Goal: Task Accomplishment & Management: Use online tool/utility

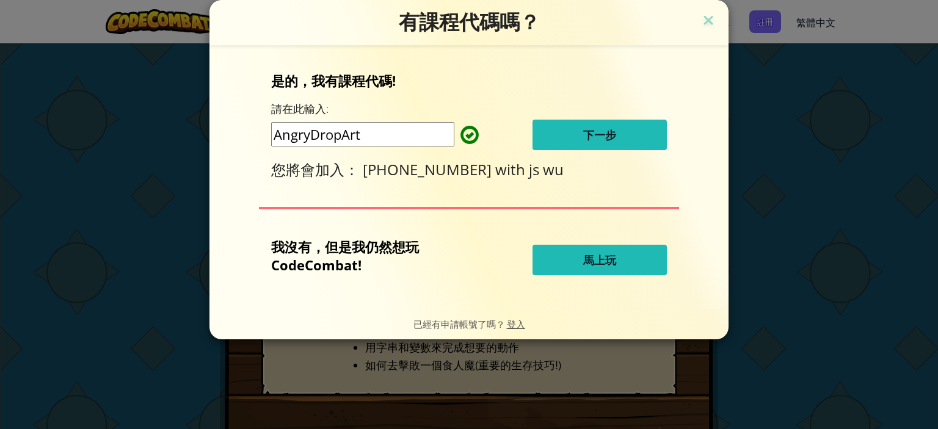
click at [555, 133] on button "下一步" at bounding box center [599, 135] width 134 height 31
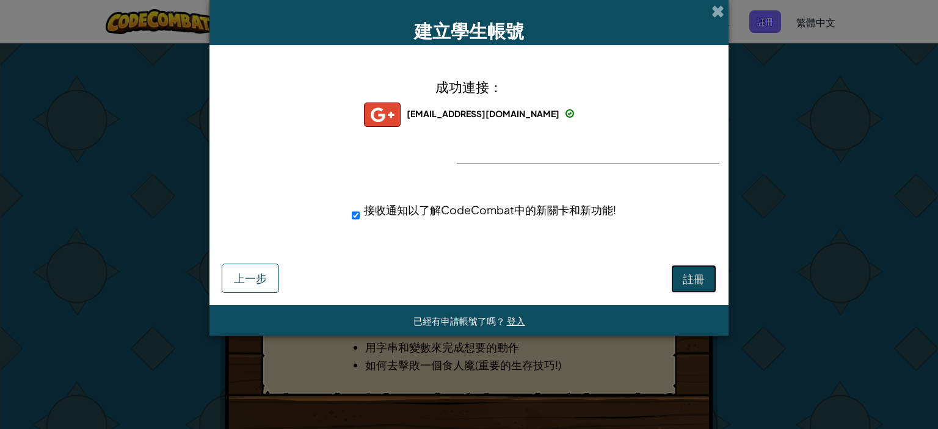
click at [702, 278] on span "註冊" at bounding box center [694, 279] width 22 height 14
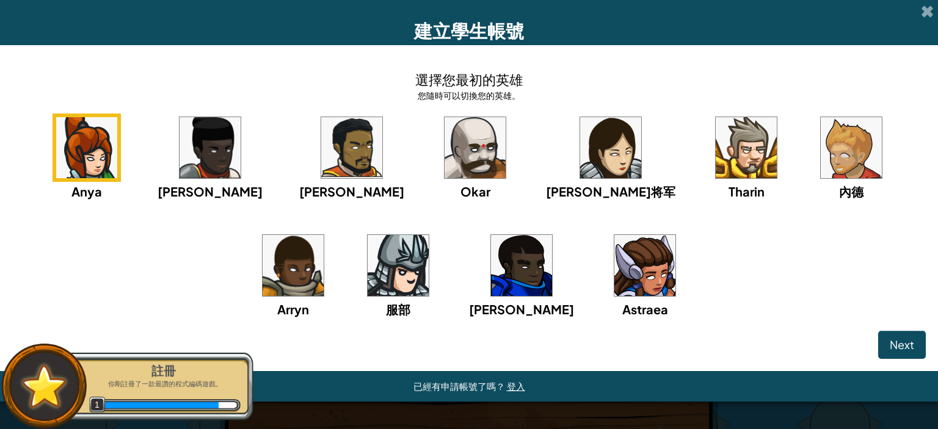
click at [217, 134] on img at bounding box center [210, 147] width 61 height 61
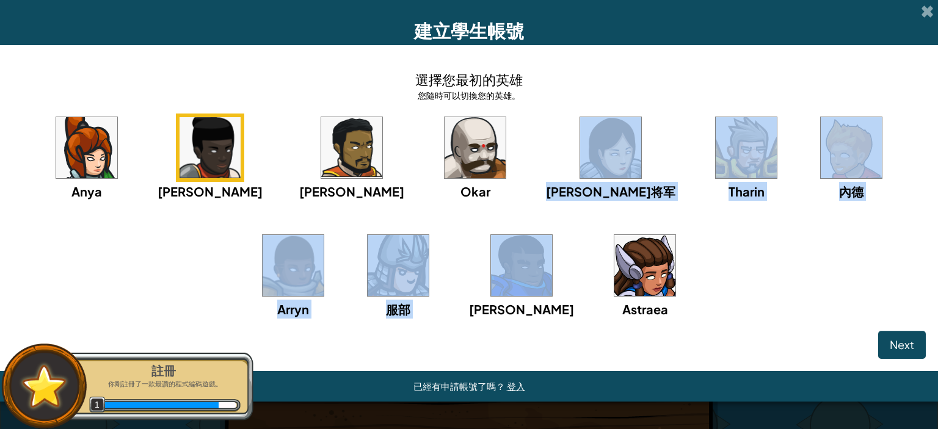
drag, startPoint x: 451, startPoint y: 229, endPoint x: 459, endPoint y: 239, distance: 13.1
click at [452, 235] on div "Anya Ida Alejandro Okar 莉雅将军 Tharin 內德 Arryn 服部 戈登 Astraea" at bounding box center [468, 232] width 913 height 236
click at [491, 256] on img at bounding box center [521, 265] width 61 height 61
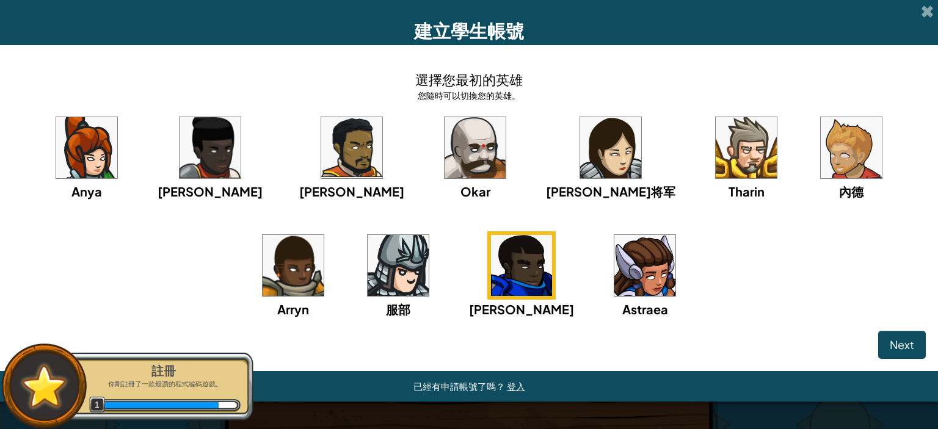
click at [324, 235] on img at bounding box center [293, 265] width 61 height 61
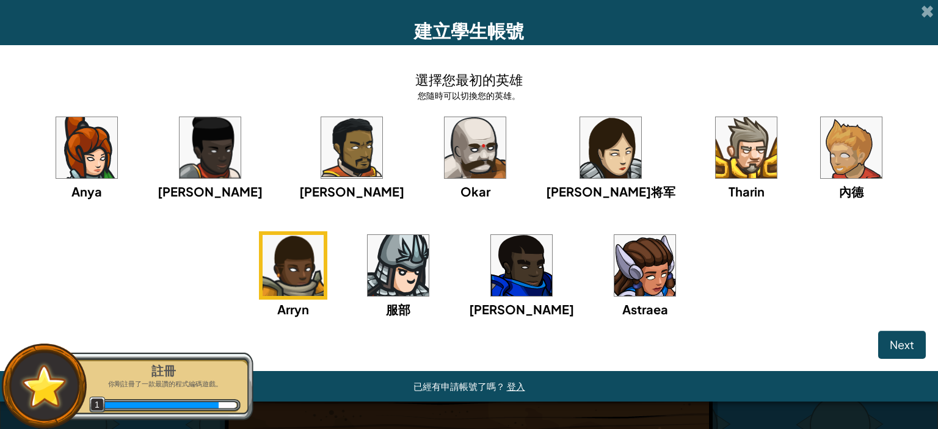
click at [324, 235] on img at bounding box center [293, 265] width 61 height 61
click at [491, 263] on img at bounding box center [521, 265] width 61 height 61
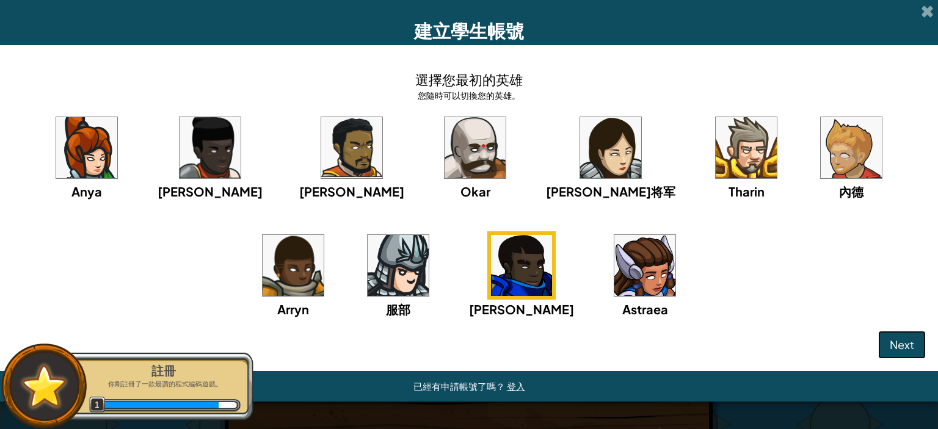
click at [896, 344] on span "Next" at bounding box center [902, 345] width 24 height 14
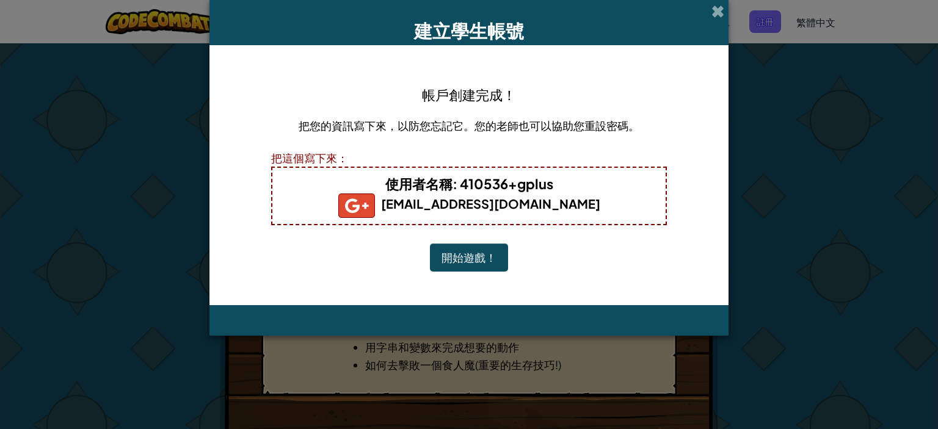
click at [479, 254] on button "開始遊戲！" at bounding box center [469, 258] width 78 height 28
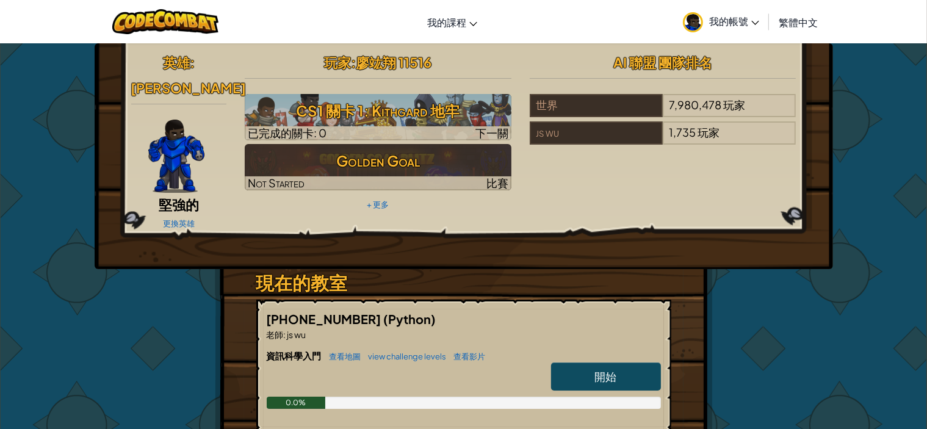
click at [591, 363] on link "開始" at bounding box center [606, 377] width 110 height 28
select select "zh-HANT"
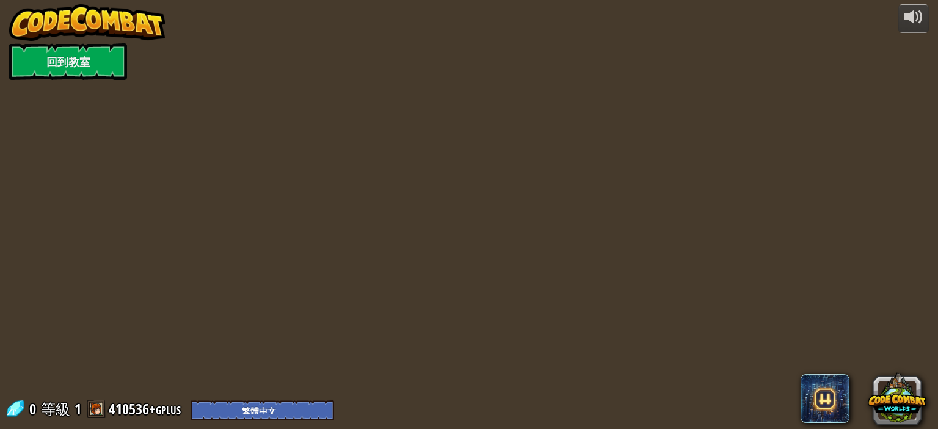
select select "zh-HANT"
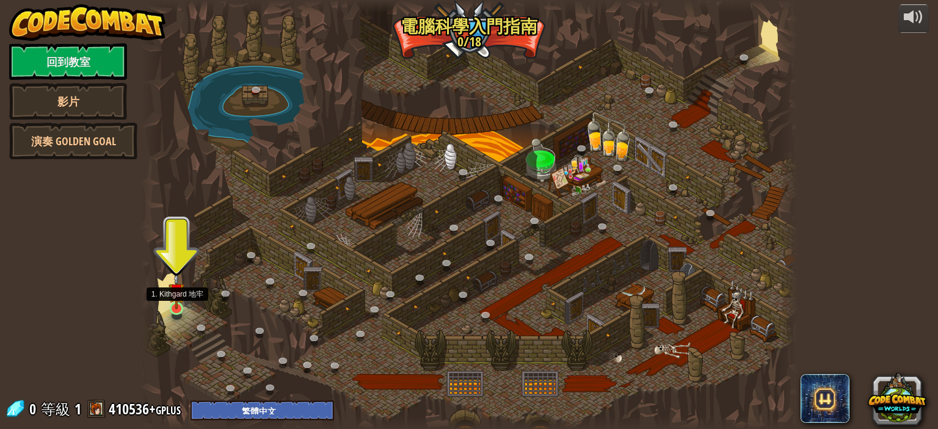
click at [169, 303] on img at bounding box center [177, 291] width 16 height 37
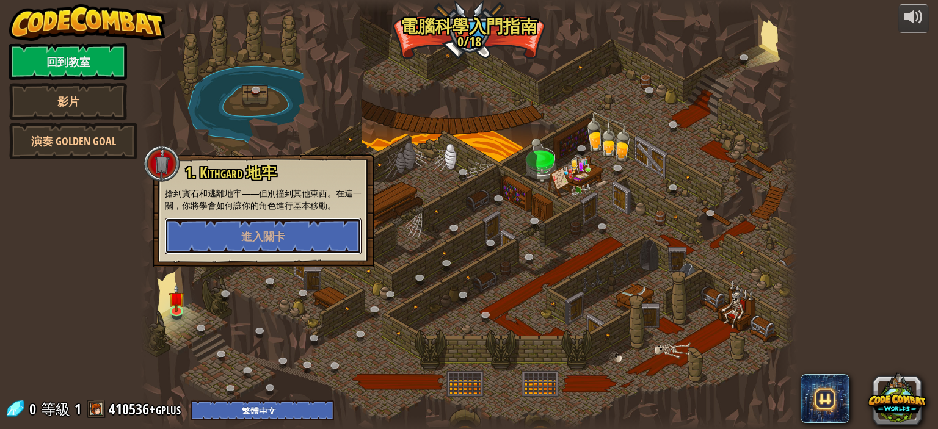
click at [298, 234] on button "進入關卡" at bounding box center [263, 236] width 197 height 37
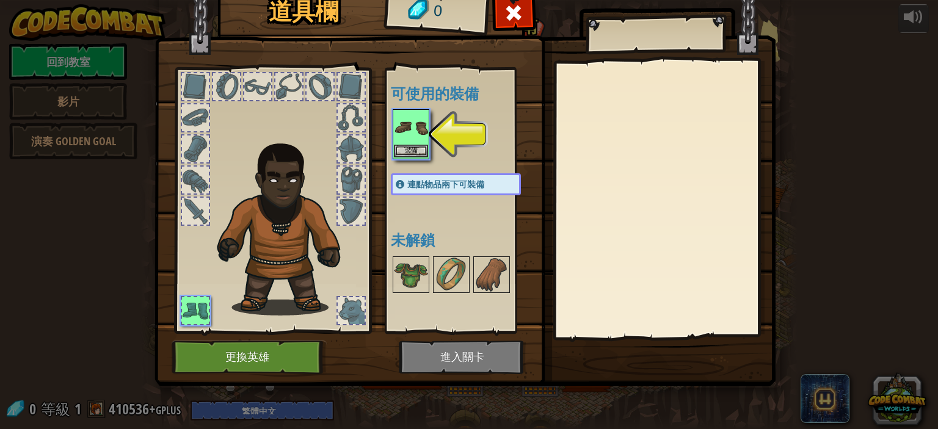
click at [415, 136] on img at bounding box center [411, 128] width 34 height 34
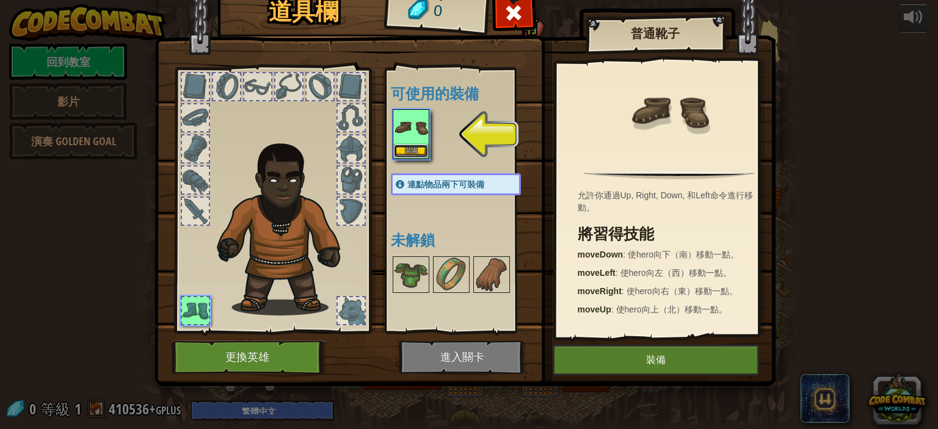
click at [411, 150] on button "裝備" at bounding box center [411, 151] width 34 height 13
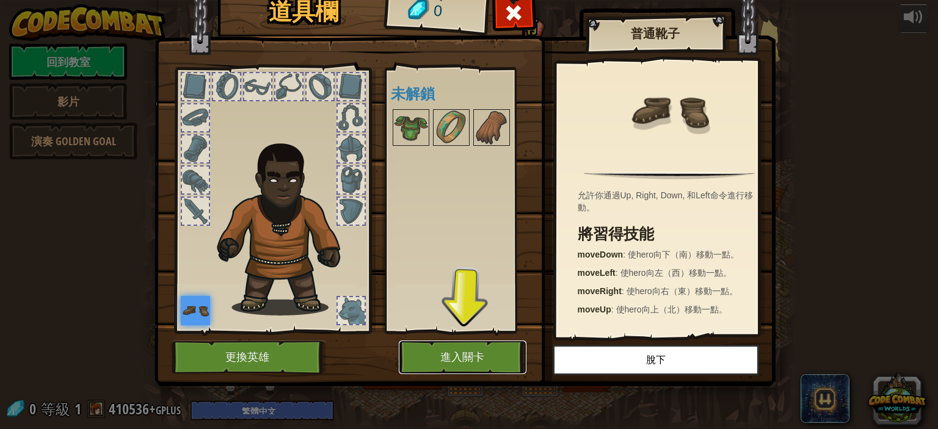
click at [443, 358] on button "進入關卡" at bounding box center [463, 358] width 128 height 34
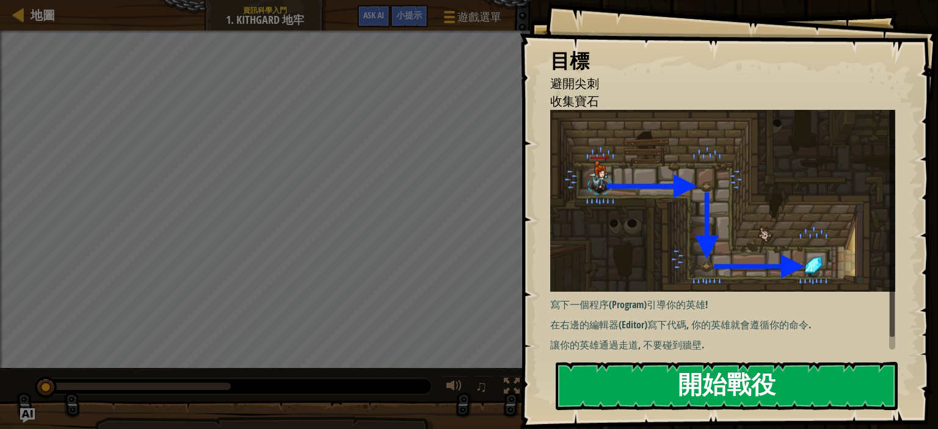
click at [708, 380] on button "開始戰役" at bounding box center [727, 386] width 342 height 48
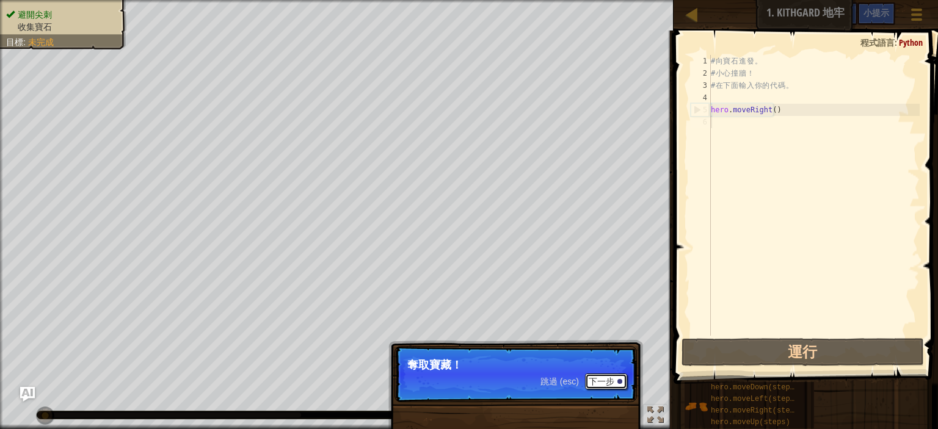
click at [610, 380] on button "下一步" at bounding box center [606, 382] width 42 height 16
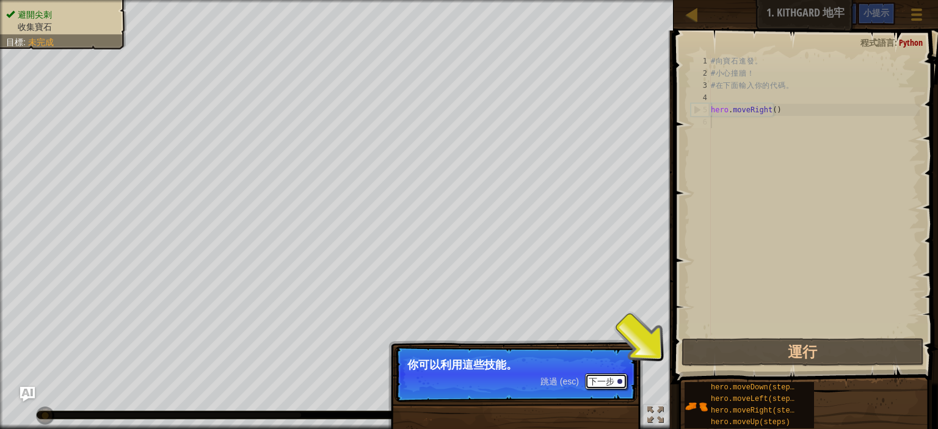
click at [610, 380] on button "下一步" at bounding box center [606, 382] width 42 height 16
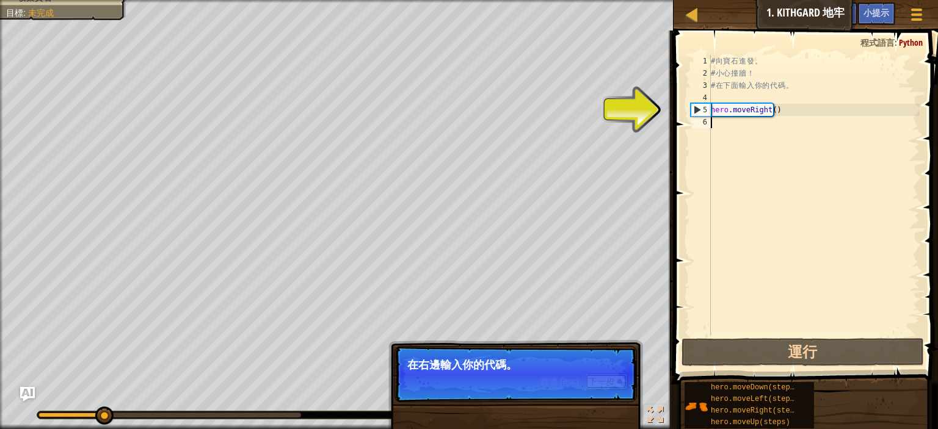
click at [611, 377] on button "下一步" at bounding box center [606, 382] width 42 height 16
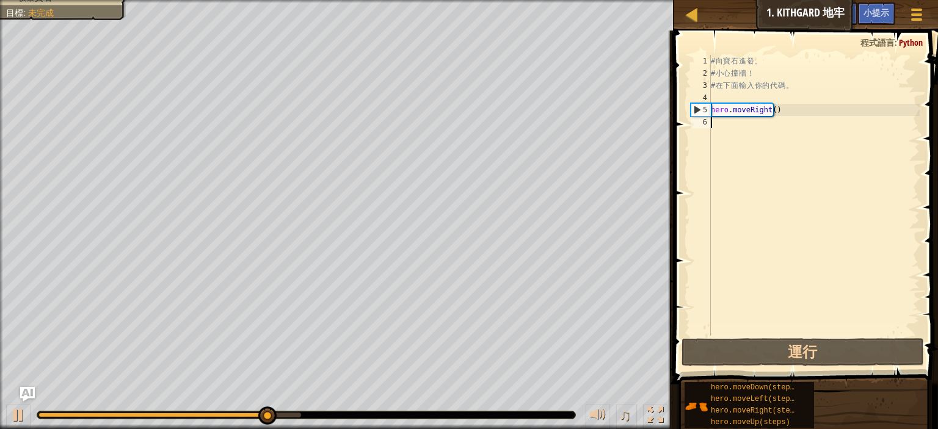
click at [733, 126] on div "# 向 寶 石 進 發 。 # 小 心 撞 牆 ！ # 在 下 面 輸 入 你 的 代 碼 。 hero . moveRight ( )" at bounding box center [813, 207] width 211 height 305
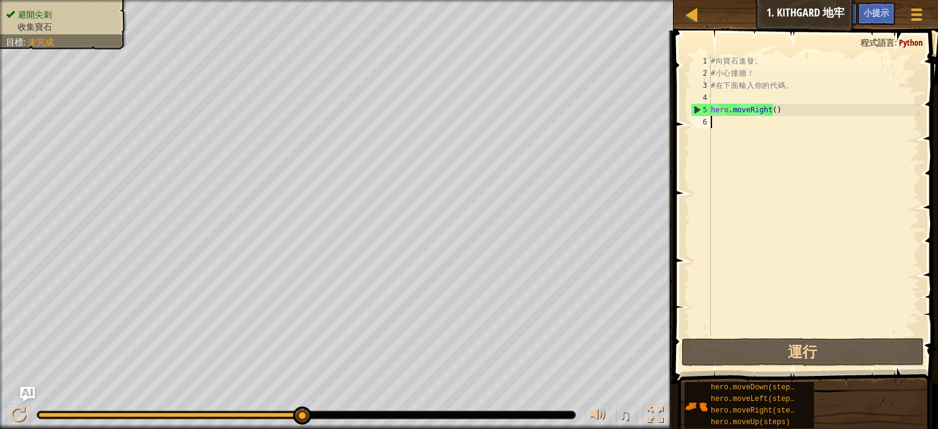
type textarea "h"
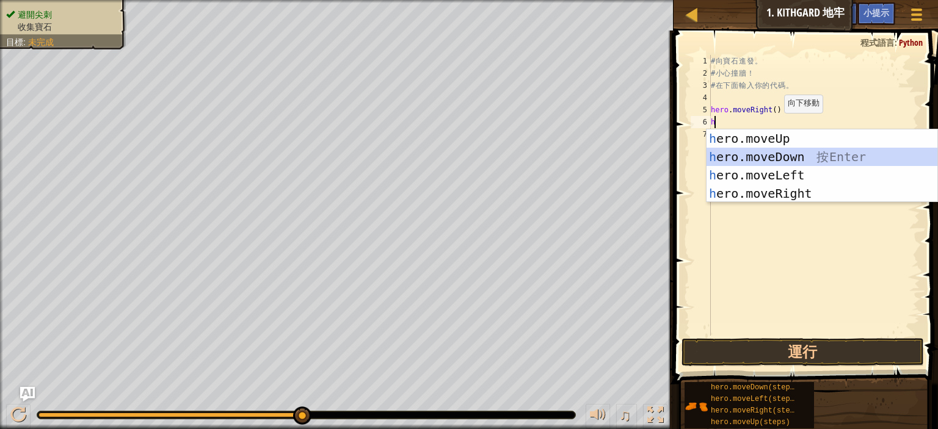
click at [777, 155] on div "h ero.moveUp 按 Enter h ero.moveDown 按 Enter h ero.moveLeft 按 Enter h ero.moveRi…" at bounding box center [821, 184] width 231 height 110
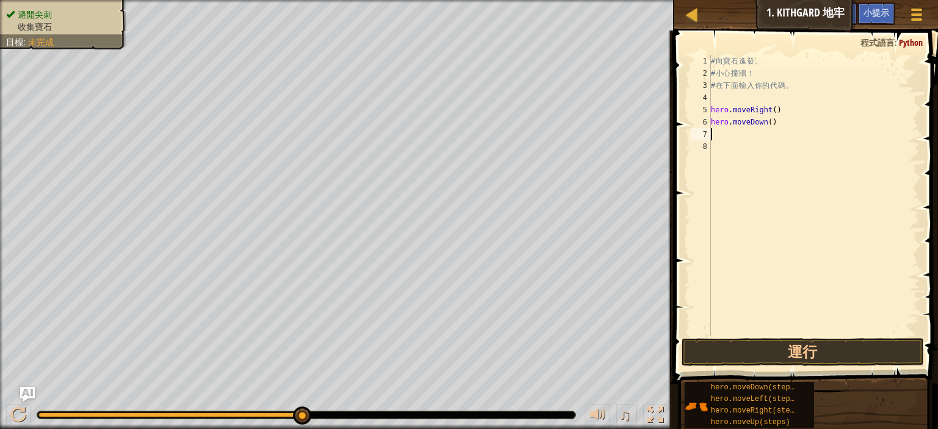
click at [730, 131] on div "# 向 寶 石 進 發 。 # 小 心 撞 牆 ！ # 在 下 面 輸 入 你 的 代 碼 。 hero . moveRight ( ) hero . mov…" at bounding box center [813, 207] width 211 height 305
type textarea "h"
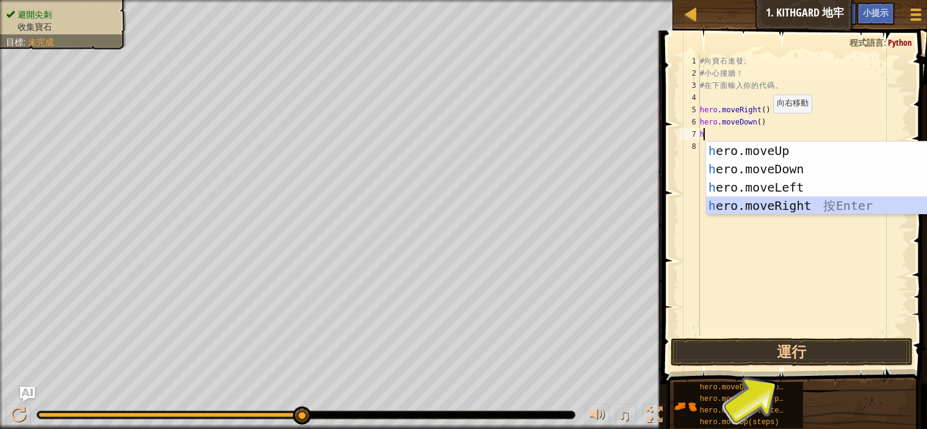
click at [785, 206] on div "h ero.moveUp 按 Enter h ero.moveDown 按 Enter h ero.moveLeft 按 Enter h ero.moveRi…" at bounding box center [821, 197] width 231 height 110
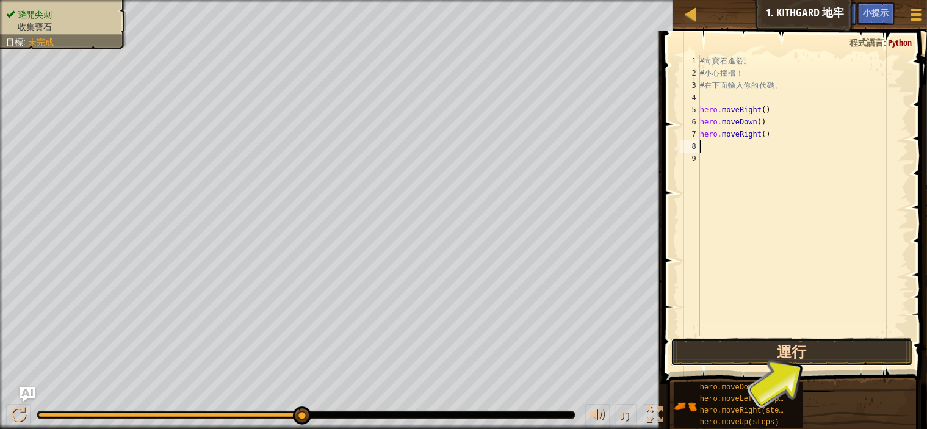
click at [782, 348] on button "運行" at bounding box center [792, 352] width 242 height 28
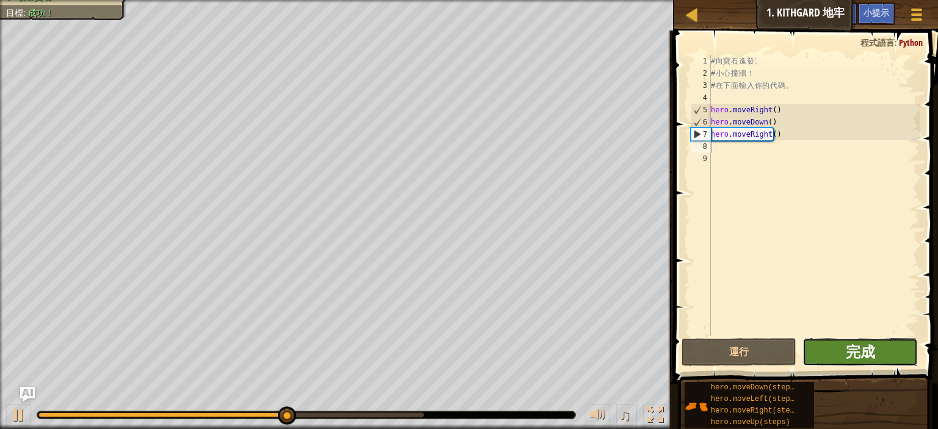
click at [857, 350] on span "完成" at bounding box center [860, 352] width 29 height 20
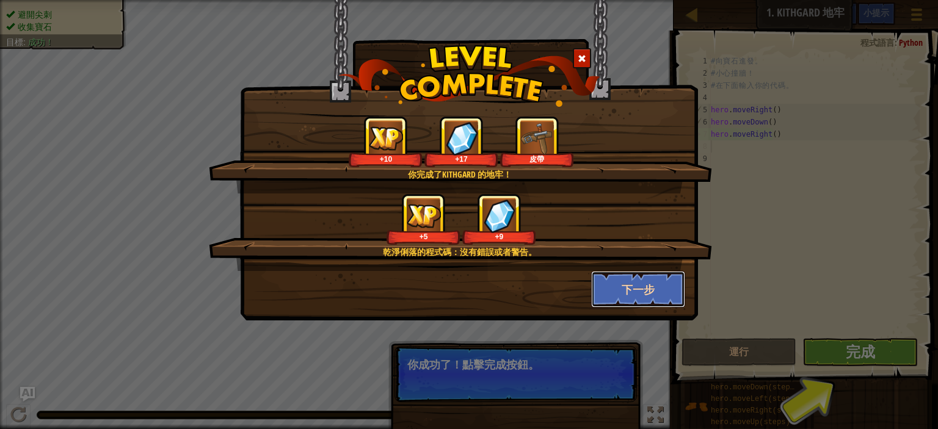
click at [631, 285] on button "下一步" at bounding box center [638, 289] width 95 height 37
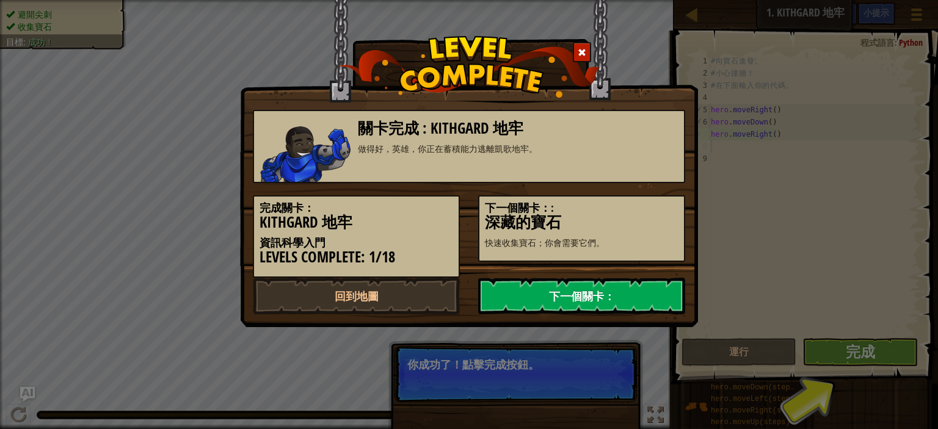
click at [641, 296] on link "下一個關卡：" at bounding box center [581, 296] width 207 height 37
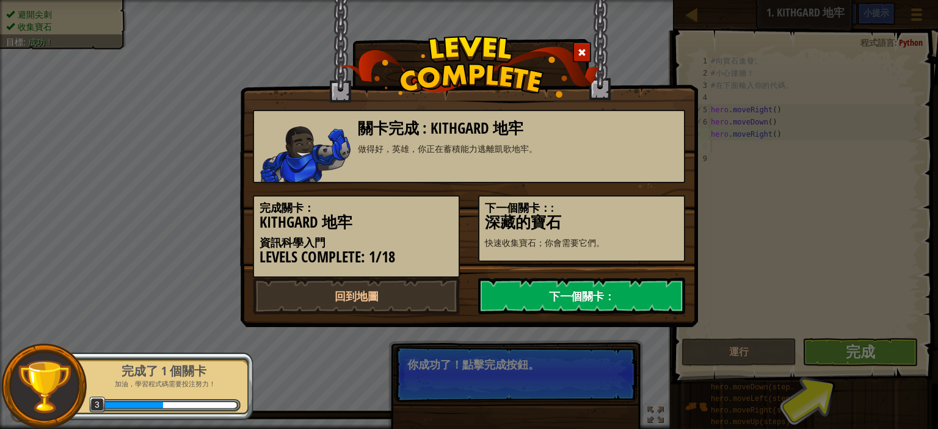
click at [594, 294] on link "下一個關卡：" at bounding box center [581, 296] width 207 height 37
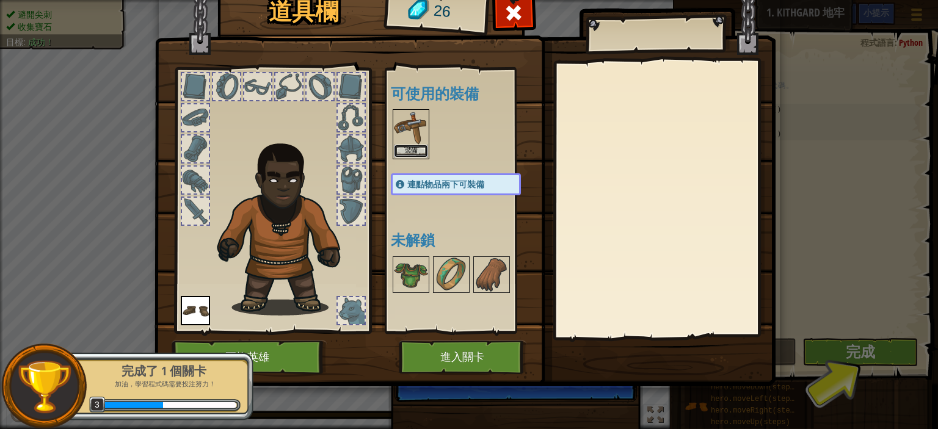
click at [417, 147] on button "裝備" at bounding box center [411, 151] width 34 height 13
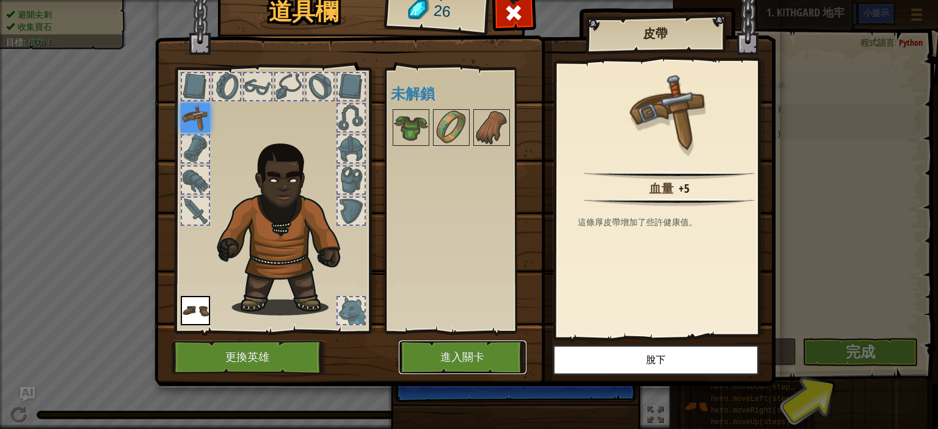
click at [487, 354] on button "進入關卡" at bounding box center [463, 358] width 128 height 34
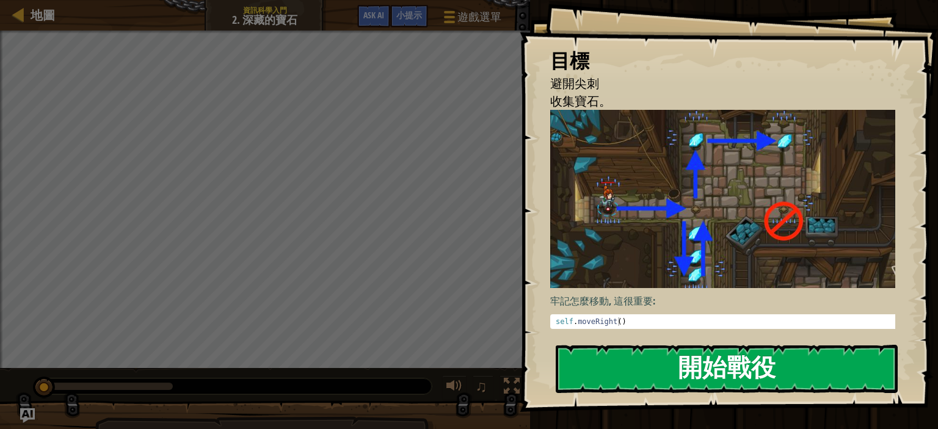
click at [726, 205] on img at bounding box center [727, 199] width 355 height 178
click at [720, 358] on button "開始戰役" at bounding box center [727, 369] width 342 height 48
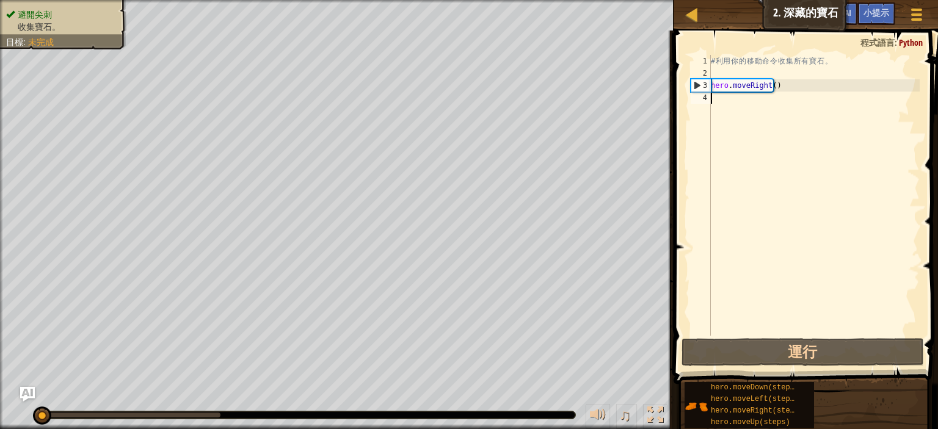
type textarea "h"
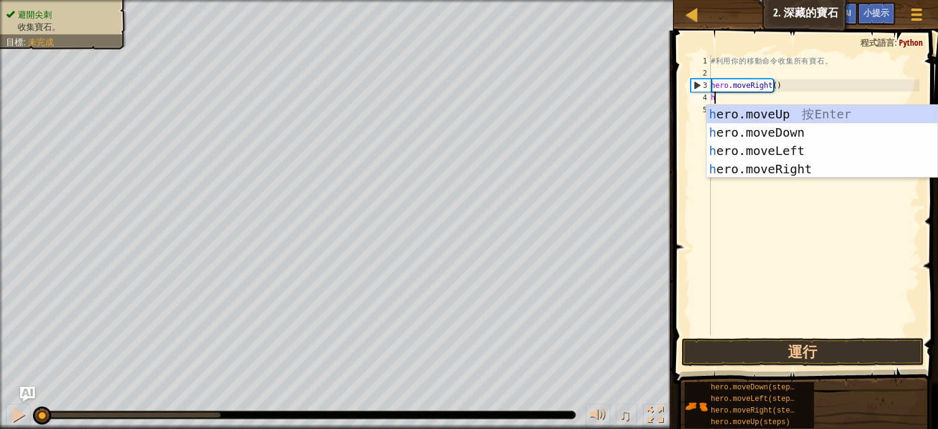
scroll to position [5, 0]
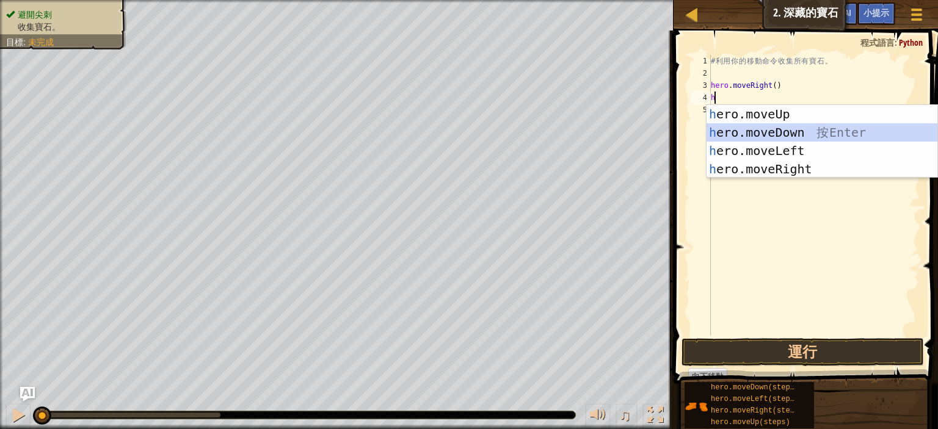
click at [788, 136] on div "h ero.moveUp 按 Enter h ero.moveDown 按 Enter h ero.moveLeft 按 Enter h ero.moveRi…" at bounding box center [821, 160] width 231 height 110
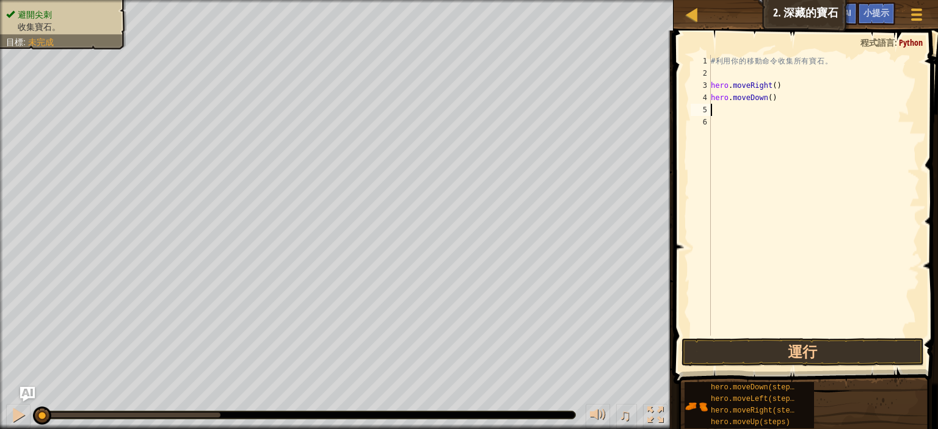
type textarea "h"
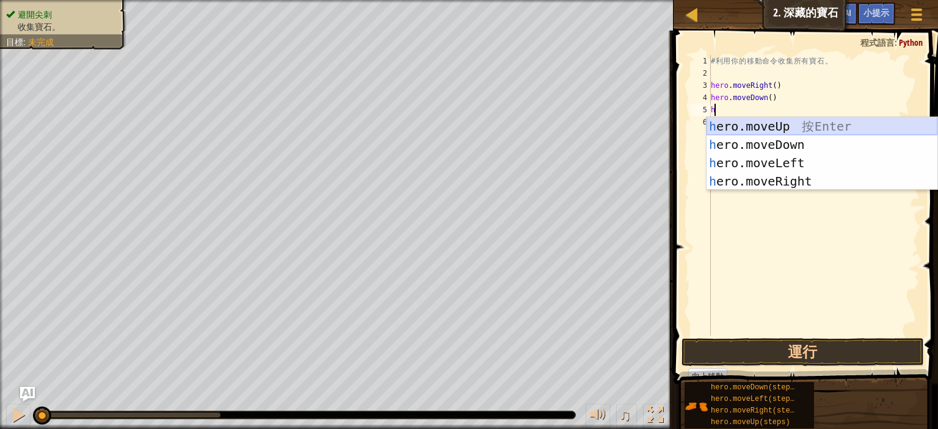
click at [744, 127] on div "h ero.moveUp 按 Enter h ero.moveDown 按 Enter h ero.moveLeft 按 Enter h ero.moveRi…" at bounding box center [821, 172] width 231 height 110
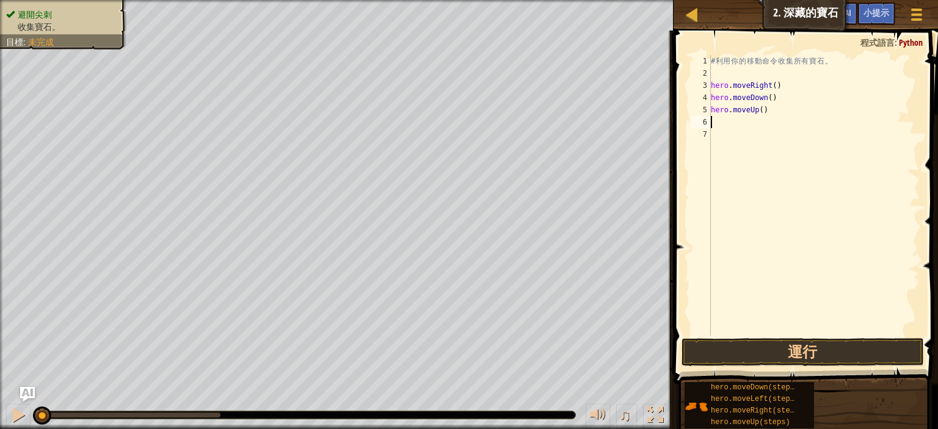
type textarea "h"
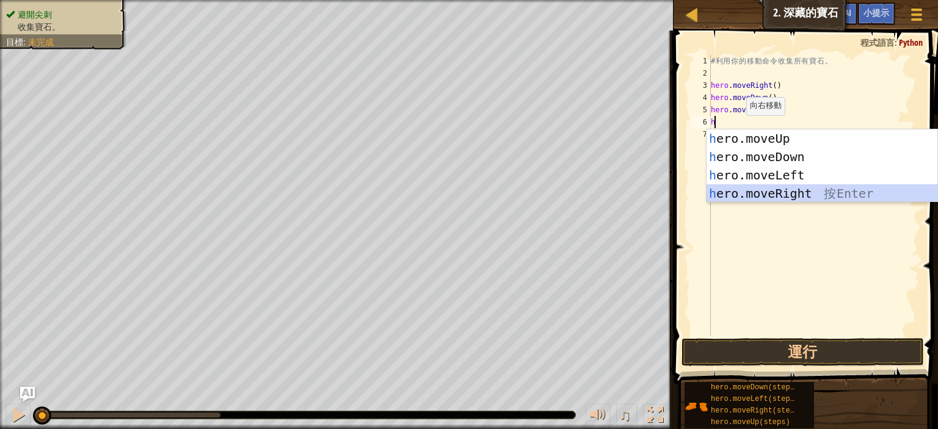
click at [765, 192] on div "h ero.moveUp 按 Enter h ero.moveDown 按 Enter h ero.moveLeft 按 Enter h ero.moveRi…" at bounding box center [821, 184] width 231 height 110
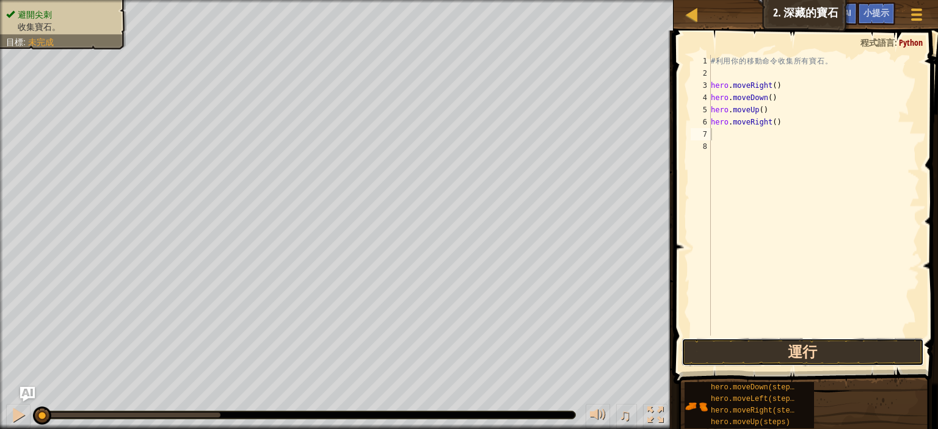
click at [795, 354] on button "運行" at bounding box center [802, 352] width 242 height 28
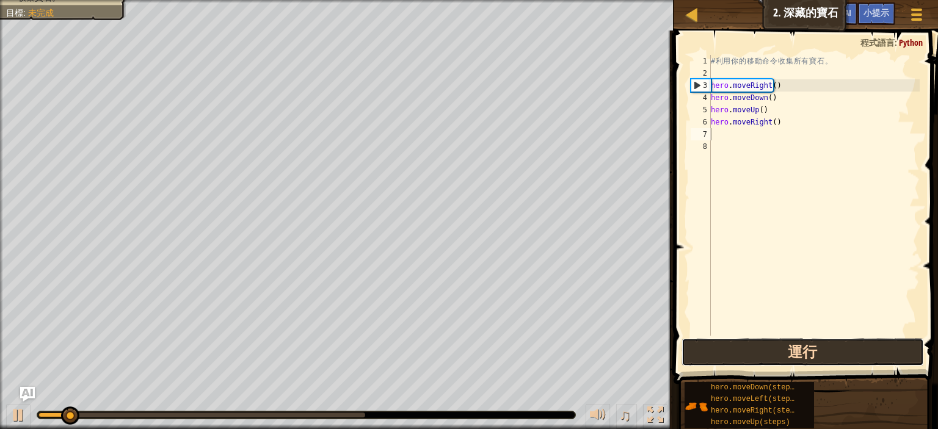
click at [807, 346] on button "運行" at bounding box center [802, 352] width 242 height 28
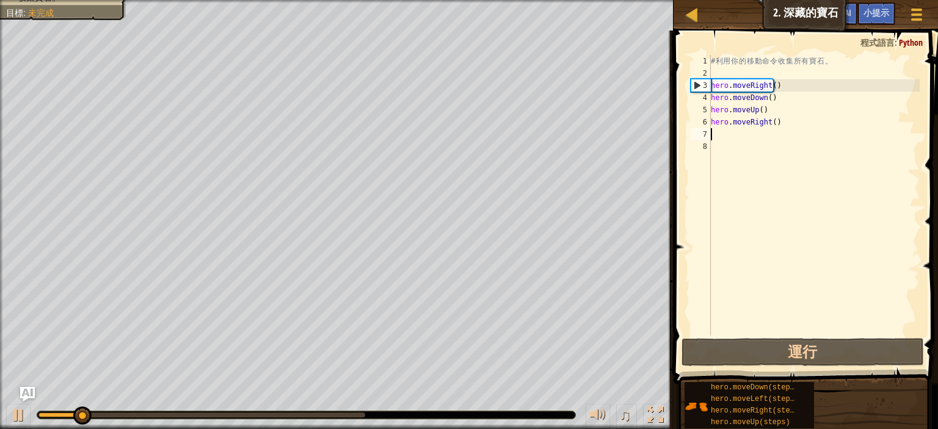
click at [775, 122] on div "# 利 用 你 的 移 動 命 令 收 集 所 有 寶 石 。 hero . moveRight ( ) hero . moveDown ( ) hero .…" at bounding box center [813, 207] width 211 height 305
type textarea "hero.moveRight()"
click at [775, 122] on div "# 利 用 你 的 移 動 命 令 收 集 所 有 寶 石 。 hero . moveRight ( ) hero . moveDown ( ) hero .…" at bounding box center [813, 207] width 211 height 305
drag, startPoint x: 775, startPoint y: 122, endPoint x: 709, endPoint y: 126, distance: 66.1
click at [709, 126] on div "hero.moveRight() 1 2 3 4 5 6 7 8 # 利 用 你 的 移 動 命 令 收 集 所 有 寶 石 。 hero . moveRig…" at bounding box center [803, 195] width 231 height 281
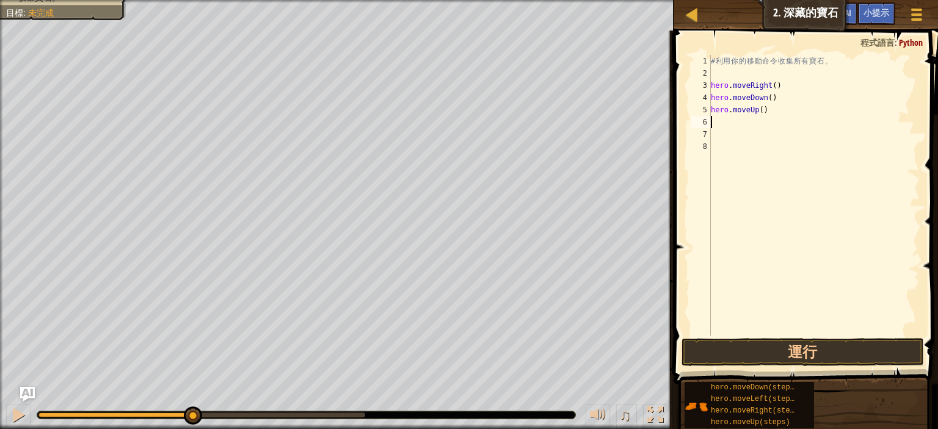
type textarea "h"
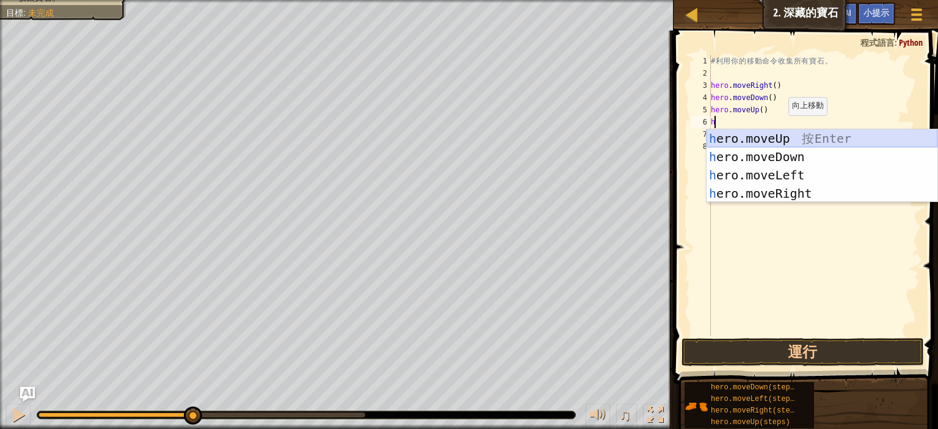
click at [774, 139] on div "h ero.moveUp 按 Enter h ero.moveDown 按 Enter h ero.moveLeft 按 Enter h ero.moveRi…" at bounding box center [821, 184] width 231 height 110
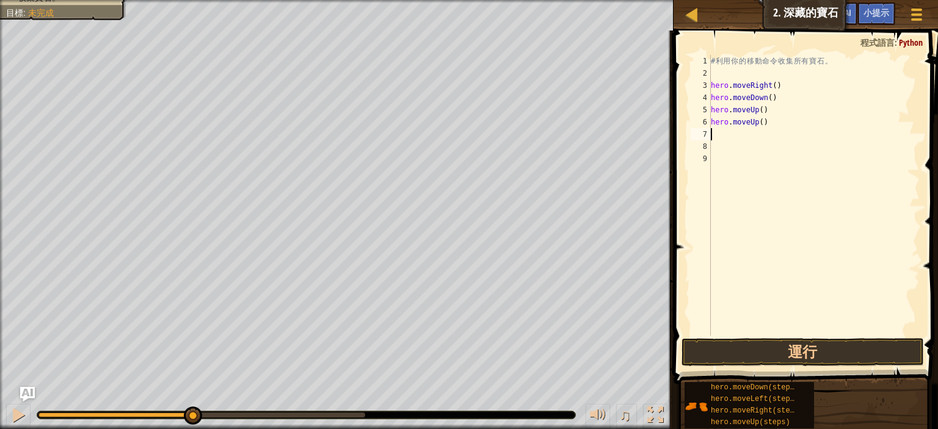
type textarea "h"
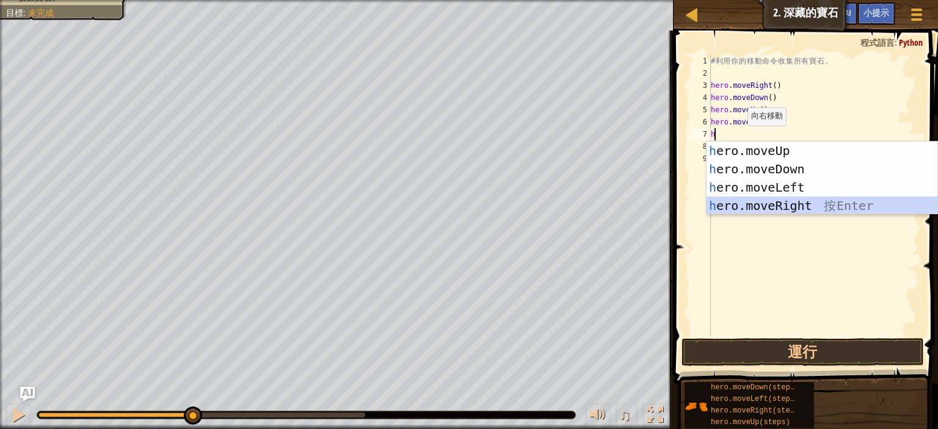
click at [755, 203] on div "h ero.moveUp 按 Enter h ero.moveDown 按 Enter h ero.moveLeft 按 Enter h ero.moveRi…" at bounding box center [821, 197] width 231 height 110
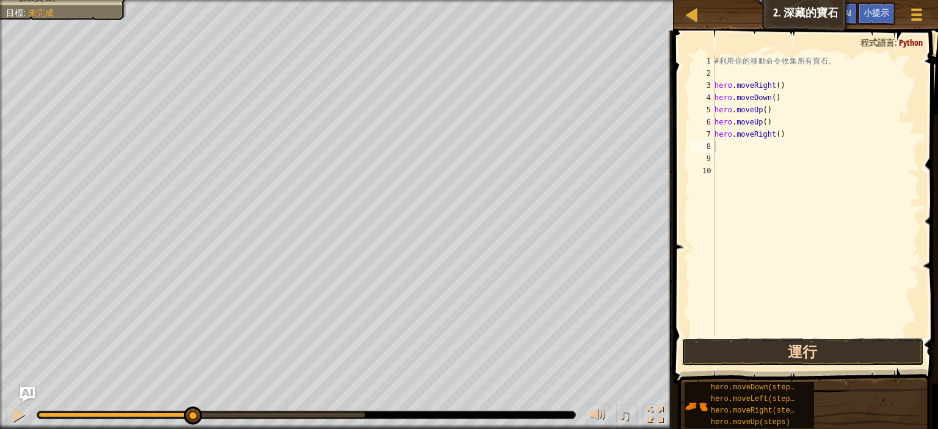
click at [831, 351] on button "運行" at bounding box center [802, 352] width 242 height 28
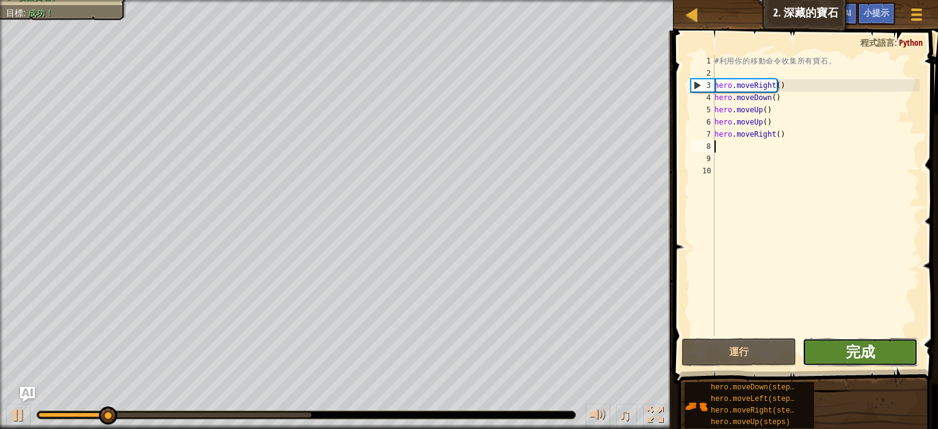
click at [851, 353] on span "完成" at bounding box center [860, 352] width 29 height 20
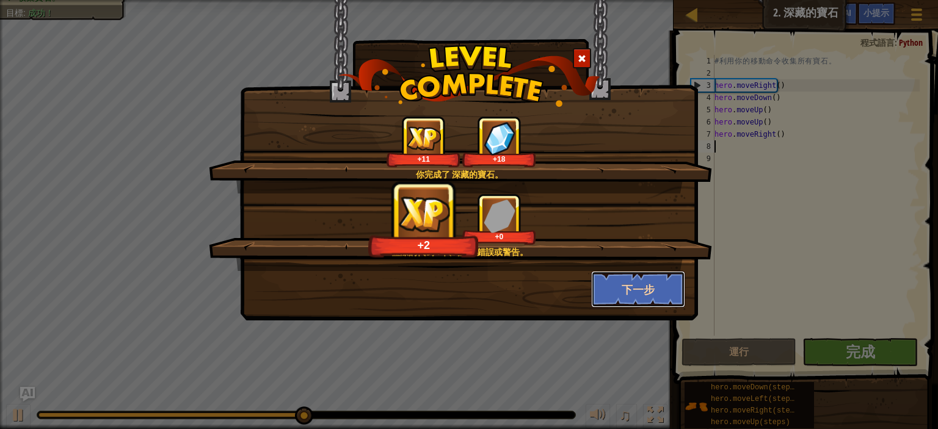
click at [648, 288] on button "下一步" at bounding box center [638, 289] width 95 height 37
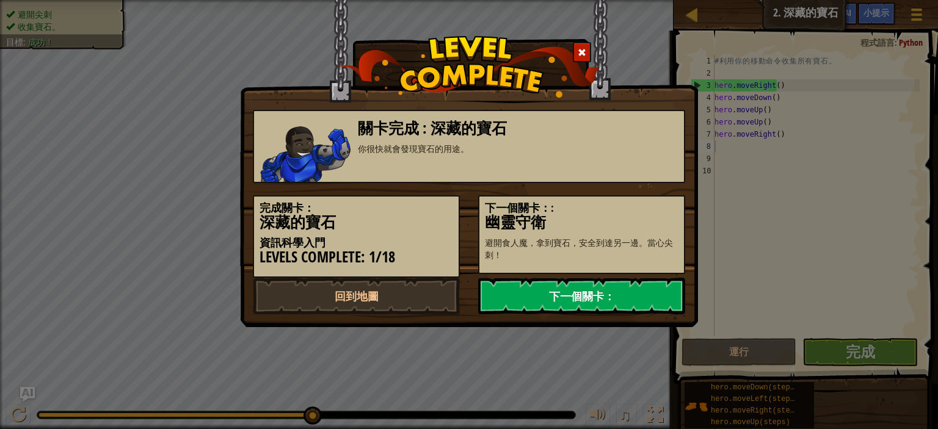
click at [652, 289] on link "下一個關卡：" at bounding box center [581, 296] width 207 height 37
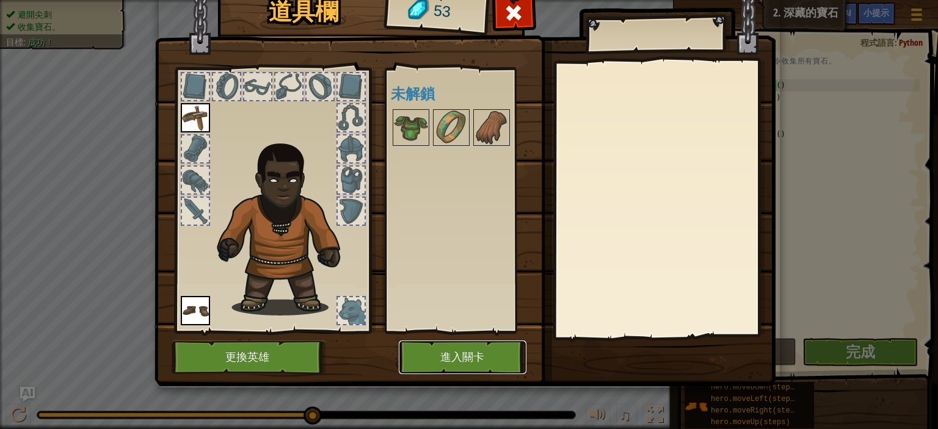
click at [485, 358] on button "進入關卡" at bounding box center [463, 358] width 128 height 34
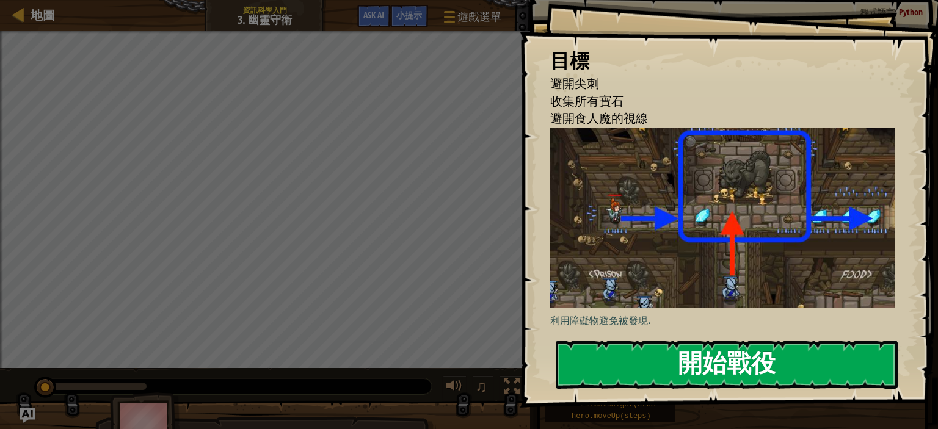
click at [680, 353] on button "開始戰役" at bounding box center [727, 365] width 342 height 48
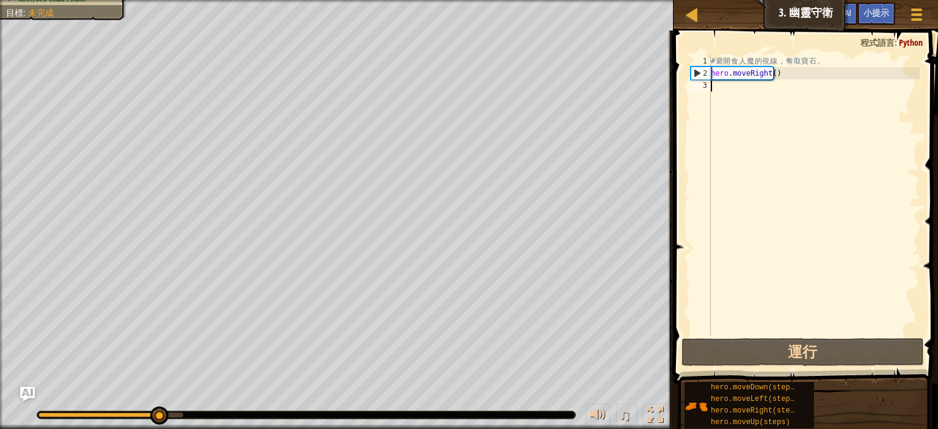
click at [735, 92] on div "# 避 開 食 人 魔 的 視 線 ， 奪 取 寶 石 。 hero . moveRight ( )" at bounding box center [813, 207] width 211 height 305
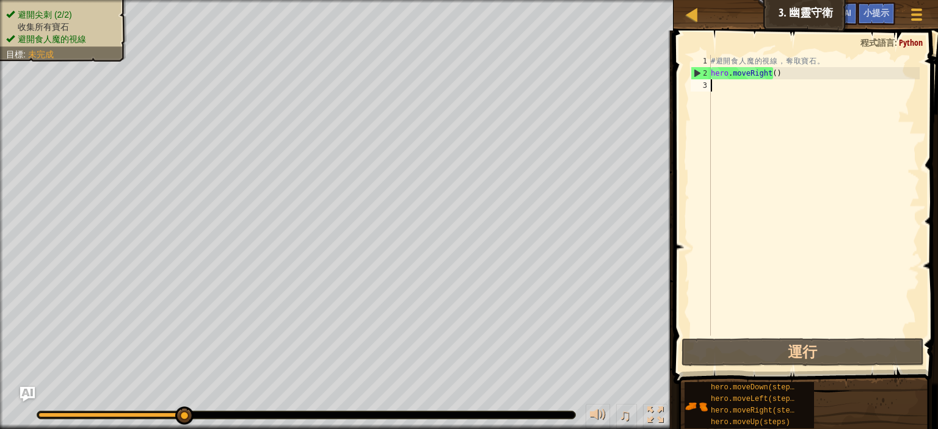
type textarea "h"
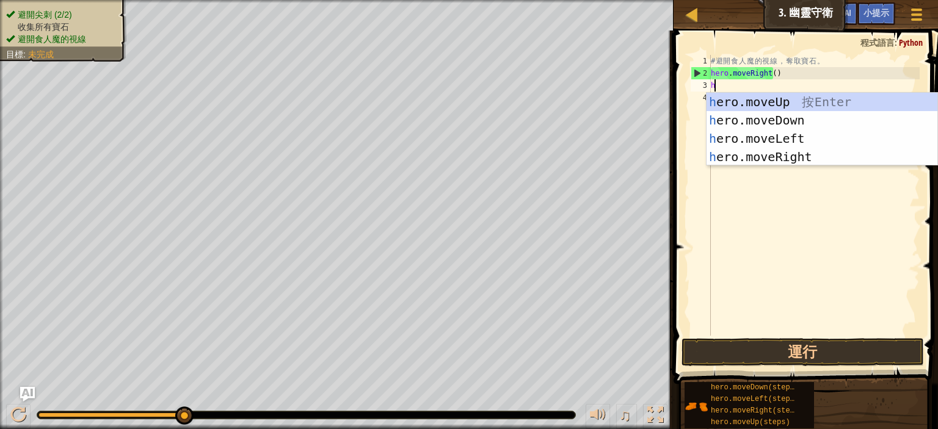
scroll to position [5, 0]
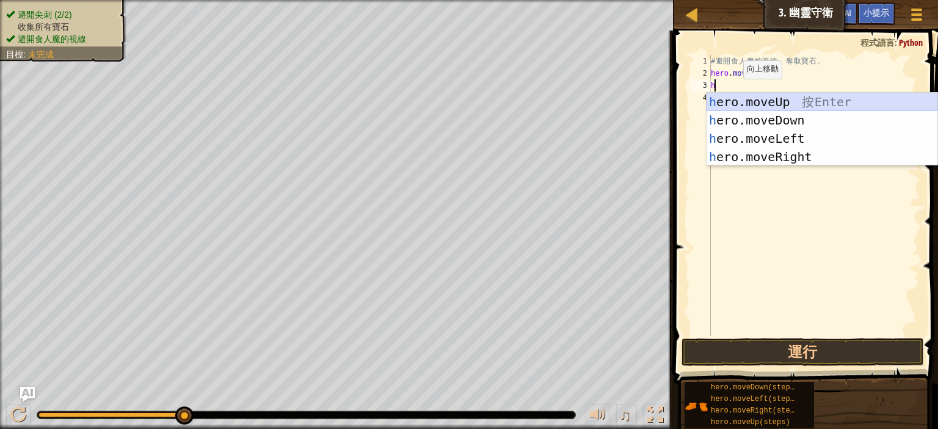
click at [776, 94] on div "h ero.moveUp 按 Enter h ero.moveDown 按 Enter h ero.moveLeft 按 Enter h ero.moveRi…" at bounding box center [821, 148] width 231 height 110
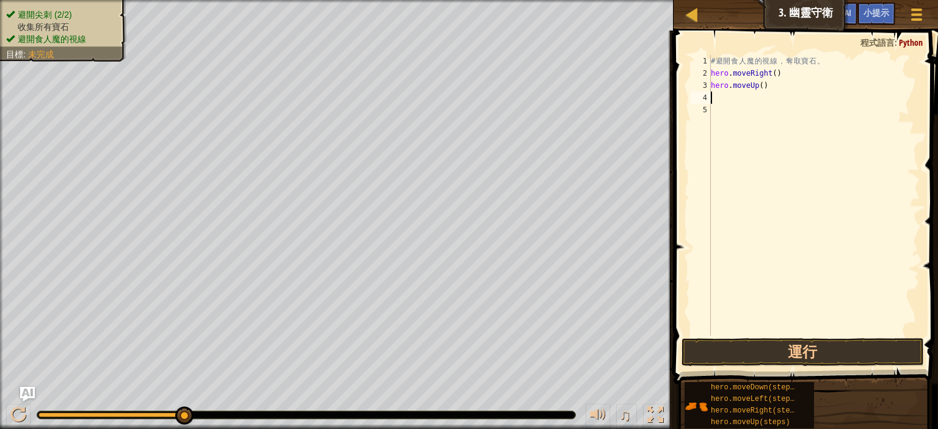
type textarea "h"
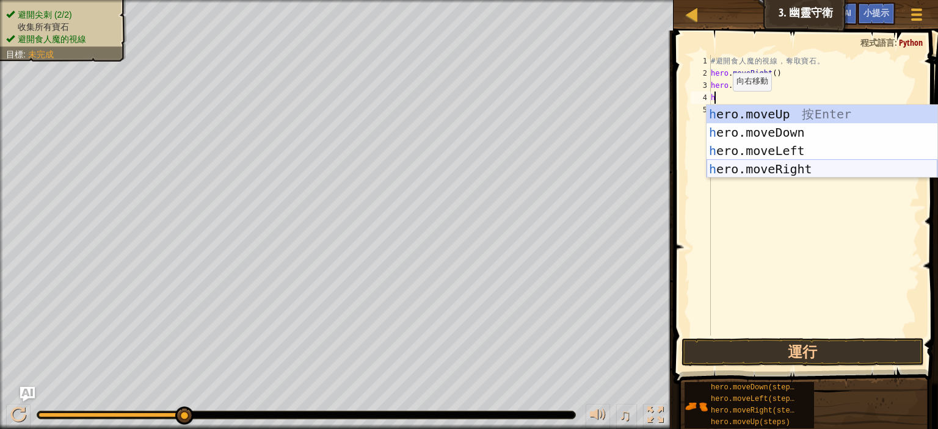
click at [798, 164] on div "h ero.moveUp 按 Enter h ero.moveDown 按 Enter h ero.moveLeft 按 Enter h ero.moveRi…" at bounding box center [821, 160] width 231 height 110
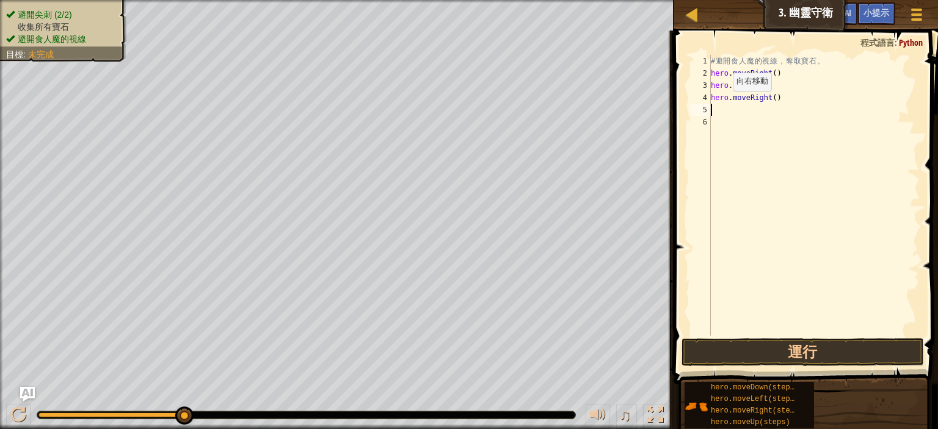
type textarea "h"
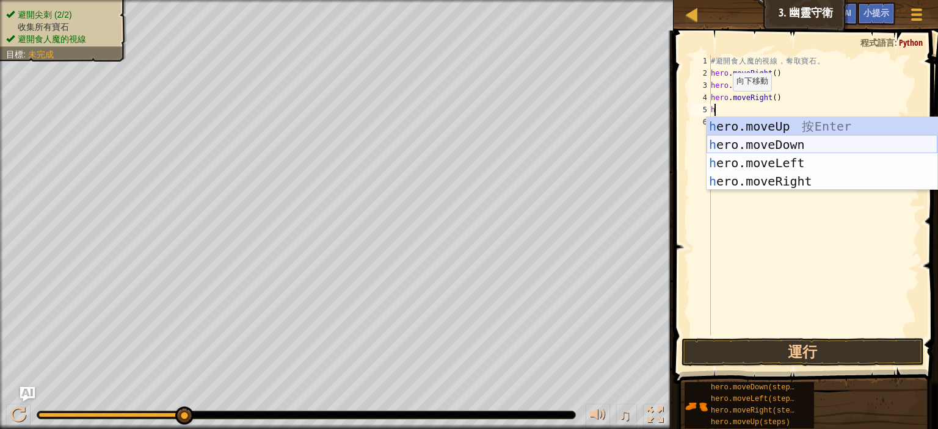
click at [805, 140] on div "h ero.moveUp 按 Enter h ero.moveDown 按 Enter h ero.moveLeft 按 Enter h ero.moveRi…" at bounding box center [821, 172] width 231 height 110
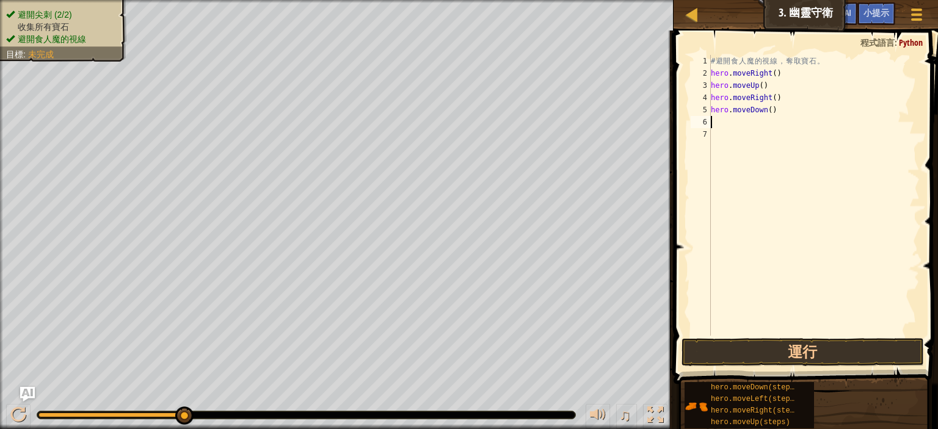
type textarea "h"
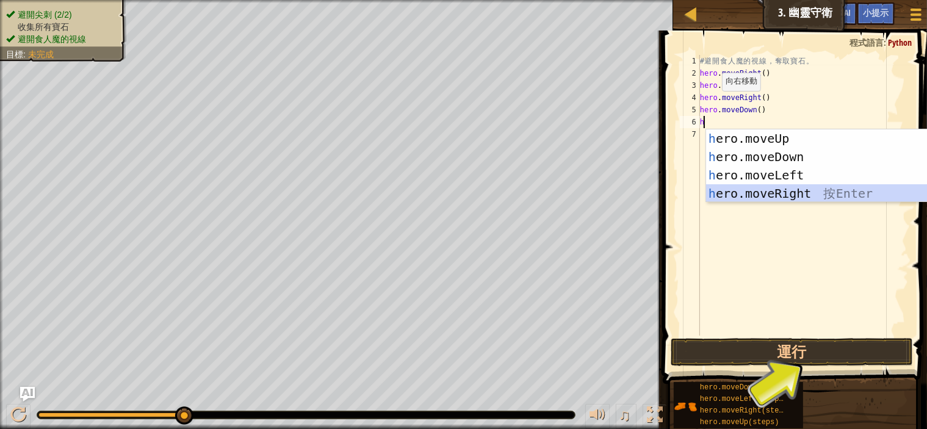
click at [810, 192] on div "h ero.moveUp 按 Enter h ero.moveDown 按 Enter h ero.moveLeft 按 Enter h ero.moveRi…" at bounding box center [821, 184] width 231 height 110
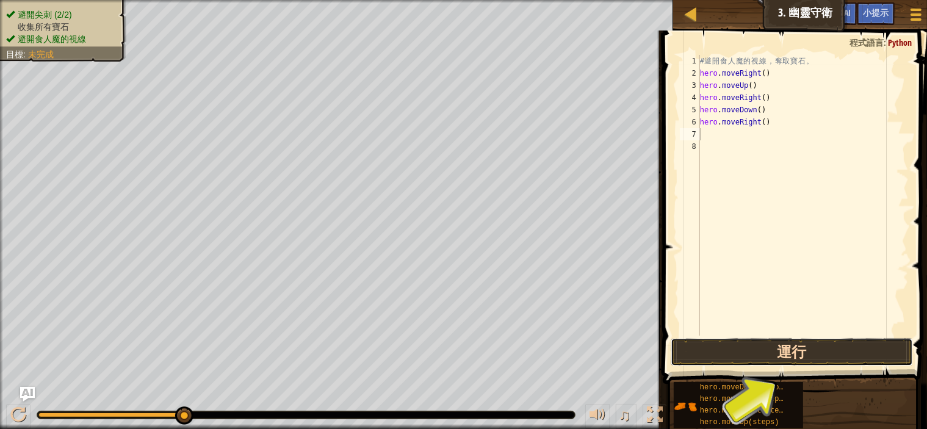
click at [790, 352] on button "運行" at bounding box center [792, 352] width 242 height 28
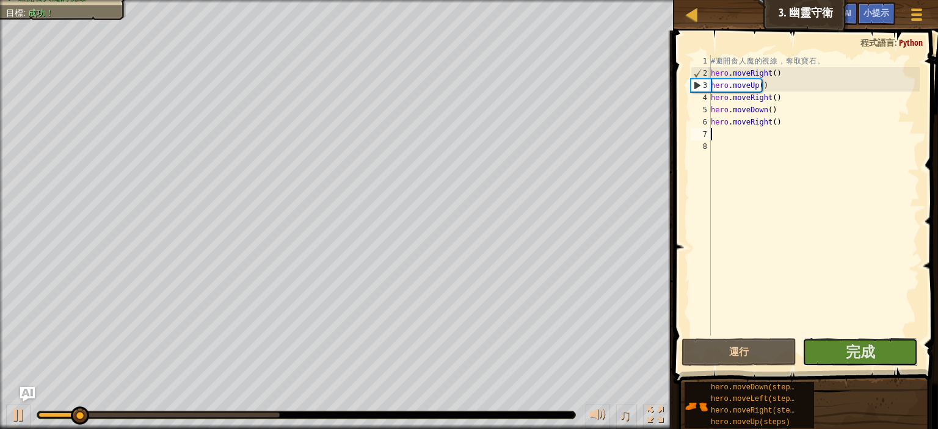
drag, startPoint x: 846, startPoint y: 339, endPoint x: 845, endPoint y: 333, distance: 6.1
click at [845, 334] on div "1 2 3 4 5 6 7 8 # 避 開 食 人 魔 的 視 線 ， 奪 取 寶 石 。 hero . moveRight ( ) hero . moveU…" at bounding box center [804, 232] width 268 height 390
click at [866, 356] on span "完成" at bounding box center [860, 352] width 29 height 20
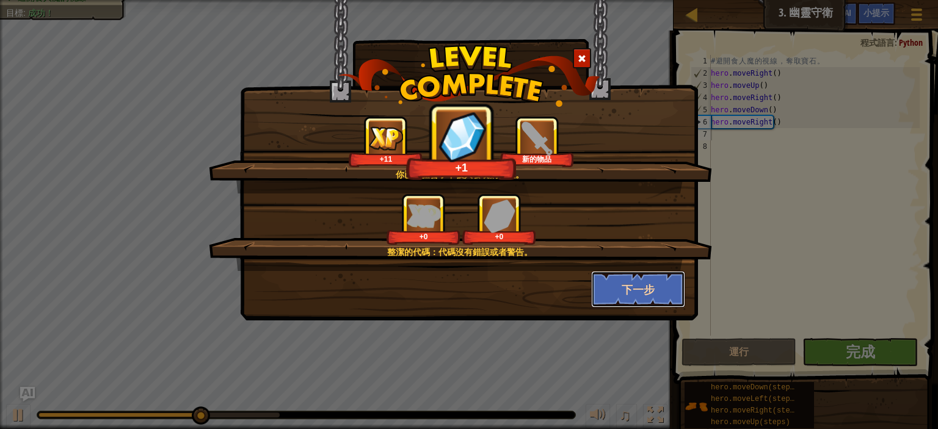
click at [656, 299] on button "下一步" at bounding box center [638, 289] width 95 height 37
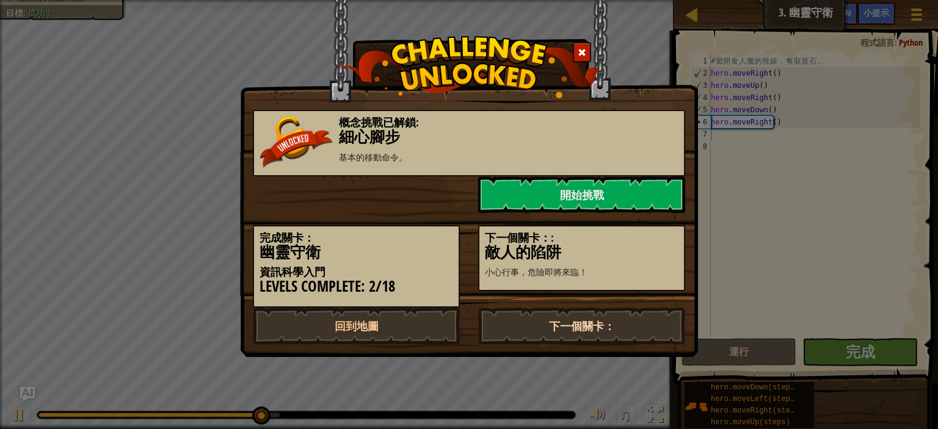
click at [598, 327] on link "下一個關卡：" at bounding box center [581, 326] width 207 height 37
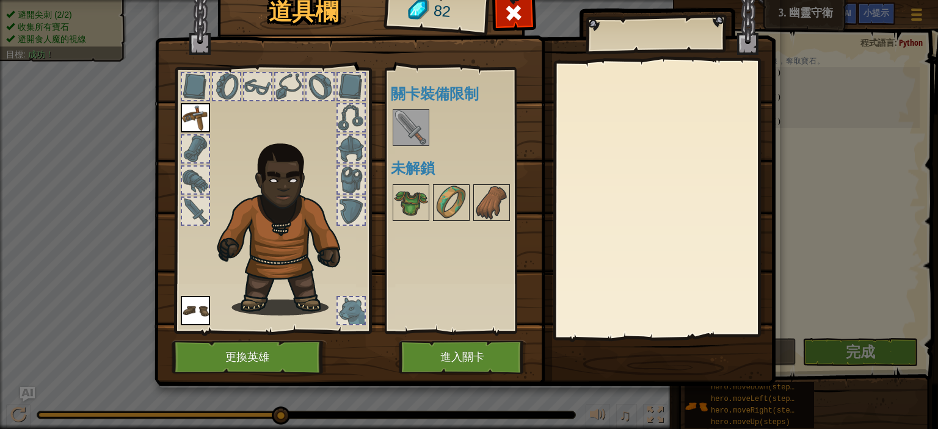
click at [409, 128] on img at bounding box center [411, 128] width 34 height 34
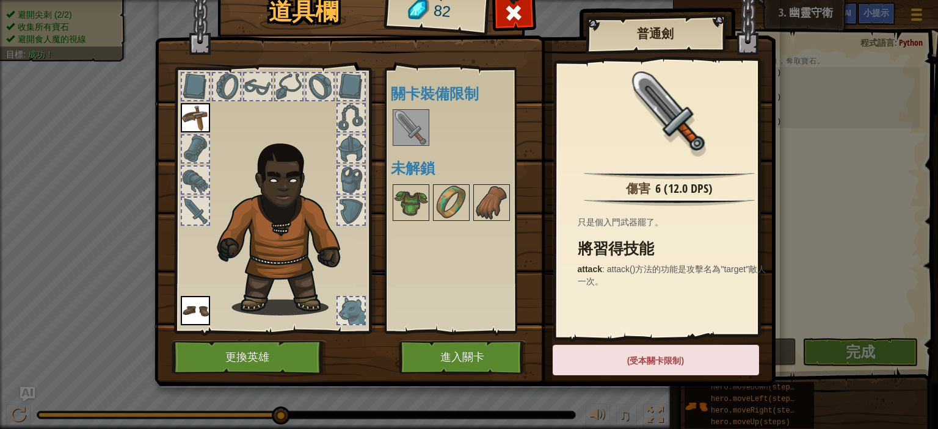
click at [648, 360] on div "(受本關卡限制)" at bounding box center [656, 360] width 206 height 31
click at [398, 108] on div at bounding box center [468, 127] width 154 height 40
click at [485, 357] on button "進入關卡" at bounding box center [463, 358] width 128 height 34
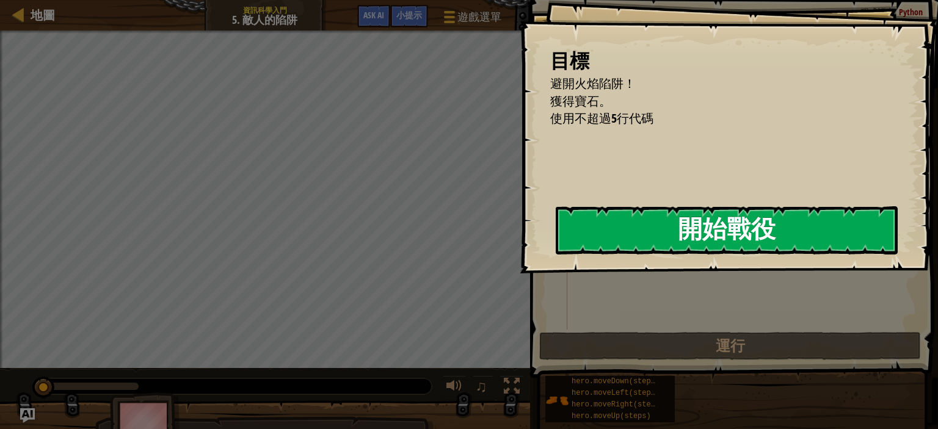
click at [598, 244] on button "開始戰役" at bounding box center [727, 230] width 342 height 48
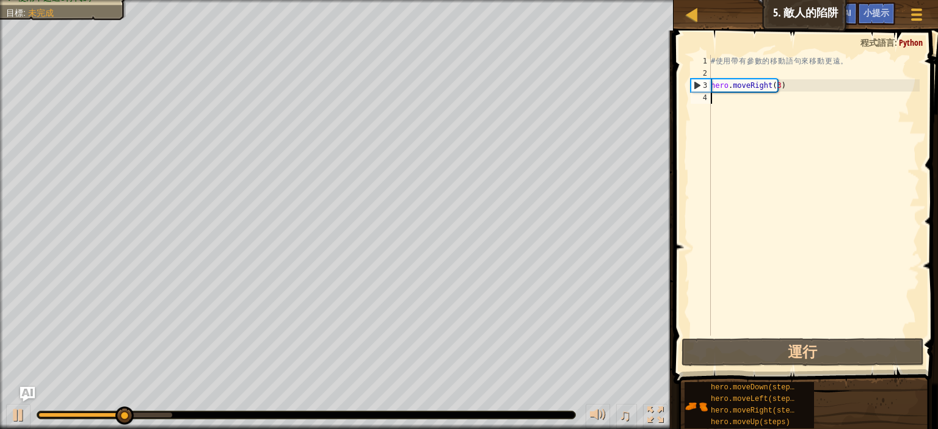
type textarea "h"
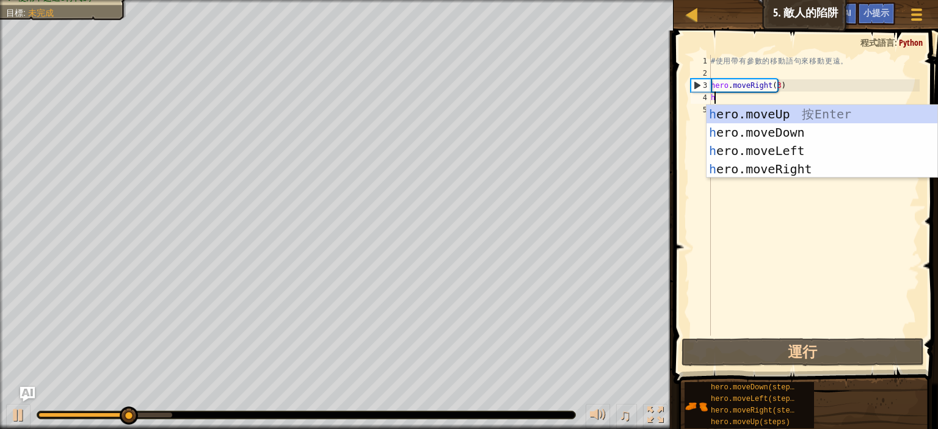
scroll to position [5, 0]
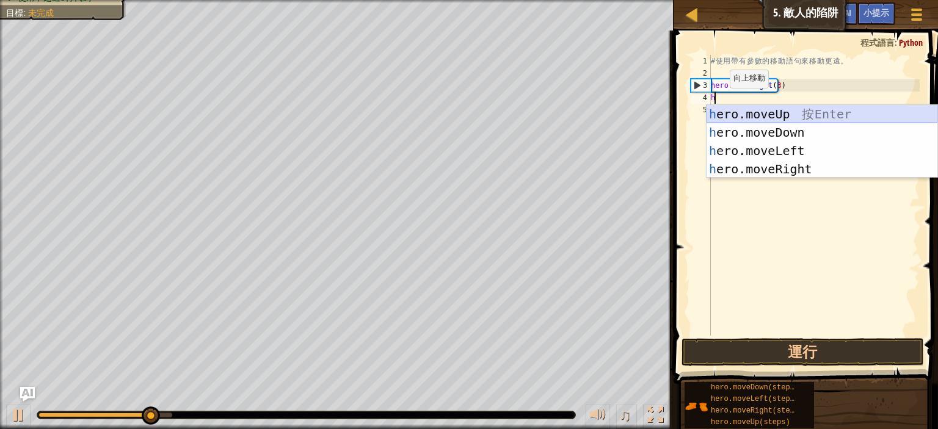
click at [767, 117] on div "h ero.moveUp 按 Enter h ero.moveDown 按 Enter h ero.moveLeft 按 Enter h ero.moveRi…" at bounding box center [821, 160] width 231 height 110
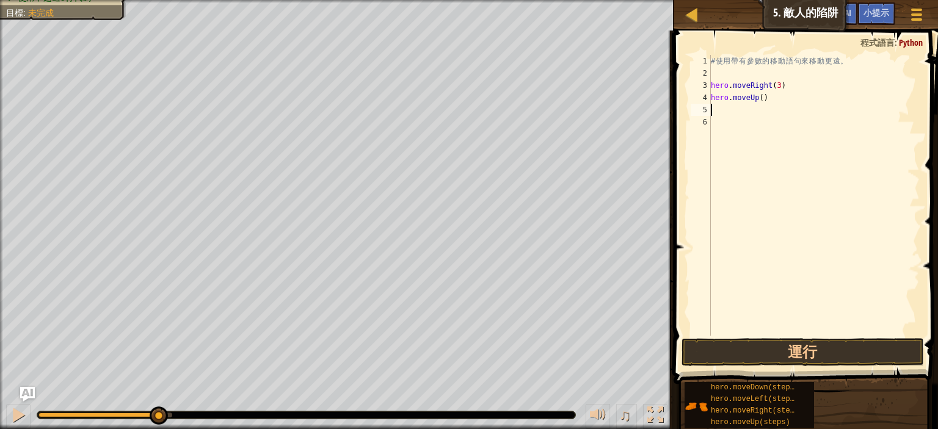
type textarea "h"
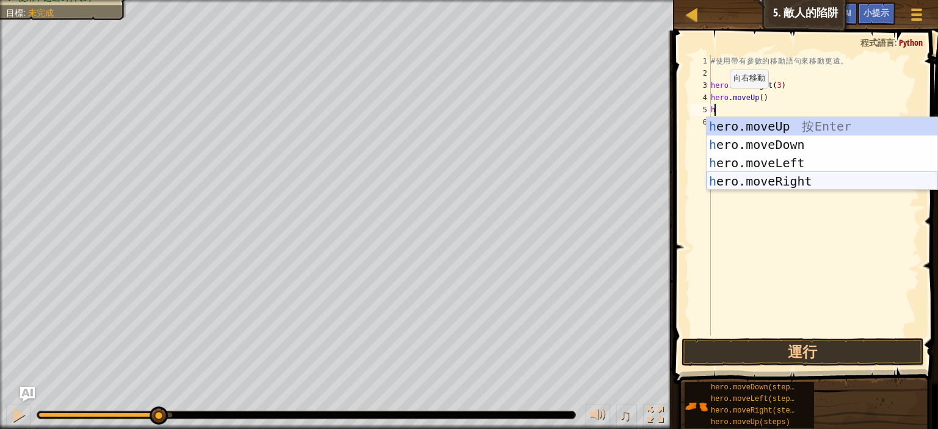
click at [784, 180] on div "h ero.moveUp 按 Enter h ero.moveDown 按 Enter h ero.moveLeft 按 Enter h ero.moveRi…" at bounding box center [821, 172] width 231 height 110
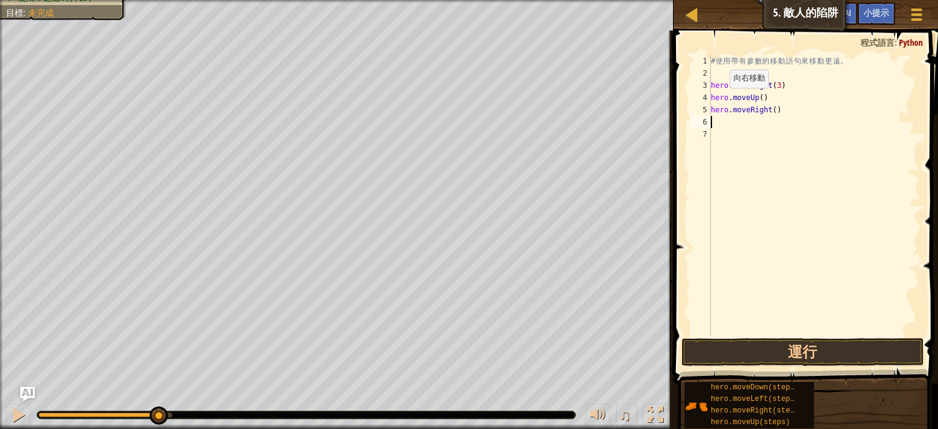
type textarea "h"
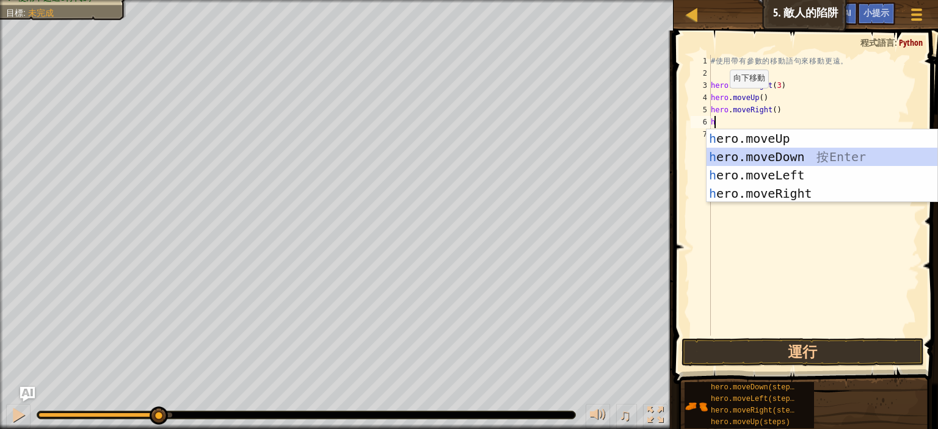
click at [767, 150] on div "h ero.moveUp 按 Enter h ero.moveDown 按 Enter h ero.moveLeft 按 Enter h ero.moveRi…" at bounding box center [821, 184] width 231 height 110
type textarea "h"
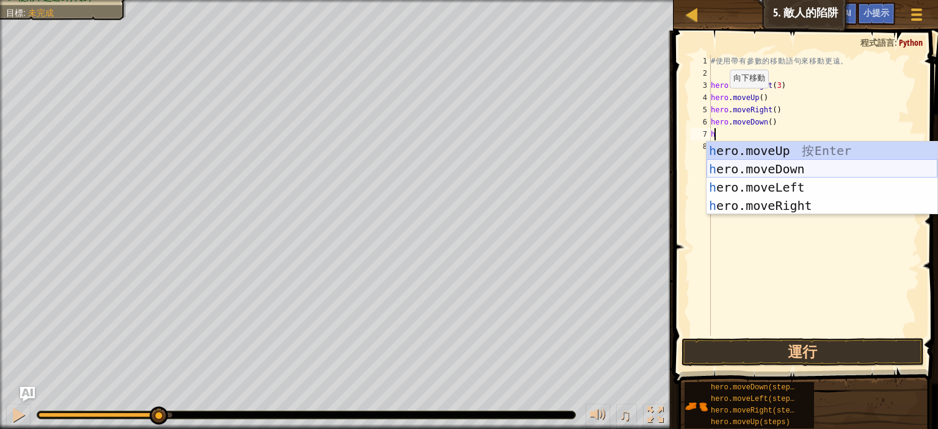
click at [764, 168] on div "h ero.moveUp 按 Enter h ero.moveDown 按 Enter h ero.moveLeft 按 Enter h ero.moveRi…" at bounding box center [821, 197] width 231 height 110
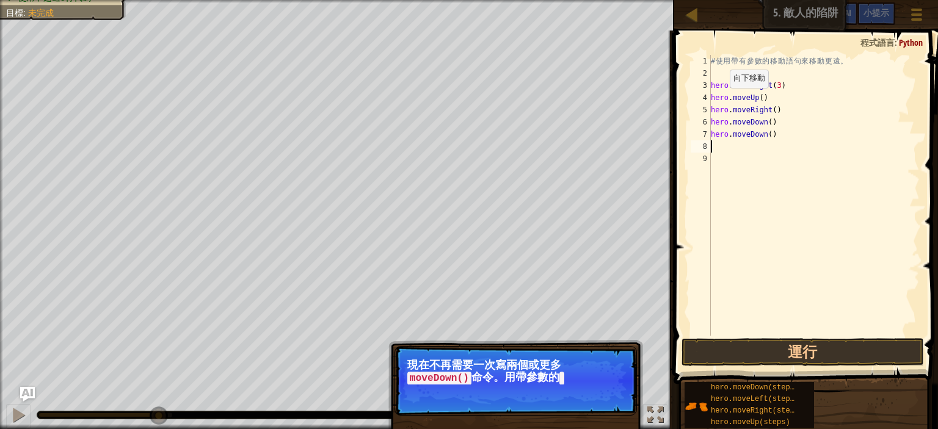
type textarea "h"
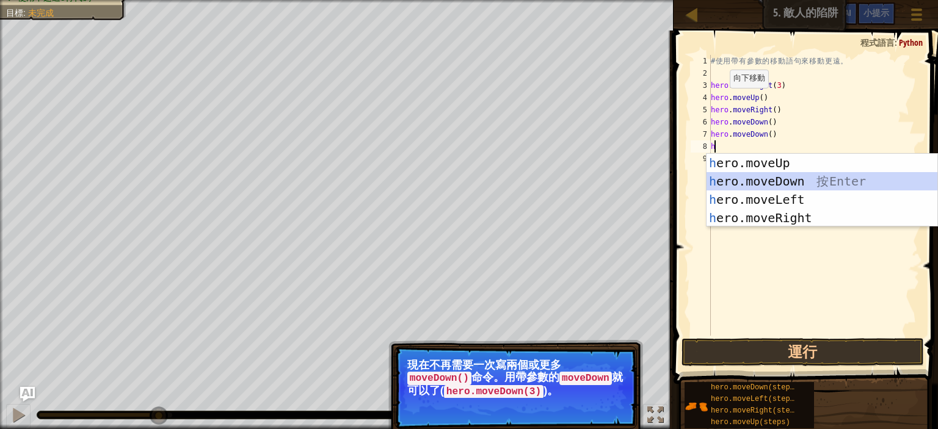
click at [764, 180] on div "h ero.moveUp 按 Enter h ero.moveDown 按 Enter h ero.moveLeft 按 Enter h ero.moveRi…" at bounding box center [821, 209] width 231 height 110
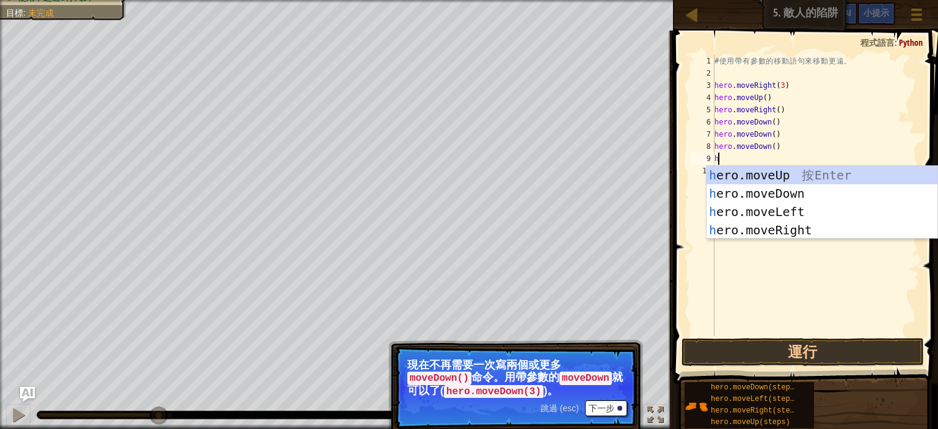
type textarea "h"
click at [611, 406] on button "下一步" at bounding box center [606, 409] width 42 height 16
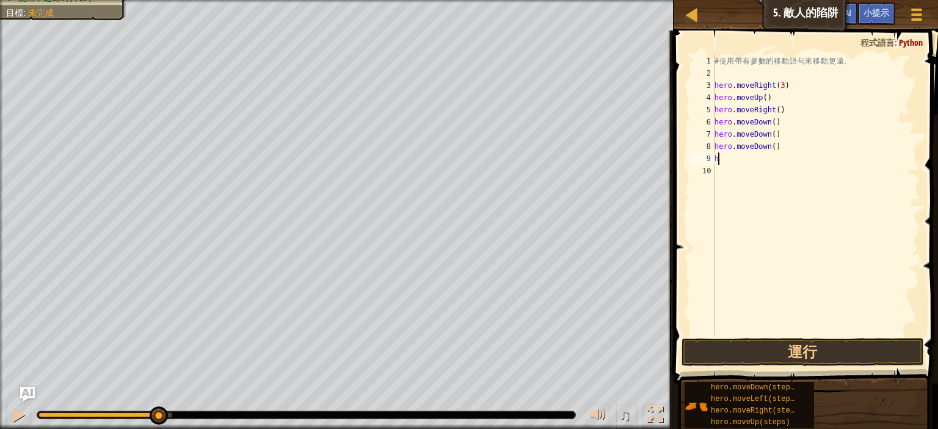
click at [738, 162] on div "# 使 用 帶 有 參 數 的 移 動 語 句 來 移 動 更 遠 。 hero . moveRight ( 3 ) hero . moveUp ( ) he…" at bounding box center [816, 207] width 208 height 305
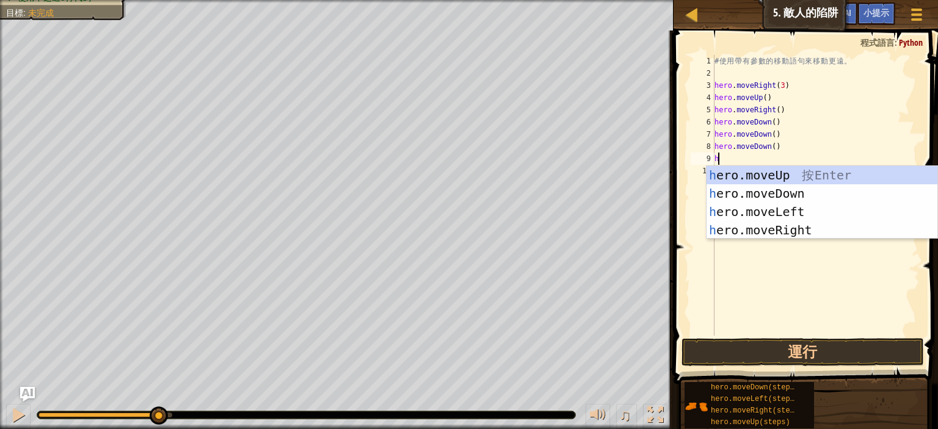
type textarea "h"
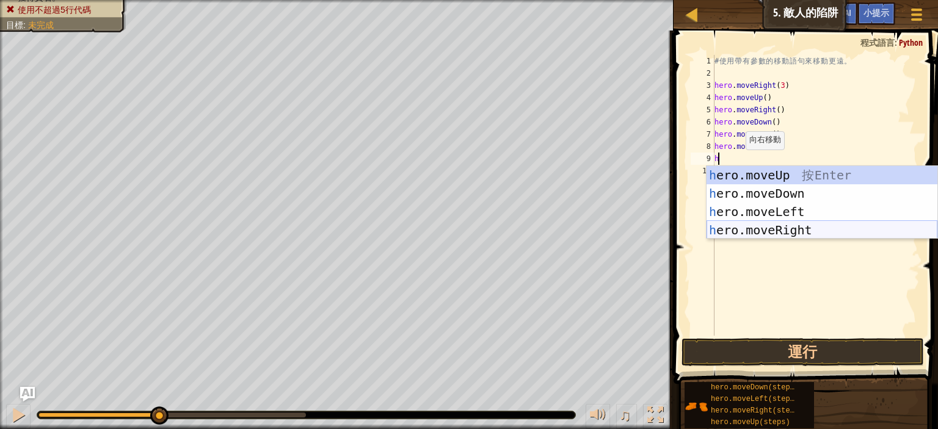
click at [771, 228] on div "h ero.moveUp 按 Enter h ero.moveDown 按 Enter h ero.moveLeft 按 Enter h ero.moveRi…" at bounding box center [821, 221] width 231 height 110
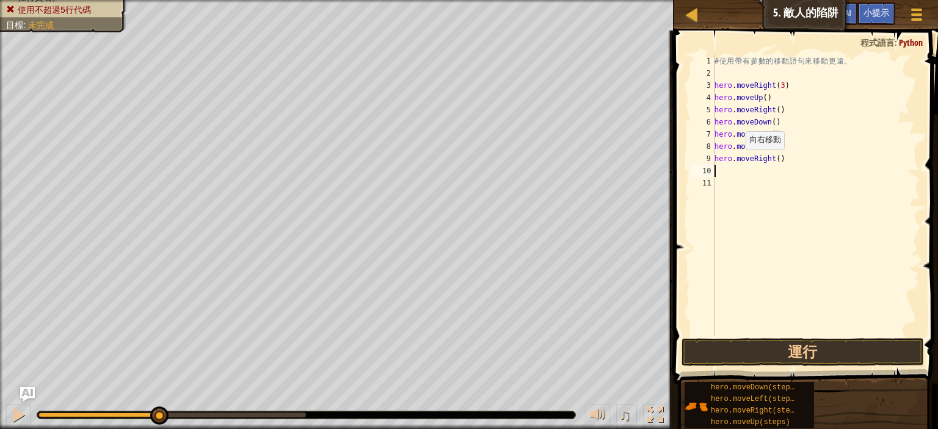
type textarea "h"
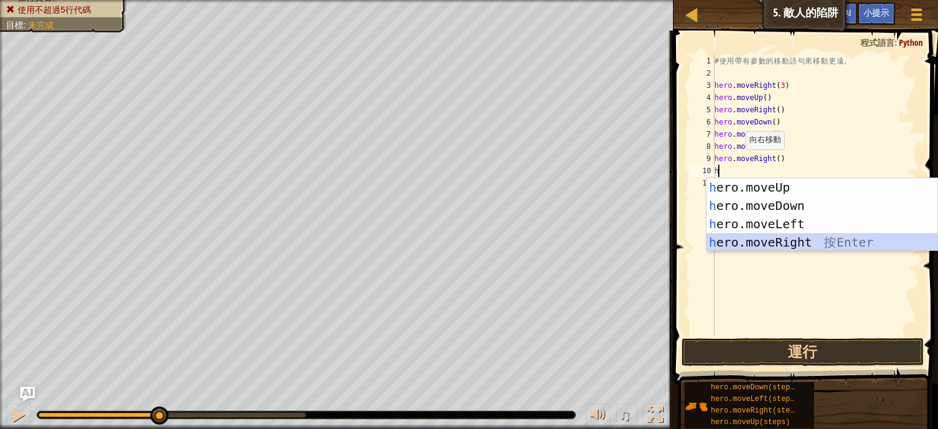
click at [772, 241] on div "h ero.moveUp 按 Enter h ero.moveDown 按 Enter h ero.moveLeft 按 Enter h ero.moveRi…" at bounding box center [821, 233] width 231 height 110
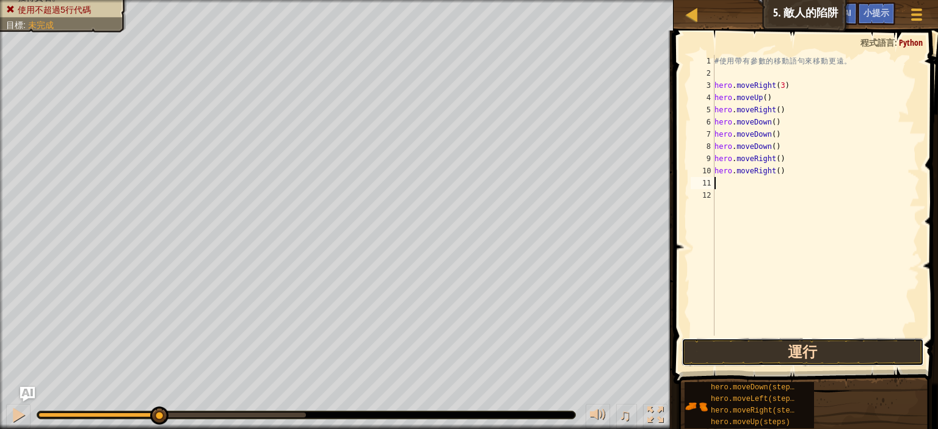
click at [835, 357] on button "運行" at bounding box center [802, 352] width 242 height 28
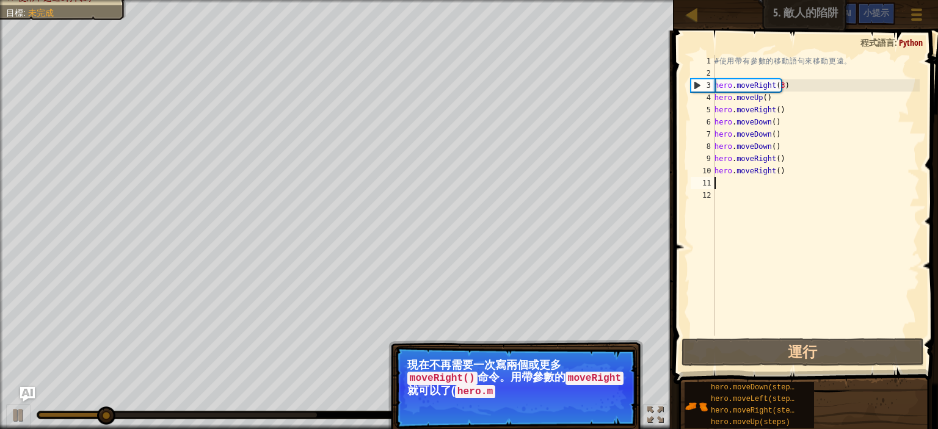
click at [763, 217] on div "# 使 用 帶 有 參 數 的 移 動 語 句 來 移 動 更 遠 。 hero . moveRight ( 3 ) hero . moveUp ( ) he…" at bounding box center [816, 207] width 208 height 305
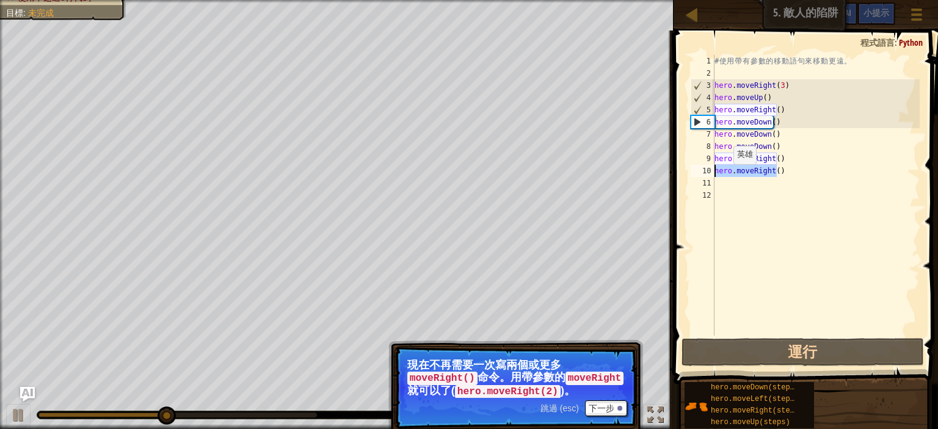
drag, startPoint x: 786, startPoint y: 172, endPoint x: 699, endPoint y: 167, distance: 86.9
click at [699, 167] on div "1 2 3 4 5 6 7 8 9 10 11 12 # 使 用 帶 有 參 數 的 移 動 語 句 來 移 動 更 遠 。 hero . moveRight…" at bounding box center [803, 195] width 231 height 281
type textarea "hero.moveRight()"
click at [782, 173] on div "# 使 用 帶 有 參 數 的 移 動 語 句 來 移 動 更 遠 。 hero . moveRight ( 3 ) hero . moveUp ( ) he…" at bounding box center [816, 195] width 208 height 281
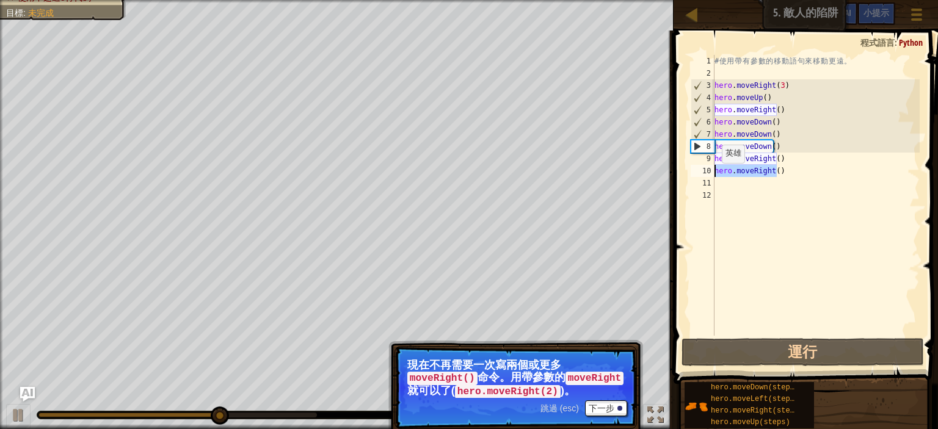
drag, startPoint x: 782, startPoint y: 173, endPoint x: 714, endPoint y: 175, distance: 67.8
click at [714, 175] on div "hero.moveRight() 1 2 3 4 5 6 7 8 9 10 11 12 # 使 用 帶 有 參 數 的 移 動 語 句 來 移 動 更 遠 。…" at bounding box center [803, 195] width 231 height 281
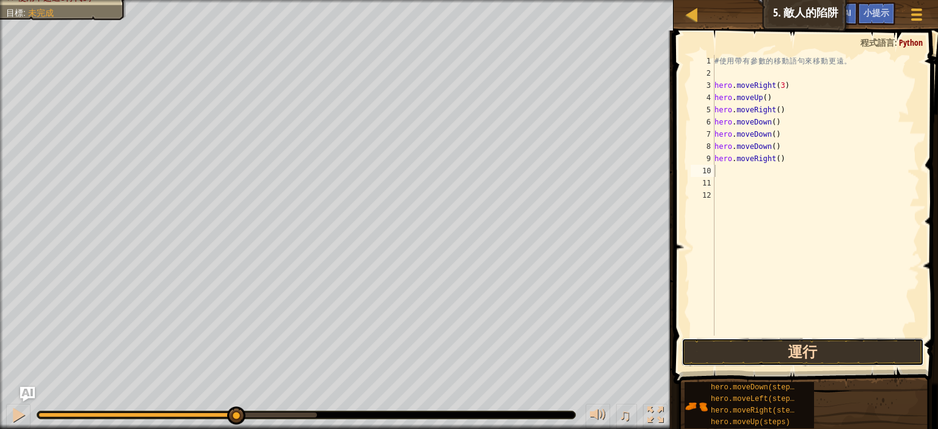
click at [799, 354] on button "運行" at bounding box center [802, 352] width 242 height 28
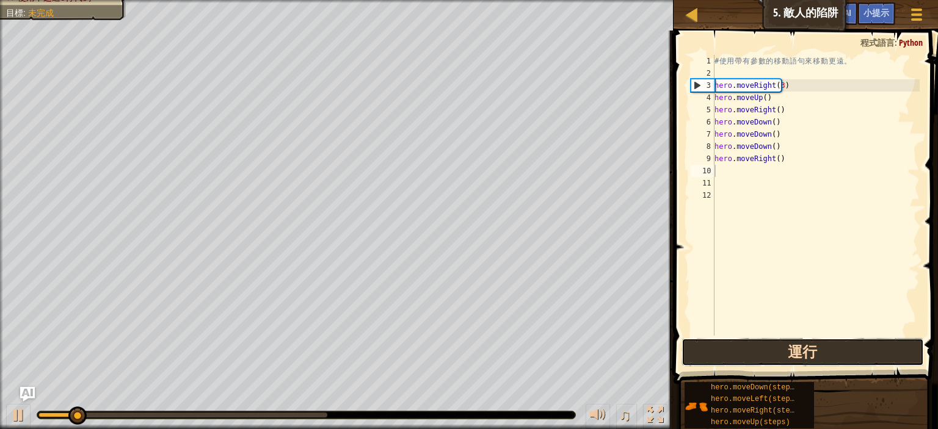
click at [799, 354] on button "運行" at bounding box center [802, 352] width 242 height 28
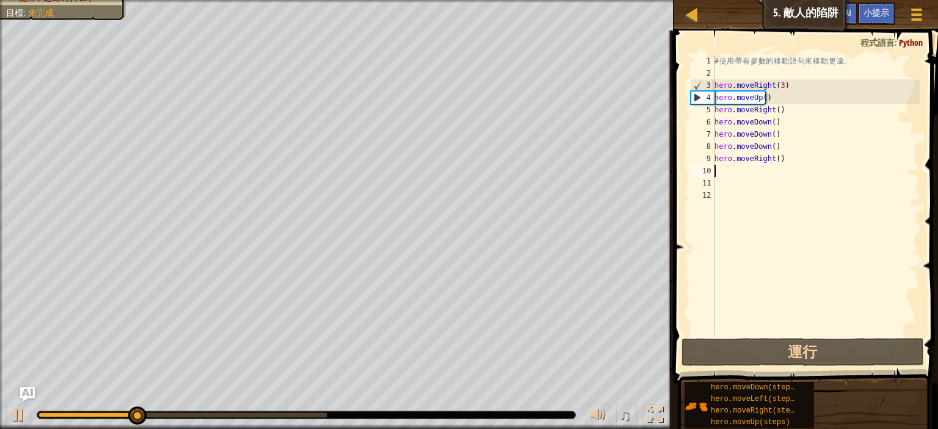
click at [746, 174] on div "# 使 用 帶 有 參 數 的 移 動 語 句 來 移 動 更 遠 。 hero . moveRight ( 3 ) hero . moveUp ( ) he…" at bounding box center [816, 207] width 208 height 305
click at [744, 173] on div "# 使 用 帶 有 參 數 的 移 動 語 句 來 移 動 更 遠 。 hero . moveRight ( 3 ) hero . moveUp ( ) he…" at bounding box center [816, 207] width 208 height 305
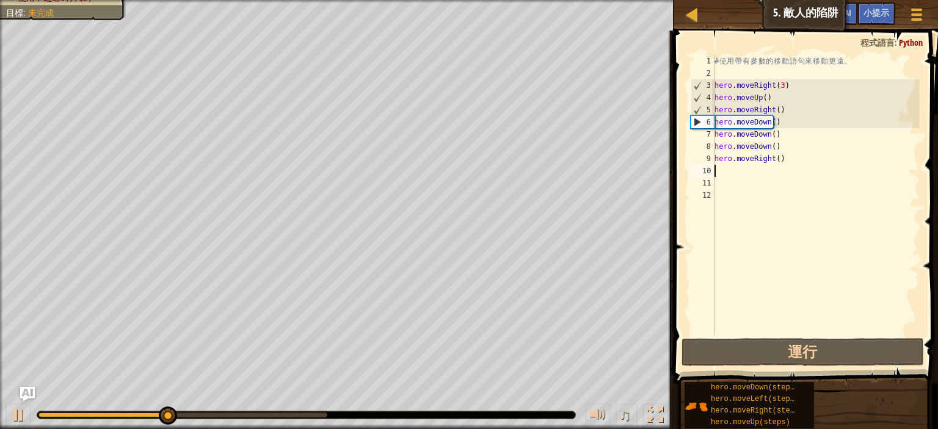
click at [730, 171] on div "# 使 用 帶 有 參 數 的 移 動 語 句 來 移 動 更 遠 。 hero . moveRight ( 3 ) hero . moveUp ( ) he…" at bounding box center [816, 207] width 208 height 305
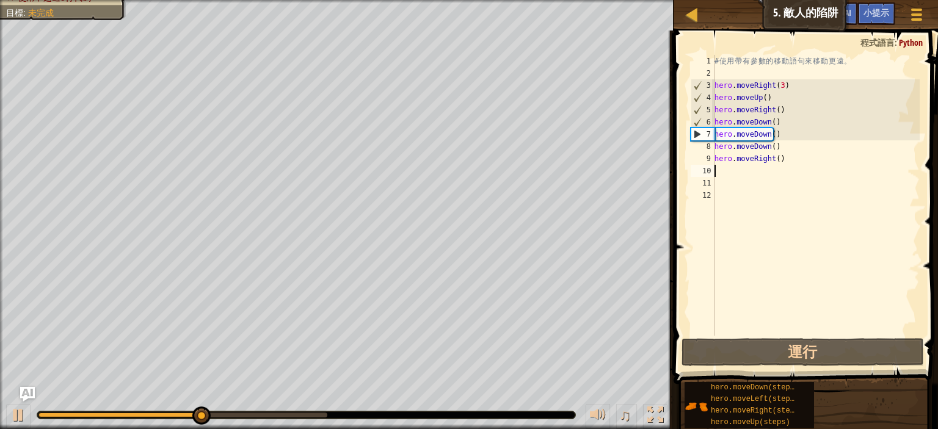
type textarea "h"
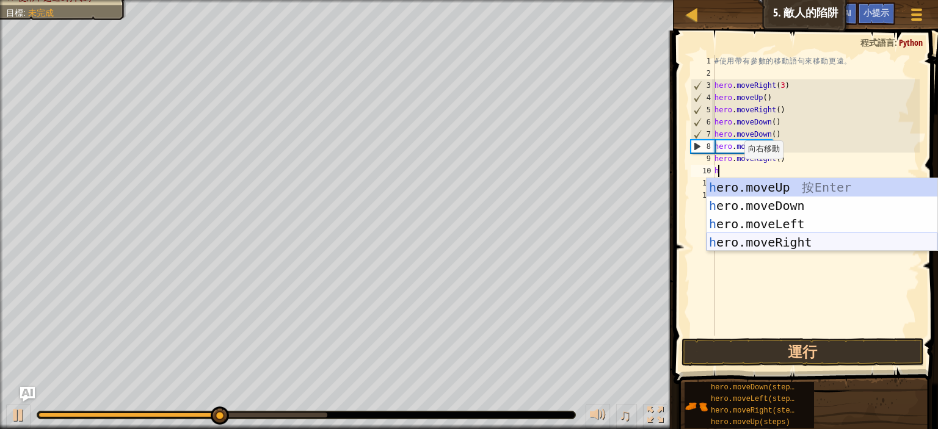
click at [777, 245] on div "h ero.moveUp 按 Enter h ero.moveDown 按 Enter h ero.moveLeft 按 Enter h ero.moveRi…" at bounding box center [821, 233] width 231 height 110
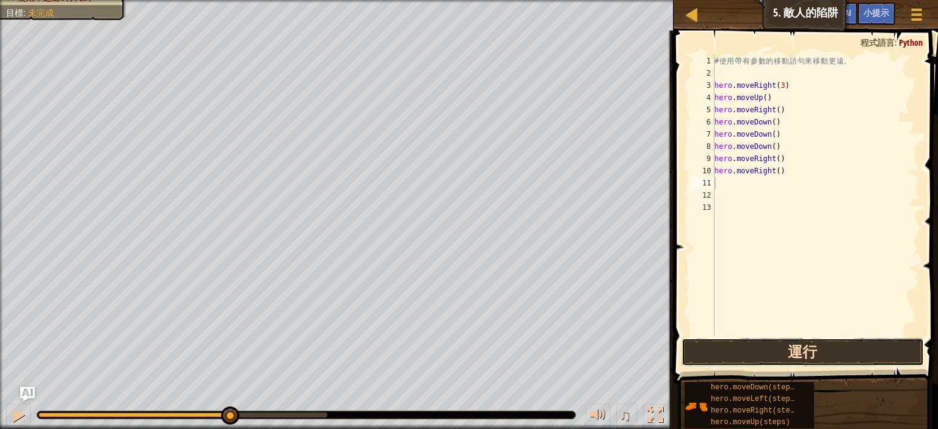
click at [829, 347] on button "運行" at bounding box center [802, 352] width 242 height 28
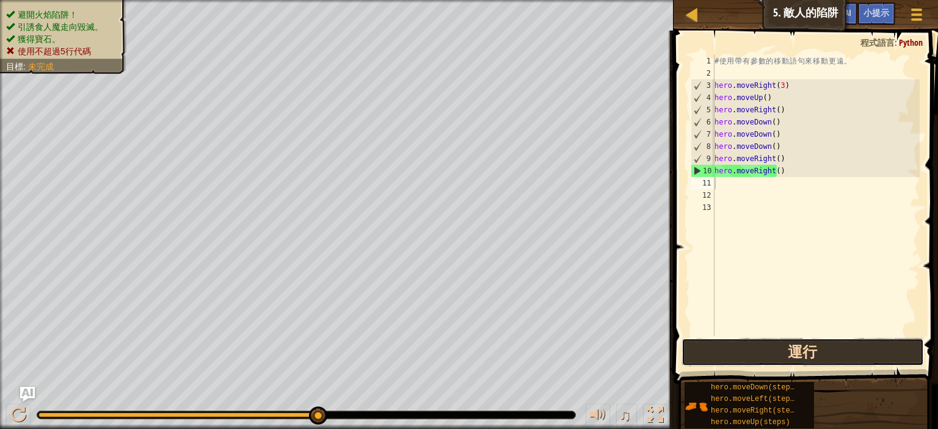
click at [826, 352] on button "運行" at bounding box center [802, 352] width 242 height 28
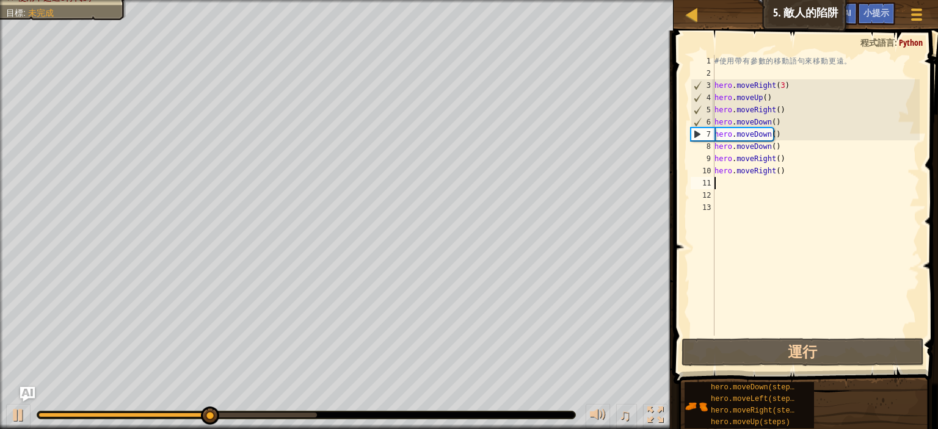
type textarea "h"
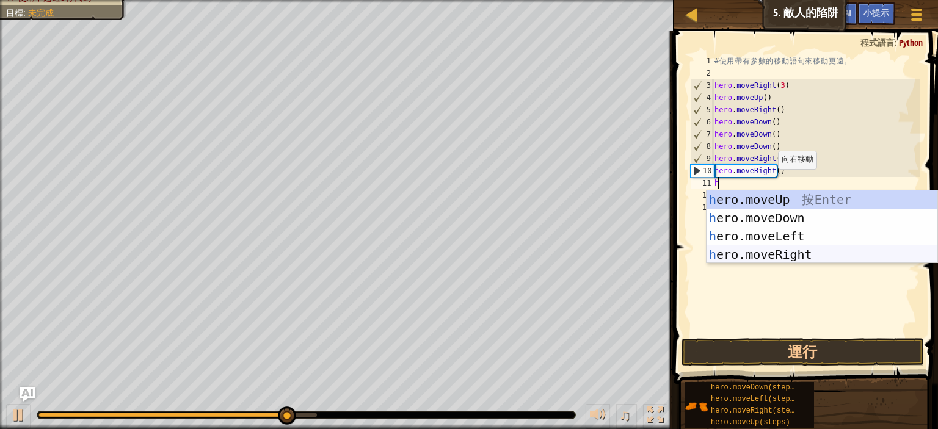
click at [791, 255] on div "h ero.moveUp 按 Enter h ero.moveDown 按 Enter h ero.moveLeft 按 Enter h ero.moveRi…" at bounding box center [821, 246] width 231 height 110
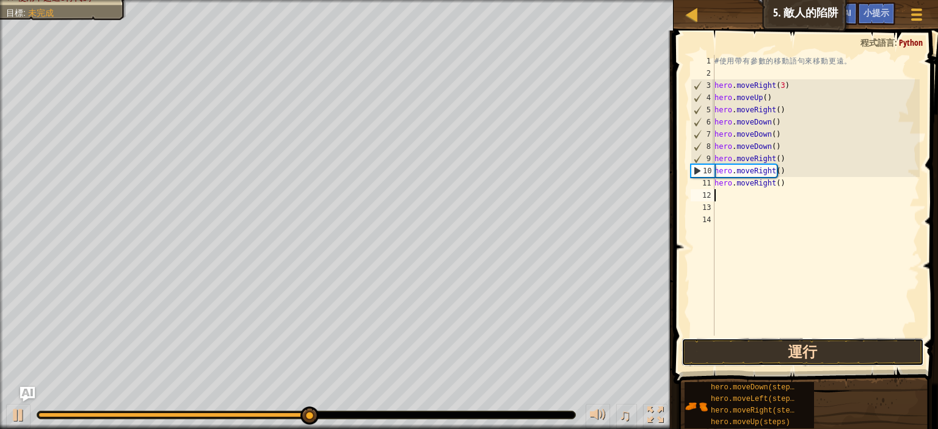
click at [823, 354] on button "運行" at bounding box center [802, 352] width 242 height 28
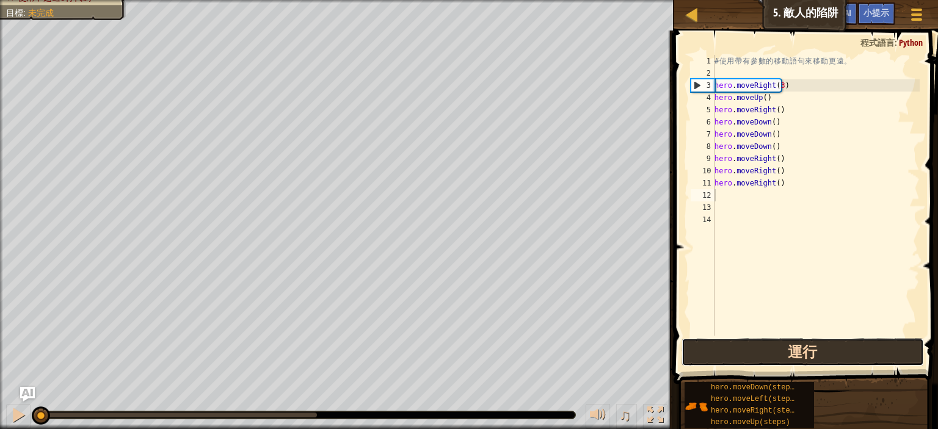
click at [816, 358] on button "運行" at bounding box center [802, 352] width 242 height 28
click at [815, 358] on button "運行" at bounding box center [802, 352] width 242 height 28
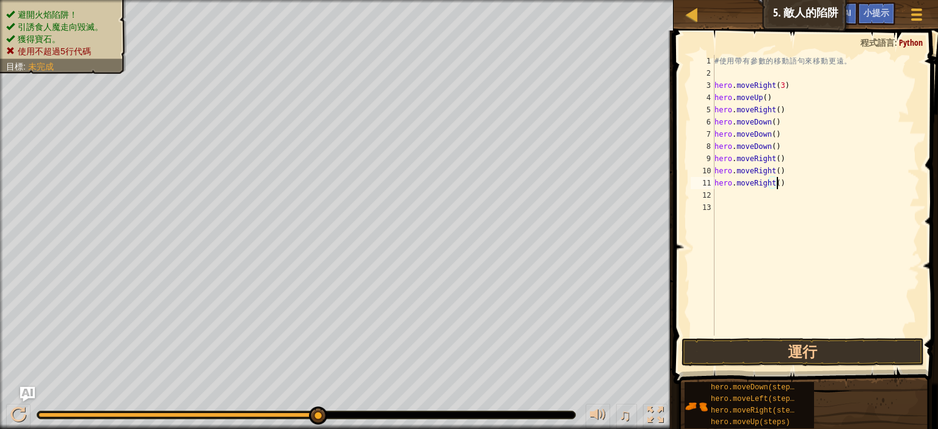
type textarea "hero.moveRight("
drag, startPoint x: 774, startPoint y: 185, endPoint x: 714, endPoint y: 184, distance: 59.2
click at [714, 184] on div "# 使 用 帶 有 參 數 的 移 動 語 句 來 移 動 更 遠 。 hero . moveRight ( 3 ) hero . moveUp ( ) he…" at bounding box center [816, 207] width 208 height 305
click at [726, 181] on div "# 使 用 帶 有 參 數 的 移 動 語 句 來 移 動 更 遠 。 hero . moveRight ( 3 ) hero . moveUp ( ) he…" at bounding box center [816, 207] width 208 height 305
type textarea "h"
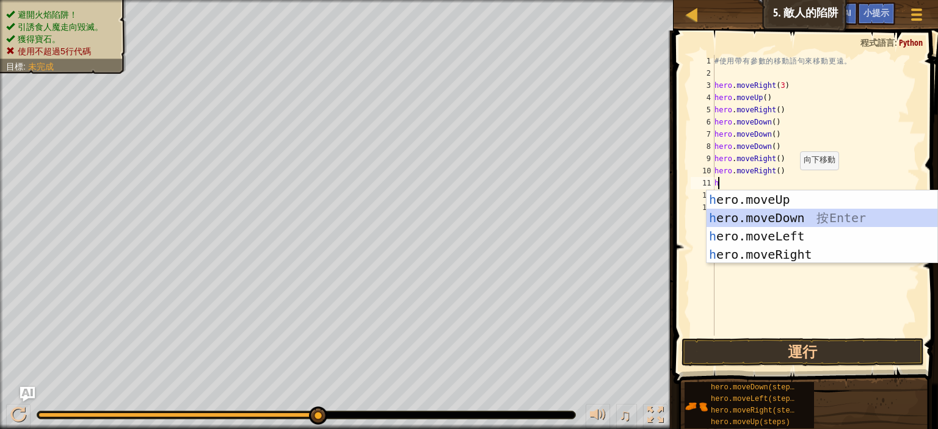
click at [780, 220] on div "h ero.moveUp 按 Enter h ero.moveDown 按 Enter h ero.moveLeft 按 Enter h ero.moveRi…" at bounding box center [821, 246] width 231 height 110
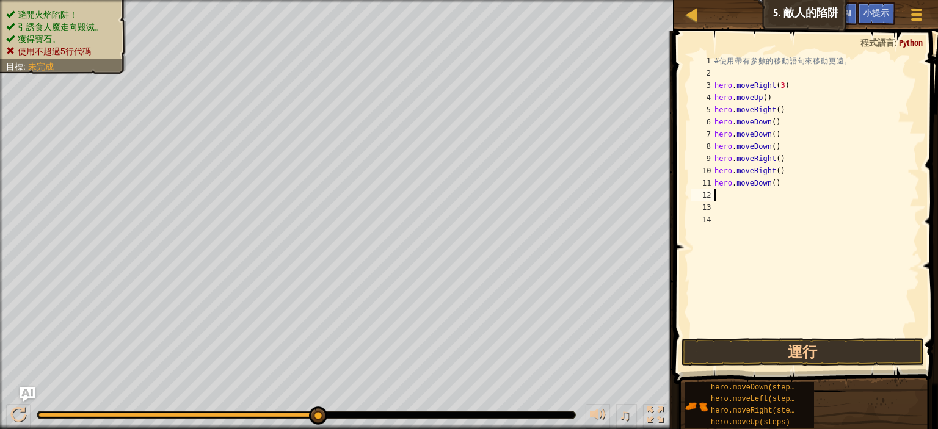
type textarea "h"
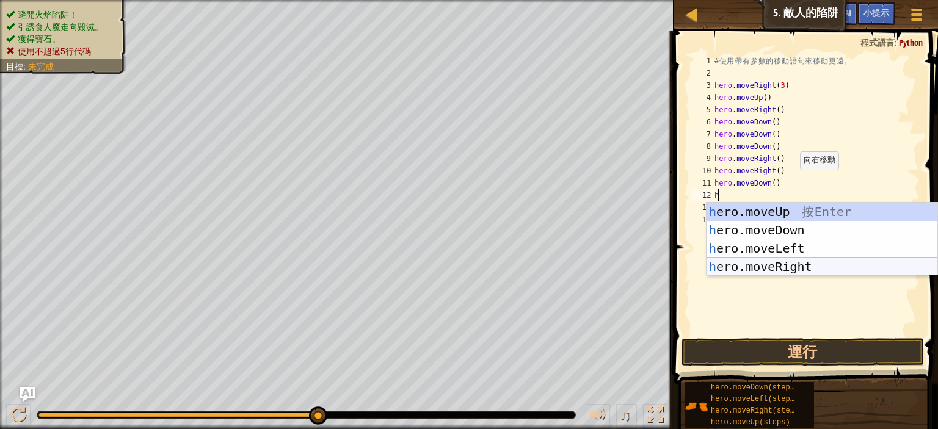
click at [777, 267] on div "h ero.moveUp 按 Enter h ero.moveDown 按 Enter h ero.moveLeft 按 Enter h ero.moveRi…" at bounding box center [821, 258] width 231 height 110
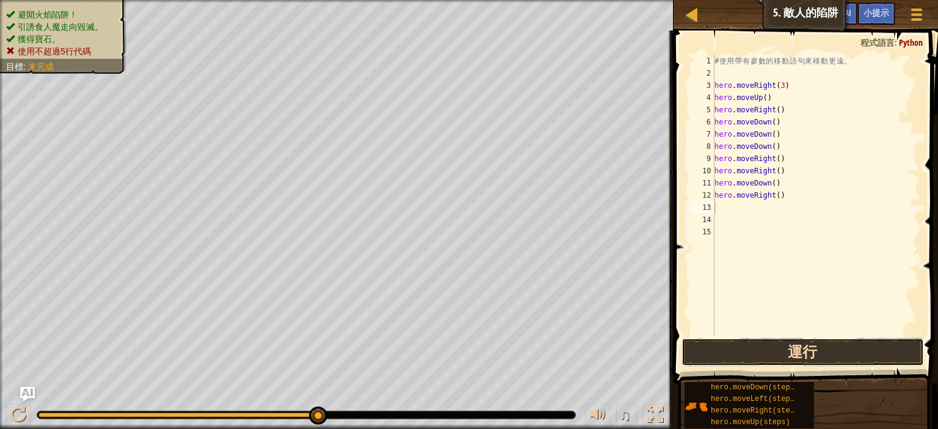
click at [802, 354] on button "運行" at bounding box center [802, 352] width 242 height 28
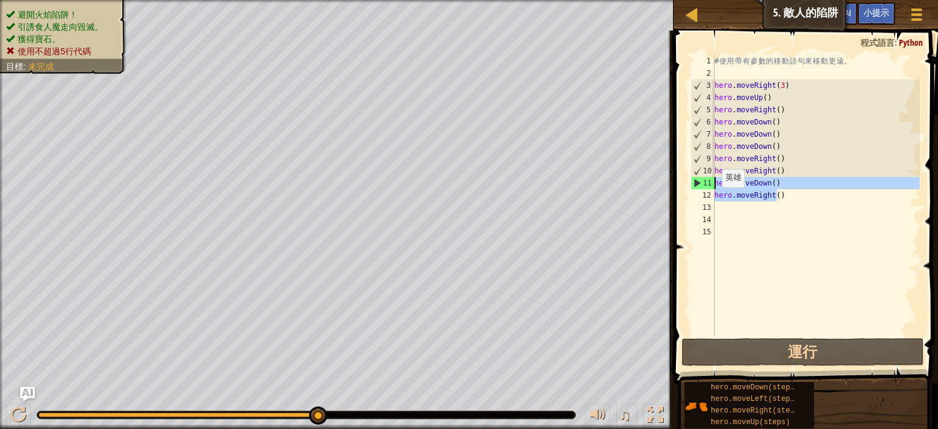
drag, startPoint x: 789, startPoint y: 197, endPoint x: 701, endPoint y: 187, distance: 88.5
click at [701, 187] on div "1 2 3 4 5 6 7 8 9 10 11 12 13 14 15 # 使 用 帶 有 參 數 的 移 動 語 句 來 移 動 更 遠 。 hero . …" at bounding box center [803, 195] width 231 height 281
type textarea "hero.moveDown() hero.moveRight()"
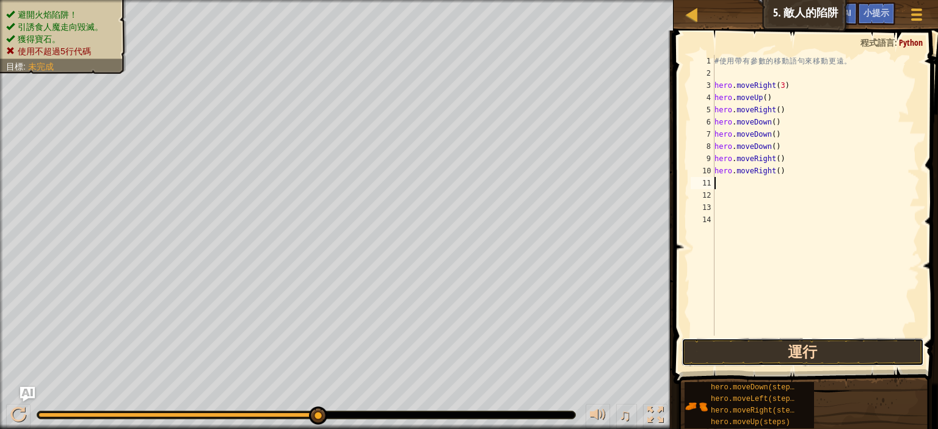
click at [791, 351] on button "運行" at bounding box center [802, 352] width 242 height 28
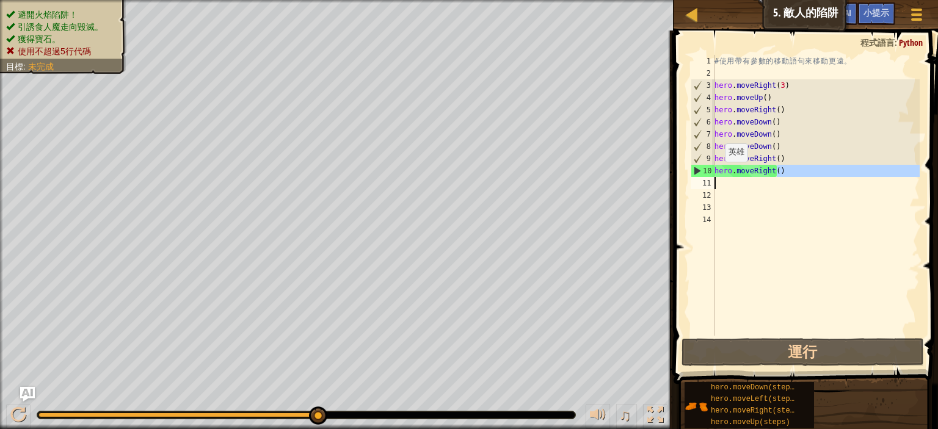
drag, startPoint x: 784, startPoint y: 168, endPoint x: 693, endPoint y: 181, distance: 91.9
click at [693, 181] on div "1 2 3 4 5 6 7 8 9 10 11 12 13 14 # 使 用 帶 有 參 數 的 移 動 語 句 來 移 動 更 遠 。 hero . mov…" at bounding box center [803, 195] width 231 height 281
type textarea "hero.moveRight()"
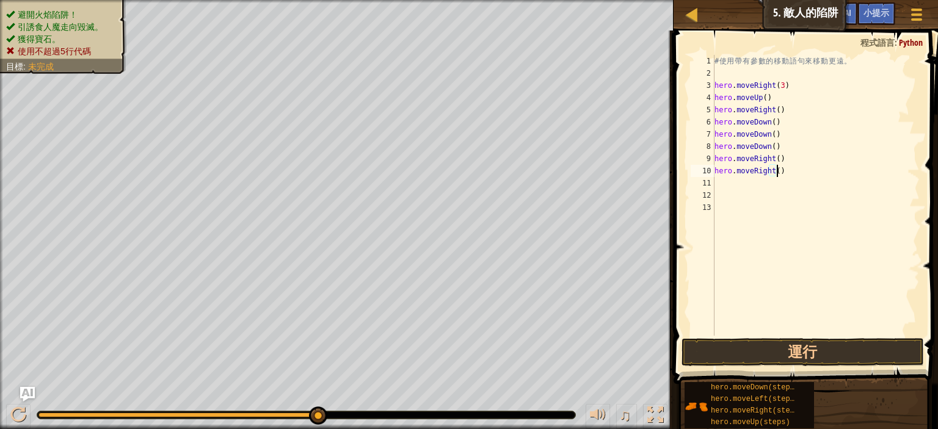
click at [783, 173] on div "# 使 用 帶 有 參 數 的 移 動 語 句 來 移 動 更 遠 。 hero . moveRight ( 3 ) hero . moveUp ( ) he…" at bounding box center [816, 207] width 208 height 305
click at [782, 171] on div "# 使 用 帶 有 參 數 的 移 動 語 句 來 移 動 更 遠 。 hero . moveRight ( 3 ) hero . moveUp ( ) he…" at bounding box center [816, 207] width 208 height 305
click at [814, 168] on div "# 使 用 帶 有 參 數 的 移 動 語 句 來 移 動 更 遠 。 hero . moveRight ( 3 ) hero . moveUp ( ) he…" at bounding box center [816, 195] width 208 height 281
click at [832, 348] on button "運行" at bounding box center [802, 352] width 242 height 28
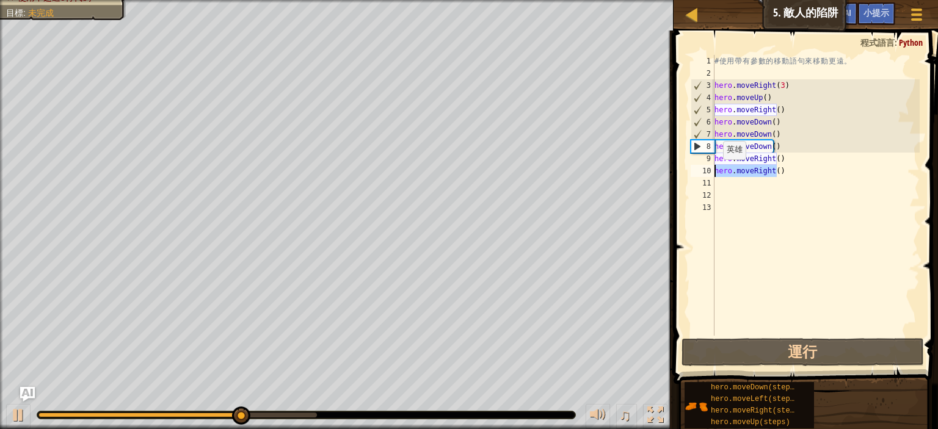
drag, startPoint x: 782, startPoint y: 173, endPoint x: 691, endPoint y: 170, distance: 90.4
click at [691, 170] on div "hero.moveRight() 1 2 3 4 5 6 7 8 9 10 11 12 13 # 使 用 帶 有 參 數 的 移 動 語 句 來 移 動 更 …" at bounding box center [803, 195] width 231 height 281
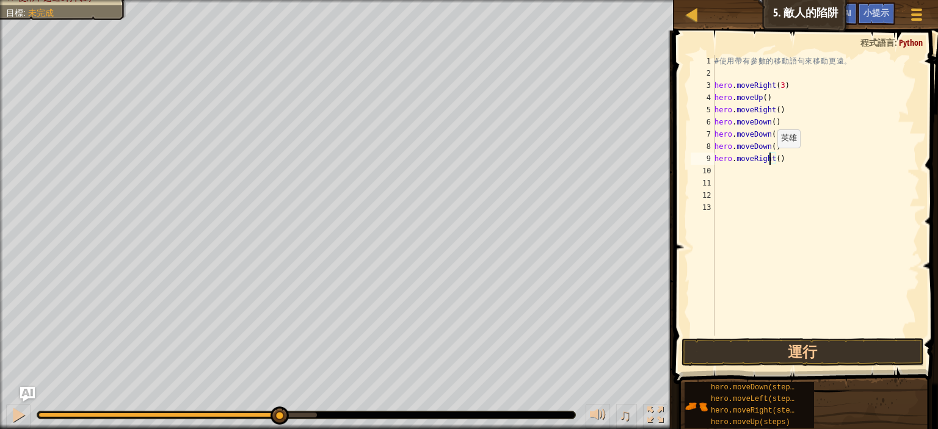
click at [770, 160] on div "# 使 用 帶 有 參 數 的 移 動 語 句 來 移 動 更 遠 。 hero . moveRight ( 3 ) hero . moveUp ( ) he…" at bounding box center [816, 207] width 208 height 305
click at [772, 157] on div "# 使 用 帶 有 參 數 的 移 動 語 句 來 移 動 更 遠 。 hero . moveRight ( 3 ) hero . moveUp ( ) he…" at bounding box center [816, 207] width 208 height 305
click at [831, 349] on button "運行" at bounding box center [802, 352] width 242 height 28
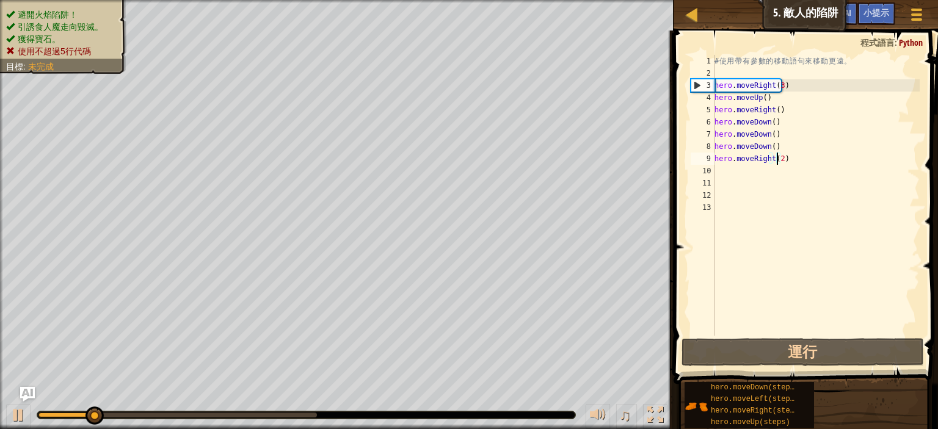
click at [70, 16] on div "避開火焰陷阱！ 引誘食人魔走向毀滅。 獲得寶石。 使用不超過5行代碼 目標 : 未完成" at bounding box center [56, 33] width 140 height 82
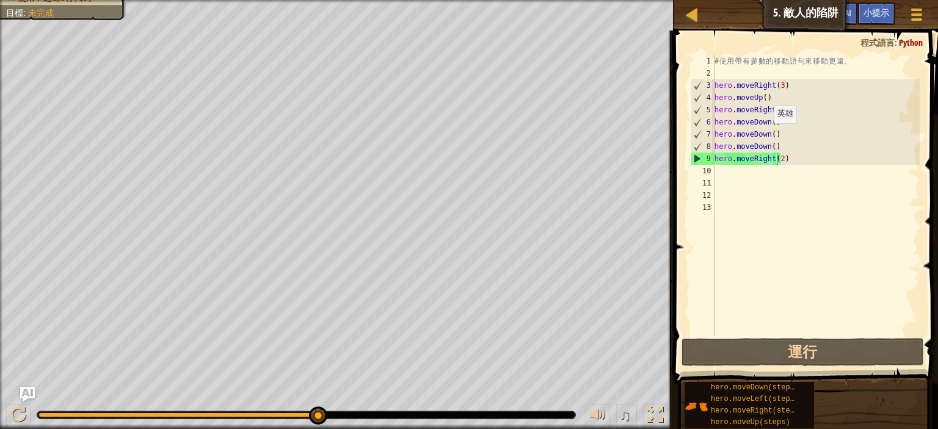
scroll to position [5, 6]
click at [766, 135] on div "# 使 用 帶 有 參 數 的 移 動 語 句 來 移 動 更 遠 。 hero . moveRight ( 3 ) hero . moveUp ( ) he…" at bounding box center [816, 207] width 208 height 305
click at [769, 134] on div "# 使 用 帶 有 參 數 的 移 動 語 句 來 移 動 更 遠 。 hero . moveRight ( 3 ) hero . moveUp ( ) he…" at bounding box center [816, 207] width 208 height 305
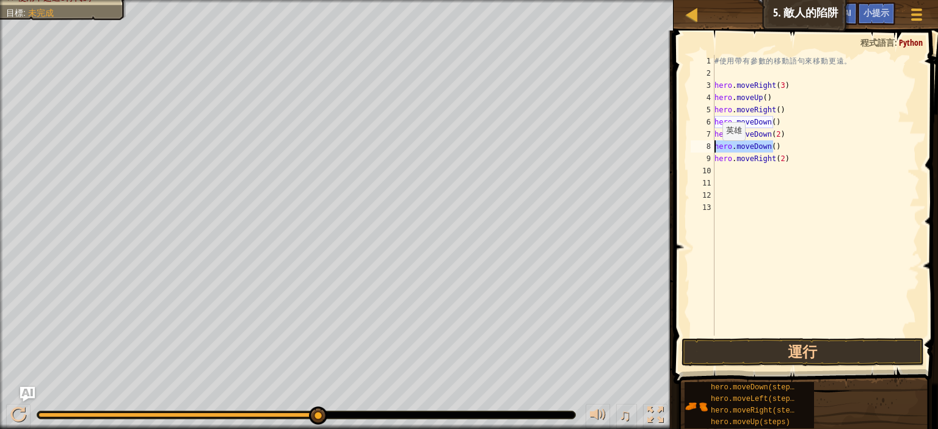
drag, startPoint x: 783, startPoint y: 145, endPoint x: 703, endPoint y: 148, distance: 80.0
click at [703, 148] on div "hero.moveDown(2) 1 2 3 4 5 6 7 8 9 10 11 12 13 # 使 用 帶 有 參 數 的 移 動 語 句 來 移 動 更 …" at bounding box center [803, 195] width 231 height 281
type textarea "hero.moveDown()"
click at [829, 361] on button "運行" at bounding box center [802, 352] width 242 height 28
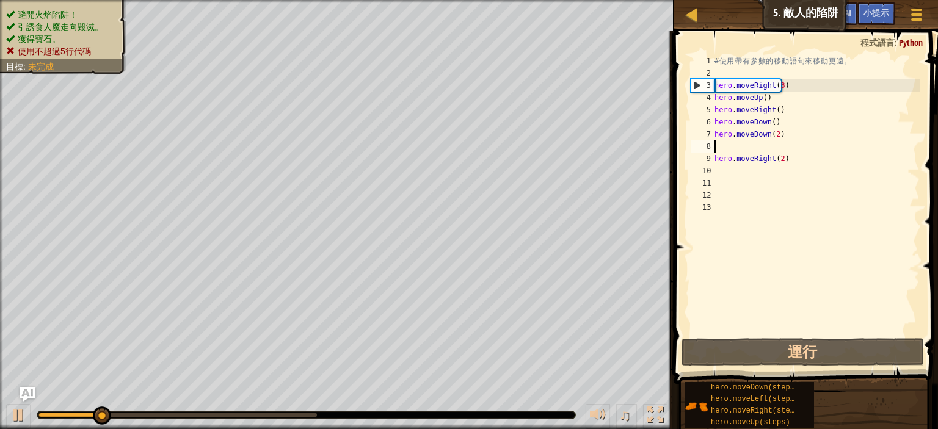
click at [90, 9] on ul "避開火焰陷阱！ 引誘食人魔走向毀滅。 獲得寶石。 使用不超過5行代碼" at bounding box center [63, 33] width 114 height 49
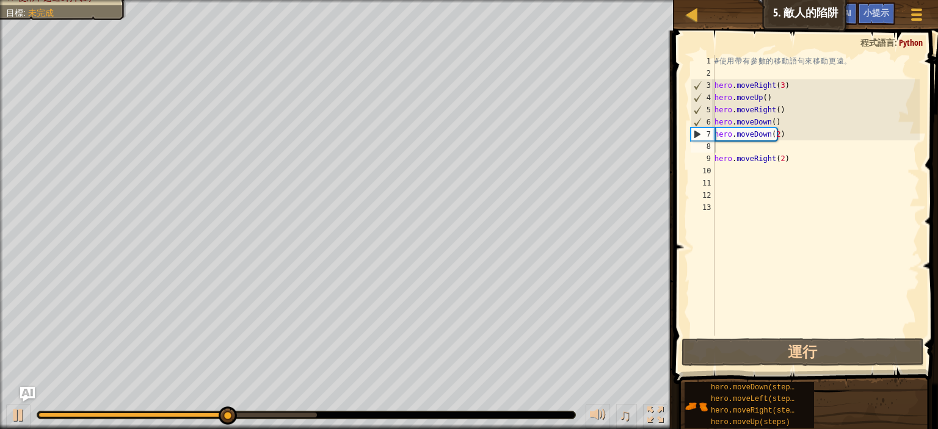
type textarea "hero.moveRight(2)"
drag, startPoint x: 788, startPoint y: 162, endPoint x: 713, endPoint y: 153, distance: 75.7
click at [713, 153] on div "hero.moveRight(2) 1 2 3 4 5 6 7 8 9 10 11 12 13 # 使 用 帶 有 參 數 的 移 動 語 句 來 移 動 更…" at bounding box center [803, 195] width 231 height 281
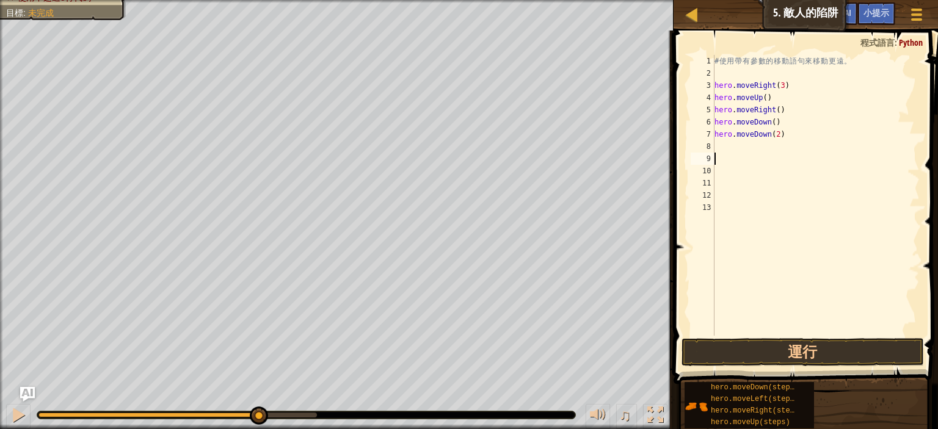
click at [725, 148] on div "# 使 用 帶 有 參 數 的 移 動 語 句 來 移 動 更 遠 。 hero . moveRight ( 3 ) hero . moveUp ( ) he…" at bounding box center [816, 207] width 208 height 305
type textarea "h"
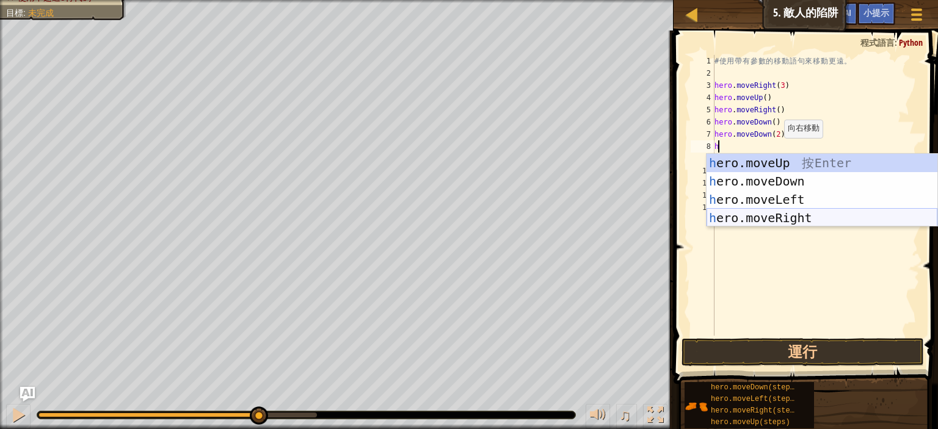
click at [797, 217] on div "h ero.moveUp 按 Enter h ero.moveDown 按 Enter h ero.moveLeft 按 Enter h ero.moveRi…" at bounding box center [821, 209] width 231 height 110
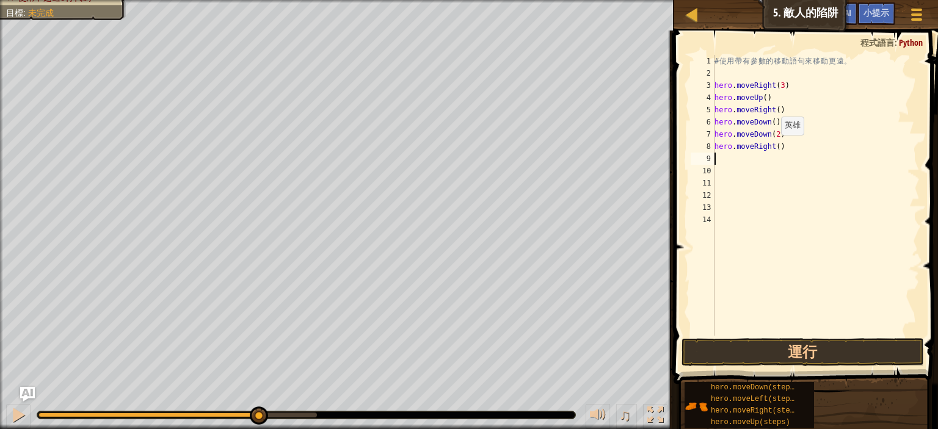
click at [774, 147] on div "# 使 用 帶 有 參 數 的 移 動 語 句 來 移 動 更 遠 。 hero . moveRight ( 3 ) hero . moveUp ( ) he…" at bounding box center [816, 207] width 208 height 305
click at [828, 351] on button "運行" at bounding box center [802, 352] width 242 height 28
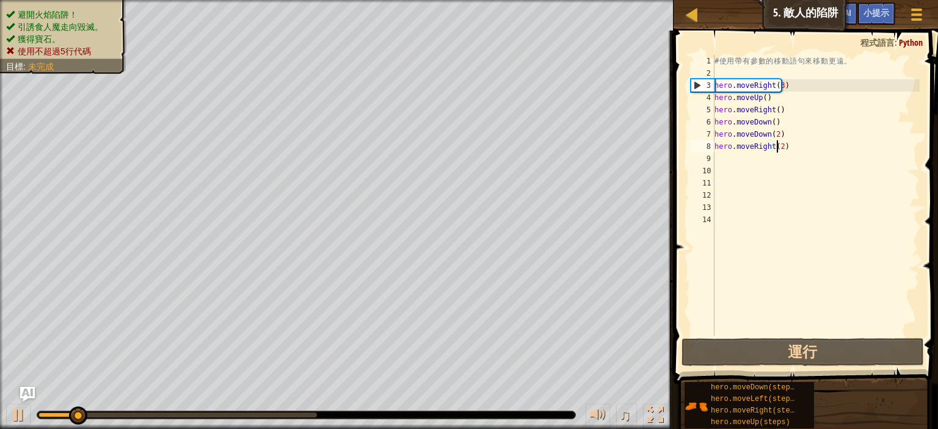
click at [75, 9] on ul "避開火焰陷阱！ 引誘食人魔走向毀滅。 獲得寶石。 使用不超過5行代碼" at bounding box center [63, 33] width 114 height 49
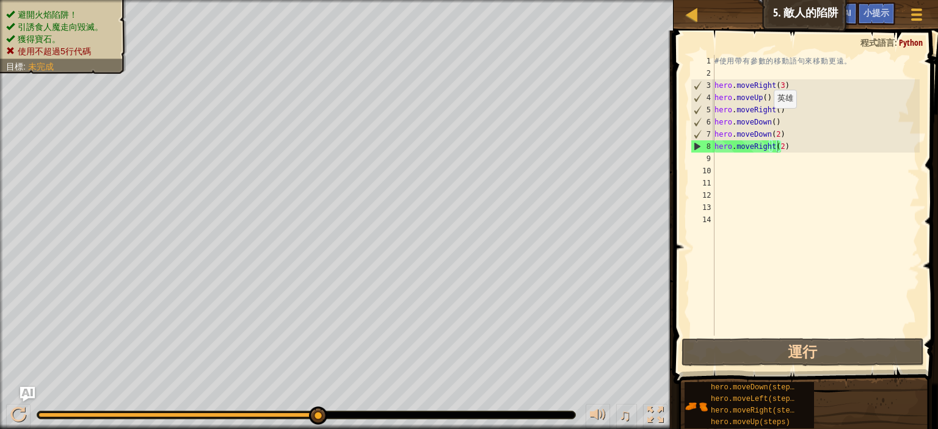
scroll to position [5, 6]
click at [767, 120] on div "# 使 用 帶 有 參 數 的 移 動 語 句 來 移 動 更 遠 。 hero . moveRight ( 3 ) hero . moveUp ( ) he…" at bounding box center [816, 207] width 208 height 305
click at [770, 123] on div "# 使 用 帶 有 參 數 的 移 動 語 句 來 移 動 更 遠 。 hero . moveRight ( 3 ) hero . moveUp ( ) he…" at bounding box center [816, 207] width 208 height 305
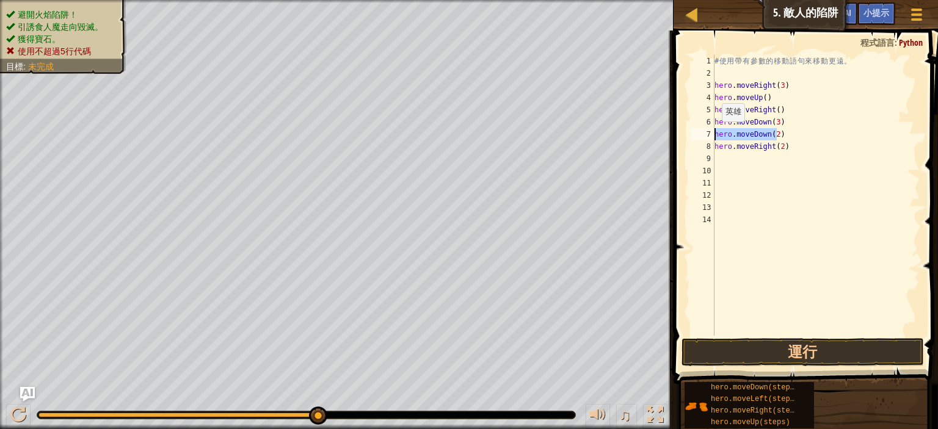
drag, startPoint x: 778, startPoint y: 135, endPoint x: 709, endPoint y: 134, distance: 68.4
click at [709, 134] on div "hero.moveDown(3) 1 2 3 4 5 6 7 8 9 10 11 12 13 14 # 使 用 帶 有 參 數 的 移 動 語 句 來 移 動…" at bounding box center [803, 195] width 231 height 281
type textarea "hero.moveDown(2)"
click at [828, 355] on button "運行" at bounding box center [802, 352] width 242 height 28
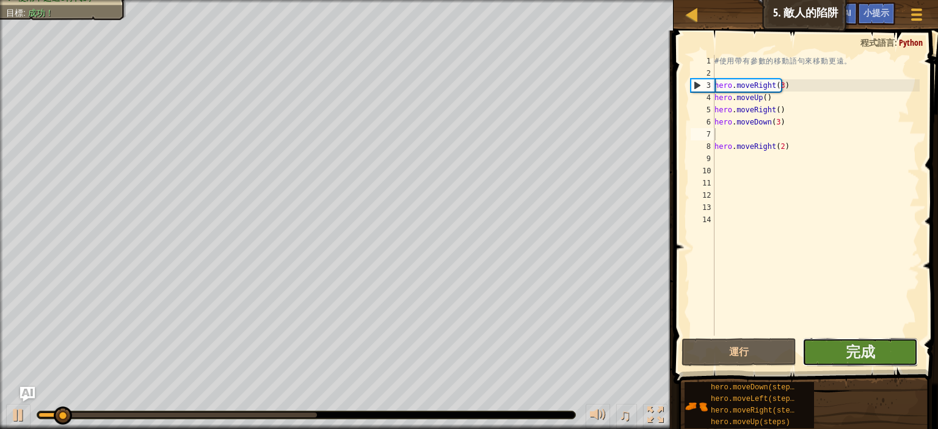
click at [841, 351] on button "完成" at bounding box center [859, 352] width 115 height 28
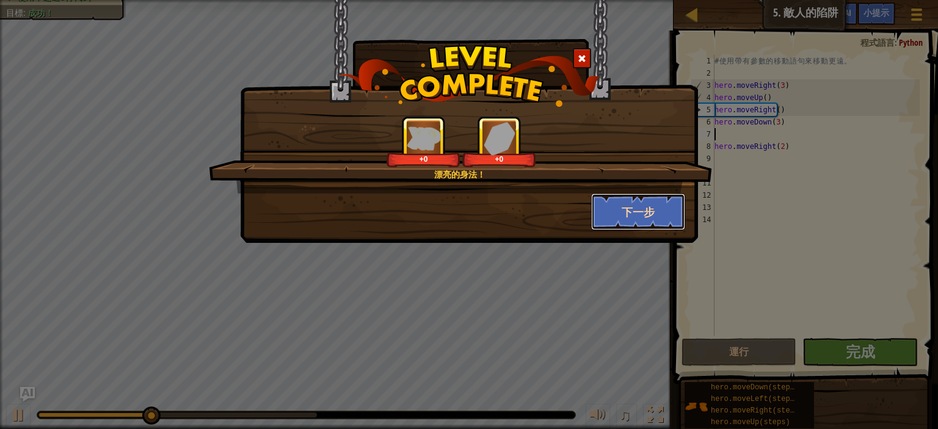
click at [636, 216] on button "下一步" at bounding box center [638, 212] width 95 height 37
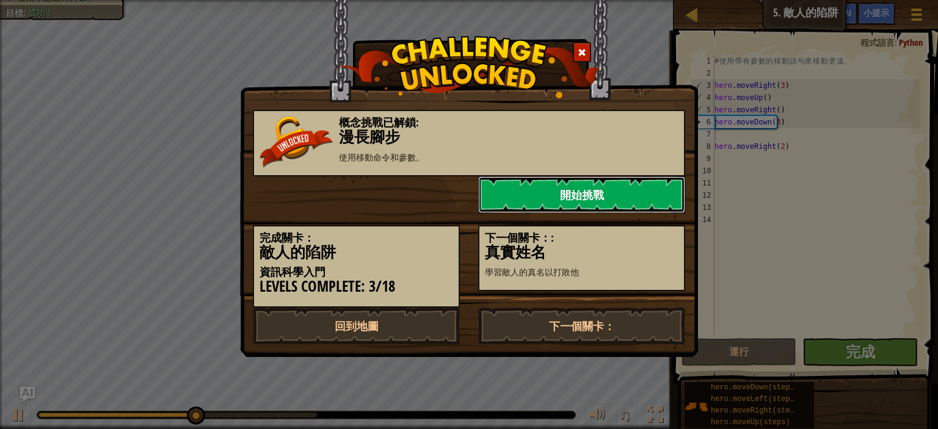
click at [600, 198] on link "開始挑戰" at bounding box center [581, 194] width 207 height 37
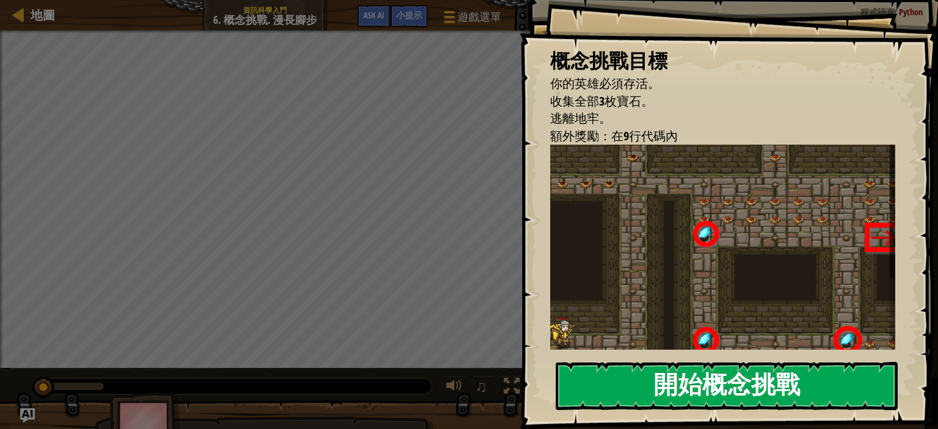
click at [728, 383] on button "開始概念挑戰" at bounding box center [727, 386] width 342 height 48
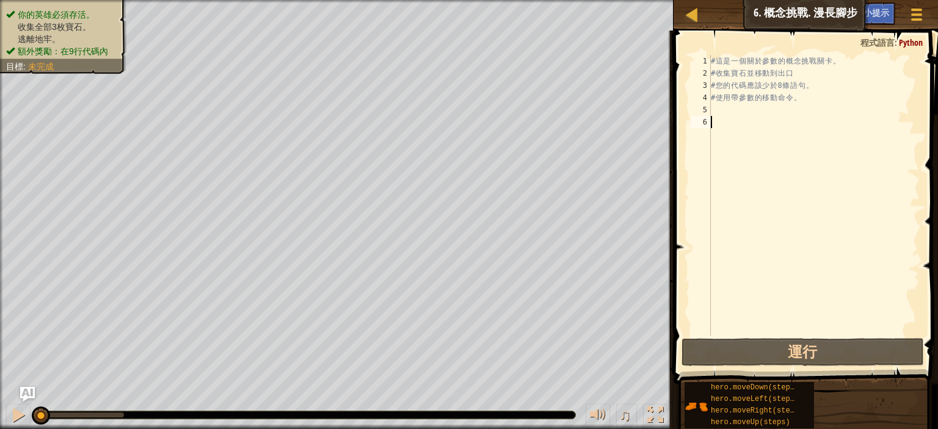
click at [729, 106] on div "# 這 是 一 個 關 於 參 數 的 概 念 挑 戰 關 卡 。 # 收 集 寶 石 並 移 動 到 出 口 # 您 的 代 碼 應 該 少 於 8 條 語…" at bounding box center [813, 207] width 211 height 305
click at [742, 92] on div "# 這 是 一 個 關 於 參 數 的 概 念 挑 戰 關 卡 。 # 收 集 寶 石 並 移 動 到 出 口 # 您 的 代 碼 應 該 少 於 8 條 語…" at bounding box center [813, 207] width 211 height 305
click at [722, 57] on div "# 這 是 一 個 關 於 參 數 的 概 念 挑 戰 關 卡 。 # 收 集 寶 石 並 移 動 到 出 口 # 您 的 代 碼 應 該 少 於 8 條 語…" at bounding box center [813, 207] width 211 height 305
type textarea "# 這是一個關於參數的概念挑戰關卡。"
click at [720, 109] on div "# 這 是 一 個 關 於 參 數 的 概 念 挑 戰 關 卡 。 # 收 集 寶 石 並 移 動 到 出 口 # 您 的 代 碼 應 該 少 於 8 條 語…" at bounding box center [813, 207] width 211 height 305
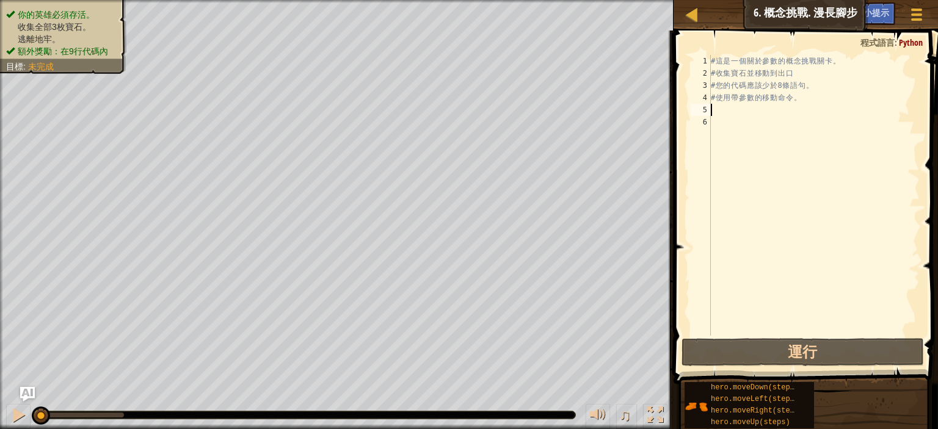
type textarea "h"
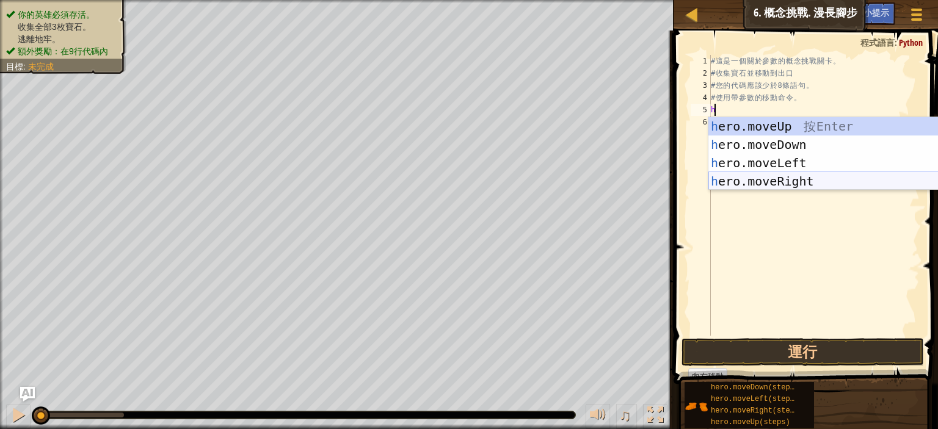
click at [794, 178] on div "h ero.moveUp 按 Enter h ero.moveDown 按 Enter h ero.moveLeft 按 Enter h ero.moveRi…" at bounding box center [823, 172] width 231 height 110
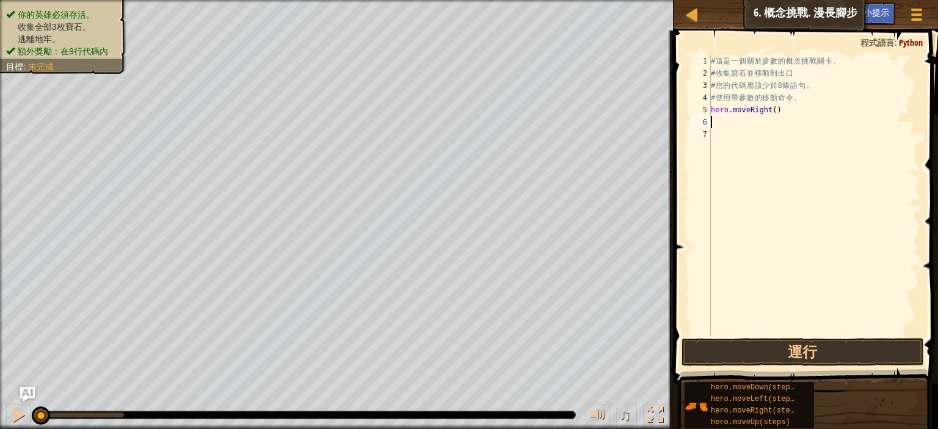
type textarea "h"
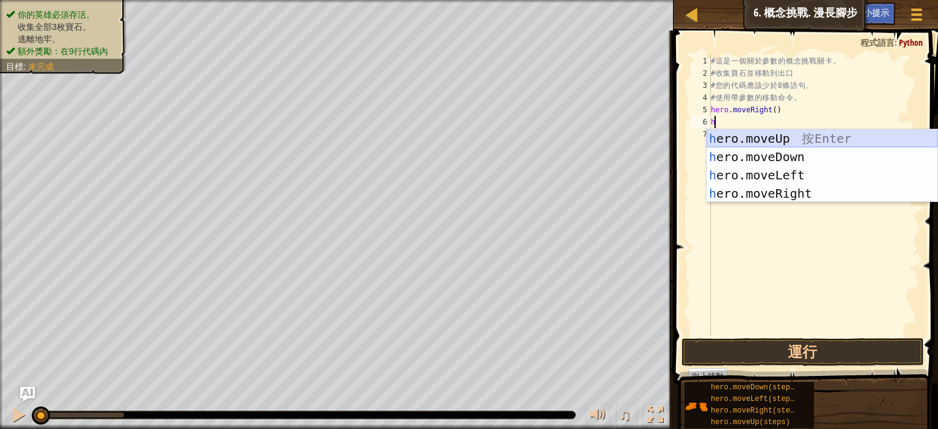
click at [764, 140] on div "h ero.moveUp 按 Enter h ero.moveDown 按 Enter h ero.moveLeft 按 Enter h ero.moveRi…" at bounding box center [821, 184] width 231 height 110
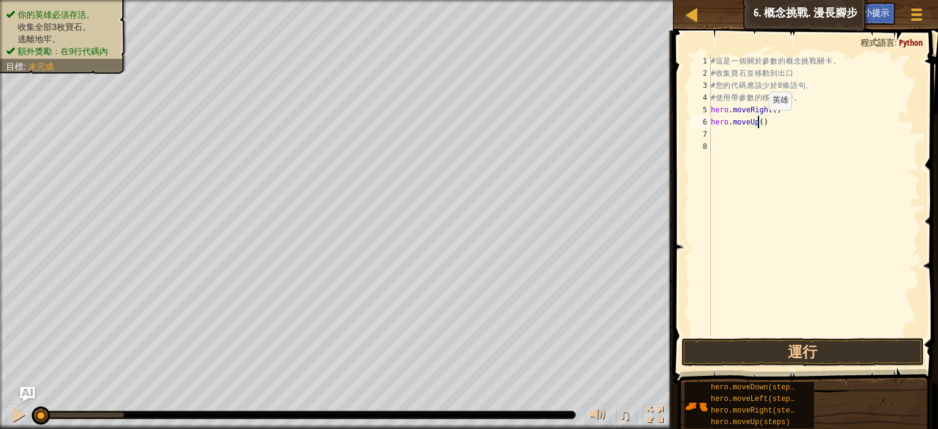
click at [758, 122] on div "# 這 是 一 個 關 於 參 數 的 概 念 挑 戰 關 卡 。 # 收 集 寶 石 並 移 動 到 出 口 # 您 的 代 碼 應 該 少 於 8 條 語…" at bounding box center [813, 207] width 211 height 305
type textarea "hero.moveUp(3)"
click at [728, 137] on div "# 這 是 一 個 關 於 參 數 的 概 念 挑 戰 關 卡 。 # 收 集 寶 石 並 移 動 到 出 口 # 您 的 代 碼 應 該 少 於 8 條 語…" at bounding box center [813, 207] width 211 height 305
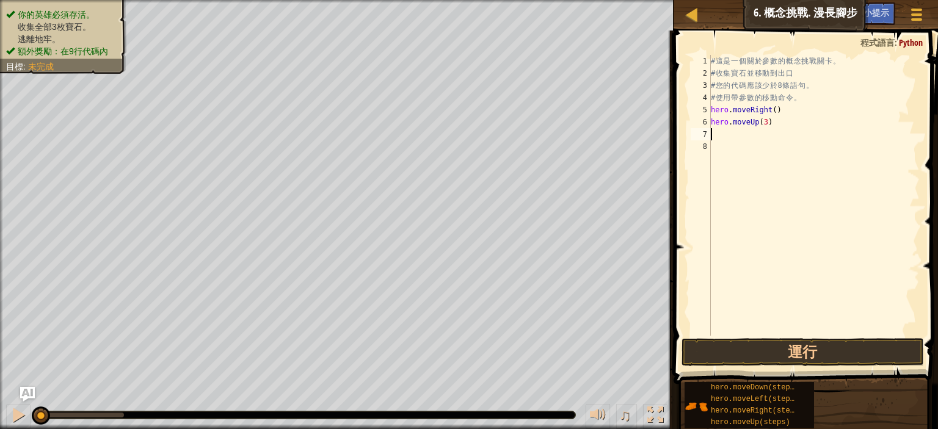
type textarea "h"
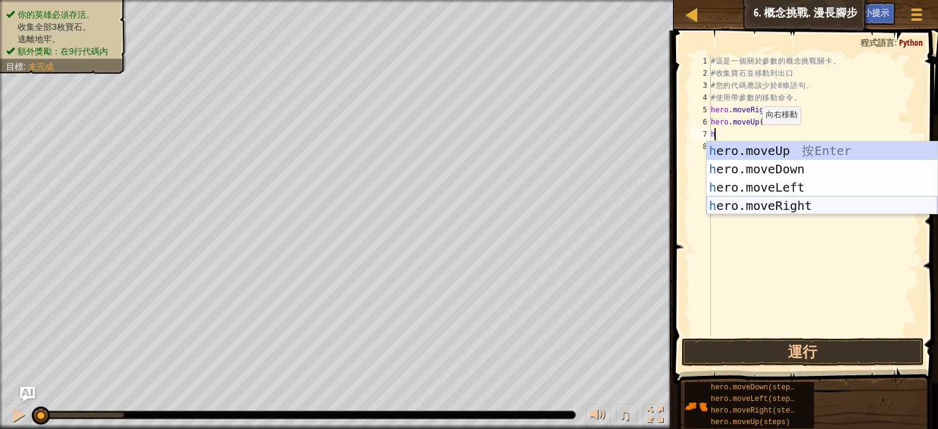
click at [768, 207] on div "h ero.moveUp 按 Enter h ero.moveDown 按 Enter h ero.moveLeft 按 Enter h ero.moveRi…" at bounding box center [821, 197] width 231 height 110
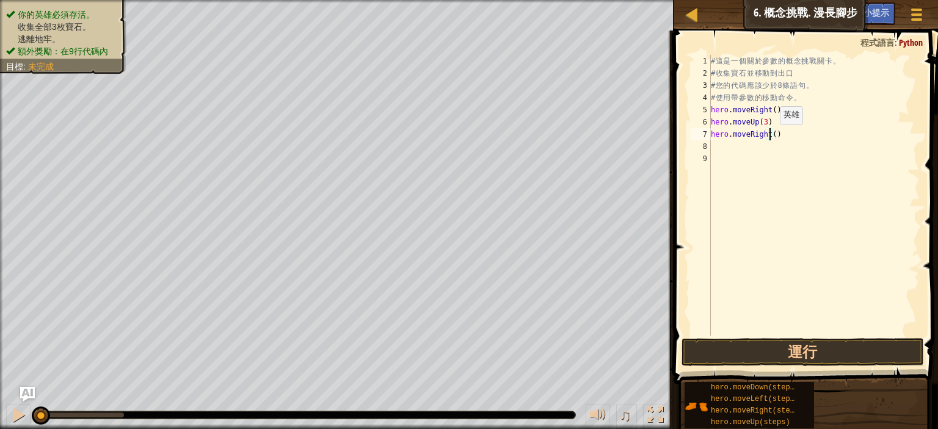
click at [769, 136] on div "# 這 是 一 個 關 於 參 數 的 概 念 挑 戰 關 卡 。 # 收 集 寶 石 並 移 動 到 出 口 # 您 的 代 碼 應 該 少 於 8 條 語…" at bounding box center [813, 207] width 211 height 305
type textarea "hero.moveRight(2)"
click at [716, 142] on div "# 這 是 一 個 關 於 參 數 的 概 念 挑 戰 關 卡 。 # 收 集 寶 石 並 移 動 到 出 口 # 您 的 代 碼 應 該 少 於 8 條 語…" at bounding box center [813, 207] width 211 height 305
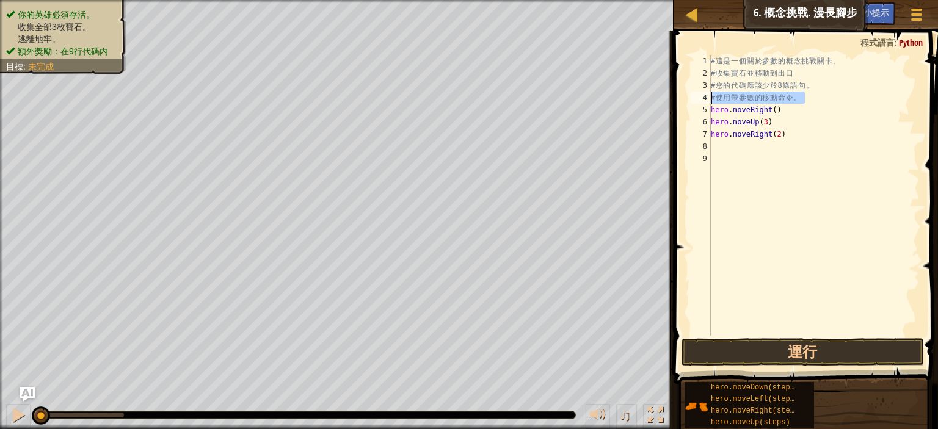
drag, startPoint x: 811, startPoint y: 95, endPoint x: 682, endPoint y: 101, distance: 129.6
click at [682, 101] on div "1 2 3 4 5 6 7 8 9 # 這 是 一 個 關 於 參 數 的 概 念 挑 戰 關 卡 。 # 收 集 寶 石 並 移 動 到 出 口 # 您 的…" at bounding box center [804, 232] width 268 height 390
type textarea "# 使用帶參數的移動命令。"
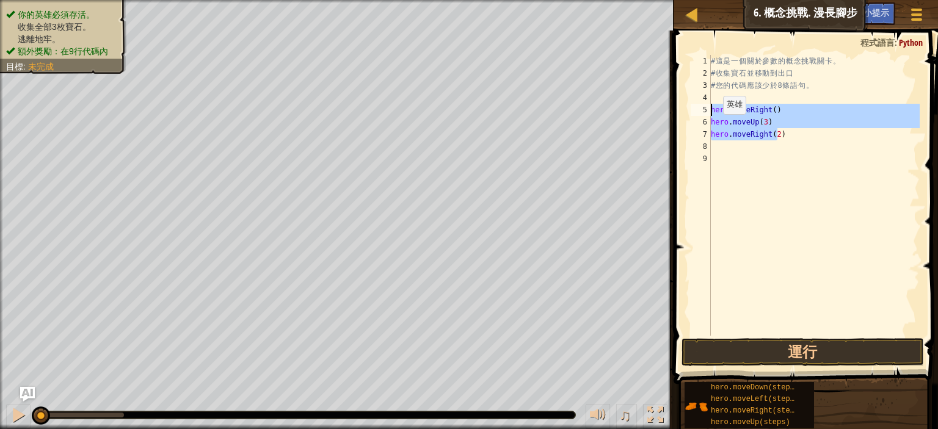
drag, startPoint x: 784, startPoint y: 139, endPoint x: 702, endPoint y: 109, distance: 87.5
click at [702, 109] on div "1 2 3 4 5 6 7 8 9 # 這 是 一 個 關 於 參 數 的 概 念 挑 戰 關 卡 。 # 收 集 寶 石 並 移 動 到 出 口 # 您 的…" at bounding box center [803, 195] width 231 height 281
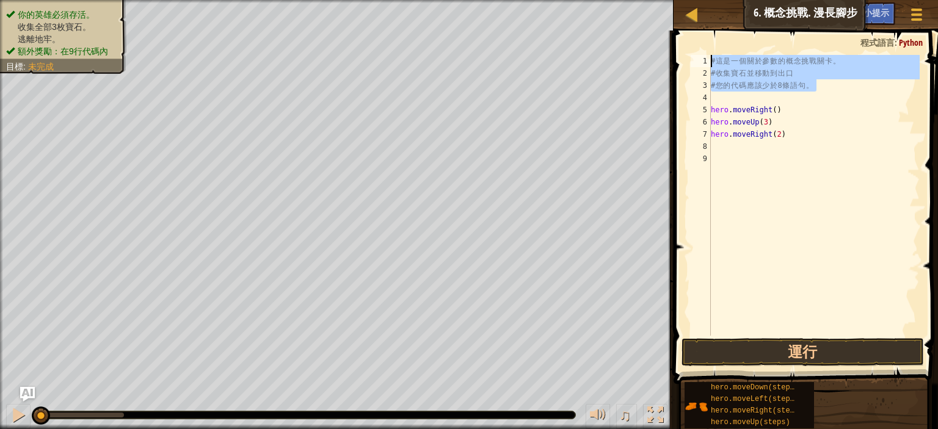
click at [663, 52] on div "地圖 資訊科學入門 6. 概念挑戰. 漫長腳步 遊戲選單 完成 小提示 Ask AI 1 הההההההההההההההההההההההההההההההההה…" at bounding box center [469, 214] width 938 height 429
type textarea "# 這是一個關於參數的概念挑戰關卡。 # 收集寶石並移動到出口"
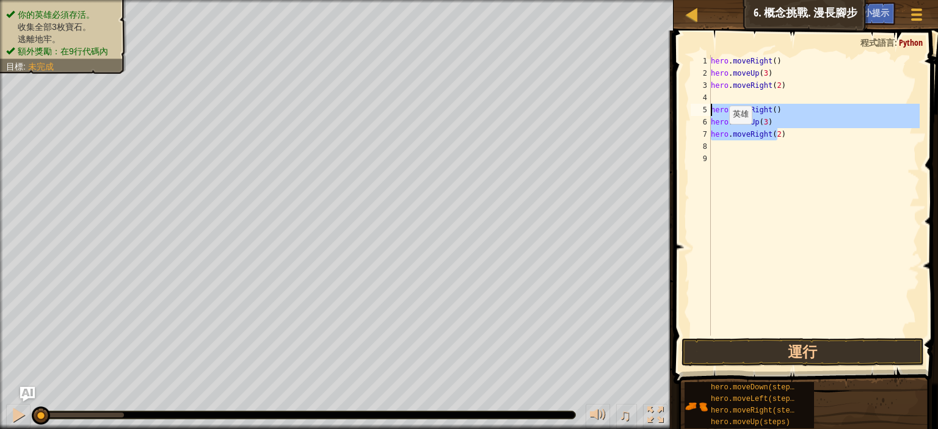
click at [660, 109] on div "地圖 資訊科學入門 6. 概念挑戰. 漫長腳步 遊戲選單 完成 小提示 Ask AI 1 הההההההההההההההההההההההההההההההההה…" at bounding box center [469, 214] width 938 height 429
type textarea "hero.moveRight() hero.moveUp(3)"
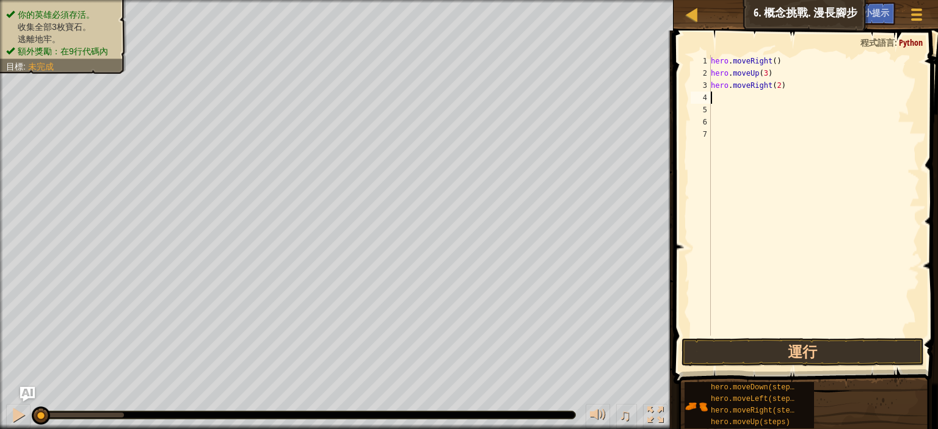
click at [719, 95] on div "hero . moveRight ( ) hero . moveUp ( 3 ) hero . moveRight ( 2 )" at bounding box center [813, 207] width 211 height 305
click at [821, 352] on button "運行" at bounding box center [802, 352] width 242 height 28
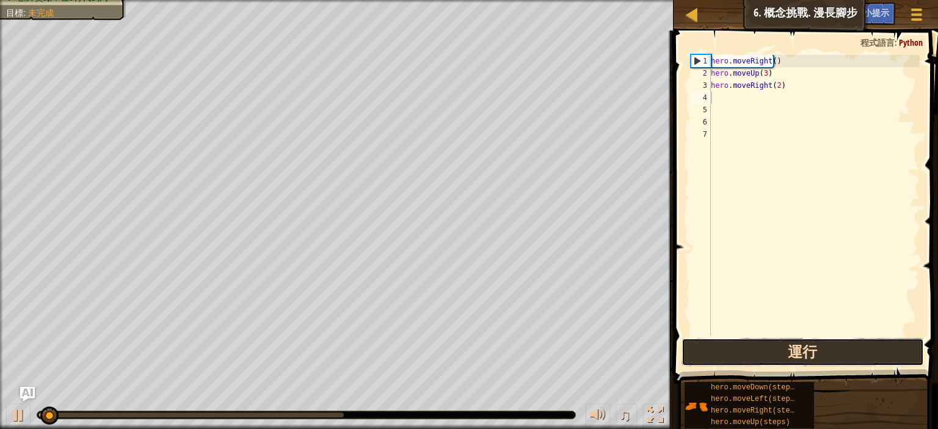
click at [821, 352] on button "運行" at bounding box center [802, 352] width 242 height 28
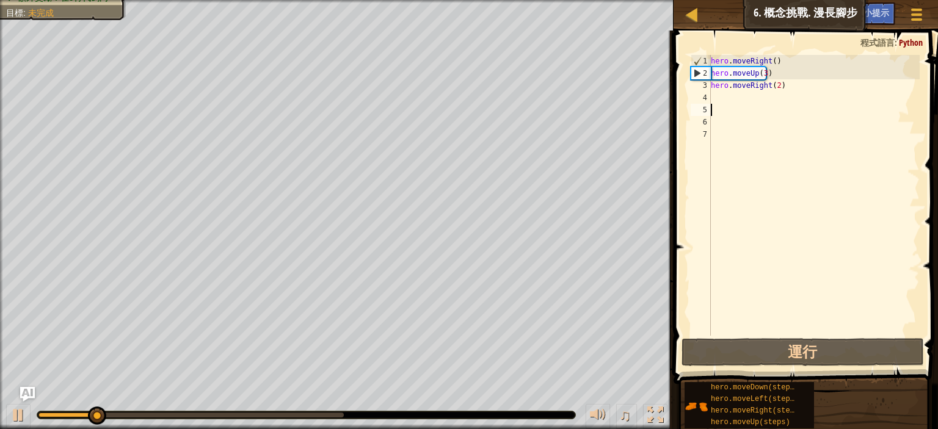
click at [723, 104] on div "hero . moveRight ( ) hero . moveUp ( 3 ) hero . moveRight ( 2 )" at bounding box center [813, 207] width 211 height 305
click at [723, 90] on div "hero . moveRight ( ) hero . moveUp ( 3 ) hero . moveRight ( 2 )" at bounding box center [813, 207] width 211 height 305
type textarea "hero.moveRight(2)"
click at [720, 97] on div "hero . moveRight ( ) hero . moveUp ( 3 ) hero . moveRight ( 2 )" at bounding box center [813, 207] width 211 height 305
type textarea "h"
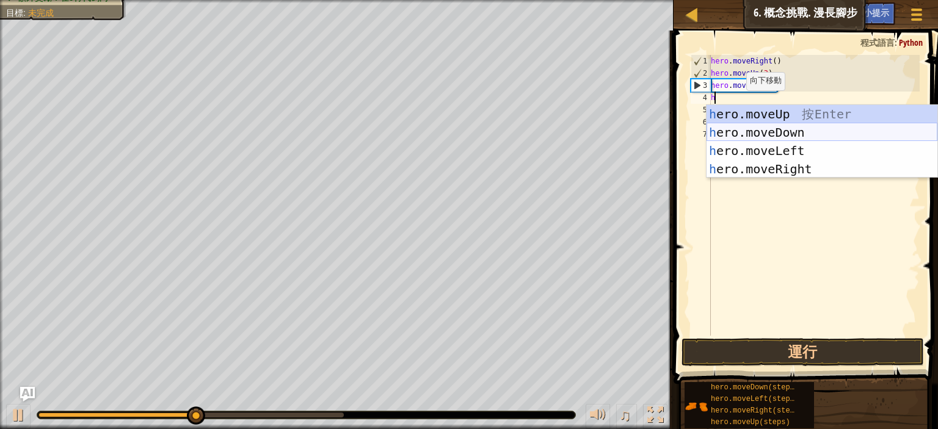
click at [778, 135] on div "h ero.moveUp 按 Enter h ero.moveDown 按 Enter h ero.moveLeft 按 Enter h ero.moveRi…" at bounding box center [821, 160] width 231 height 110
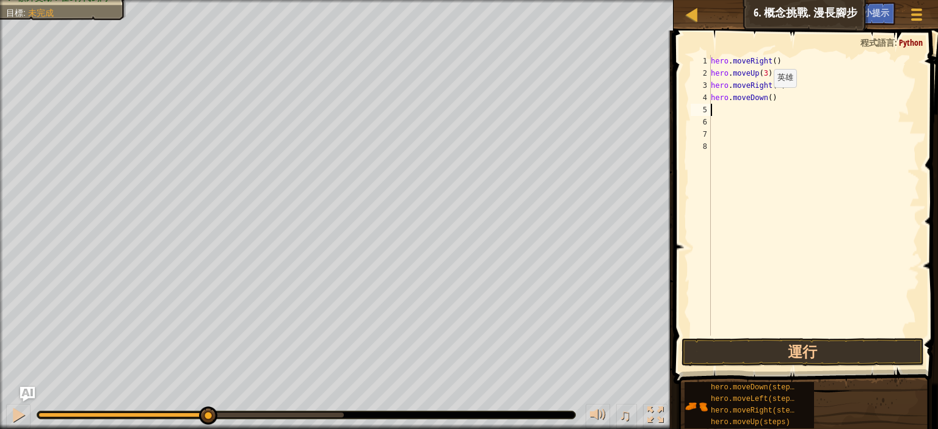
click at [766, 98] on div "hero . moveRight ( ) hero . moveUp ( 3 ) hero . moveRight ( 2 ) hero . moveDown…" at bounding box center [813, 207] width 211 height 305
type textarea "hero.moveDown(3)"
click at [714, 104] on div "hero . moveRight ( ) hero . moveUp ( 3 ) hero . moveRight ( 2 ) hero . moveDown…" at bounding box center [813, 207] width 211 height 305
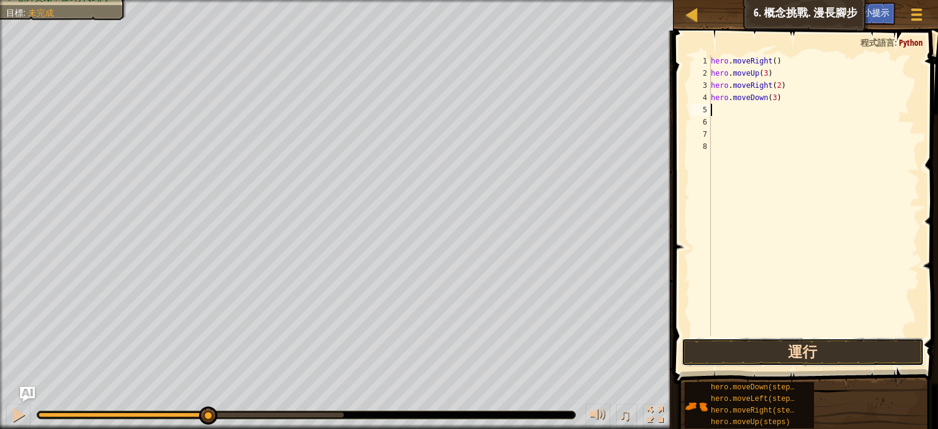
click at [789, 349] on button "運行" at bounding box center [802, 352] width 242 height 28
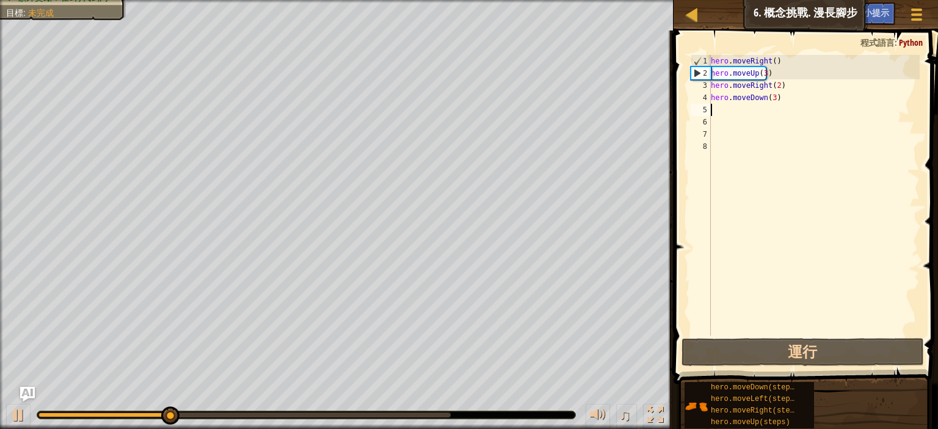
type textarea "h"
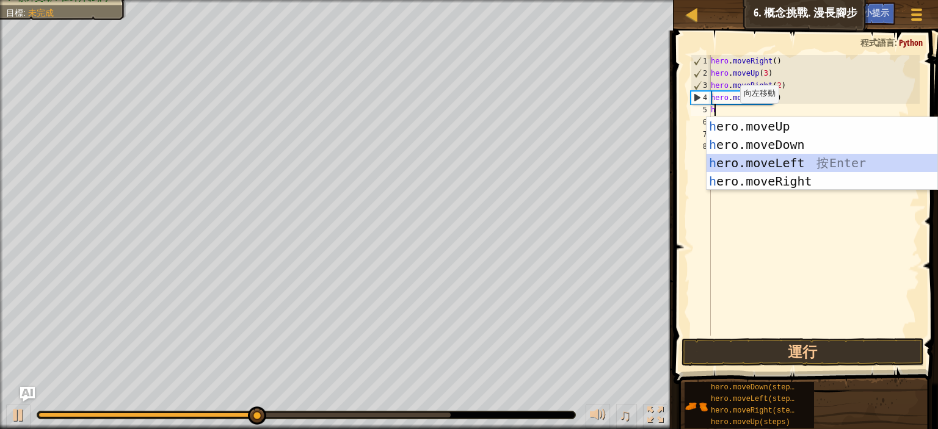
click at [770, 165] on div "h ero.moveUp 按 Enter h ero.moveDown 按 Enter h ero.moveLeft 按 Enter h ero.moveRi…" at bounding box center [821, 172] width 231 height 110
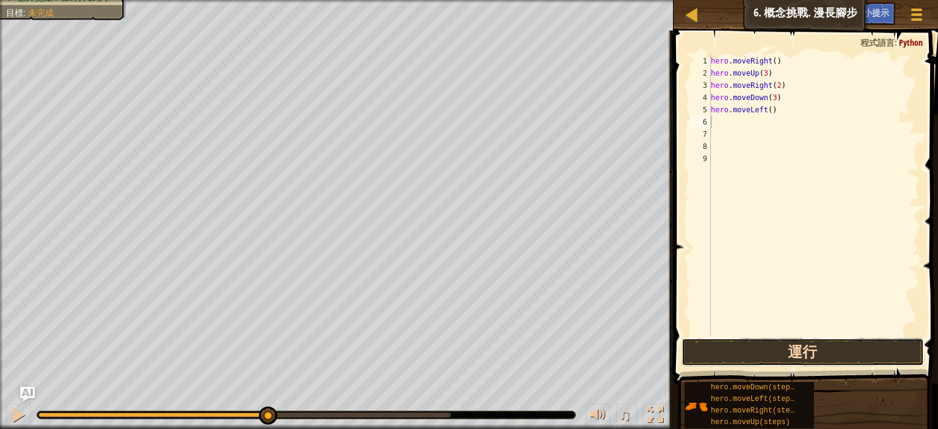
click at [784, 353] on button "運行" at bounding box center [802, 352] width 242 height 28
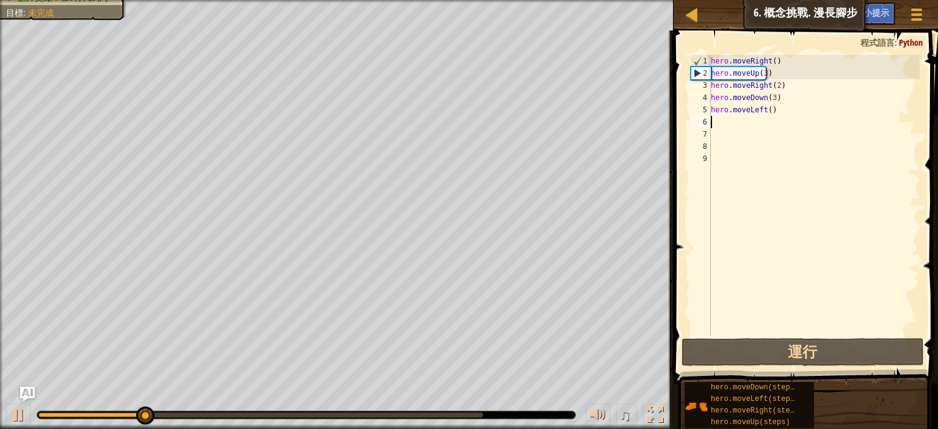
click at [730, 120] on div "hero . moveRight ( ) hero . moveUp ( 3 ) hero . moveRight ( 2 ) hero . moveDown…" at bounding box center [813, 207] width 211 height 305
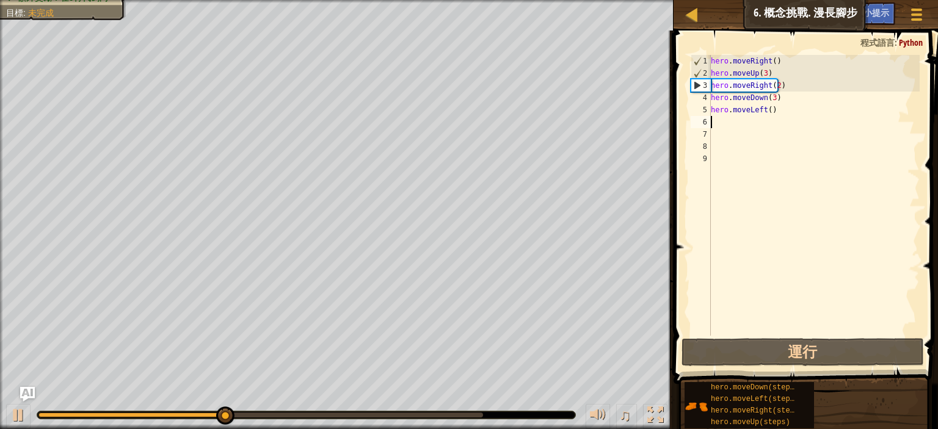
type textarea "h"
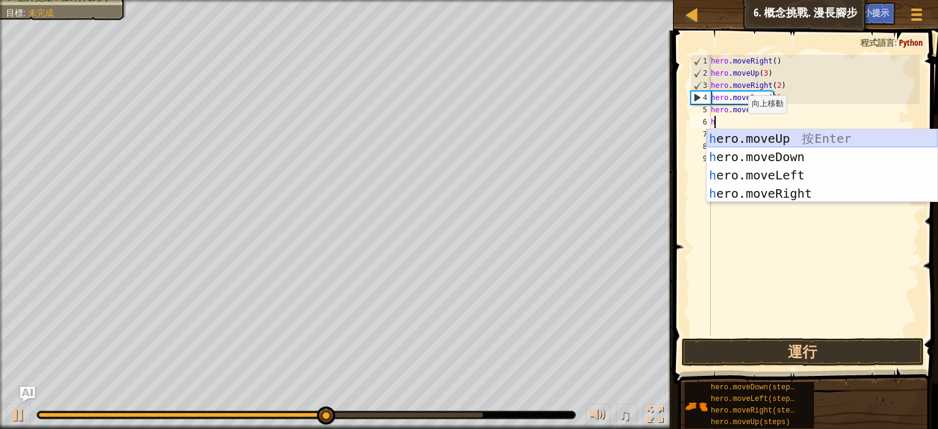
click at [790, 137] on div "h ero.moveUp 按 Enter h ero.moveDown 按 Enter h ero.moveLeft 按 Enter h ero.moveRi…" at bounding box center [821, 184] width 231 height 110
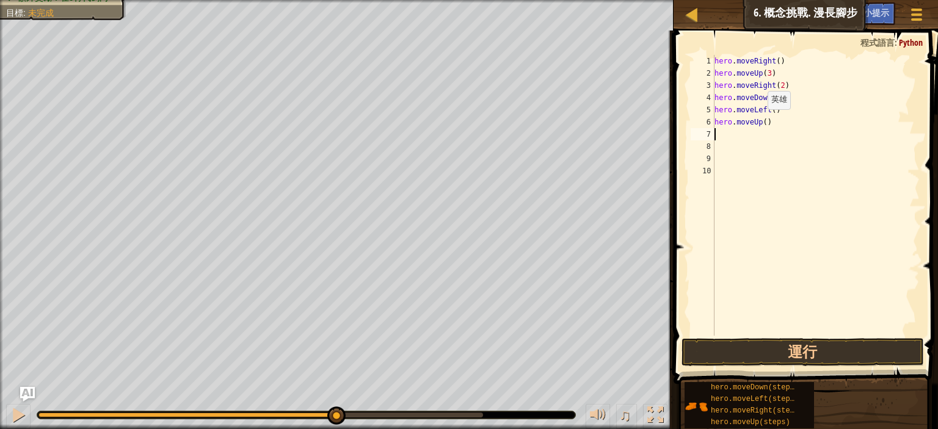
click at [760, 122] on div "hero . moveRight ( ) hero . moveUp ( 3 ) hero . moveRight ( 2 ) hero . moveDown…" at bounding box center [816, 207] width 208 height 305
type textarea "hero.moveUp(2)"
click at [737, 133] on div "hero . moveRight ( ) hero . moveUp ( 3 ) hero . moveRight ( 2 ) hero . moveDown…" at bounding box center [816, 207] width 208 height 305
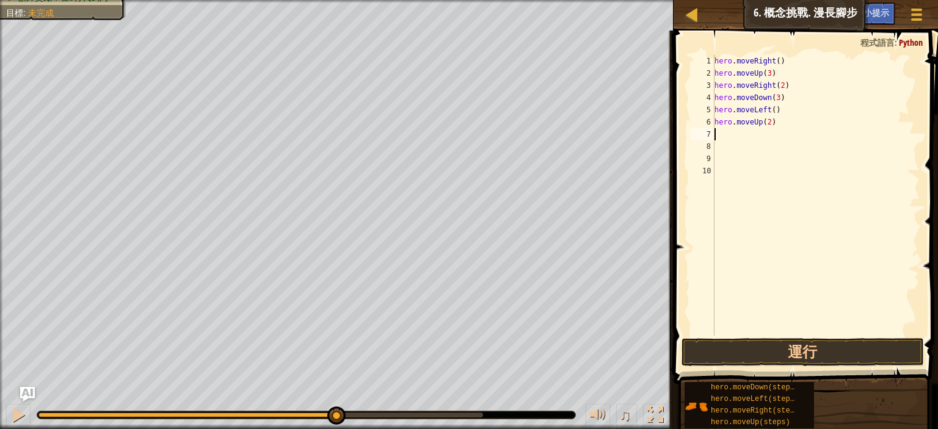
type textarea "h"
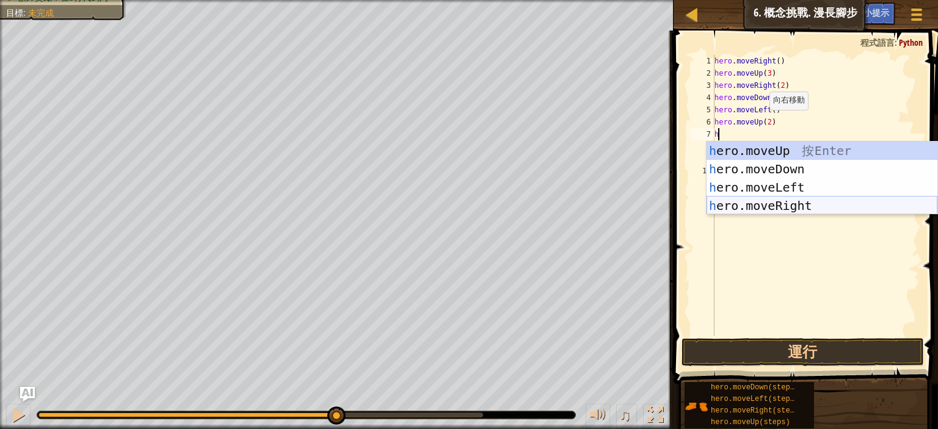
click at [782, 203] on div "h ero.moveUp 按 Enter h ero.moveDown 按 Enter h ero.moveLeft 按 Enter h ero.moveRi…" at bounding box center [821, 197] width 231 height 110
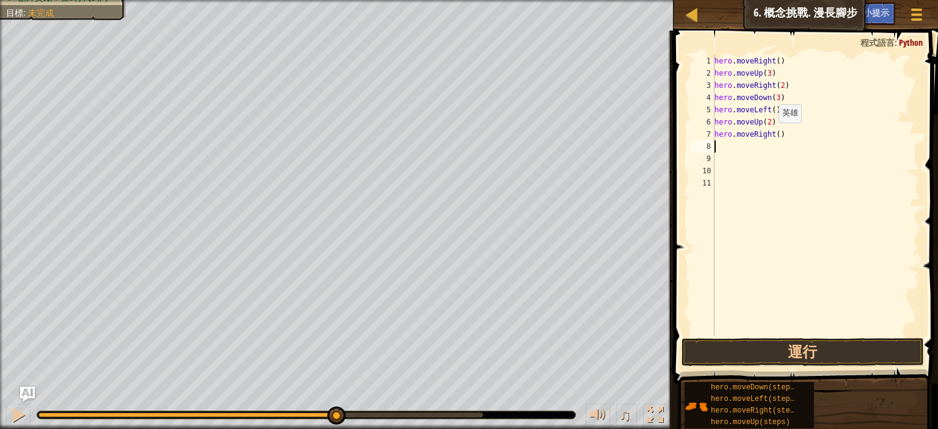
click at [772, 134] on div "hero . moveRight ( ) hero . moveUp ( 3 ) hero . moveRight ( 2 ) hero . moveDown…" at bounding box center [816, 207] width 208 height 305
type textarea "hero.moveRight(3)"
click at [760, 354] on button "運行" at bounding box center [802, 352] width 242 height 28
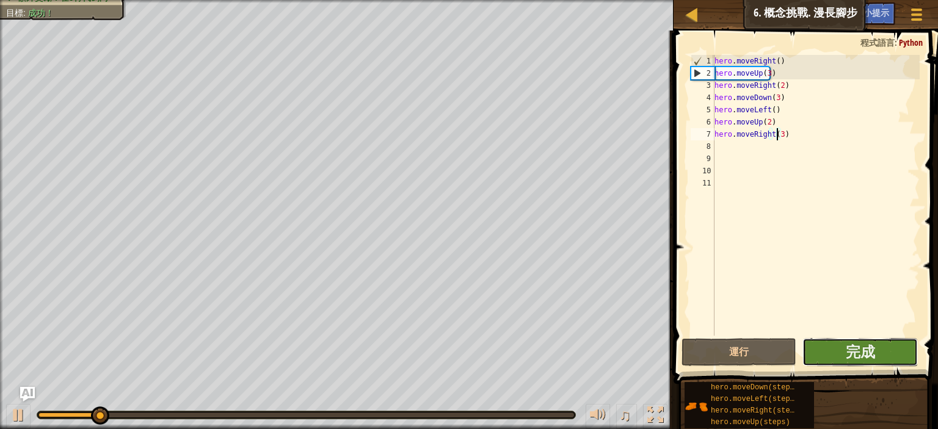
click at [832, 341] on button "完成" at bounding box center [859, 352] width 115 height 28
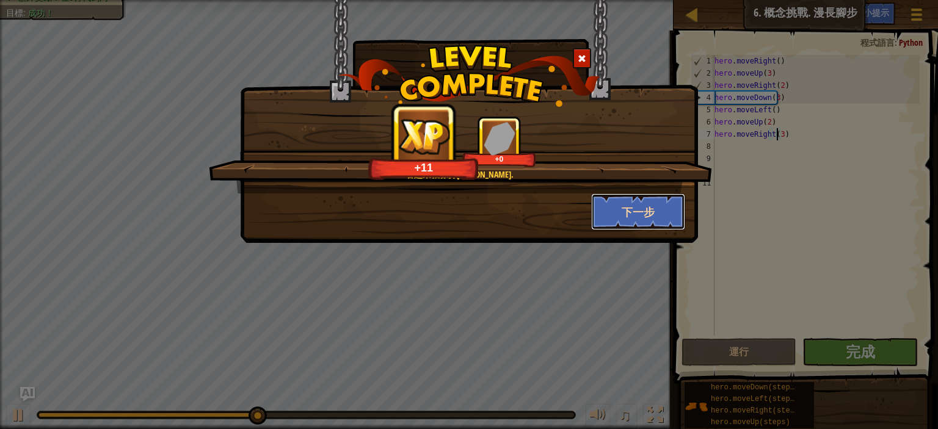
click at [631, 206] on button "下一步" at bounding box center [638, 212] width 95 height 37
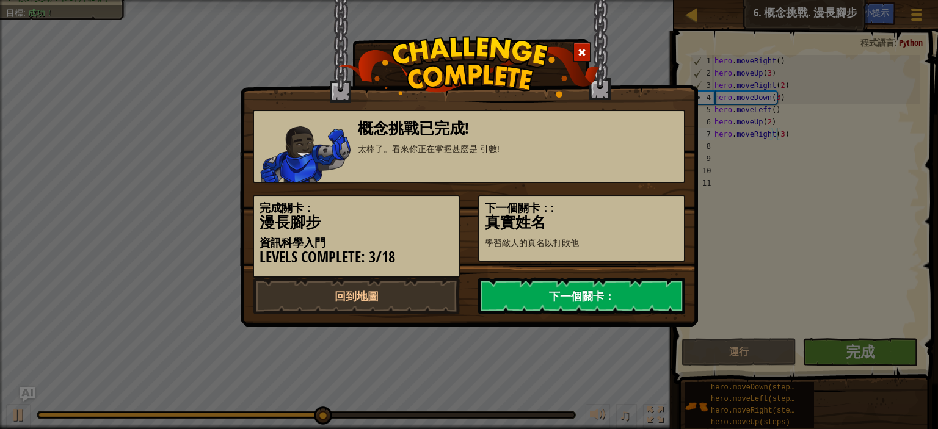
click at [598, 297] on link "下一個關卡：" at bounding box center [581, 296] width 207 height 37
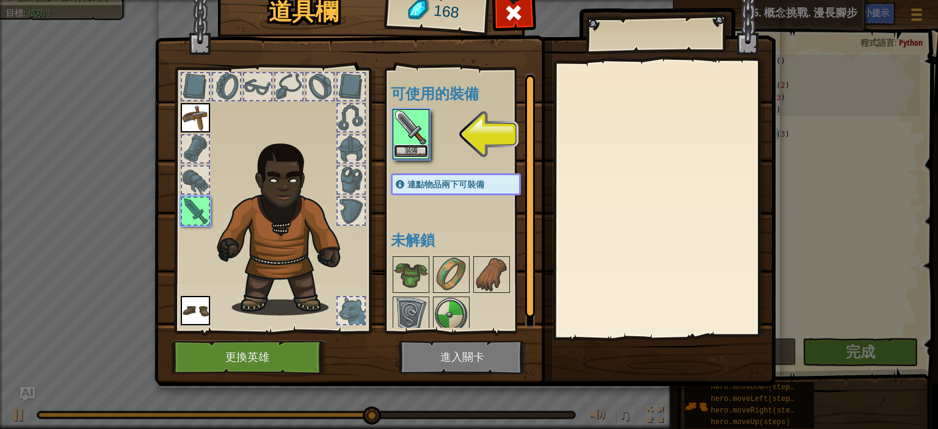
click at [417, 151] on button "裝備" at bounding box center [411, 151] width 34 height 13
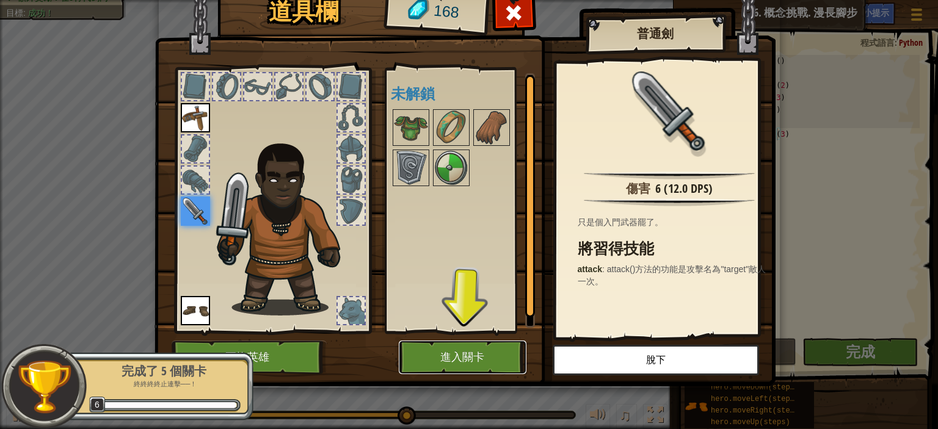
click at [466, 354] on button "進入關卡" at bounding box center [463, 358] width 128 height 34
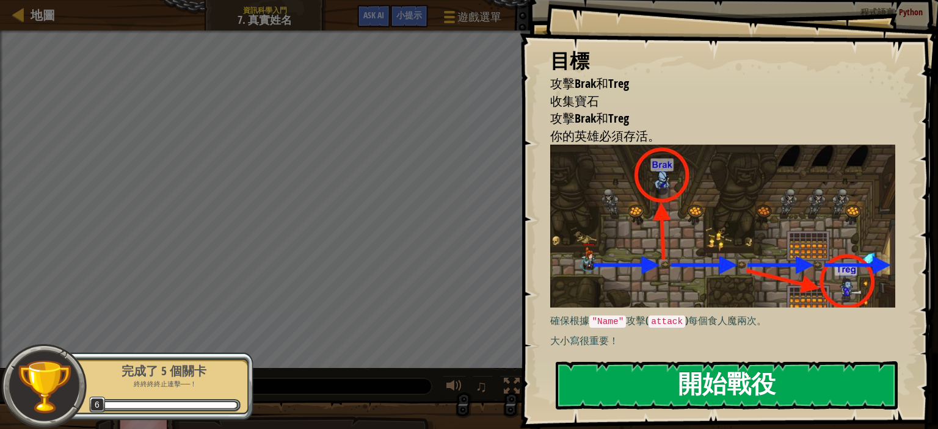
click at [635, 377] on button "開始戰役" at bounding box center [727, 385] width 342 height 48
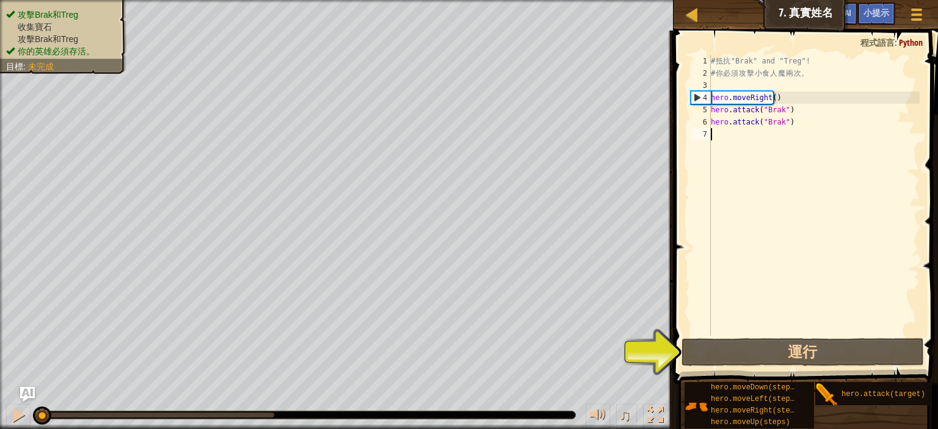
click at [738, 135] on div "# 抵 抗 "Brak" and "Treg"! # 你 必 須 攻 擊 小 食 人 魔 兩 次 。 hero . moveRight ( ) hero . …" at bounding box center [813, 207] width 211 height 305
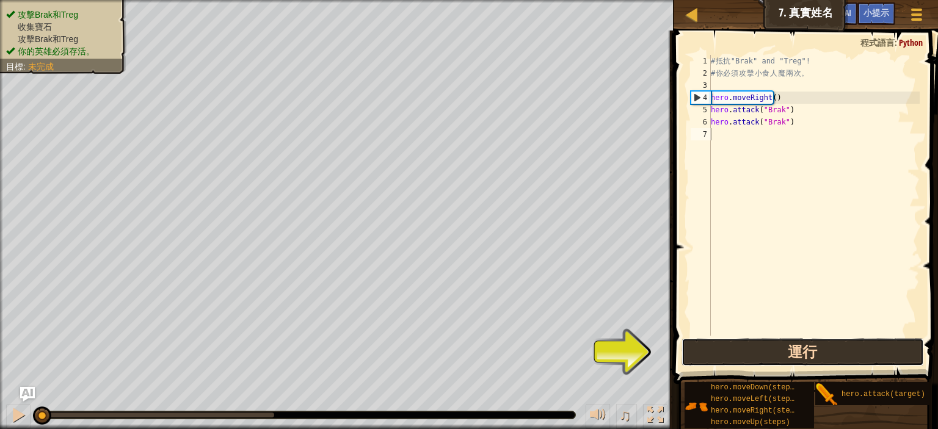
click at [759, 346] on button "運行" at bounding box center [802, 352] width 242 height 28
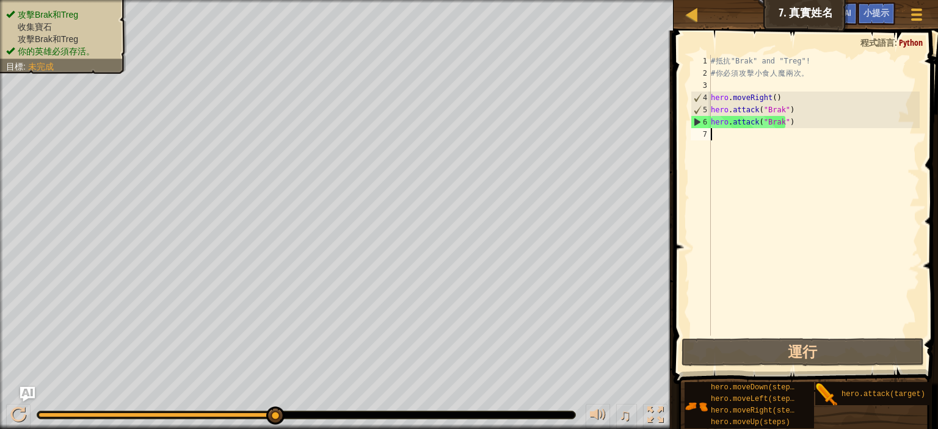
type textarea "h"
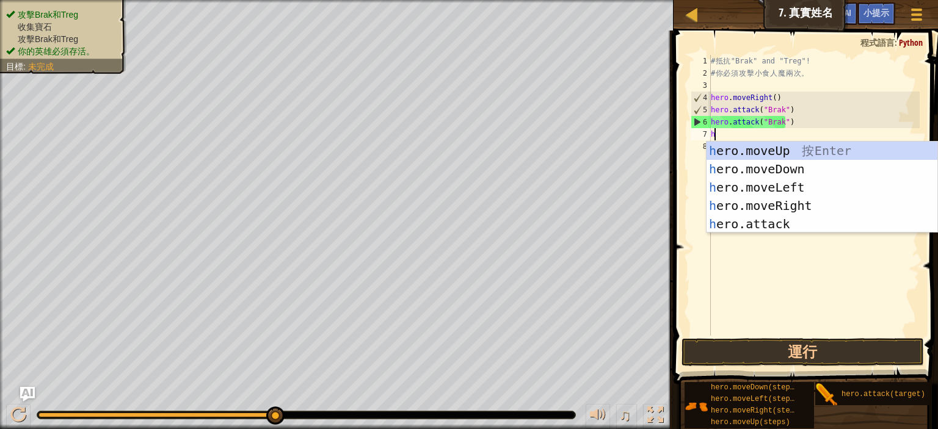
scroll to position [5, 0]
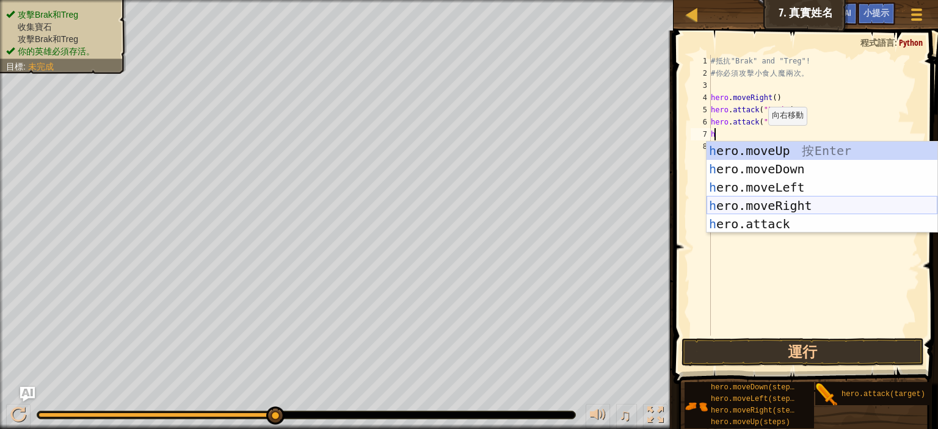
click at [775, 203] on div "h ero.moveUp 按 Enter h ero.moveDown 按 Enter h ero.moveLeft 按 Enter h ero.moveRi…" at bounding box center [821, 206] width 231 height 128
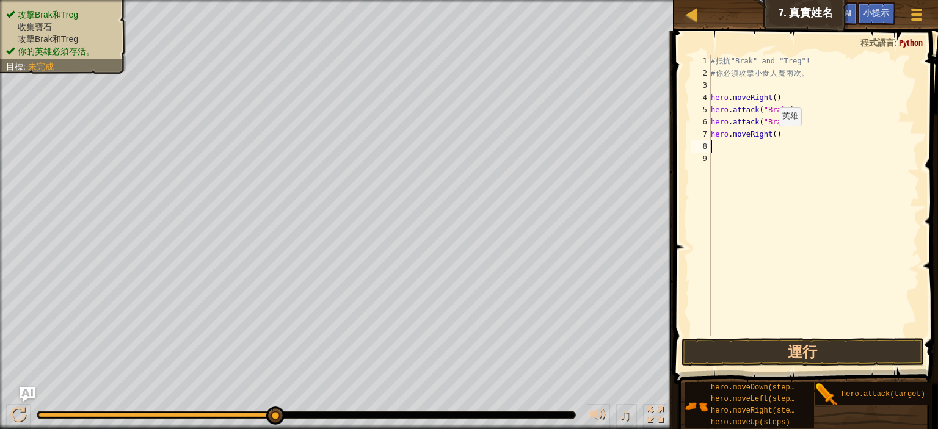
click at [767, 137] on div "# 抵 抗 "Brak" and "Treg"! # 你 必 須 攻 擊 小 食 人 魔 兩 次 。 hero . moveRight ( ) hero . …" at bounding box center [813, 207] width 211 height 305
type textarea "hero.moveRight(2)"
click at [728, 145] on div "# 抵 抗 "Brak" and "Treg"! # 你 必 須 攻 擊 小 食 人 魔 兩 次 。 hero . moveRight ( ) hero . …" at bounding box center [813, 207] width 211 height 305
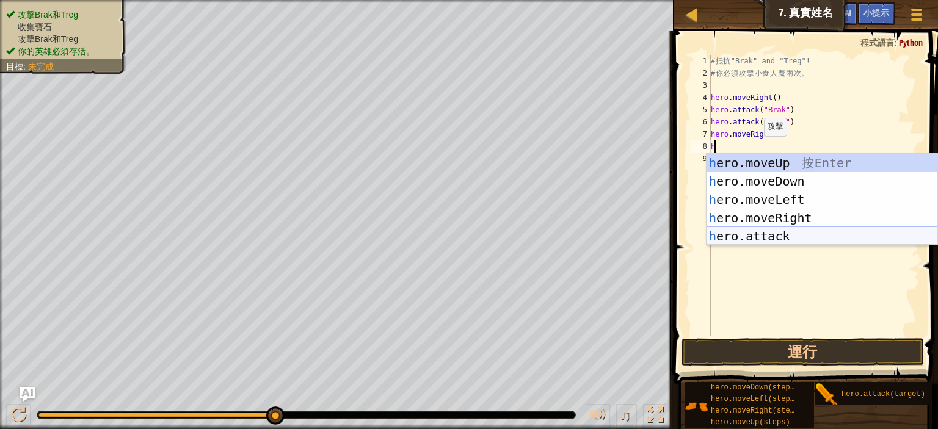
click at [771, 239] on div "h ero.moveUp 按 Enter h ero.moveDown 按 Enter h ero.moveLeft 按 Enter h ero.moveRi…" at bounding box center [821, 218] width 231 height 128
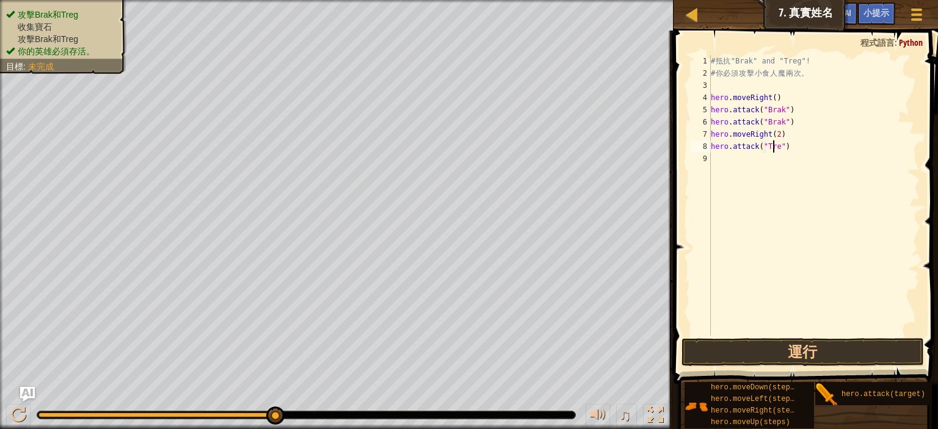
scroll to position [5, 7]
type textarea "hero.attack("Treg")"
click at [787, 349] on button "運行" at bounding box center [802, 352] width 242 height 28
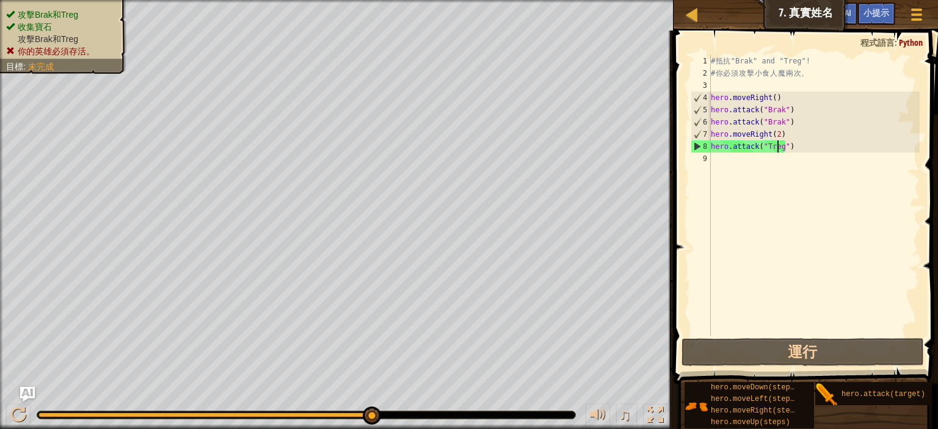
click at [738, 163] on div "# 抵 抗 "Brak" and "Treg"! # 你 必 須 攻 擊 小 食 人 魔 兩 次 。 hero . moveRight ( ) hero . …" at bounding box center [813, 207] width 211 height 305
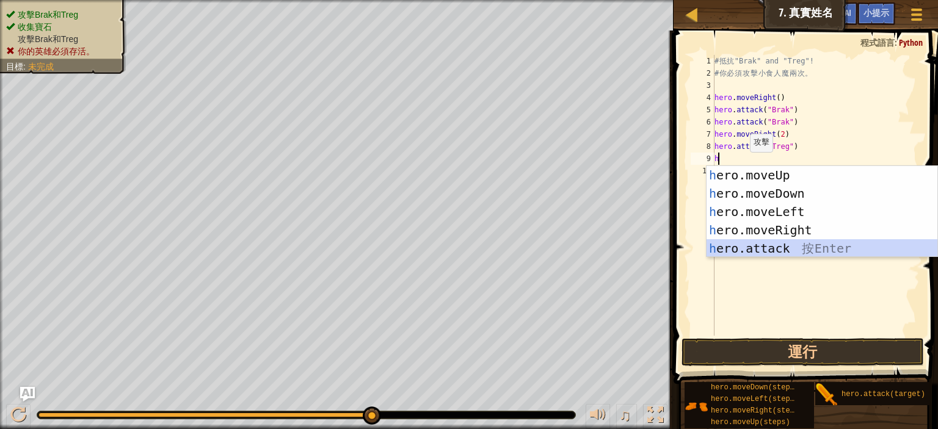
click at [752, 248] on div "h ero.moveUp 按 Enter h ero.moveDown 按 Enter h ero.moveLeft 按 Enter h ero.moveRi…" at bounding box center [821, 230] width 231 height 128
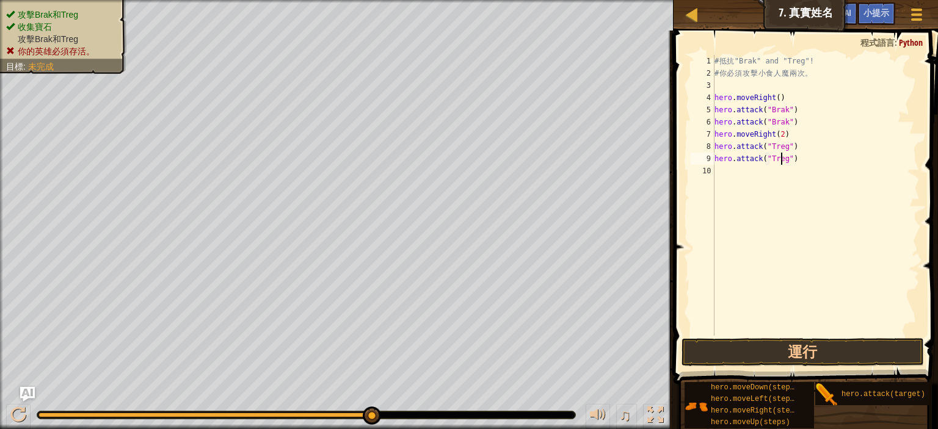
scroll to position [5, 7]
type textarea "hero.attack("Treg")"
click at [835, 361] on button "運行" at bounding box center [802, 352] width 242 height 28
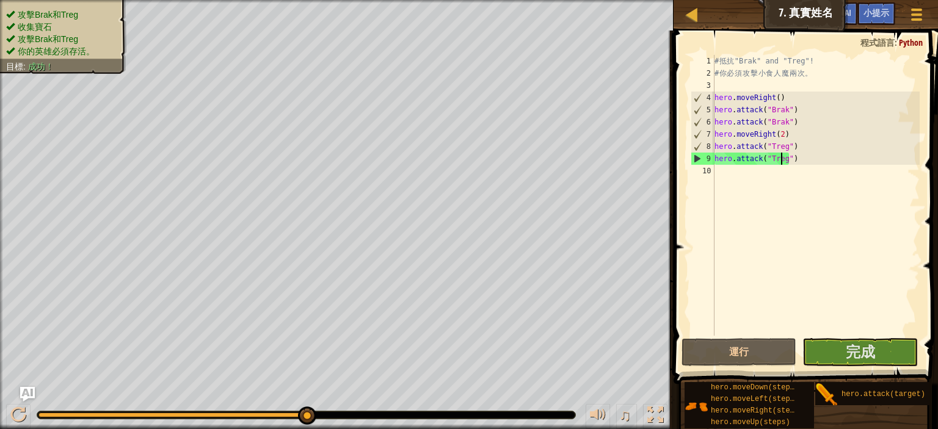
click at [747, 183] on div "# 抵 抗 "Brak" and "Treg"! # 你 必 須 攻 擊 小 食 人 魔 兩 次 。 hero . moveRight ( ) hero . …" at bounding box center [816, 207] width 208 height 305
type textarea "h"
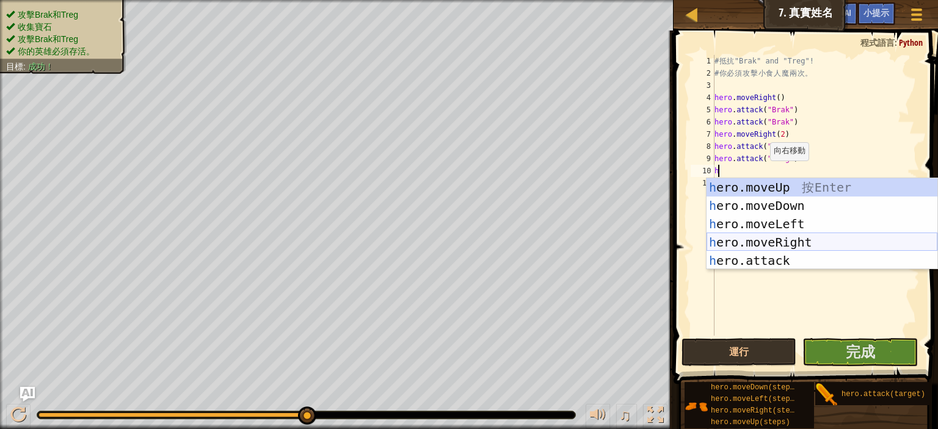
click at [782, 242] on div "h ero.moveUp 按 Enter h ero.moveDown 按 Enter h ero.moveLeft 按 Enter h ero.moveRi…" at bounding box center [821, 242] width 231 height 128
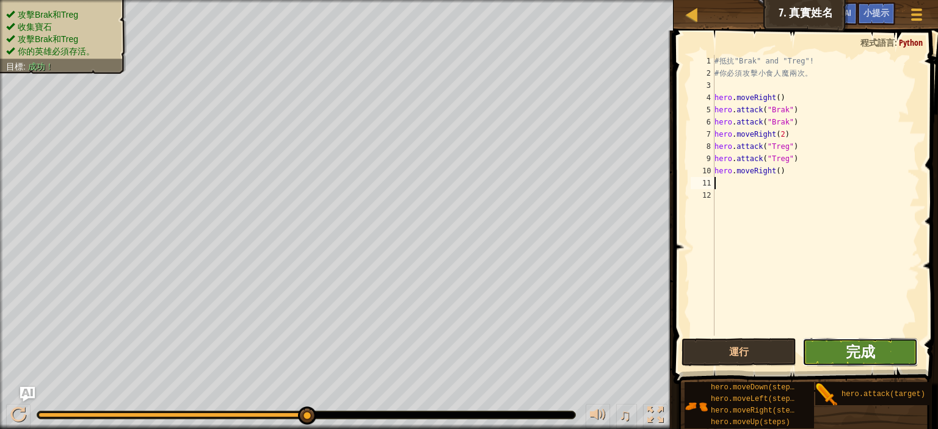
click at [873, 349] on span "完成" at bounding box center [860, 352] width 29 height 20
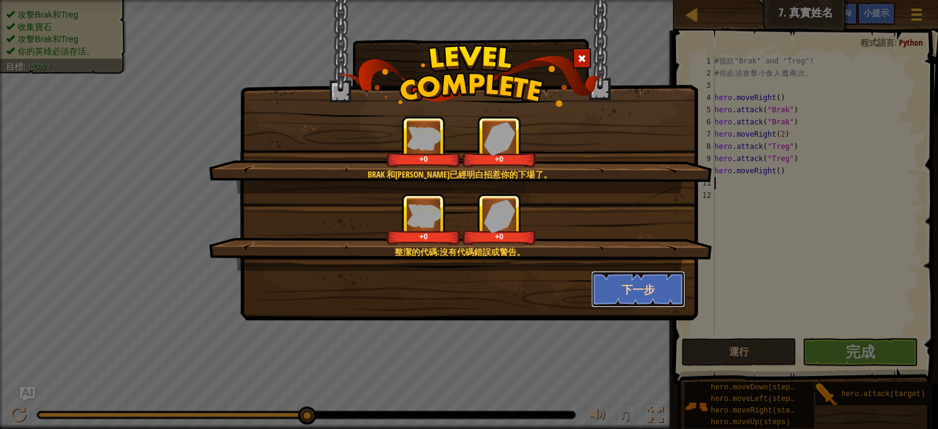
click at [642, 289] on button "下一步" at bounding box center [638, 289] width 95 height 37
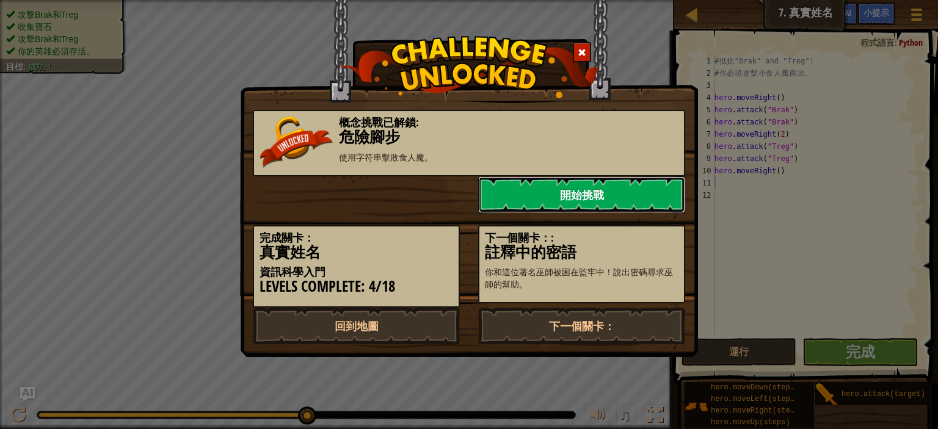
click at [590, 191] on link "開始挑戰" at bounding box center [581, 194] width 207 height 37
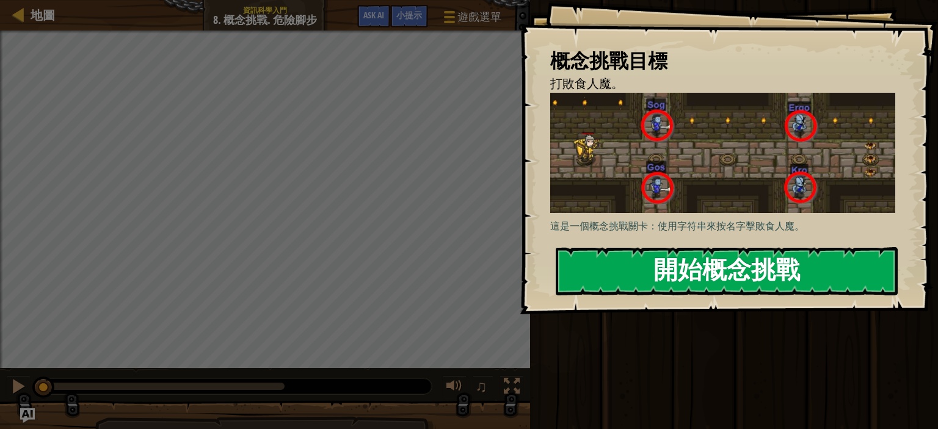
click at [652, 247] on button "開始概念挑戰" at bounding box center [727, 271] width 342 height 48
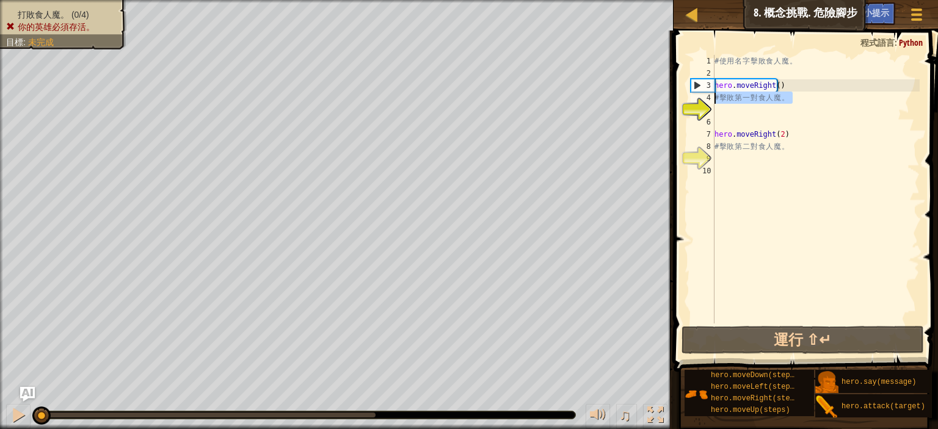
drag, startPoint x: 804, startPoint y: 100, endPoint x: 709, endPoint y: 101, distance: 94.6
click at [709, 101] on div "1 2 3 4 5 6 7 8 9 10 # 使 用 名 字 擊 敗 食 人 魔 。 hero . moveRight ( ) # 擊 敗 第 一 對 食 人…" at bounding box center [803, 189] width 231 height 269
type textarea "# 擊敗第一對食人魔。"
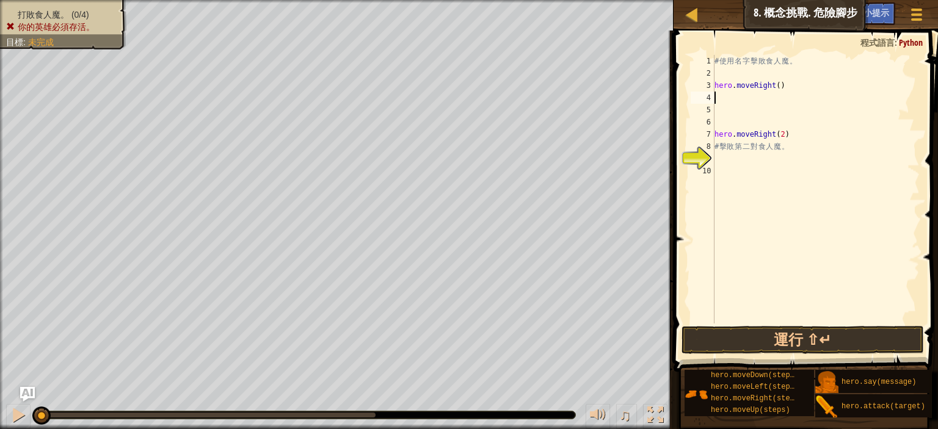
scroll to position [5, 0]
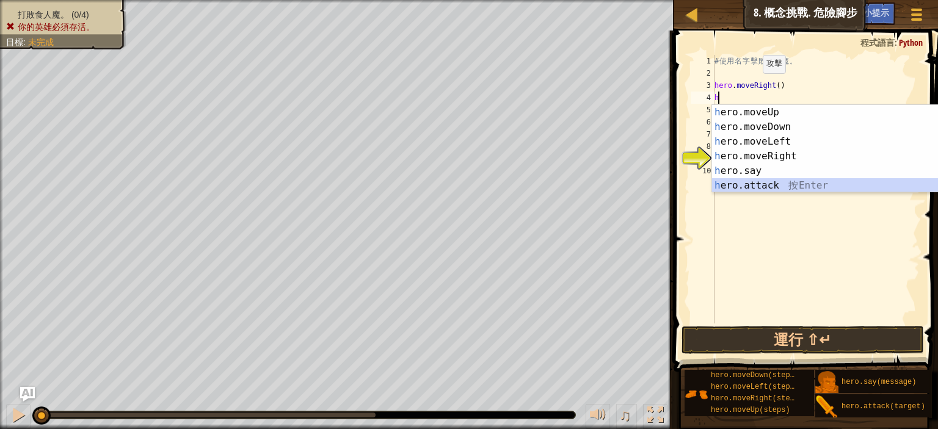
click at [779, 186] on div "h ero.moveUp 按 Enter h ero.moveDown 按 Enter h ero.moveLeft 按 Enter h ero.moveRi…" at bounding box center [827, 163] width 231 height 117
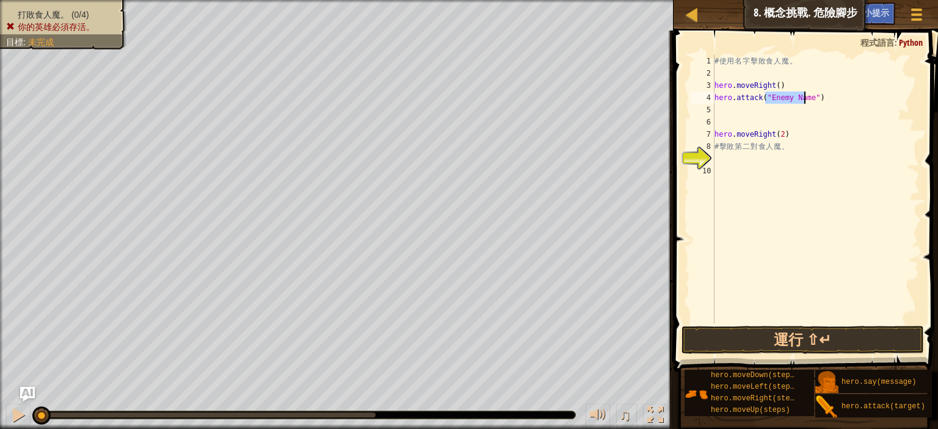
scroll to position [5, 7]
type textarea "hero.attack("Sog")"
click at [745, 109] on div "# 使 用 名 字 擊 敗 食 人 魔 。 hero . moveRight ( ) hero . attack ( "Sog" ) hero . moveR…" at bounding box center [816, 201] width 208 height 293
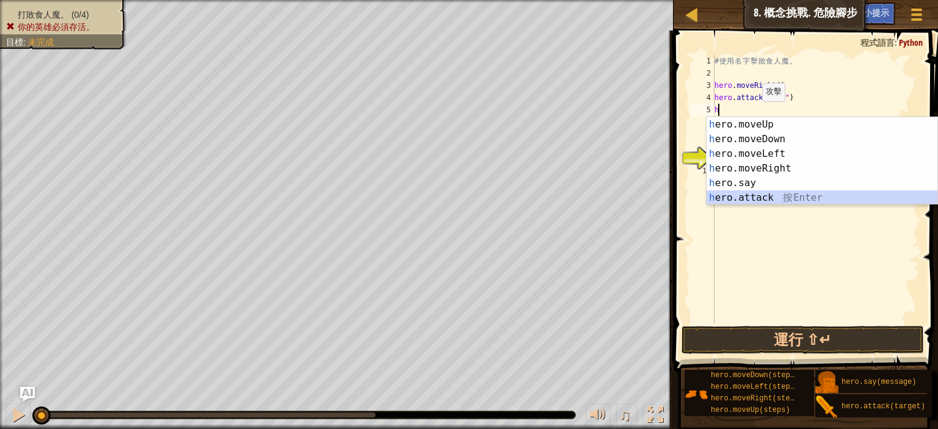
click at [757, 198] on div "h ero.moveUp 按 Enter h ero.moveDown 按 Enter h ero.moveLeft 按 Enter h ero.moveRi…" at bounding box center [821, 175] width 231 height 117
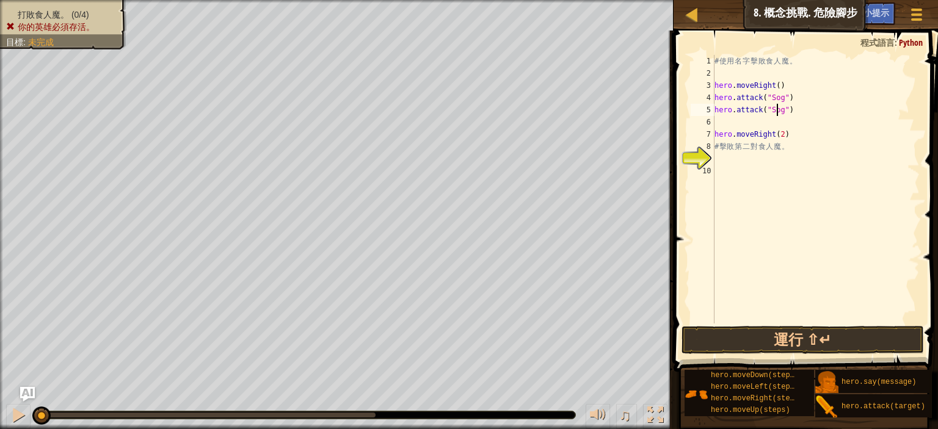
scroll to position [5, 7]
type textarea "hero.attack("Sog")"
click at [802, 338] on button "運行 ⇧↵" at bounding box center [802, 340] width 242 height 28
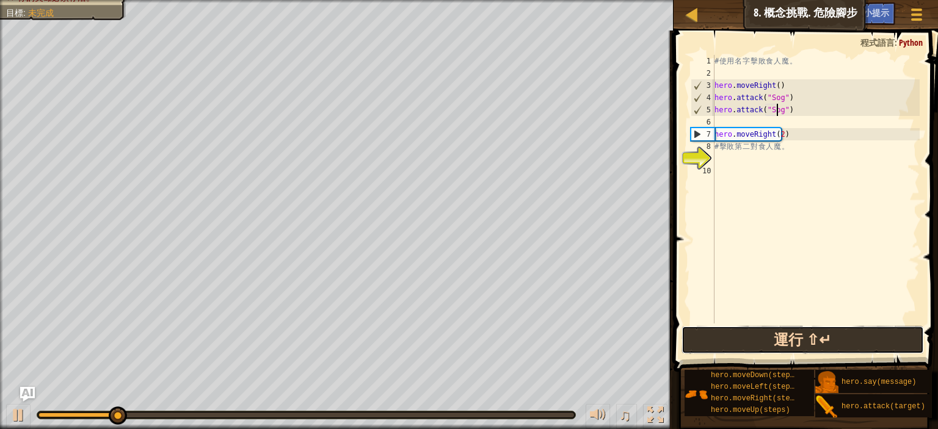
click at [804, 337] on button "運行 ⇧↵" at bounding box center [802, 340] width 242 height 28
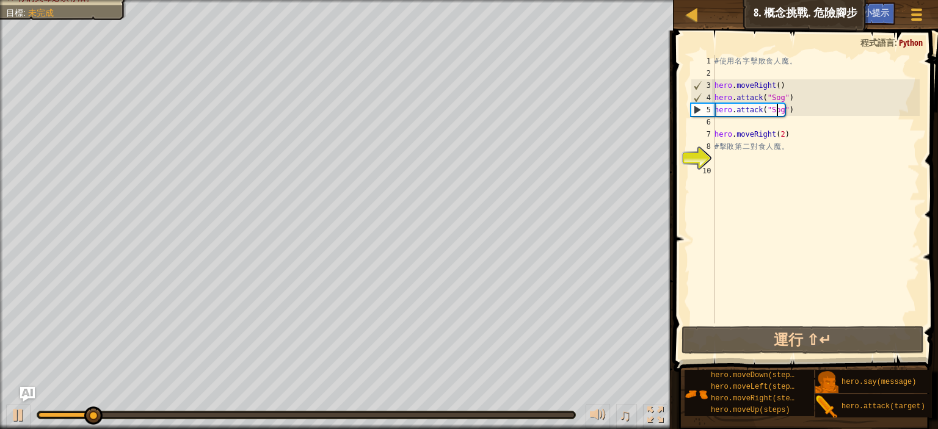
click at [744, 127] on div "# 使 用 名 字 擊 敗 食 人 魔 。 hero . moveRight ( ) hero . attack ( "Sog" ) hero . attac…" at bounding box center [816, 201] width 208 height 293
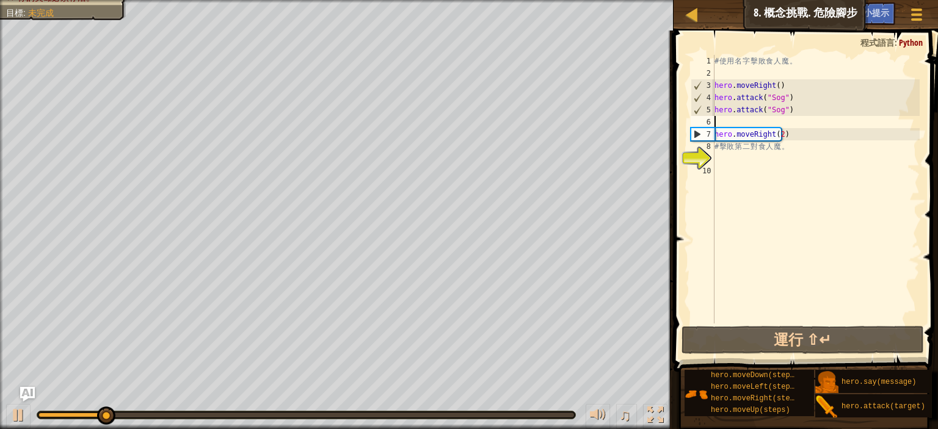
scroll to position [5, 0]
click at [744, 123] on div "# 使 用 名 字 擊 敗 食 人 魔 。 hero . moveRight ( ) hero . attack ( "Sog" ) hero . attac…" at bounding box center [816, 201] width 208 height 293
click at [746, 121] on div "# 使 用 名 字 擊 敗 食 人 魔 。 hero . moveRight ( ) hero . attack ( "Sog" ) hero . attac…" at bounding box center [816, 201] width 208 height 293
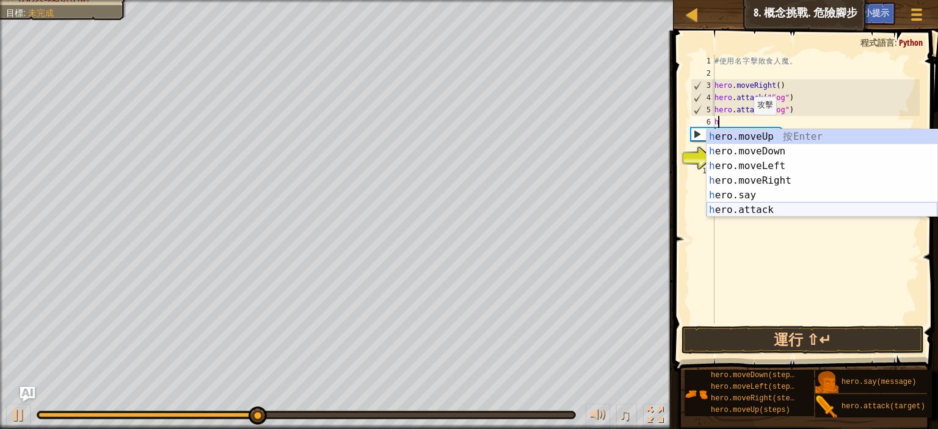
click at [779, 211] on div "h ero.moveUp 按 Enter h ero.moveDown 按 Enter h ero.moveLeft 按 Enter h ero.moveRi…" at bounding box center [821, 187] width 231 height 117
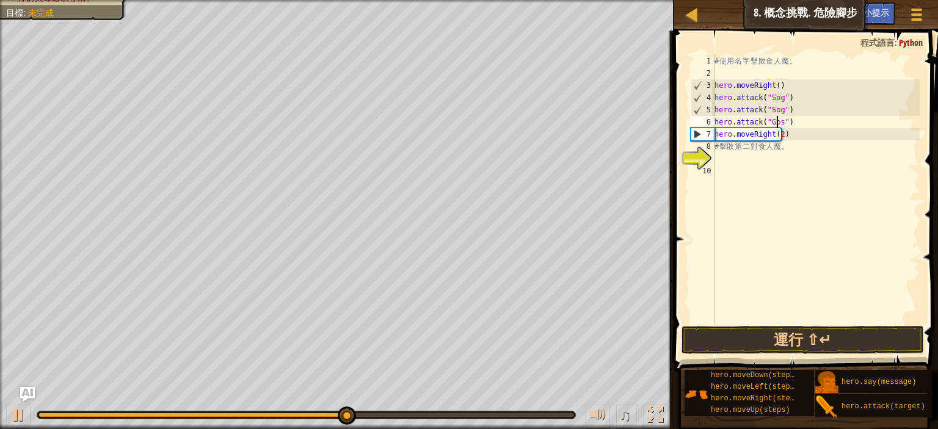
scroll to position [5, 7]
drag, startPoint x: 803, startPoint y: 147, endPoint x: 713, endPoint y: 146, distance: 89.8
click at [713, 146] on div "hero.attack("Gos") 1 2 3 4 5 6 7 8 9 10 # 使 用 名 字 擊 敗 食 人 魔 。 hero . moveRight …" at bounding box center [803, 189] width 231 height 269
type textarea "# 擊敗第二對食人魔。"
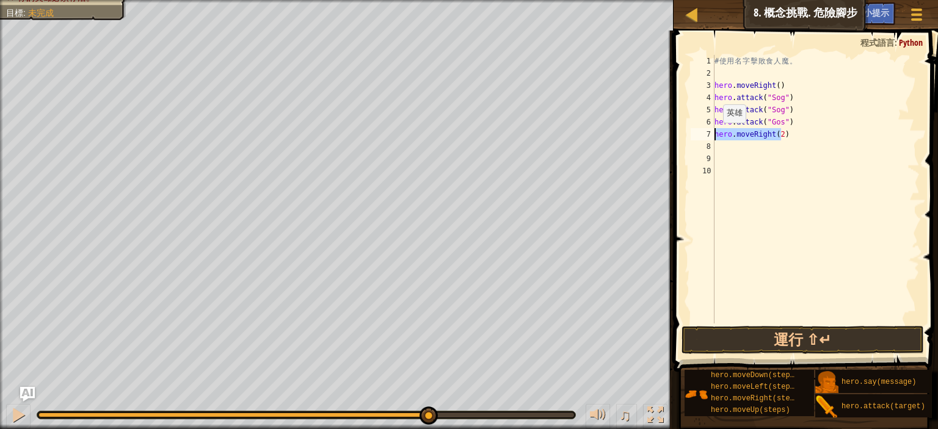
drag, startPoint x: 785, startPoint y: 132, endPoint x: 711, endPoint y: 136, distance: 74.0
click at [711, 136] on div "1 2 3 4 5 6 7 8 9 10 # 使 用 名 字 擊 敗 食 人 魔 。 hero . moveRight ( ) hero . attack (…" at bounding box center [803, 189] width 231 height 269
type textarea "hero.moveRight(2)"
click at [737, 151] on div "# 使 用 名 字 擊 敗 食 人 魔 。 hero . moveRight ( ) hero . attack ( "Sog" ) hero . attac…" at bounding box center [816, 201] width 208 height 293
paste textarea "hero.moveRight(2)"
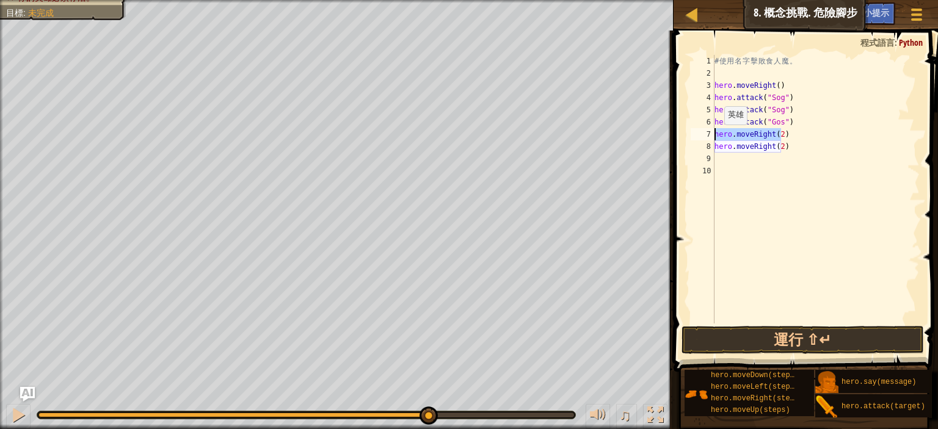
drag, startPoint x: 781, startPoint y: 132, endPoint x: 699, endPoint y: 138, distance: 82.7
click at [699, 138] on div "hero.moveRight(2) 1 2 3 4 5 6 7 8 9 10 # 使 用 名 字 擊 敗 食 人 魔 。 hero . moveRight (…" at bounding box center [803, 189] width 231 height 269
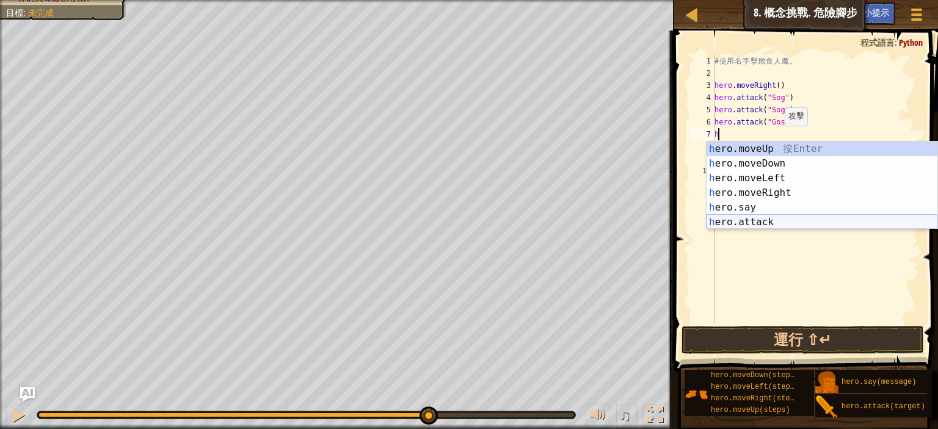
click at [739, 222] on div "h ero.moveUp 按 Enter h ero.moveDown 按 Enter h ero.moveLeft 按 Enter h ero.moveRi…" at bounding box center [821, 200] width 231 height 117
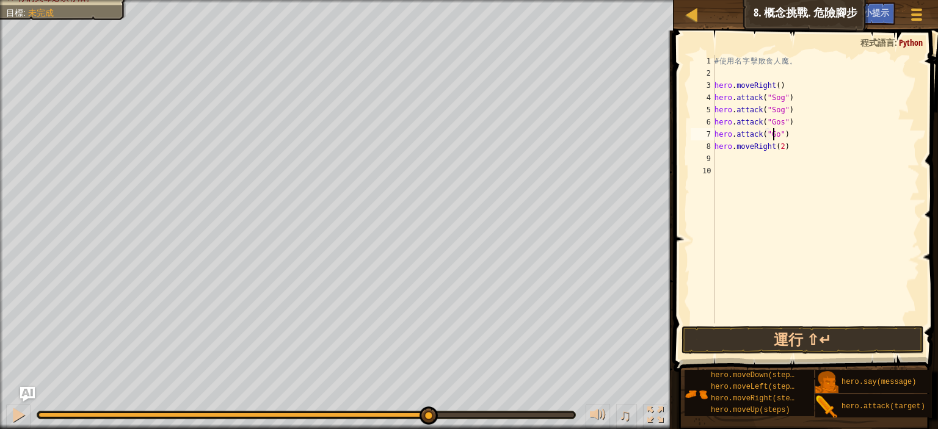
scroll to position [5, 7]
type textarea "hero.attack("Gos")"
click at [788, 336] on button "運行 ⇧↵" at bounding box center [802, 340] width 242 height 28
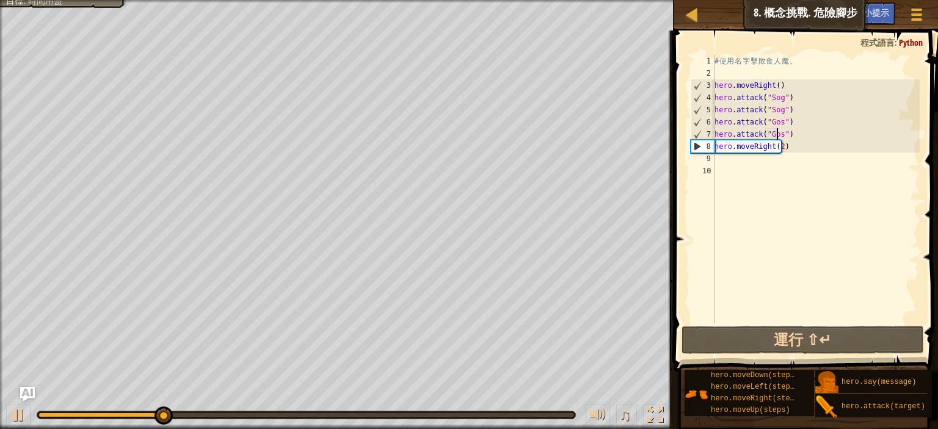
click at [730, 160] on div "# 使 用 名 字 擊 敗 食 人 魔 。 hero . moveRight ( ) hero . attack ( "Sog" ) hero . attac…" at bounding box center [816, 201] width 208 height 293
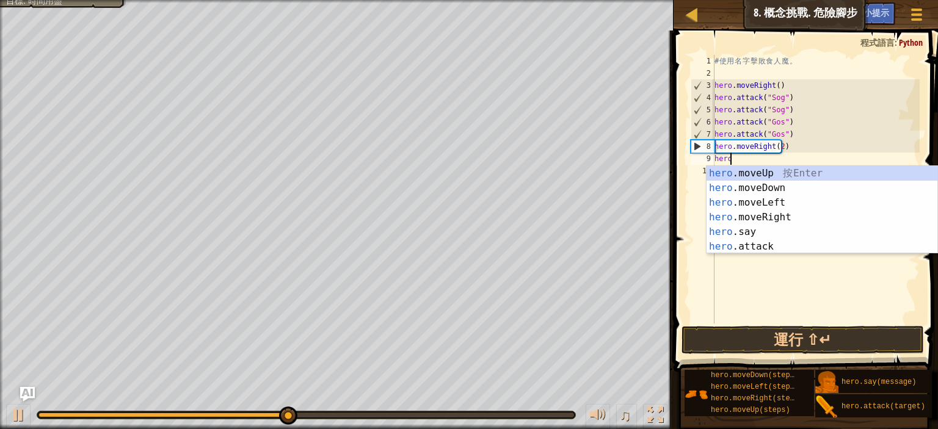
scroll to position [5, 1]
click at [758, 244] on div "hero .moveUp 按 Enter hero .moveDown 按 Enter hero .moveLeft 按 Enter hero .moveRi…" at bounding box center [821, 224] width 231 height 117
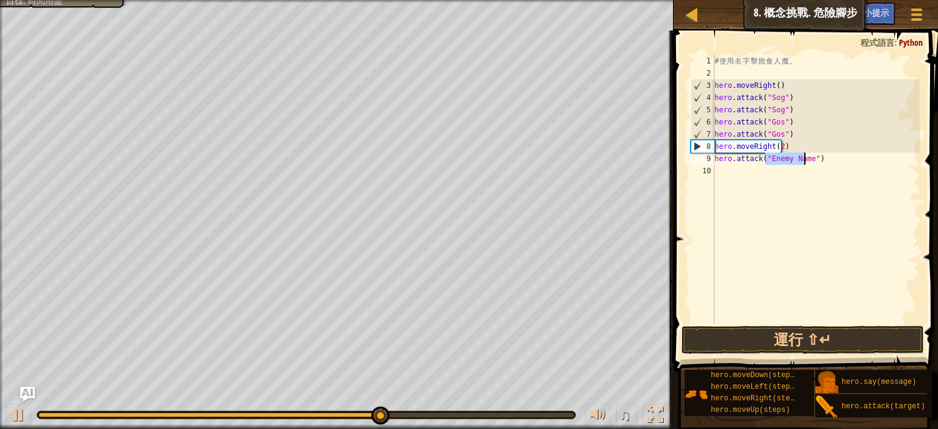
scroll to position [5, 7]
type textarea "hero.attack("Ergo")"
drag, startPoint x: 802, startPoint y: 162, endPoint x: 705, endPoint y: 163, distance: 97.1
click at [705, 163] on div "hero.attack("Ergo") 1 2 3 4 5 6 7 8 9 10 # 使 用 名 字 擊 敗 食 人 魔 。 hero . moveRight…" at bounding box center [803, 189] width 231 height 269
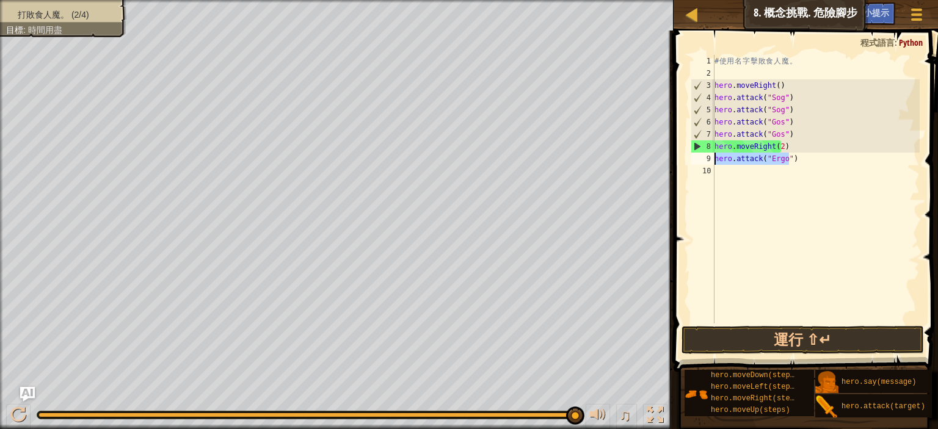
click at [737, 173] on div "# 使 用 名 字 擊 敗 食 人 魔 。 hero . moveRight ( ) hero . attack ( "Sog" ) hero . attac…" at bounding box center [816, 201] width 208 height 293
paste textarea "hero.attack("Ergo")"
type textarea "hero.attack("Ergo")"
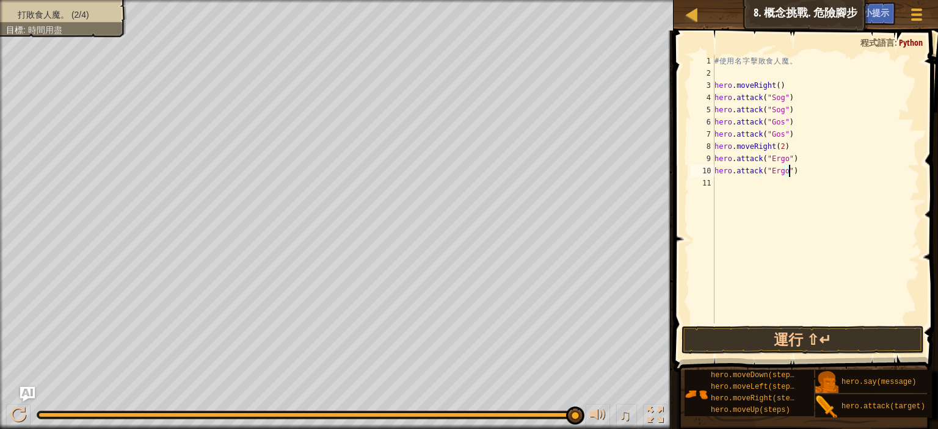
click at [821, 165] on div "# 使 用 名 字 擊 敗 食 人 魔 。 hero . moveRight ( ) hero . attack ( "Sog" ) hero . attac…" at bounding box center [816, 201] width 208 height 293
click at [752, 189] on div "# 使 用 名 字 擊 敗 食 人 魔 。 hero . moveRight ( ) hero . attack ( "Sog" ) hero . attac…" at bounding box center [816, 201] width 208 height 293
click at [71, 9] on div "打敗食人魔。 (2/4) 目標 : 時間用盡" at bounding box center [56, 14] width 140 height 45
drag, startPoint x: 85, startPoint y: 21, endPoint x: 86, endPoint y: 32, distance: 10.4
click at [86, 31] on div "打敗食人魔。 (2/4) 目標 : 時間用盡" at bounding box center [56, 14] width 140 height 45
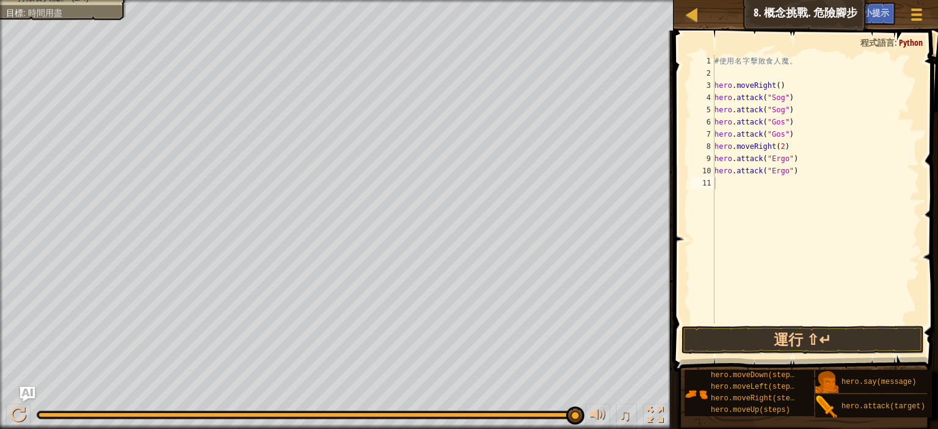
click at [746, 184] on div "# 使 用 名 字 擊 敗 食 人 魔 。 hero . moveRight ( ) hero . attack ( "Sog" ) hero . attac…" at bounding box center [816, 201] width 208 height 293
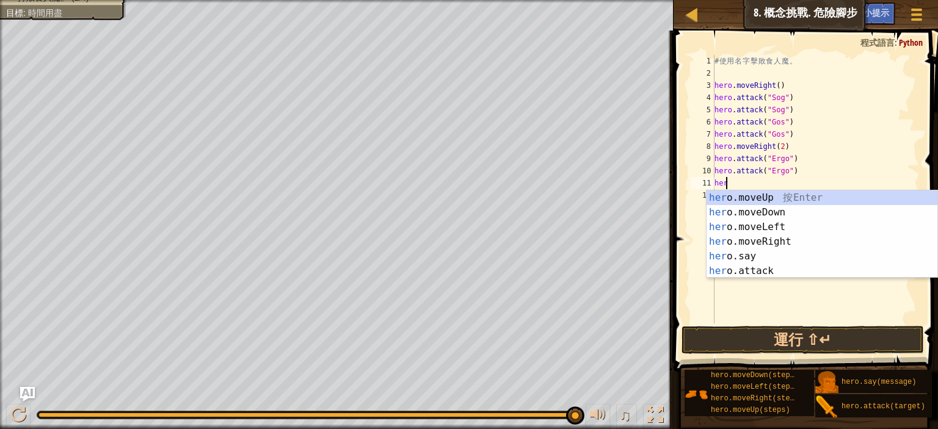
scroll to position [5, 1]
click at [764, 274] on div "hero .moveUp 按 Enter hero .moveDown 按 Enter hero .moveLeft 按 Enter hero .moveRi…" at bounding box center [821, 249] width 231 height 117
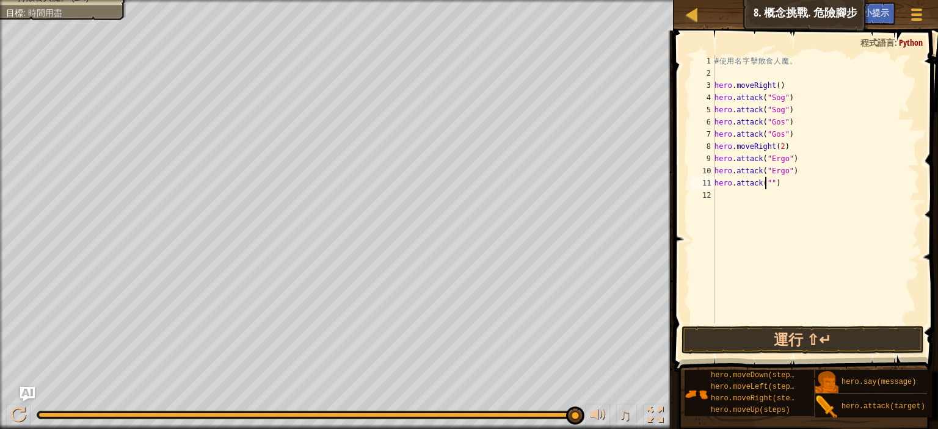
scroll to position [5, 7]
type textarea "hero.attack("Kro")"
drag, startPoint x: 796, startPoint y: 180, endPoint x: 713, endPoint y: 183, distance: 83.1
click at [713, 183] on div "hero.attack("Kro") 1 2 3 4 5 6 7 8 9 10 11 12 # 使 用 名 字 擊 敗 食 人 魔 。 hero . move…" at bounding box center [803, 189] width 231 height 269
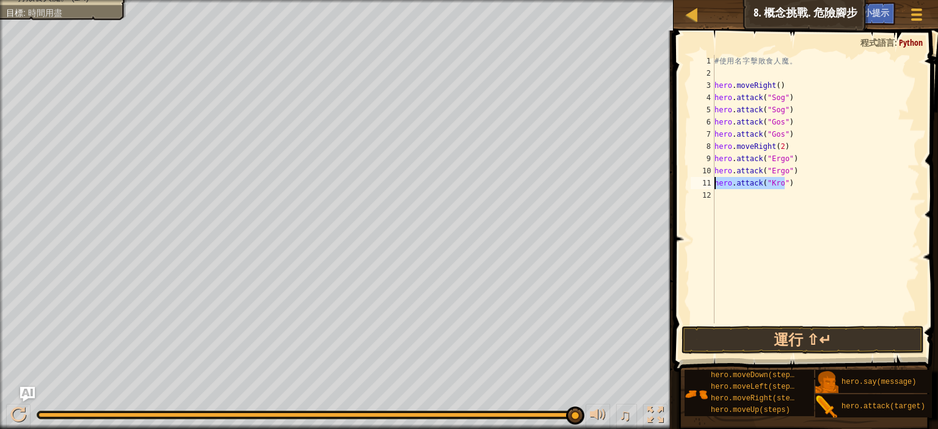
click at [736, 198] on div "# 使 用 名 字 擊 敗 食 人 魔 。 hero . moveRight ( ) hero . attack ( "Sog" ) hero . attac…" at bounding box center [816, 201] width 208 height 293
paste textarea "hero.attack("Kro")"
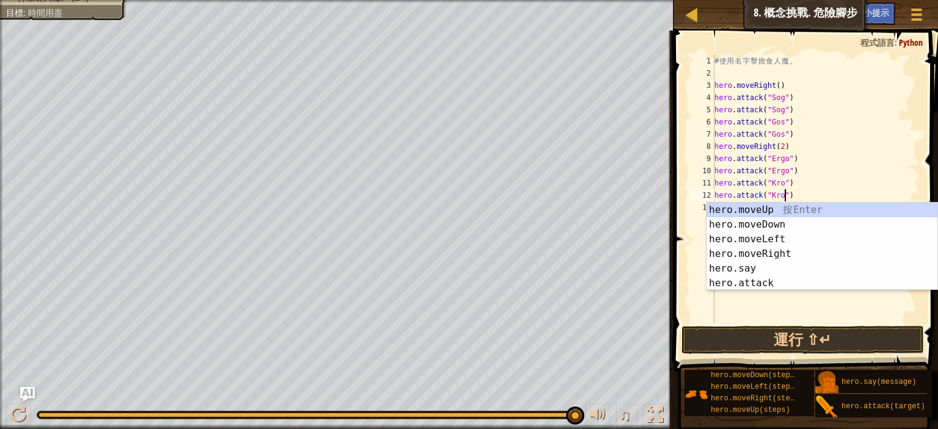
click at [828, 173] on div "# 使 用 名 字 擊 敗 食 人 魔 。 hero . moveRight ( ) hero . attack ( "Sog" ) hero . attac…" at bounding box center [816, 201] width 208 height 293
type textarea "hero.attack("Ergo")"
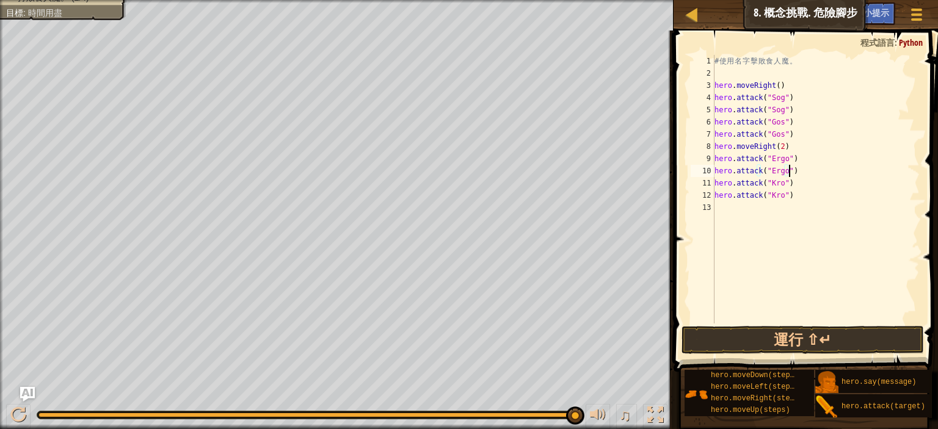
click at [782, 145] on div "# 使 用 名 字 擊 敗 食 人 魔 。 hero . moveRight ( ) hero . attack ( "Sog" ) hero . attac…" at bounding box center [816, 201] width 208 height 293
type textarea "hero.moveRight(2)"
type textarea "h"
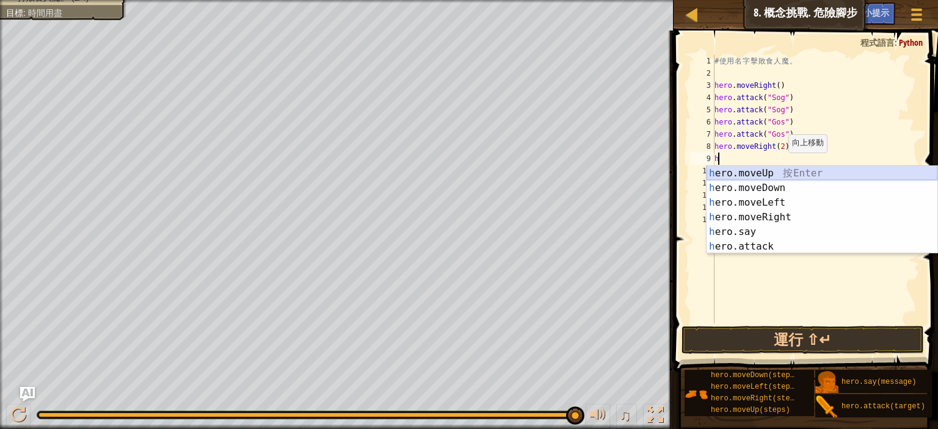
click at [781, 170] on div "h ero.moveUp 按 Enter h ero.moveDown 按 Enter h ero.moveLeft 按 Enter h ero.moveRi…" at bounding box center [821, 224] width 231 height 117
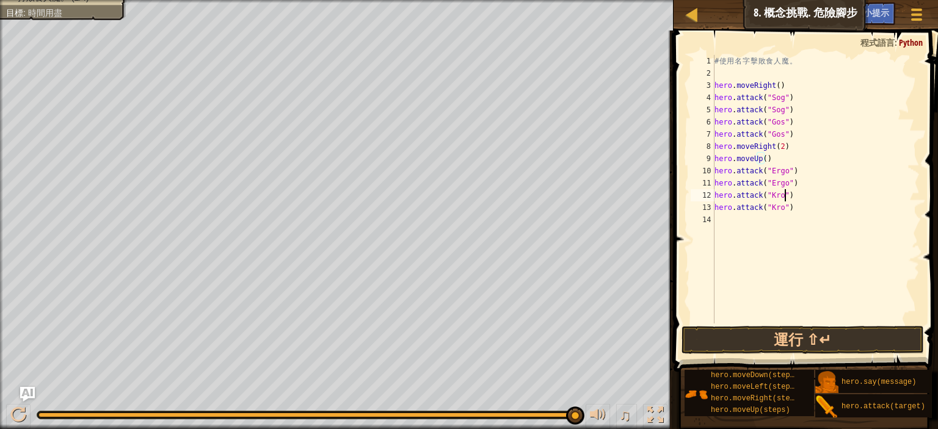
click at [788, 196] on div "# 使 用 名 字 擊 敗 食 人 魔 。 hero . moveRight ( ) hero . attack ( "Sog" ) hero . attac…" at bounding box center [816, 201] width 208 height 293
click at [793, 190] on div "# 使 用 名 字 擊 敗 食 人 魔 。 hero . moveRight ( ) hero . attack ( "Sog" ) hero . attac…" at bounding box center [816, 201] width 208 height 293
click at [794, 184] on div "# 使 用 名 字 擊 敗 食 人 魔 。 hero . moveRight ( ) hero . attack ( "Sog" ) hero . attac…" at bounding box center [816, 201] width 208 height 293
type textarea "hero.attack("Ergo")"
type textarea "h"
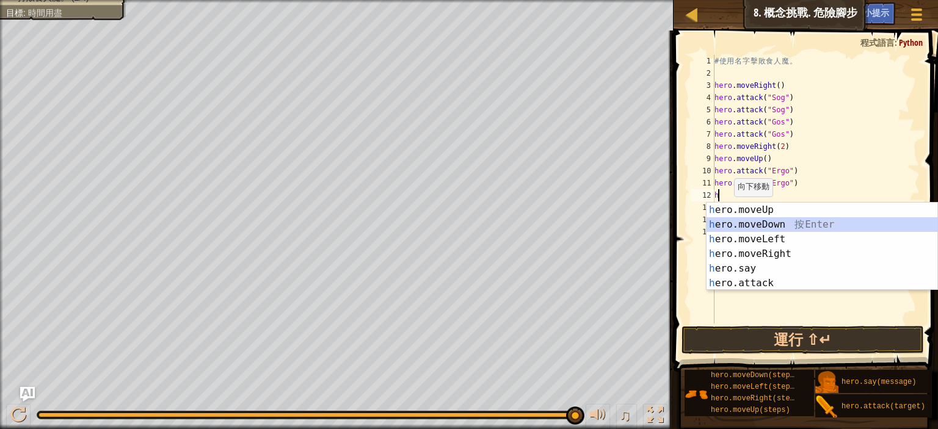
click at [742, 229] on div "h ero.moveUp 按 Enter h ero.moveDown 按 Enter h ero.moveLeft 按 Enter h ero.moveRi…" at bounding box center [821, 261] width 231 height 117
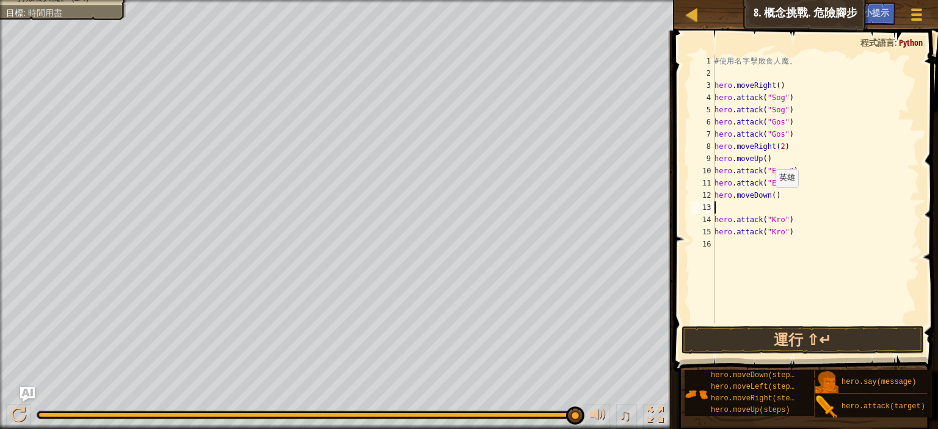
click at [768, 198] on div "# 使 用 名 字 擊 敗 食 人 魔 。 hero . moveRight ( ) hero . attack ( "Sog" ) hero . attac…" at bounding box center [816, 201] width 208 height 293
type textarea "hero.moveDown(2)"
click at [750, 208] on div "# 使 用 名 字 擊 敗 食 人 魔 。 hero . moveRight ( ) hero . attack ( "Sog" ) hero . attac…" at bounding box center [816, 201] width 208 height 293
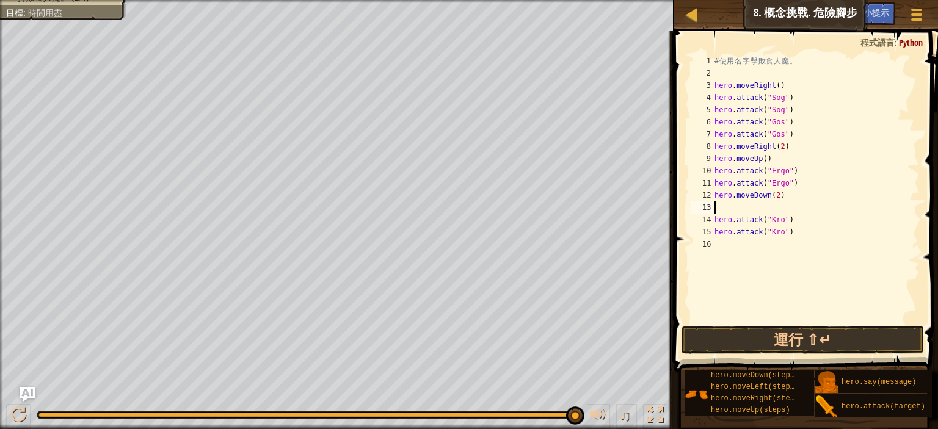
type textarea "hero.moveDown(2)"
click at [737, 240] on div "# 使 用 名 字 擊 敗 食 人 魔 。 hero . moveRight ( ) hero . attack ( "Sog" ) hero . attac…" at bounding box center [816, 201] width 208 height 293
type textarea "h"
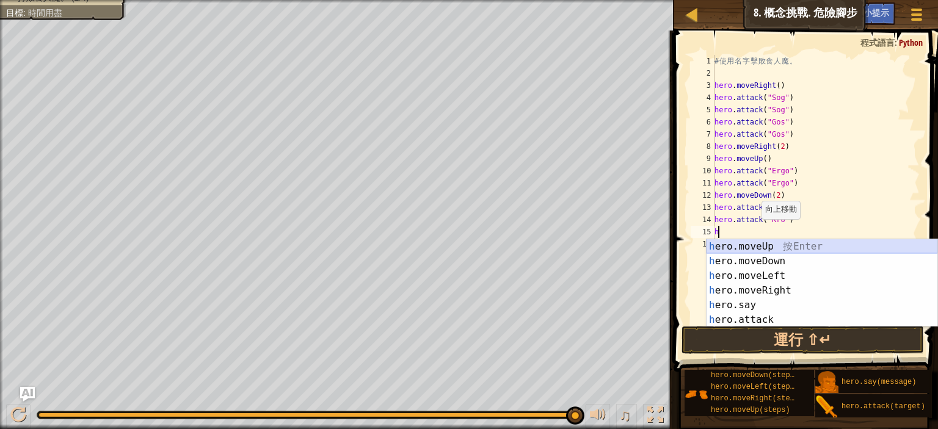
click at [769, 247] on div "h ero.moveUp 按 Enter h ero.moveDown 按 Enter h ero.moveLeft 按 Enter h ero.moveRi…" at bounding box center [821, 297] width 231 height 117
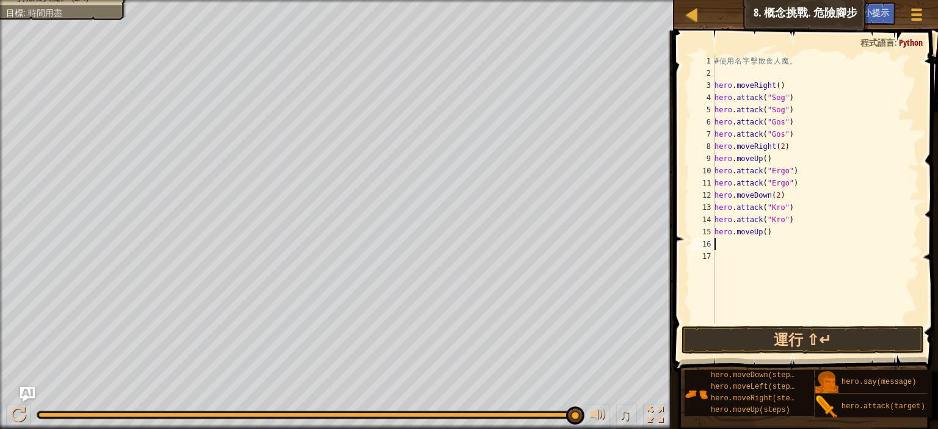
click at [738, 246] on div "# 使 用 名 字 擊 敗 食 人 魔 。 hero . moveRight ( ) hero . attack ( "Sog" ) hero . attac…" at bounding box center [816, 201] width 208 height 293
type textarea "h"
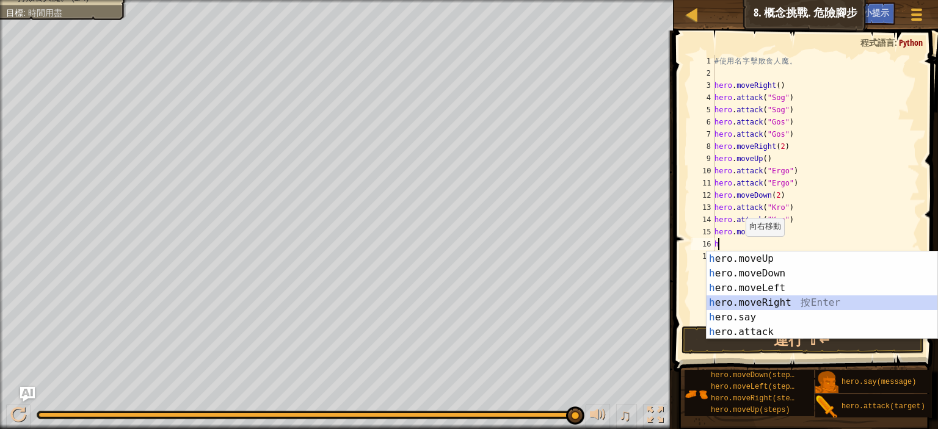
click at [758, 302] on div "h ero.moveUp 按 Enter h ero.moveDown 按 Enter h ero.moveLeft 按 Enter h ero.moveRi…" at bounding box center [821, 310] width 231 height 117
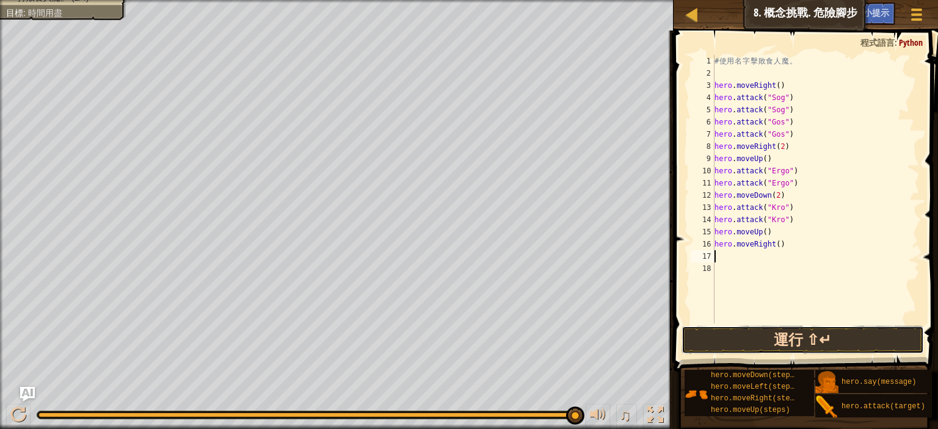
click at [809, 345] on button "運行 ⇧↵" at bounding box center [802, 340] width 242 height 28
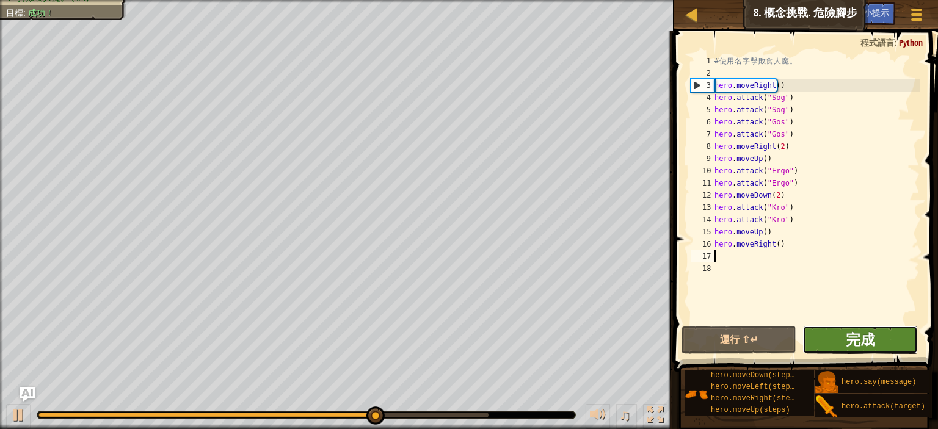
click at [855, 337] on span "完成" at bounding box center [860, 340] width 29 height 20
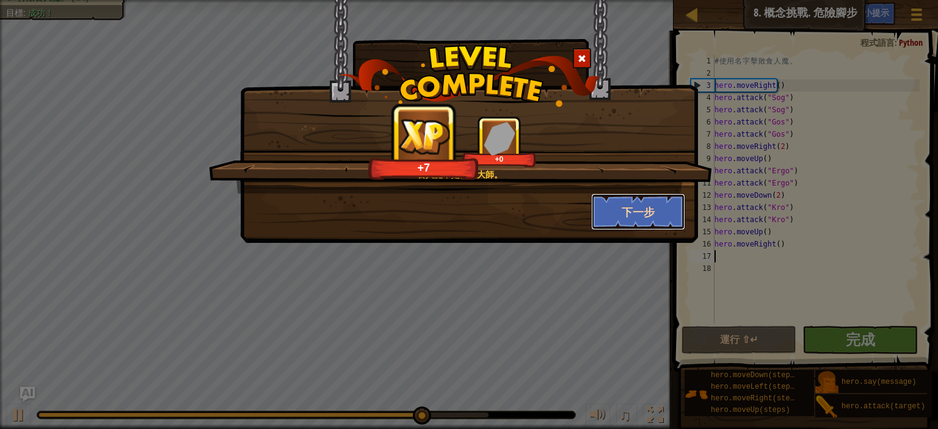
click at [650, 212] on button "下一步" at bounding box center [638, 212] width 95 height 37
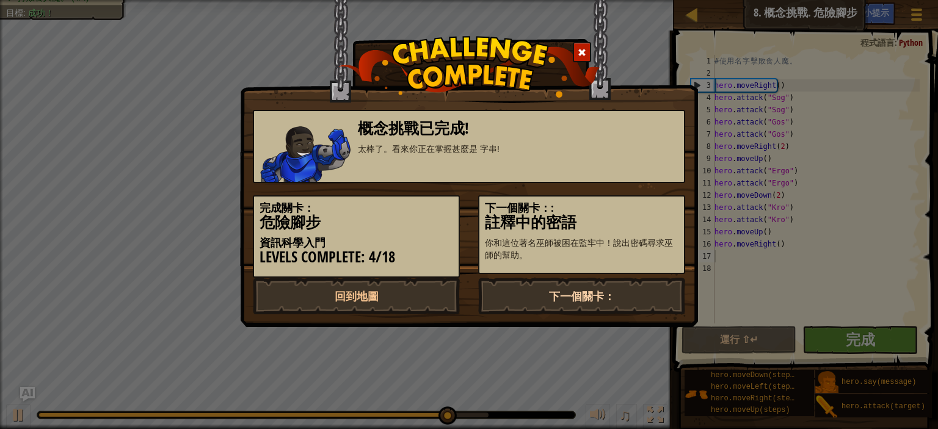
click at [558, 296] on link "下一個關卡：" at bounding box center [581, 296] width 207 height 37
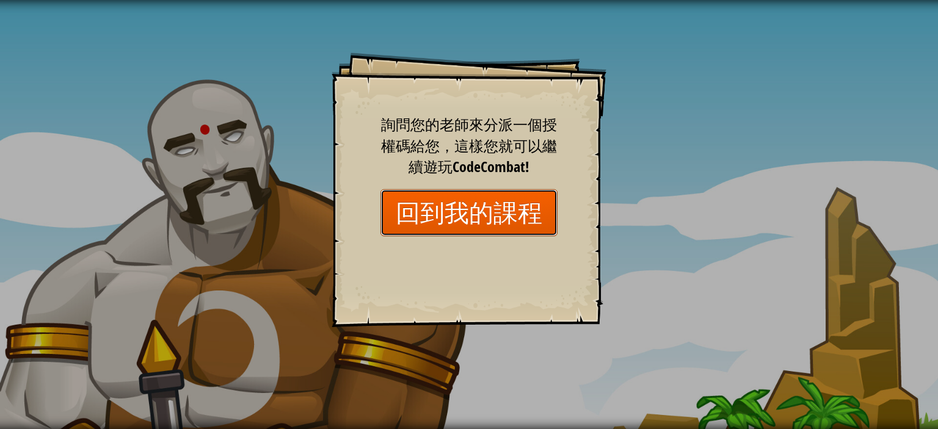
click at [445, 217] on link "回到我的課程" at bounding box center [468, 212] width 177 height 47
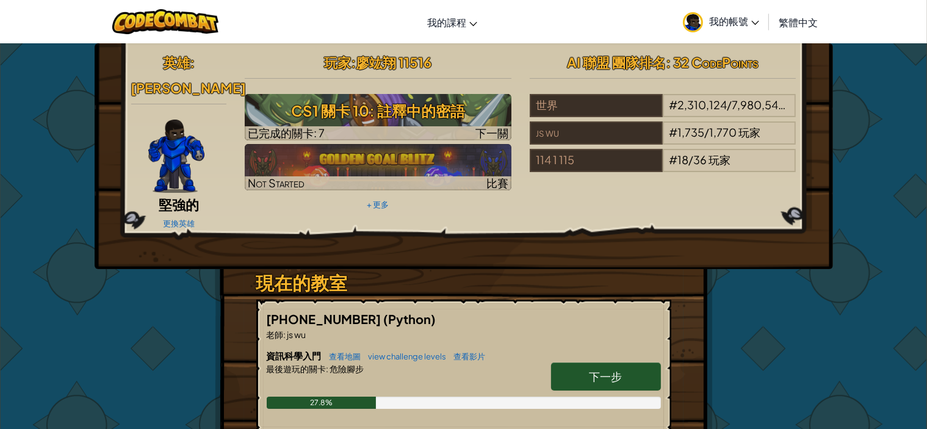
click at [601, 369] on span "下一步" at bounding box center [606, 376] width 33 height 14
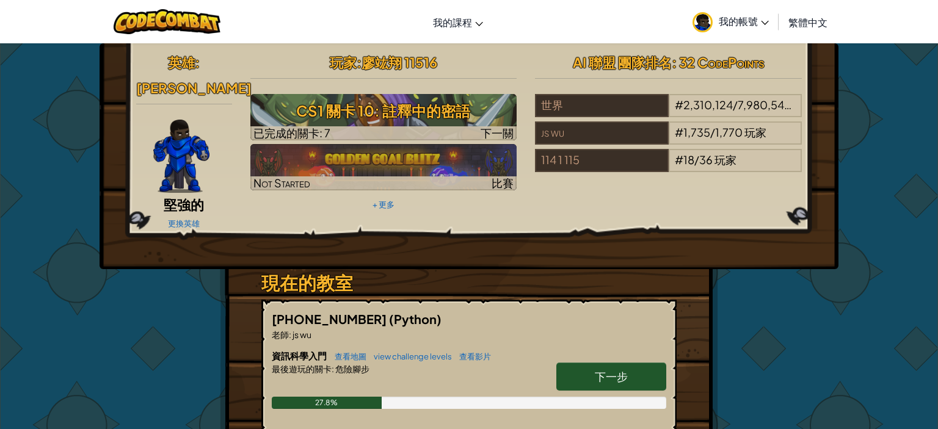
select select "zh-HANT"
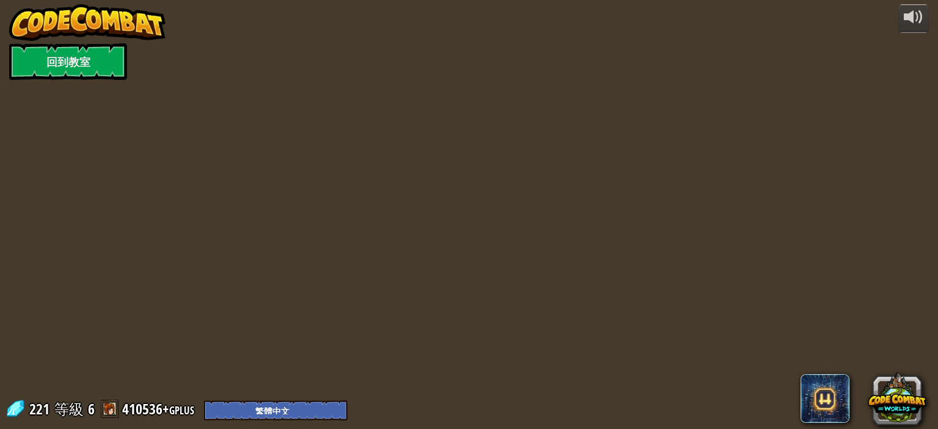
select select "zh-HANT"
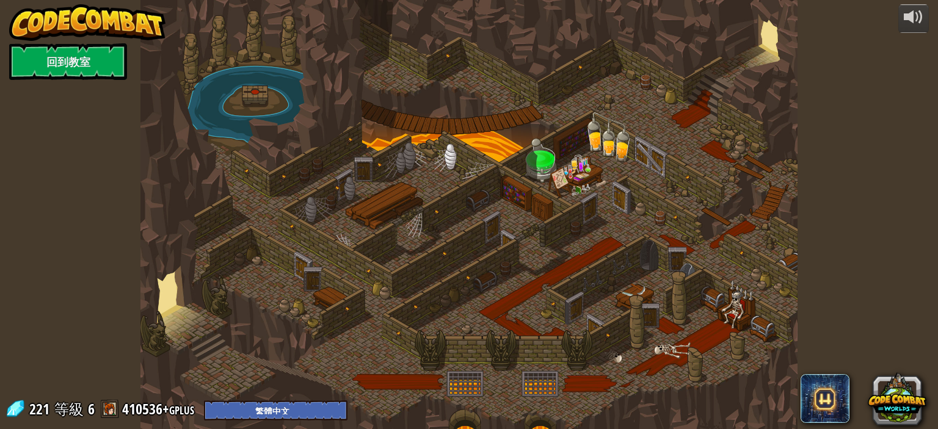
select select "zh-HANT"
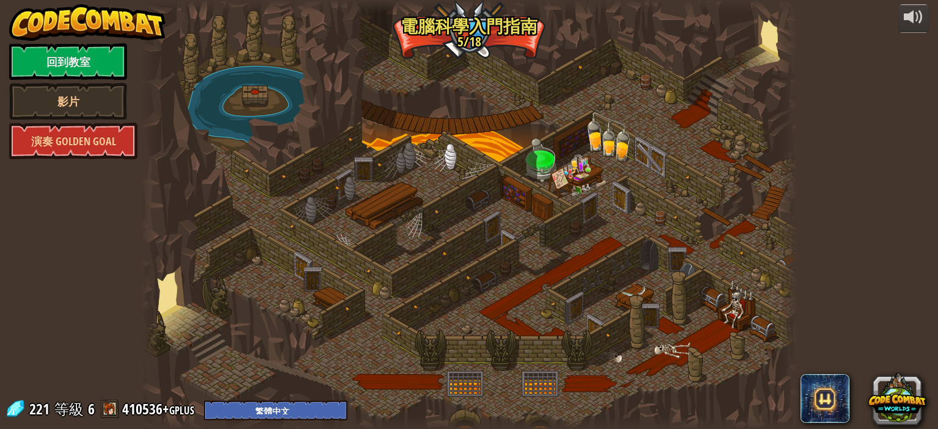
select select "zh-HANT"
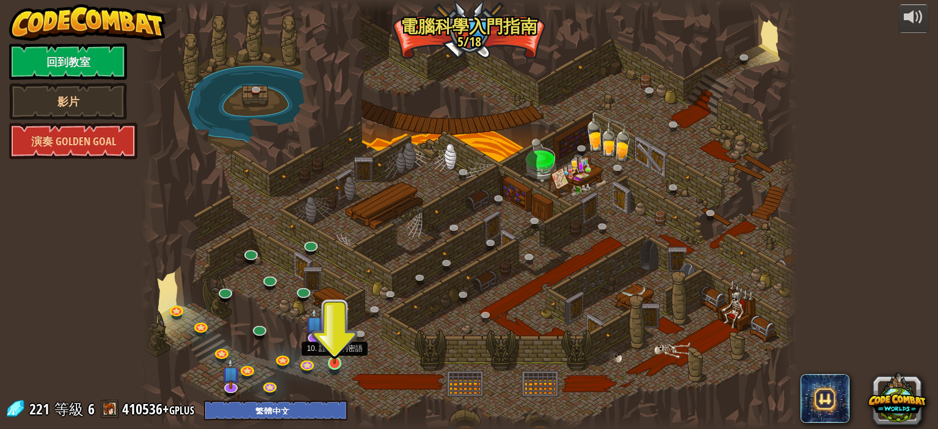
click at [330, 358] on img at bounding box center [335, 345] width 16 height 37
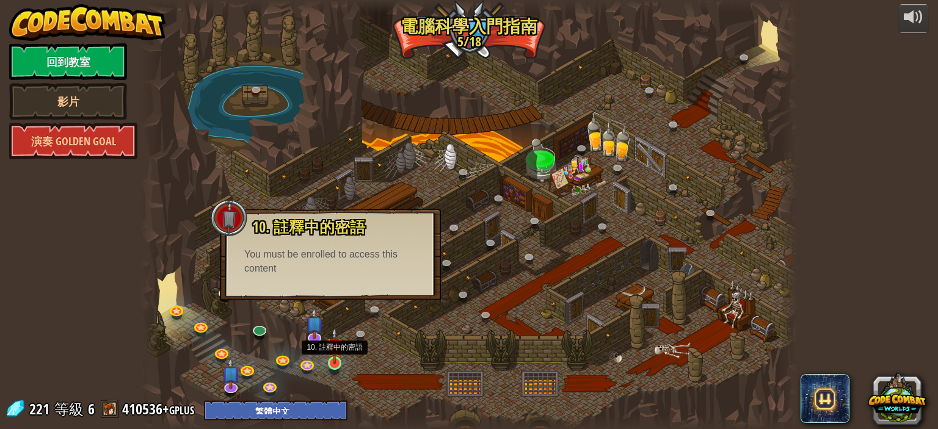
click at [331, 360] on img at bounding box center [335, 345] width 16 height 37
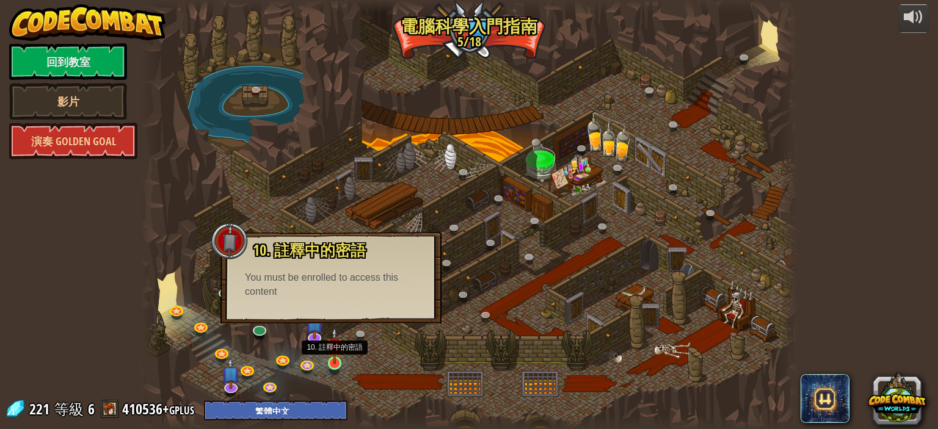
click at [331, 360] on img at bounding box center [335, 345] width 16 height 37
click at [310, 338] on link at bounding box center [315, 336] width 24 height 24
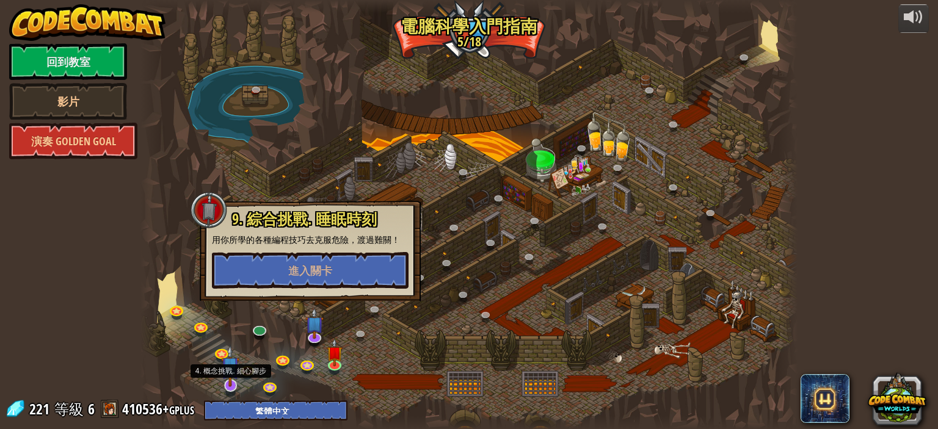
click at [228, 385] on img at bounding box center [230, 366] width 18 height 42
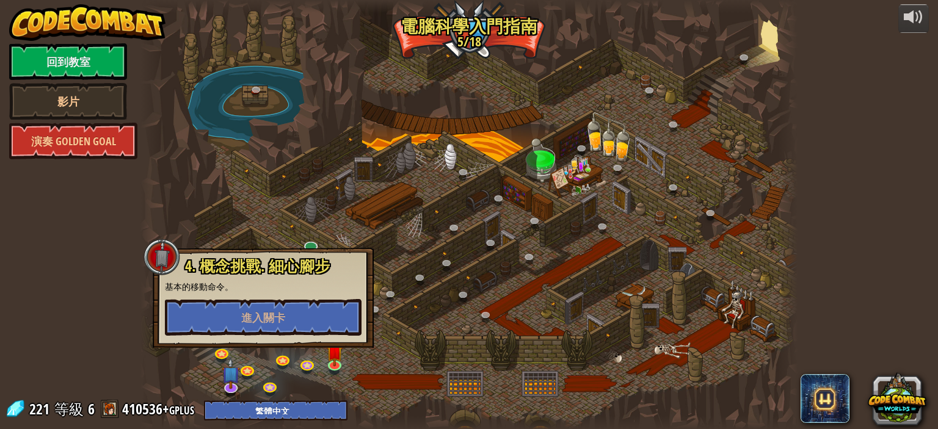
drag, startPoint x: 390, startPoint y: 358, endPoint x: 315, endPoint y: 348, distance: 75.8
click at [390, 358] on div at bounding box center [468, 214] width 657 height 429
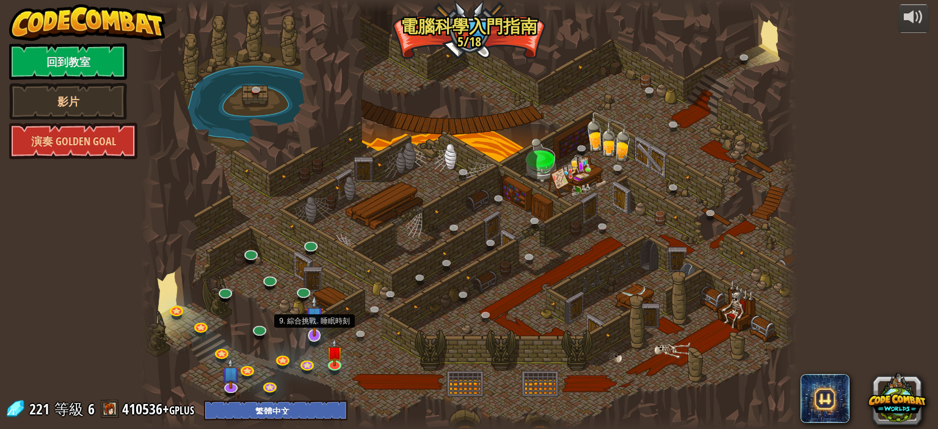
click at [311, 336] on img at bounding box center [314, 316] width 18 height 42
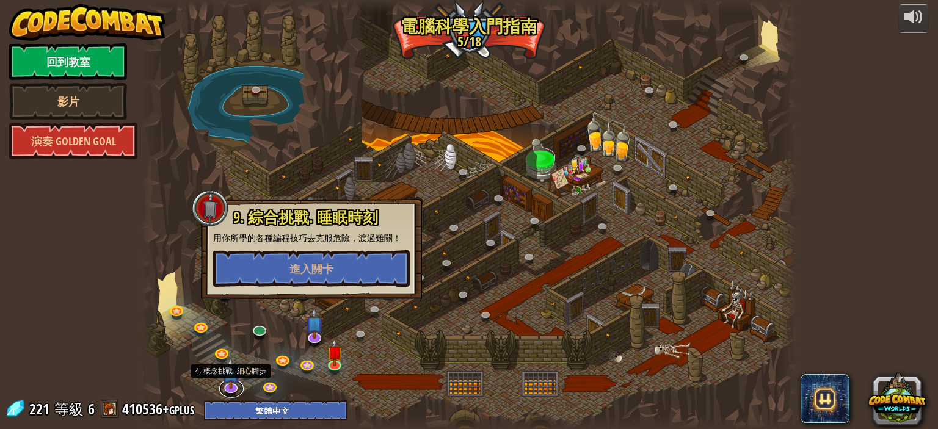
drag, startPoint x: 234, startPoint y: 388, endPoint x: 255, endPoint y: 352, distance: 41.4
click at [234, 386] on div at bounding box center [230, 388] width 13 height 10
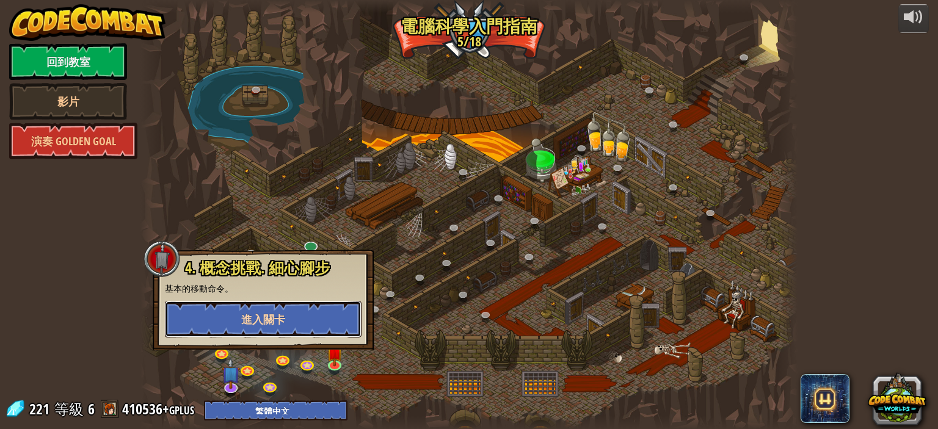
click at [308, 318] on button "進入關卡" at bounding box center [263, 319] width 197 height 37
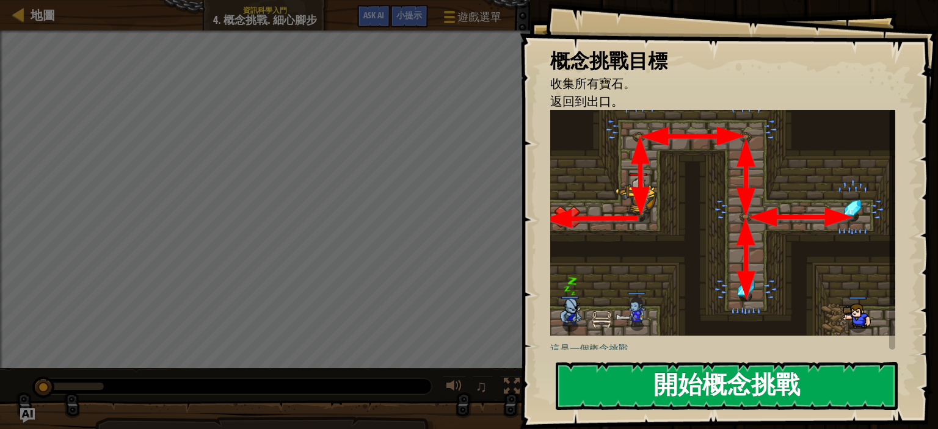
click at [722, 396] on button "開始概念挑戰" at bounding box center [727, 386] width 342 height 48
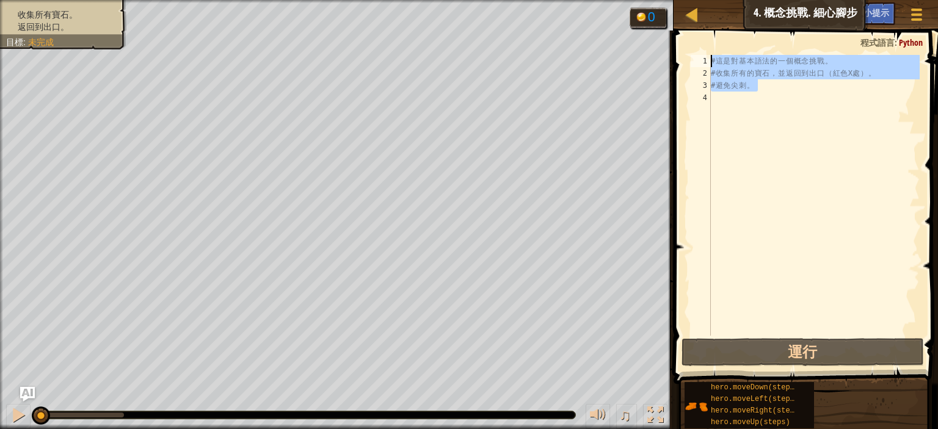
drag, startPoint x: 790, startPoint y: 86, endPoint x: 649, endPoint y: 22, distance: 154.9
click at [649, 22] on div "地圖 資訊科學入門 4. 概念挑戰. 細心腳步 遊戲選單 完成 小提示 Ask AI 1 הההההההההההההההההההההההההההההההההה…" at bounding box center [469, 214] width 938 height 429
type textarea "# 這是對基本語法的一個概念挑戰。 # 收集所有的寶石，並返回到出口（紅色X處）。"
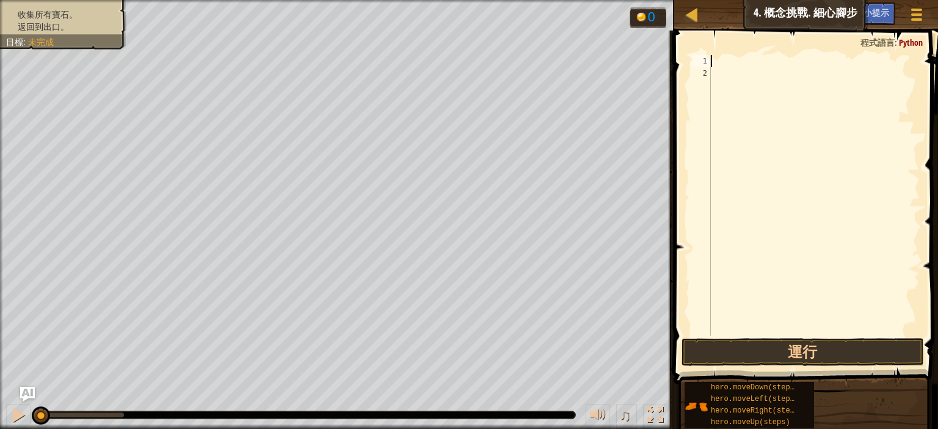
type textarea "h"
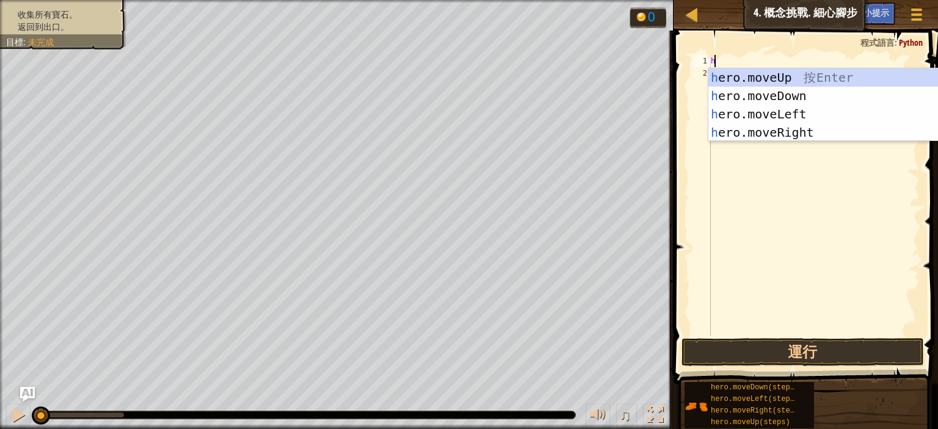
scroll to position [5, 0]
click at [811, 78] on div "h ero.moveUp 按 Enter h ero.moveDown 按 Enter h ero.moveLeft 按 Enter h ero.moveRi…" at bounding box center [823, 123] width 231 height 110
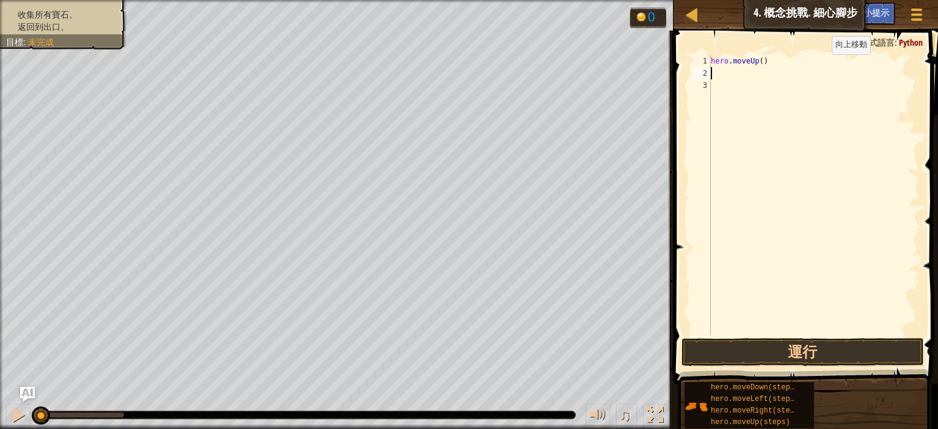
type textarea "h"
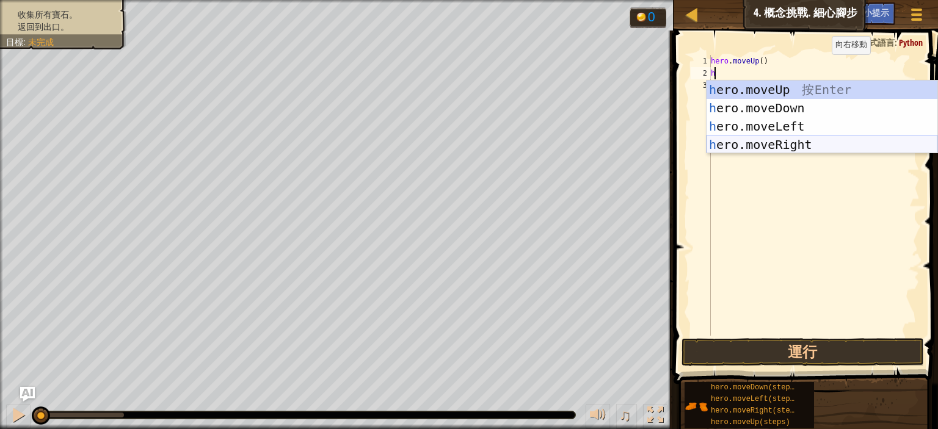
click at [781, 148] on div "h ero.moveUp 按 Enter h ero.moveDown 按 Enter h ero.moveLeft 按 Enter h ero.moveRi…" at bounding box center [821, 136] width 231 height 110
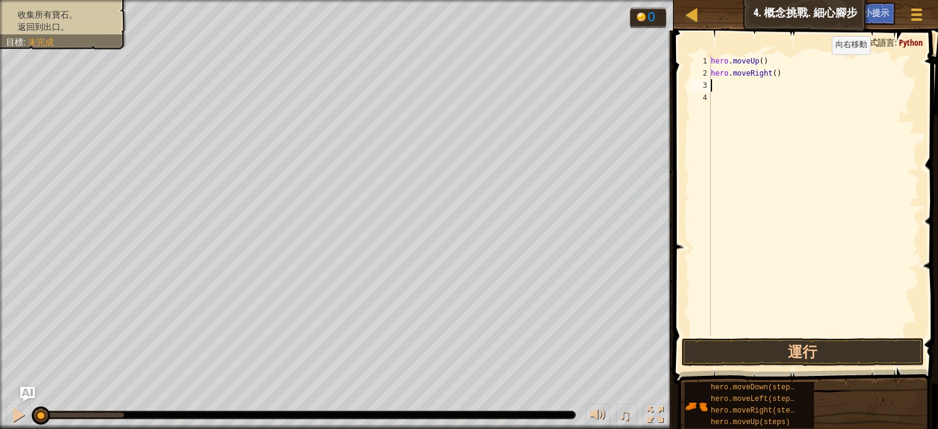
type textarea "h"
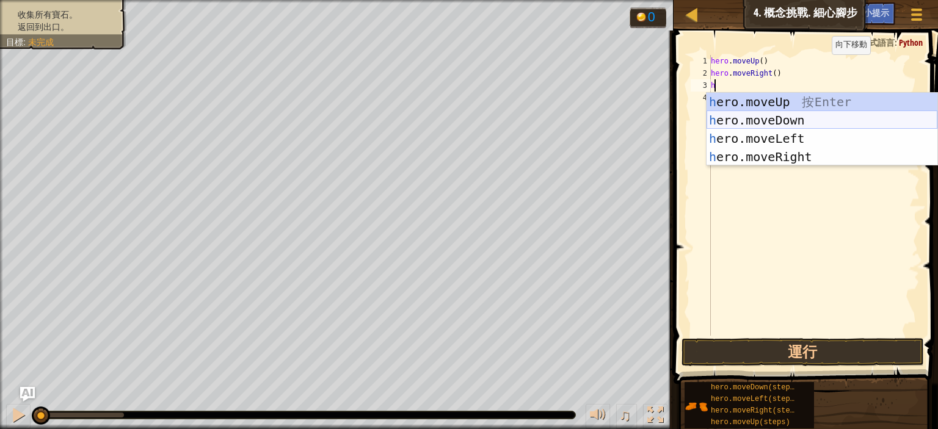
click at [787, 119] on div "h ero.moveUp 按 Enter h ero.moveDown 按 Enter h ero.moveLeft 按 Enter h ero.moveRi…" at bounding box center [821, 148] width 231 height 110
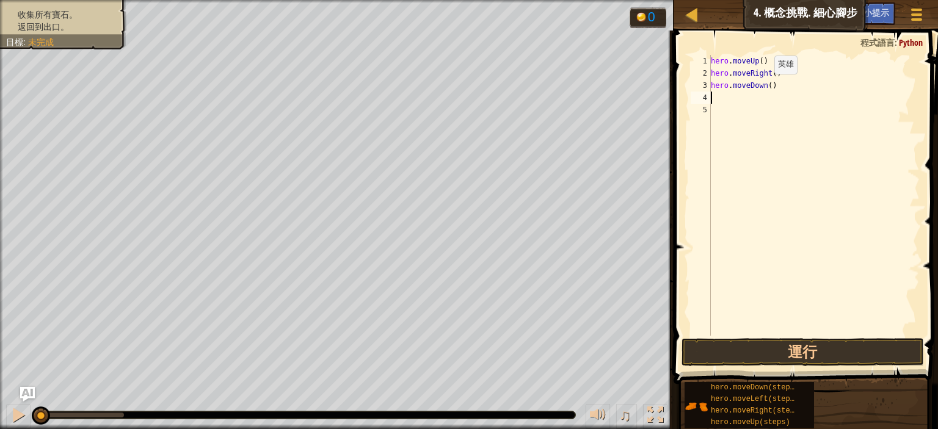
click at [763, 85] on div "hero . moveUp ( ) hero . moveRight ( ) hero . moveDown ( )" at bounding box center [813, 207] width 211 height 305
click at [766, 87] on div "hero . moveUp ( ) hero . moveRight ( ) hero . moveDown ( )" at bounding box center [813, 207] width 211 height 305
type textarea "hero.moveDown(2)"
click at [738, 109] on div "hero . moveUp ( ) hero . moveRight ( ) hero . moveDown ( 2 )" at bounding box center [813, 207] width 211 height 305
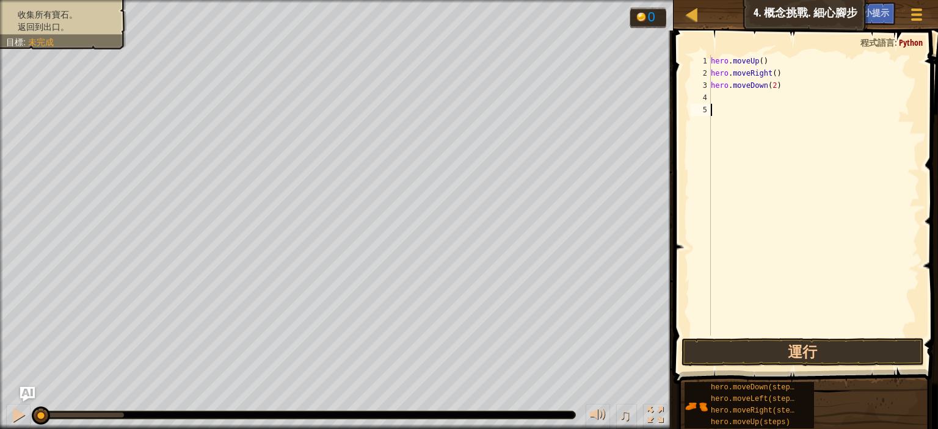
scroll to position [5, 0]
click at [739, 100] on div "hero . moveUp ( ) hero . moveRight ( ) hero . moveDown ( 2 )" at bounding box center [813, 207] width 211 height 305
type textarea "h"
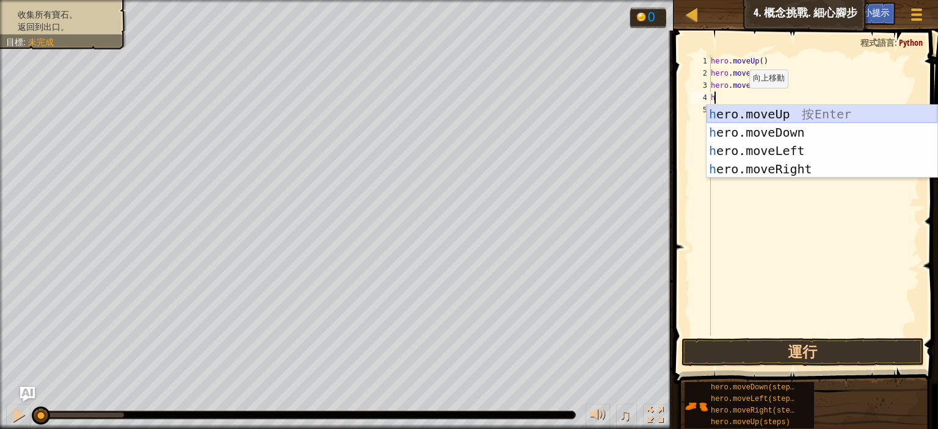
click at [771, 117] on div "h ero.moveUp 按 Enter h ero.moveDown 按 Enter h ero.moveLeft 按 Enter h ero.moveRi…" at bounding box center [821, 160] width 231 height 110
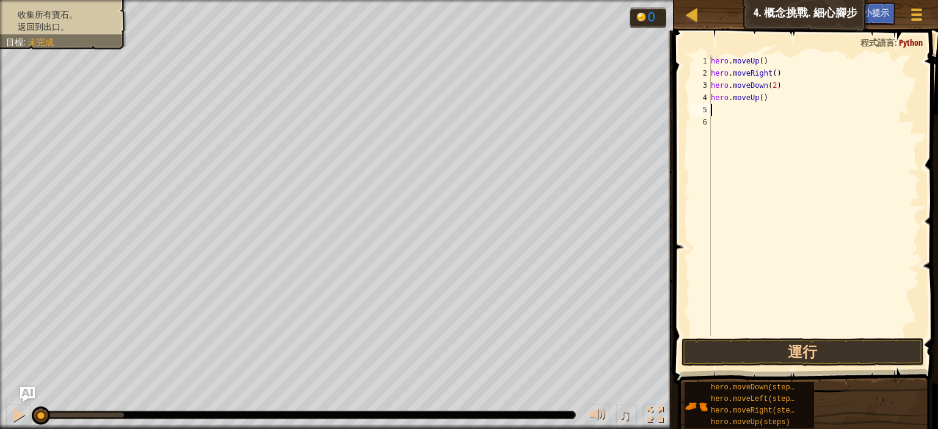
type textarea "h"
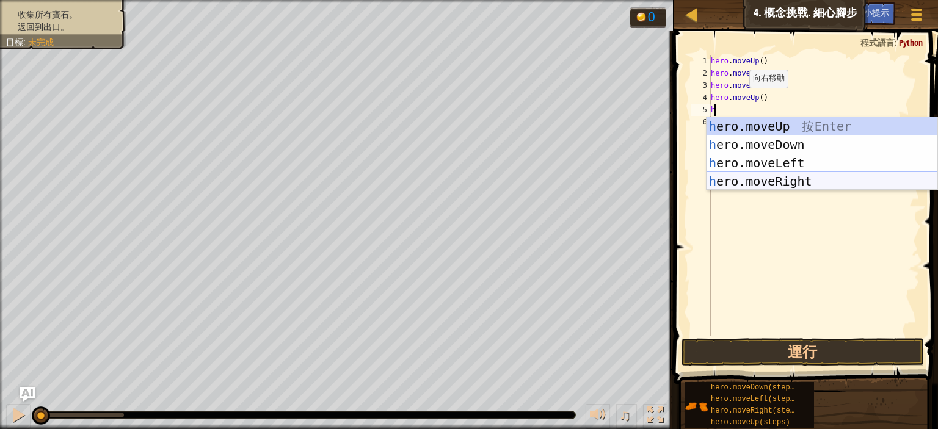
click at [788, 184] on div "h ero.moveUp 按 Enter h ero.moveDown 按 Enter h ero.moveLeft 按 Enter h ero.moveRi…" at bounding box center [821, 172] width 231 height 110
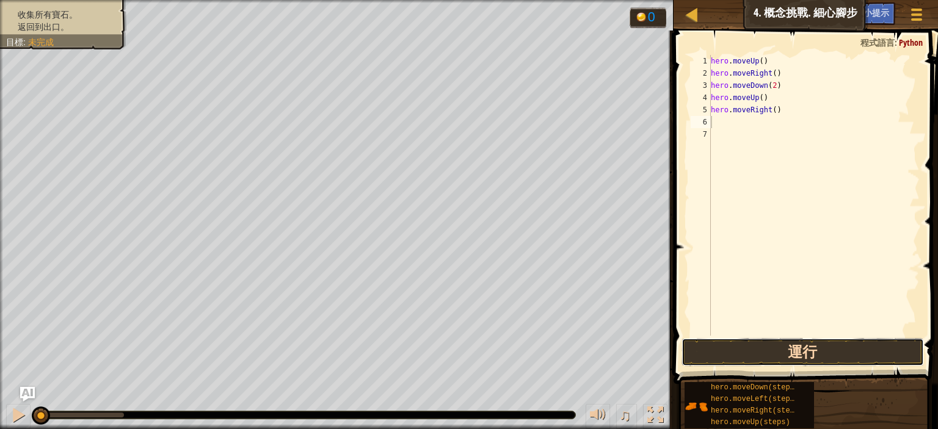
click at [794, 351] on button "運行" at bounding box center [802, 352] width 242 height 28
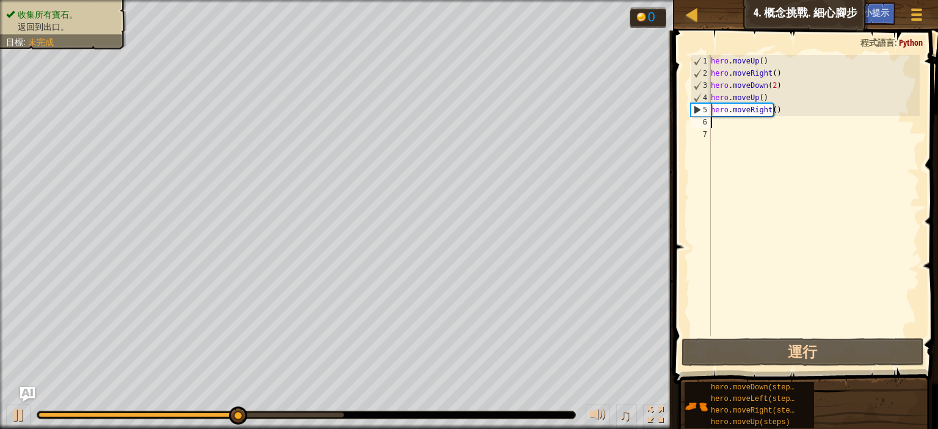
click at [37, 22] on span "返回到出口。" at bounding box center [43, 27] width 51 height 10
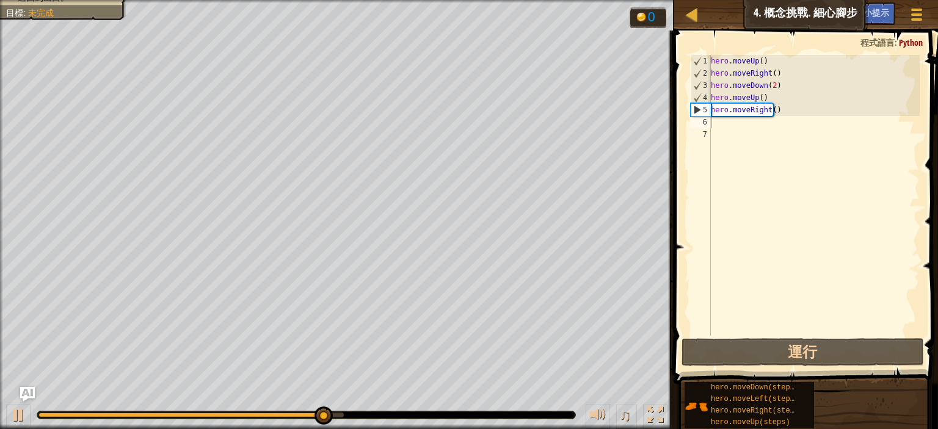
type textarea "hero.moveRight()"
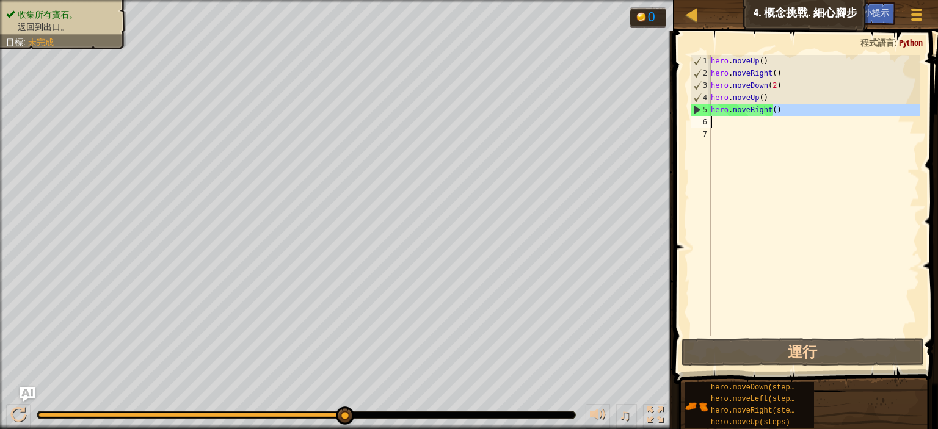
drag, startPoint x: 802, startPoint y: 115, endPoint x: 786, endPoint y: 112, distance: 16.3
click at [786, 112] on div "hero . moveUp ( ) hero . moveRight ( ) hero . moveDown ( 2 ) hero . moveUp ( ) …" at bounding box center [813, 207] width 211 height 305
click at [738, 129] on div "hero . moveUp ( ) hero . moveRight ( ) hero . moveDown ( 2 ) hero . moveUp ( ) …" at bounding box center [813, 207] width 211 height 305
click at [730, 124] on div "hero . moveUp ( ) hero . moveRight ( ) hero . moveDown ( 2 ) hero . moveUp ( ) …" at bounding box center [813, 207] width 211 height 305
type textarea "h"
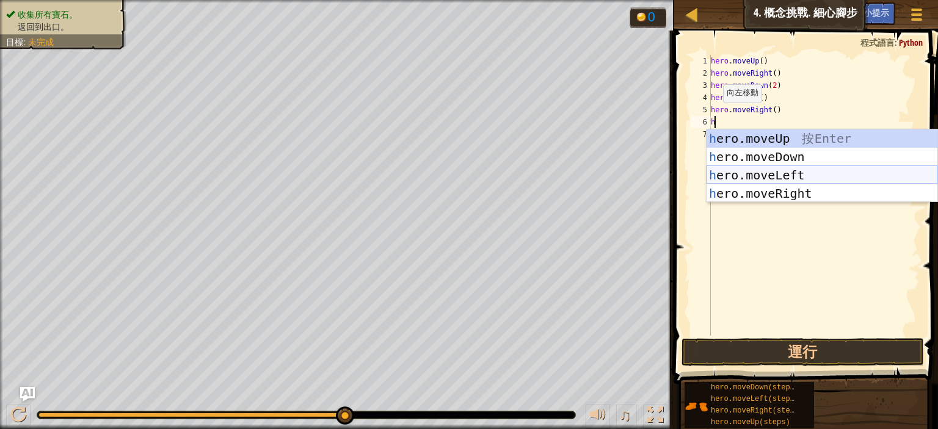
click at [757, 178] on div "h ero.moveUp 按 Enter h ero.moveDown 按 Enter h ero.moveLeft 按 Enter h ero.moveRi…" at bounding box center [821, 184] width 231 height 110
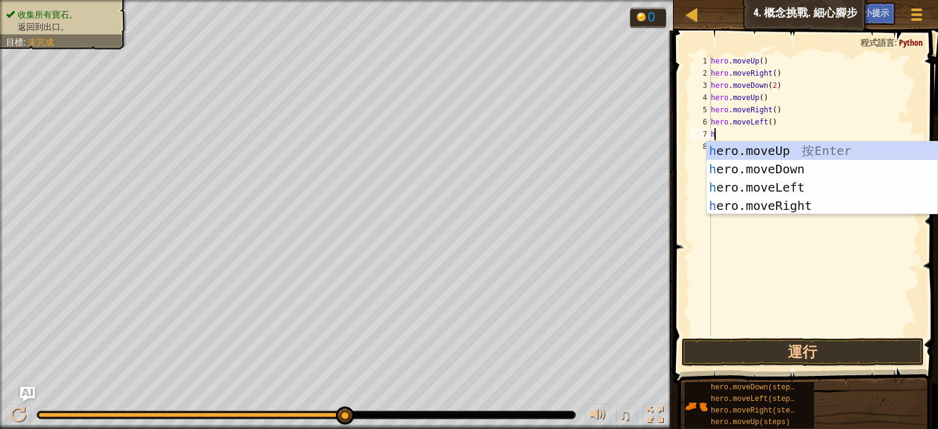
type textarea "h"
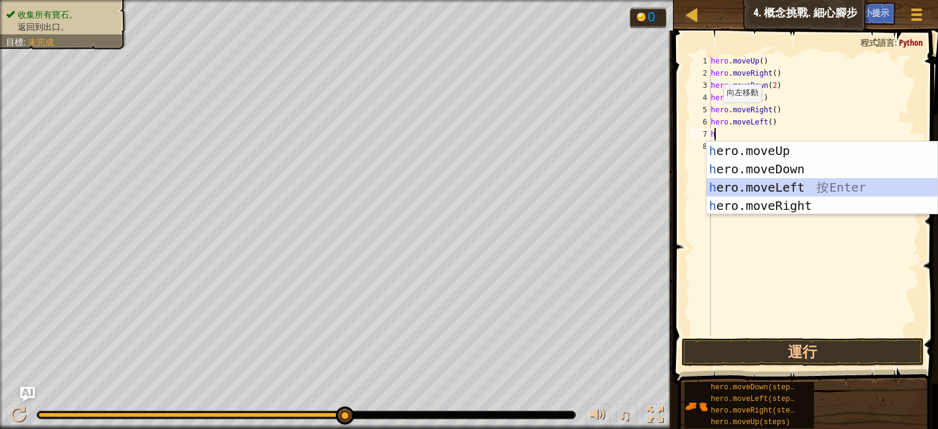
click at [752, 183] on div "h ero.moveUp 按 Enter h ero.moveDown 按 Enter h ero.moveLeft 按 Enter h ero.moveRi…" at bounding box center [821, 197] width 231 height 110
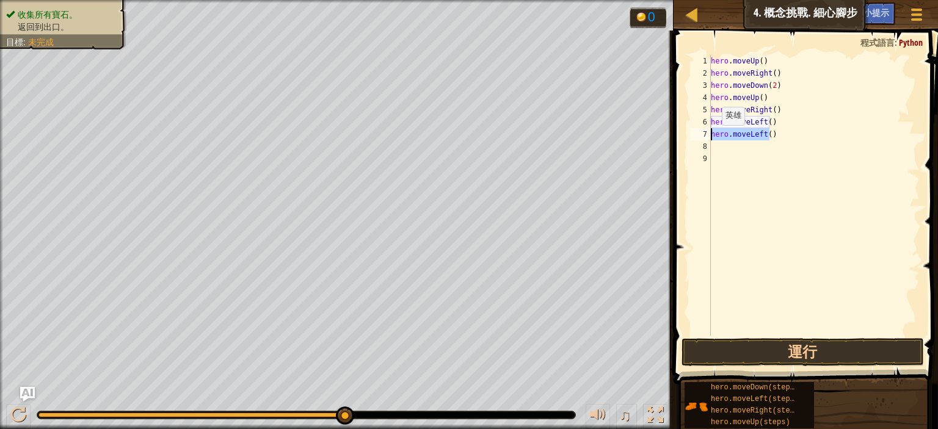
drag, startPoint x: 757, startPoint y: 136, endPoint x: 706, endPoint y: 137, distance: 50.7
click at [706, 137] on div "1 2 3 4 5 6 7 8 9 hero . moveUp ( ) hero . moveRight ( ) hero . moveDown ( 2 ) …" at bounding box center [803, 195] width 231 height 281
type textarea "hero.moveLeft()"
type textarea "h"
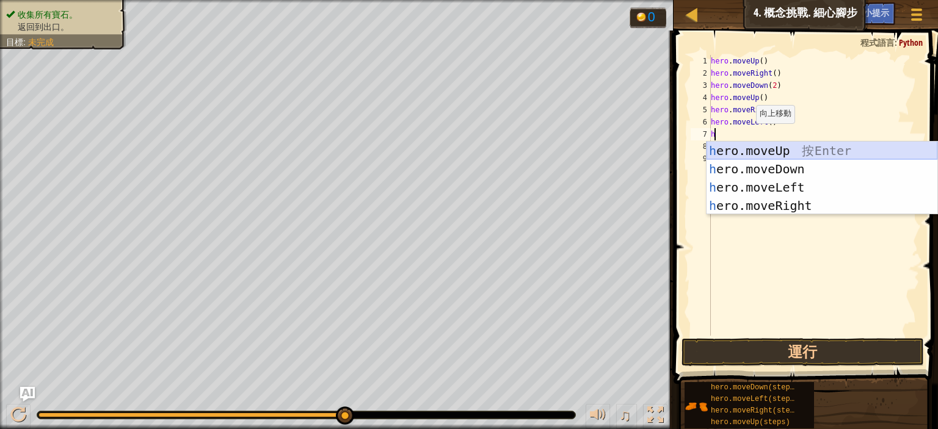
click at [782, 153] on div "h ero.moveUp 按 Enter h ero.moveDown 按 Enter h ero.moveLeft 按 Enter h ero.moveRi…" at bounding box center [821, 197] width 231 height 110
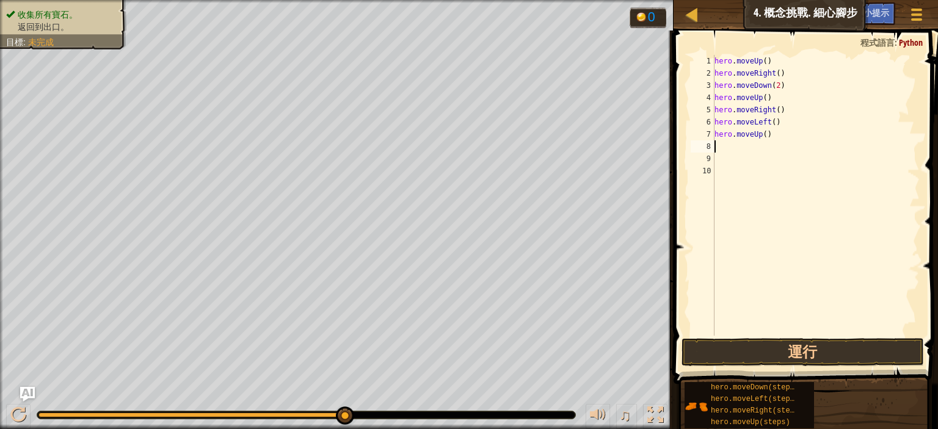
type textarea "h"
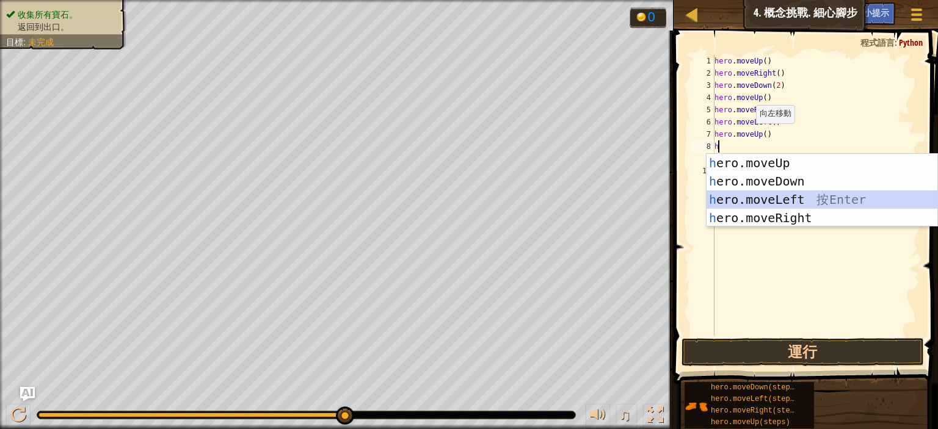
click at [742, 197] on div "h ero.moveUp 按 Enter h ero.moveDown 按 Enter h ero.moveLeft 按 Enter h ero.moveRi…" at bounding box center [821, 209] width 231 height 110
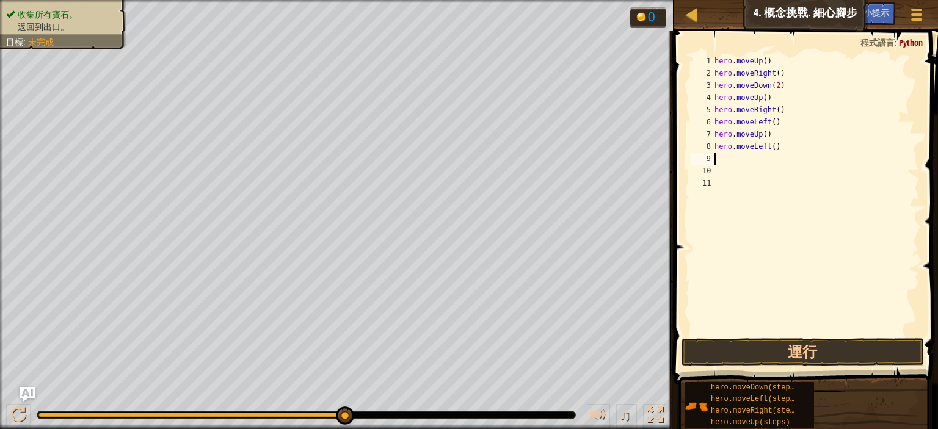
type textarea "h"
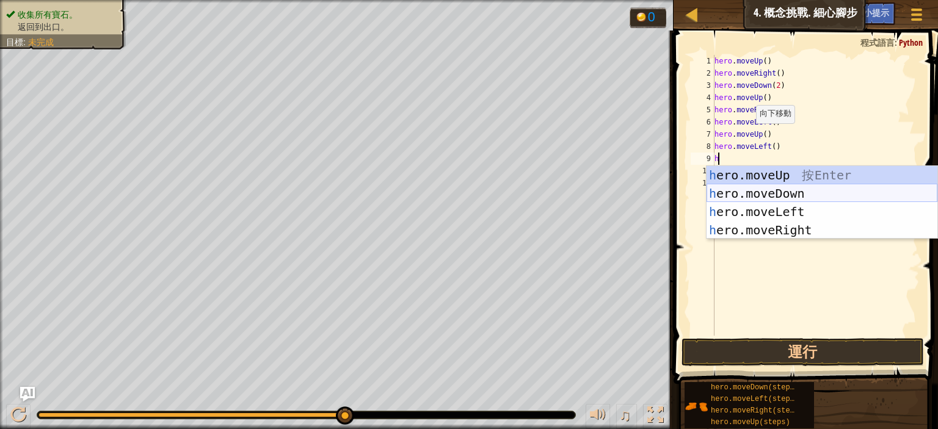
click at [749, 200] on div "h ero.moveUp 按 Enter h ero.moveDown 按 Enter h ero.moveLeft 按 Enter h ero.moveRi…" at bounding box center [821, 221] width 231 height 110
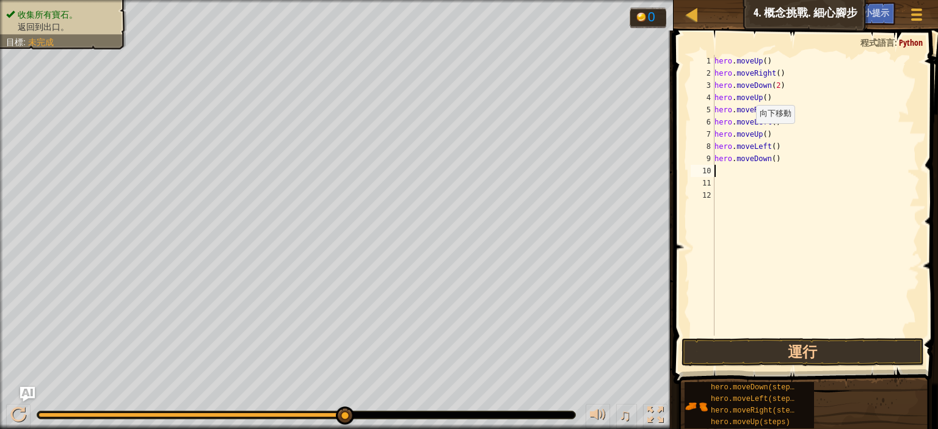
type textarea "h"
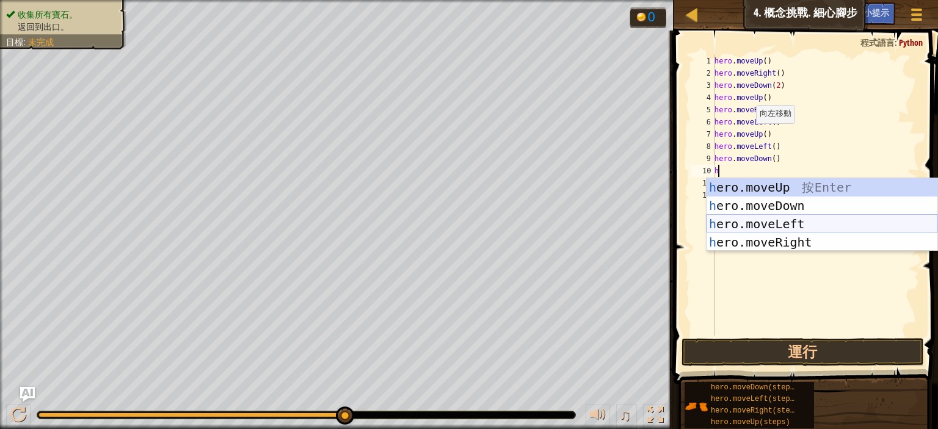
click at [730, 229] on div "h ero.moveUp 按 Enter h ero.moveDown 按 Enter h ero.moveLeft 按 Enter h ero.moveRi…" at bounding box center [821, 233] width 231 height 110
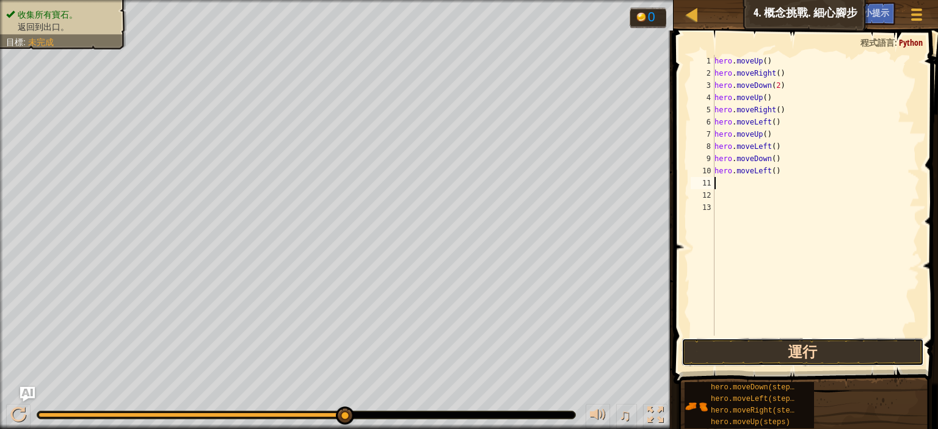
click at [754, 355] on button "運行" at bounding box center [802, 352] width 242 height 28
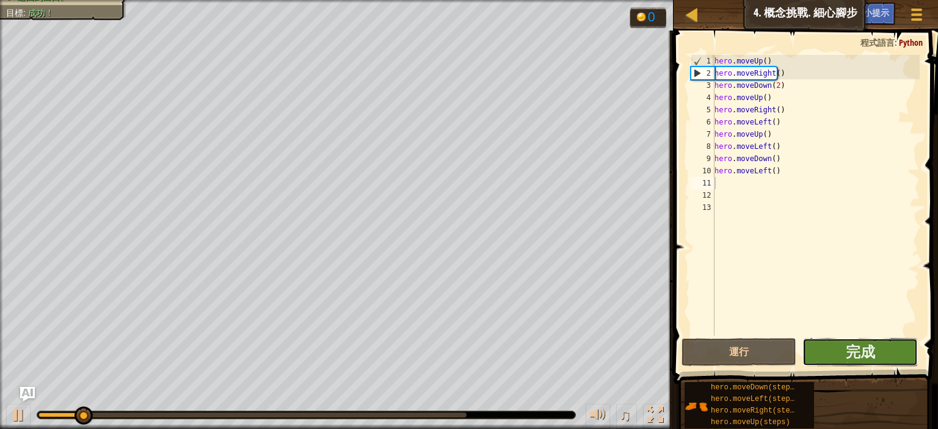
click at [833, 349] on button "完成" at bounding box center [859, 352] width 115 height 28
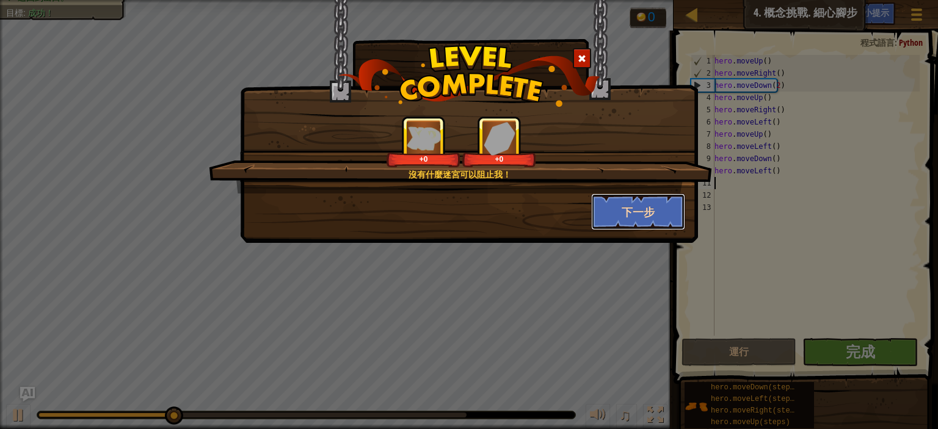
click at [630, 209] on button "下一步" at bounding box center [638, 212] width 95 height 37
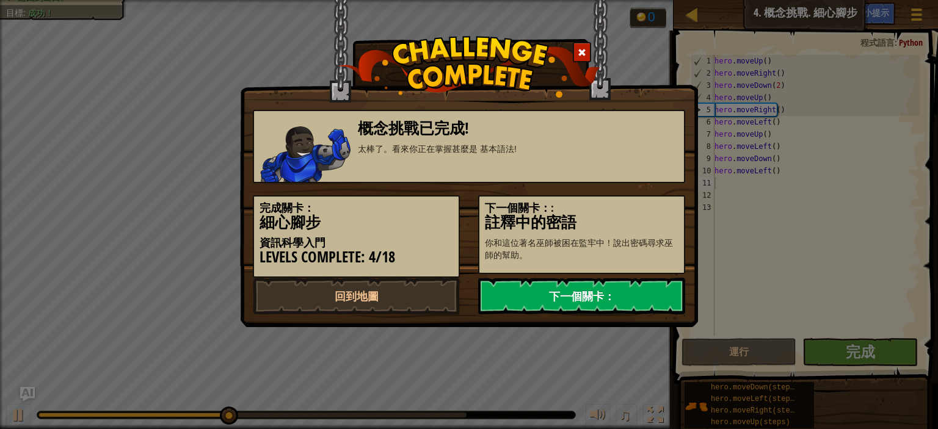
click at [610, 298] on link "下一個關卡：" at bounding box center [581, 296] width 207 height 37
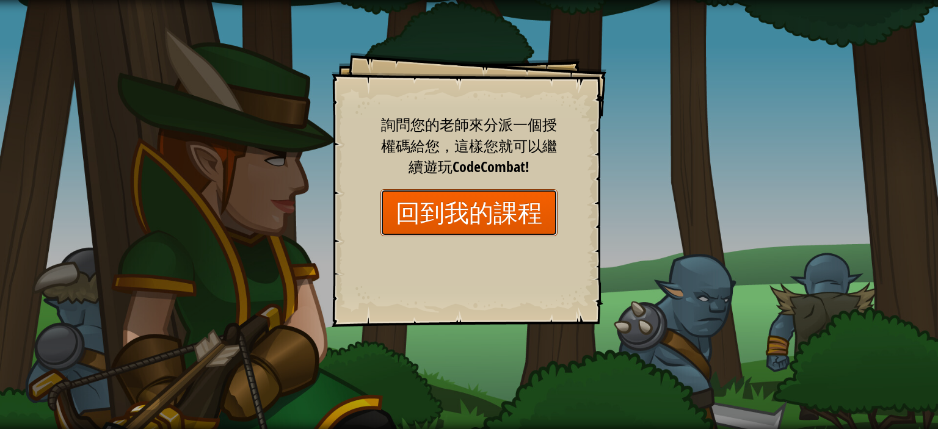
click at [503, 201] on link "回到我的課程" at bounding box center [468, 212] width 177 height 47
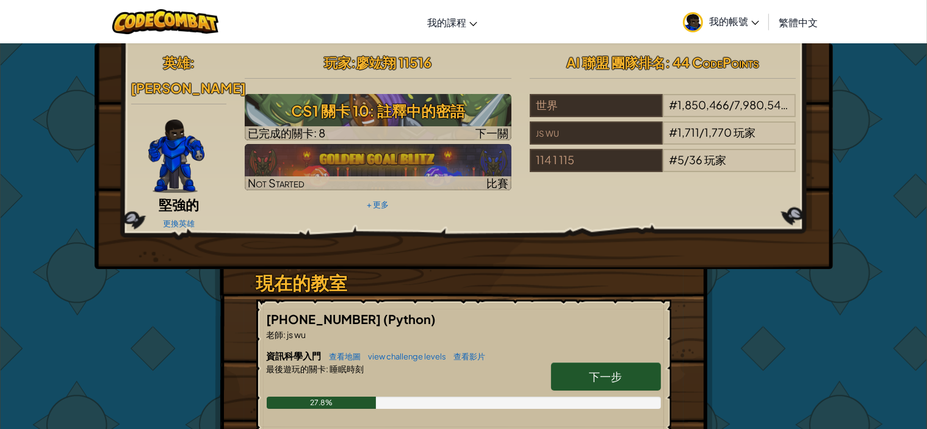
click at [634, 363] on link "下一步" at bounding box center [606, 377] width 110 height 28
select select "zh-HANT"
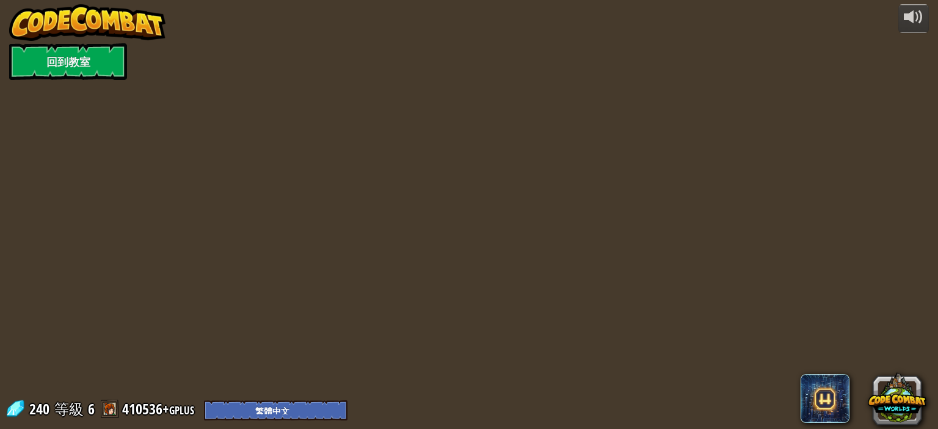
select select "zh-HANT"
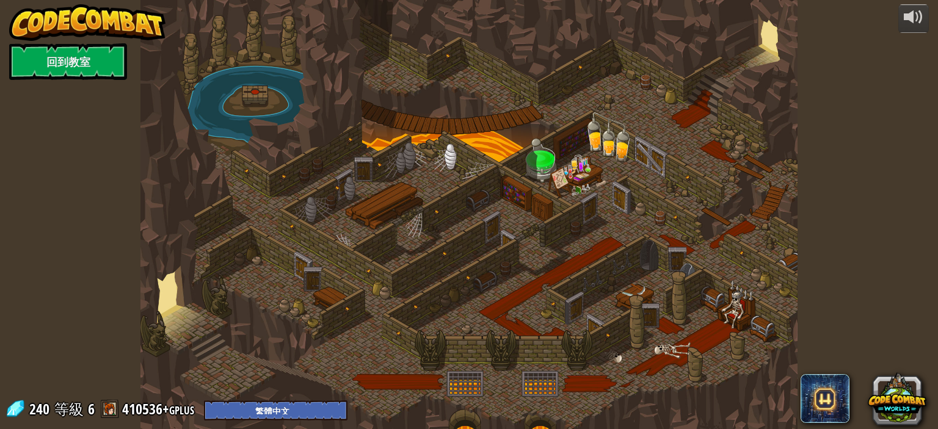
select select "zh-HANT"
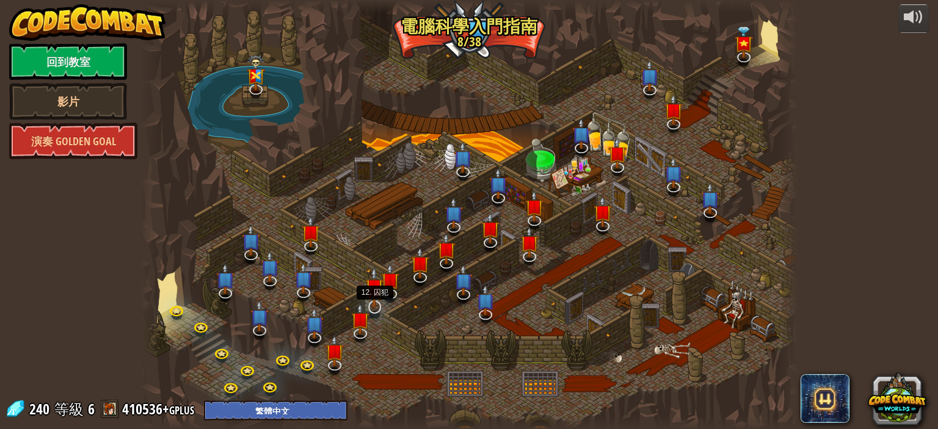
select select "zh-HANT"
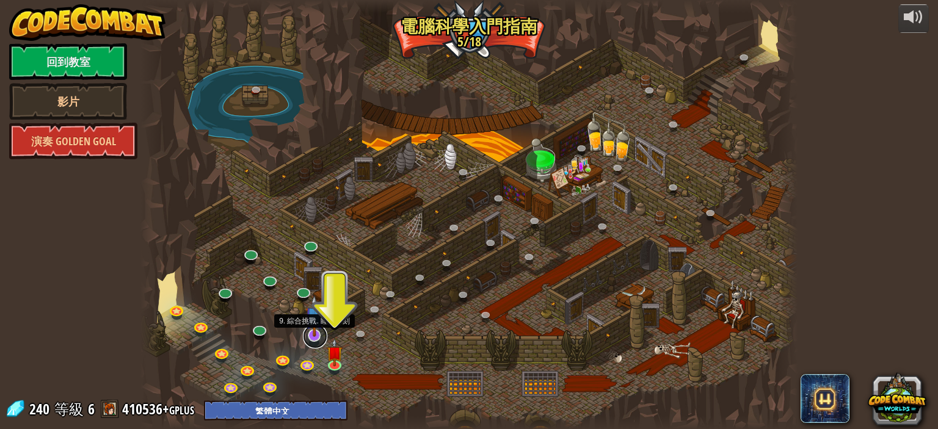
click at [313, 342] on link at bounding box center [315, 336] width 24 height 24
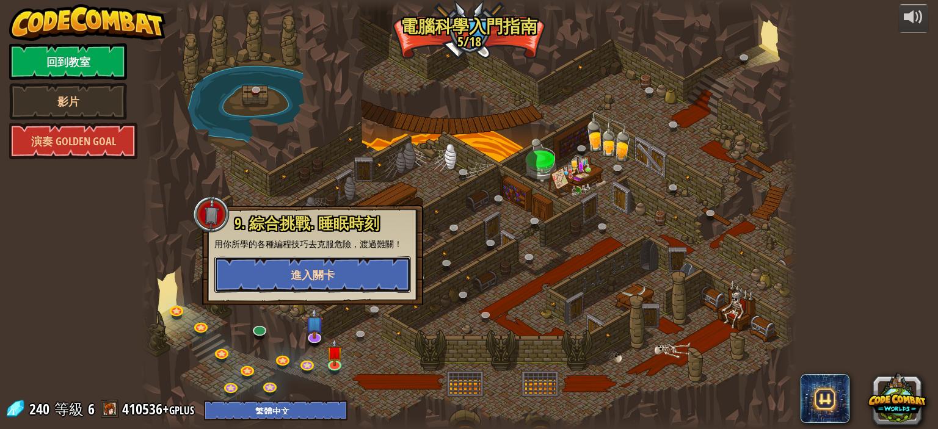
click at [317, 265] on button "進入關卡" at bounding box center [312, 274] width 197 height 37
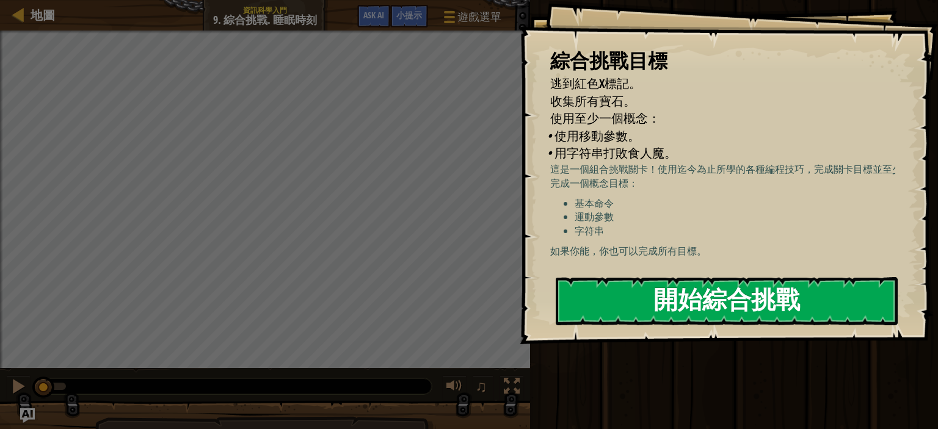
click at [738, 295] on button "開始綜合挑戰" at bounding box center [727, 301] width 342 height 48
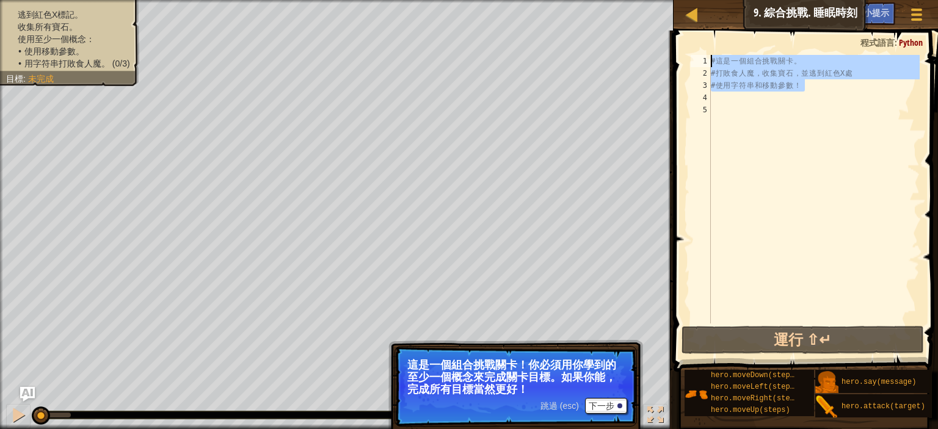
drag, startPoint x: 821, startPoint y: 91, endPoint x: 687, endPoint y: 57, distance: 138.6
click at [687, 57] on div "1 2 3 4 5 # 這 是 一 個 組 合 挑 戰 關 卡 。 # 打 敗 食 人 魔 ， 收 集 寶 石 ， 並 逃 到 紅 色 X 處 # 使 用 字…" at bounding box center [804, 225] width 268 height 377
type textarea "# 這是一個組合挑戰關卡。 # 打敗食人魔，收集寶石，並逃到紅色X處"
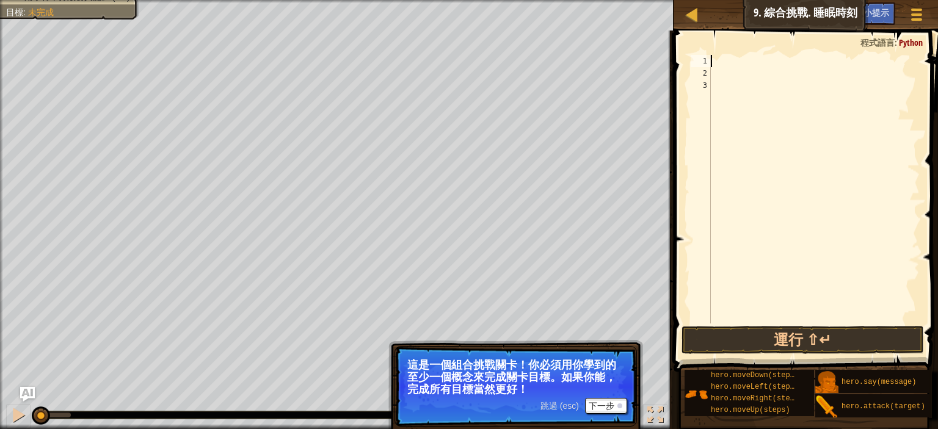
type textarea "h"
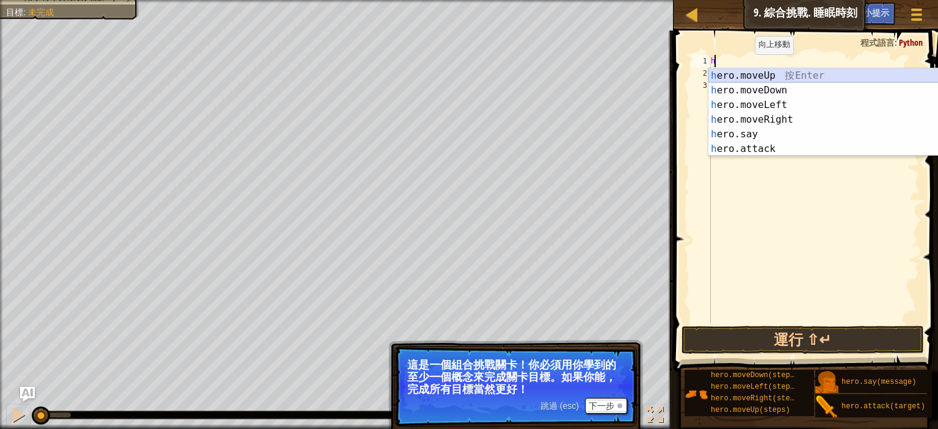
click at [754, 73] on div "h ero.moveUp 按 Enter h ero.moveDown 按 Enter h ero.moveLeft 按 Enter h ero.moveRi…" at bounding box center [823, 126] width 231 height 117
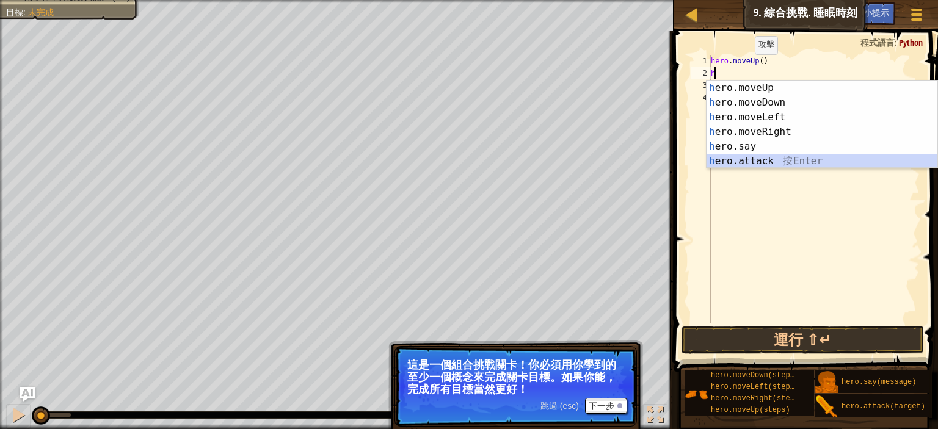
click at [742, 162] on div "h ero.moveUp 按 Enter h ero.moveDown 按 Enter h ero.moveLeft 按 Enter h ero.moveRi…" at bounding box center [821, 139] width 231 height 117
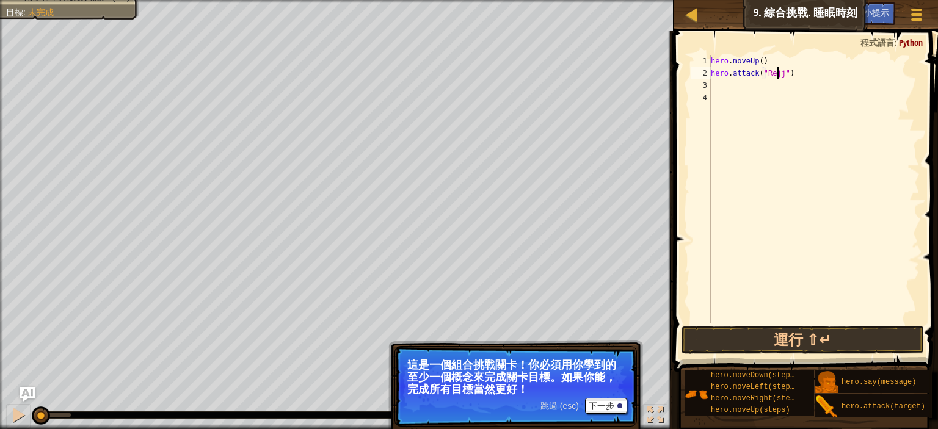
scroll to position [5, 9]
click at [786, 335] on button "運行 ⇧↵" at bounding box center [802, 340] width 242 height 28
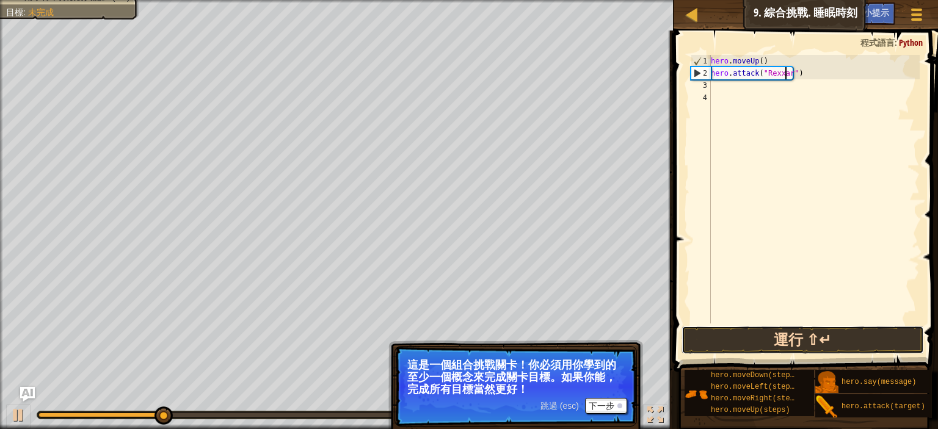
click at [833, 336] on button "運行 ⇧↵" at bounding box center [802, 340] width 242 height 28
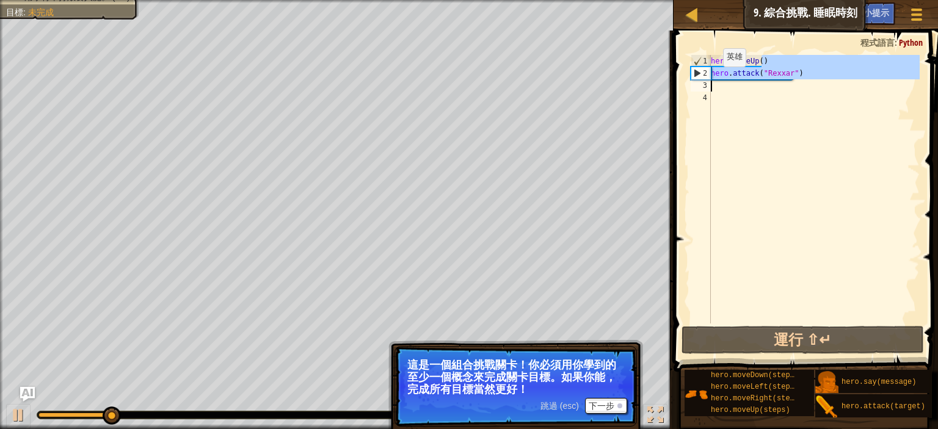
drag, startPoint x: 808, startPoint y: 68, endPoint x: 704, endPoint y: 84, distance: 105.5
click at [704, 84] on div "hero.attack("Rexxar") 1 2 3 4 hero . moveUp ( ) hero . attack ( "Rexxar" ) הההה…" at bounding box center [803, 189] width 231 height 269
type textarea "hero.attack("Rexxar")"
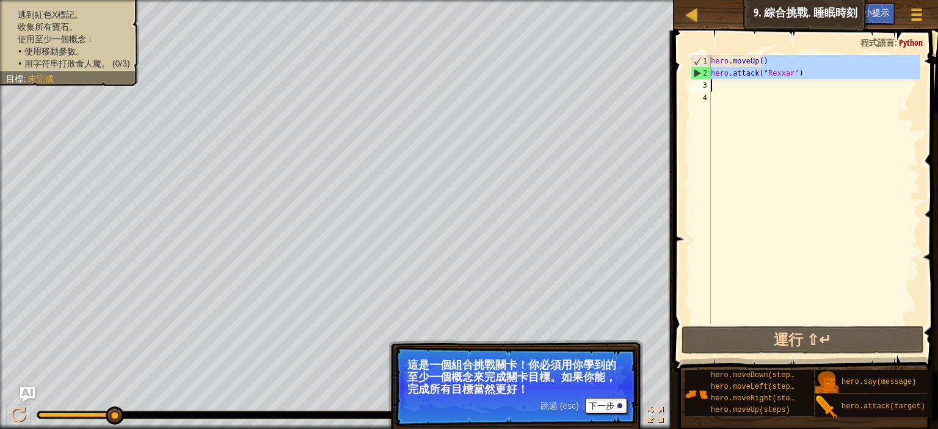
click at [725, 87] on div "hero . moveUp ( ) hero . attack ( "Rexxar" )" at bounding box center [813, 189] width 211 height 269
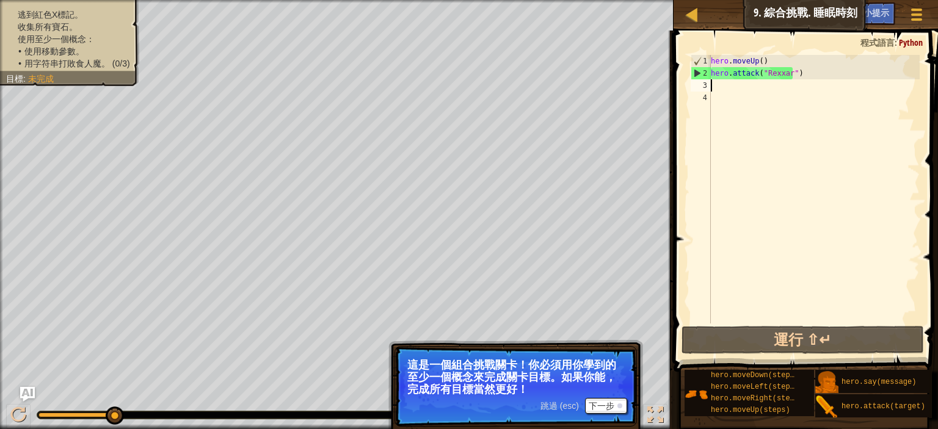
paste textarea "hero.attack("Rexxar")"
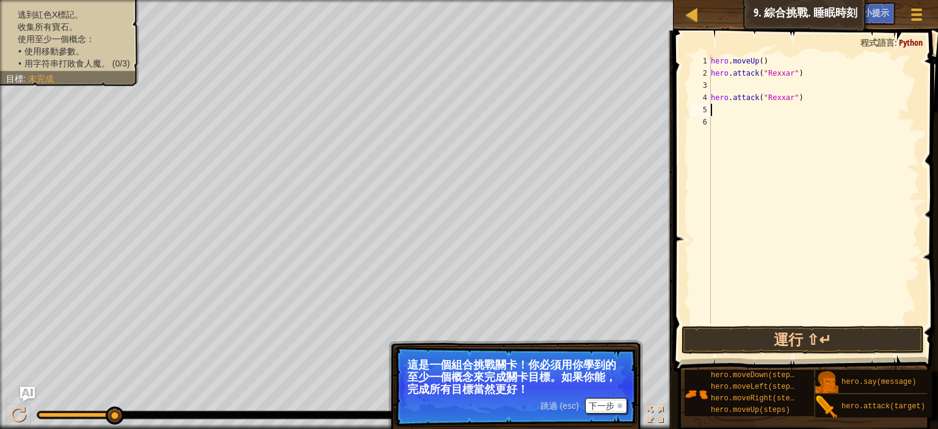
click at [742, 85] on div "hero . moveUp ( ) hero . attack ( "Rexxar" ) hero . attack ( "Rexxar" )" at bounding box center [813, 201] width 211 height 293
type textarea "hero.attack("Rexxar")\"
click at [755, 101] on div "hero . moveUp ( ) hero . attack ( "Rexxar" ) \ hero . attack ( "Rexxar" )" at bounding box center [813, 201] width 211 height 293
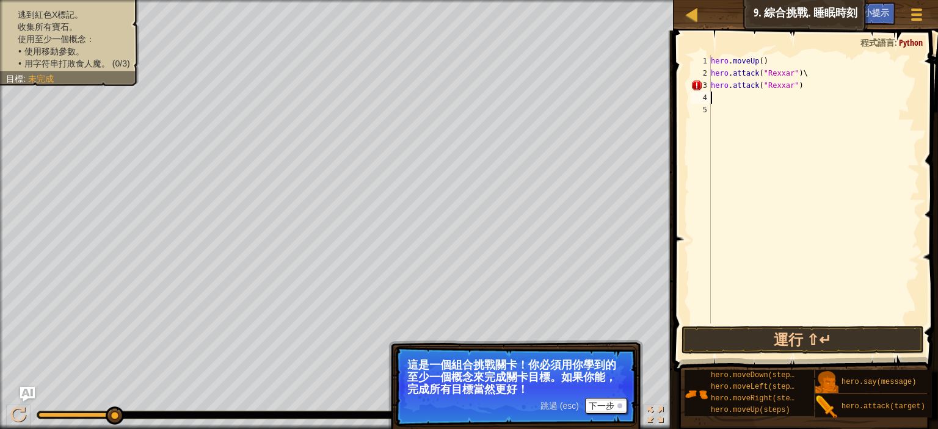
click at [808, 73] on div "hero . moveUp ( ) hero . attack ( "Rexxar" ) \ hero . attack ( "Rexxar" )" at bounding box center [813, 201] width 211 height 293
type textarea "hero.attack("Rexxar")"
click at [804, 334] on button "運行 ⇧↵" at bounding box center [802, 340] width 242 height 28
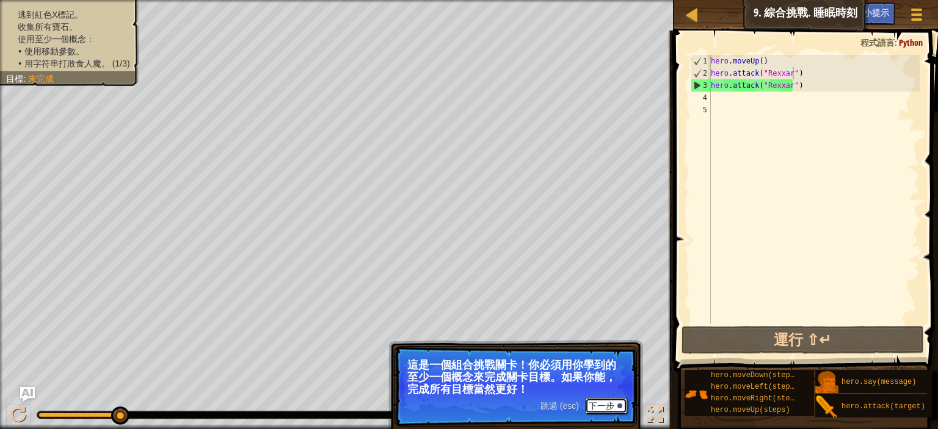
click at [609, 402] on button "下一步" at bounding box center [606, 406] width 42 height 16
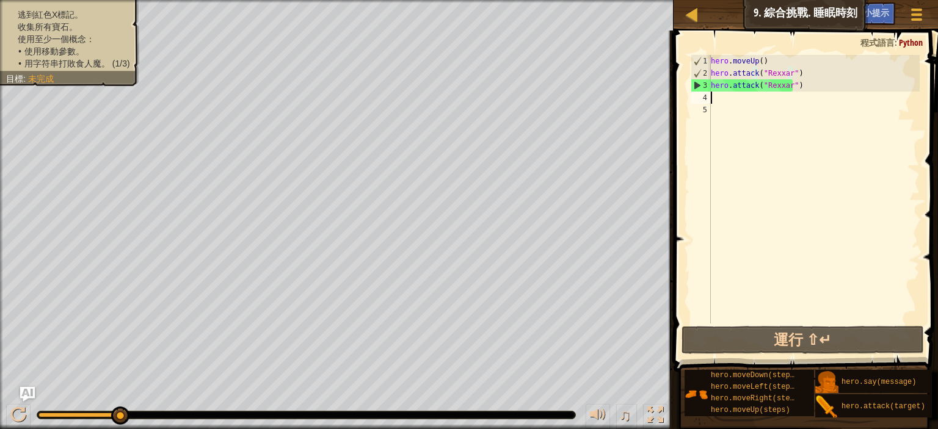
click at [739, 100] on div "hero . moveUp ( ) hero . attack ( "Rexxar" ) hero . attack ( "Rexxar" )" at bounding box center [813, 201] width 211 height 293
type textarea "h"
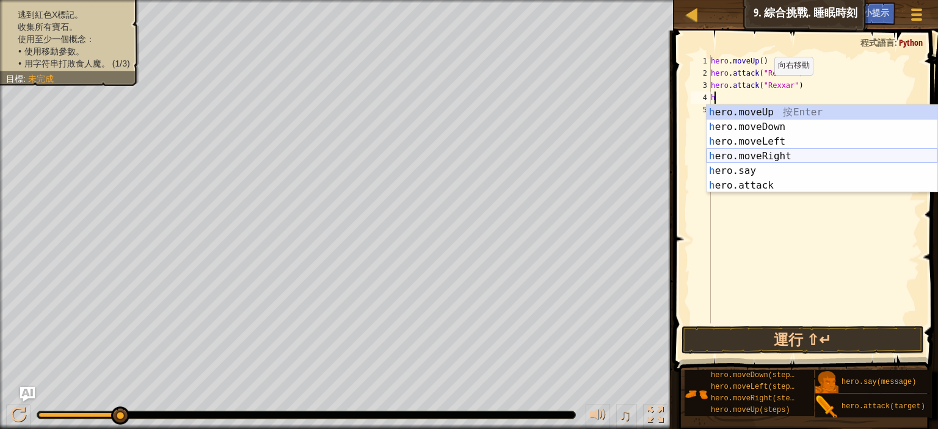
click at [761, 150] on div "h ero.moveUp 按 Enter h ero.moveDown 按 Enter h ero.moveLeft 按 Enter h ero.moveRi…" at bounding box center [821, 163] width 231 height 117
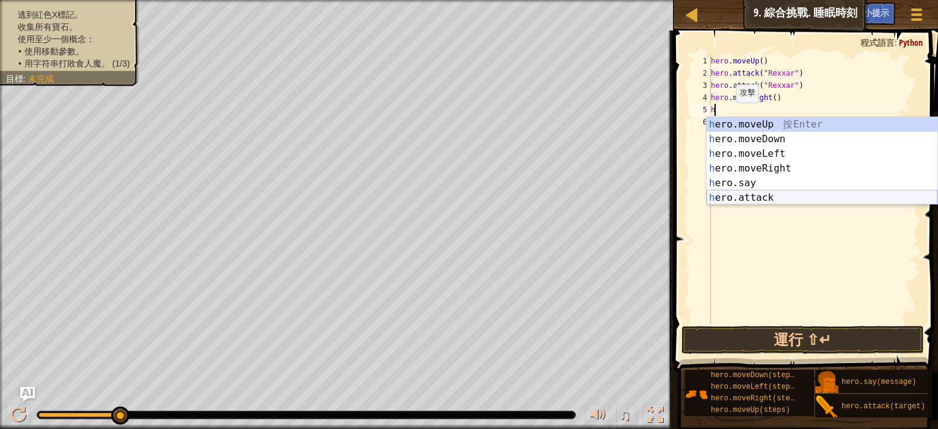
click at [761, 194] on div "h ero.moveUp 按 Enter h ero.moveDown 按 Enter h ero.moveLeft 按 Enter h ero.moveRi…" at bounding box center [821, 175] width 231 height 117
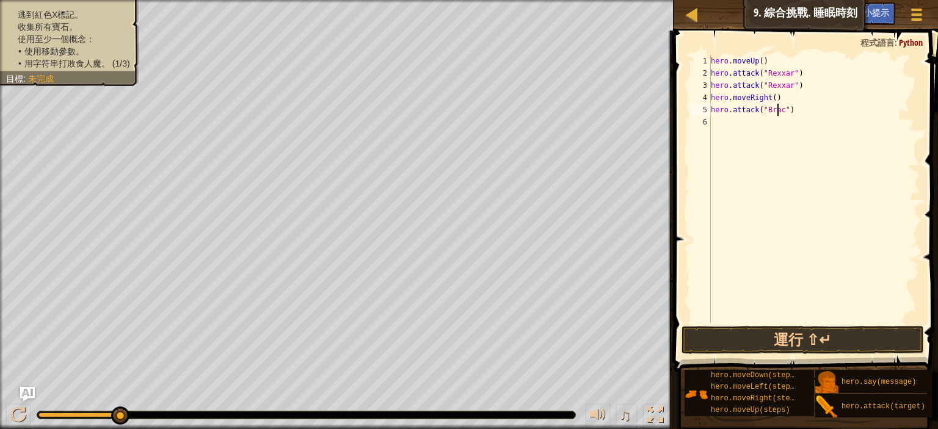
scroll to position [5, 9]
drag, startPoint x: 794, startPoint y: 111, endPoint x: 709, endPoint y: 109, distance: 84.3
click at [709, 109] on div "hero.attack("Brack") 1 2 3 4 5 6 hero . moveUp ( ) hero . attack ( "Rexxar" ) h…" at bounding box center [803, 189] width 231 height 269
type textarea "hero.attack("Brack")"
drag, startPoint x: 709, startPoint y: 109, endPoint x: 746, endPoint y: 106, distance: 36.7
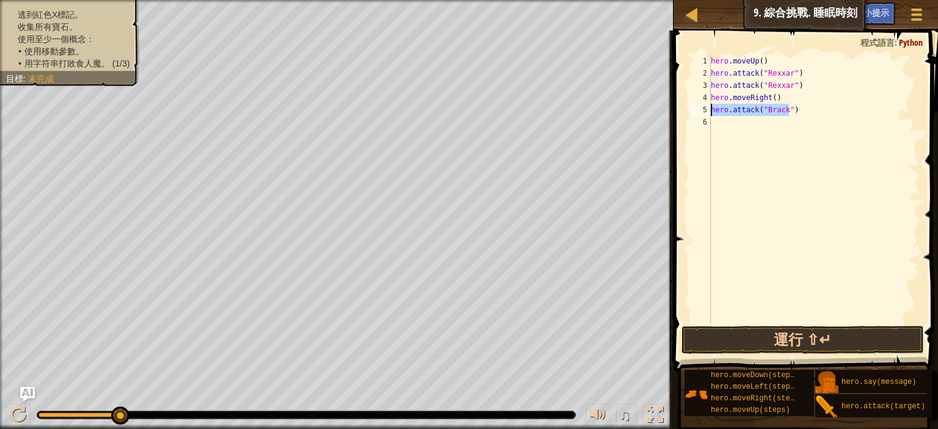
click at [754, 129] on div "hero . moveUp ( ) hero . attack ( "Rexxar" ) hero . attack ( "Rexxar" ) hero . …" at bounding box center [813, 201] width 211 height 293
paste textarea "hero.attack("Brack")"
type textarea "hero.attack("Brack")"
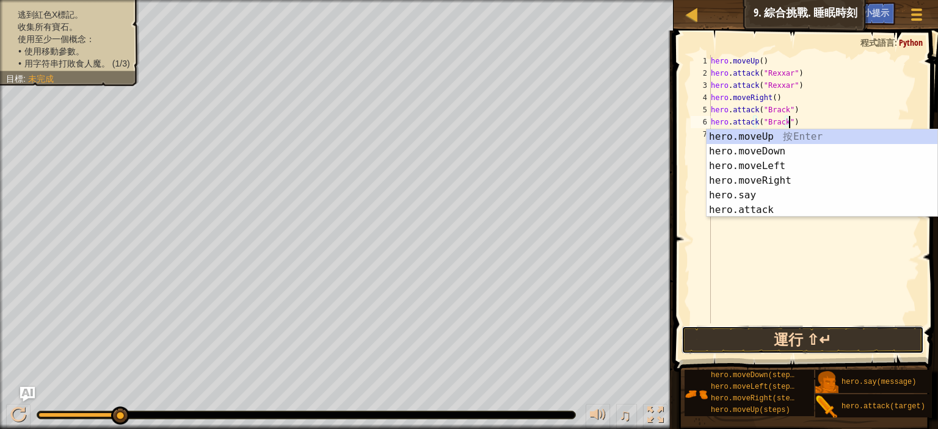
click at [808, 339] on button "運行 ⇧↵" at bounding box center [802, 340] width 242 height 28
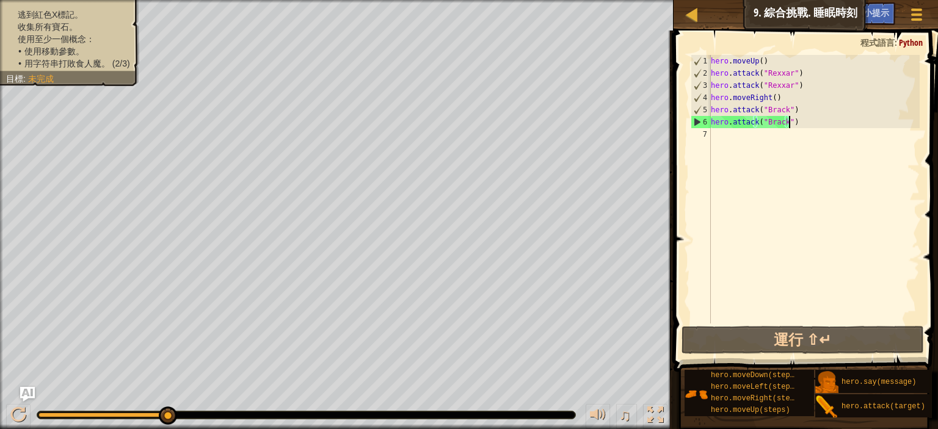
click at [742, 128] on div "hero . moveUp ( ) hero . attack ( "Rexxar" ) hero . attack ( "Rexxar" ) hero . …" at bounding box center [813, 201] width 211 height 293
type textarea "h"
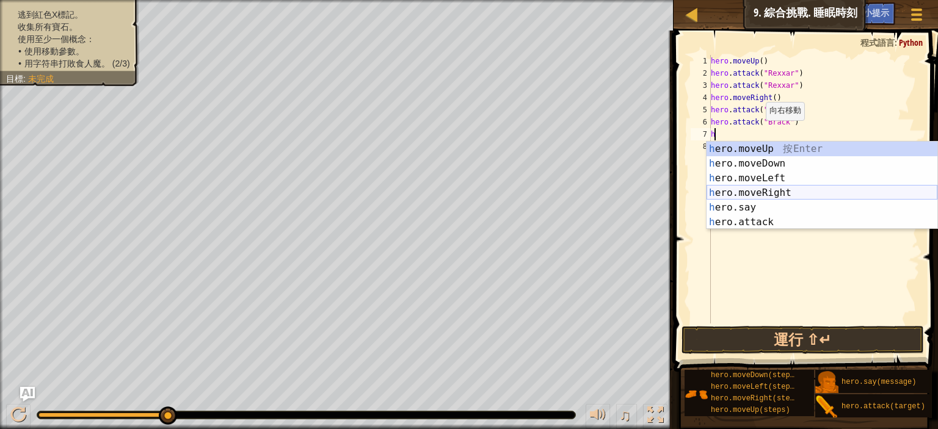
click at [766, 191] on div "h ero.moveUp 按 Enter h ero.moveDown 按 Enter h ero.moveLeft 按 Enter h ero.moveRi…" at bounding box center [821, 200] width 231 height 117
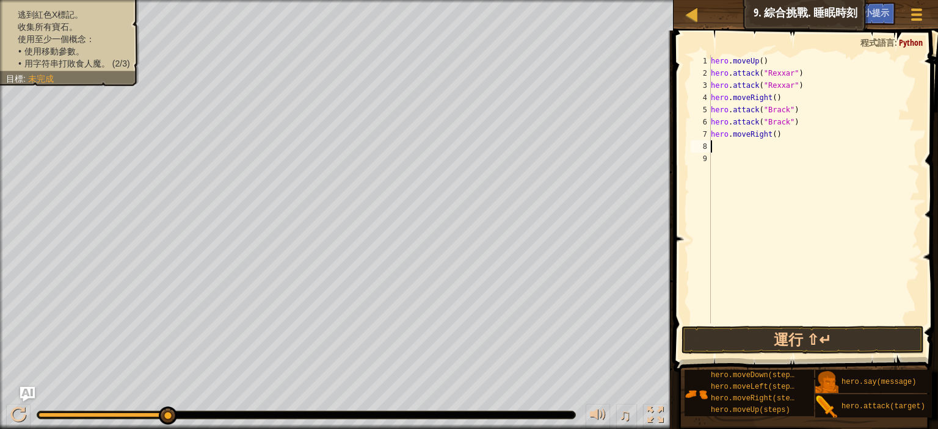
click at [741, 150] on div "hero . moveUp ( ) hero . attack ( "Rexxar" ) hero . attack ( "Rexxar" ) hero . …" at bounding box center [813, 201] width 211 height 293
type textarea "h"
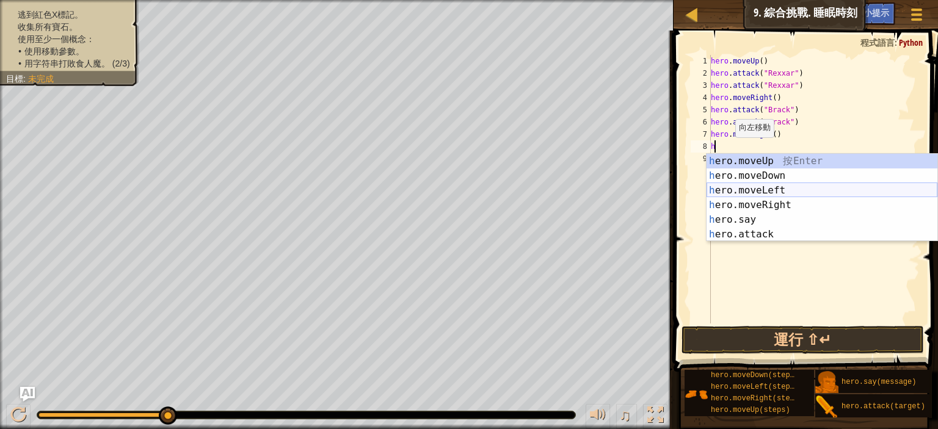
click at [762, 189] on div "h ero.moveUp 按 Enter h ero.moveDown 按 Enter h ero.moveLeft 按 Enter h ero.moveRi…" at bounding box center [821, 212] width 231 height 117
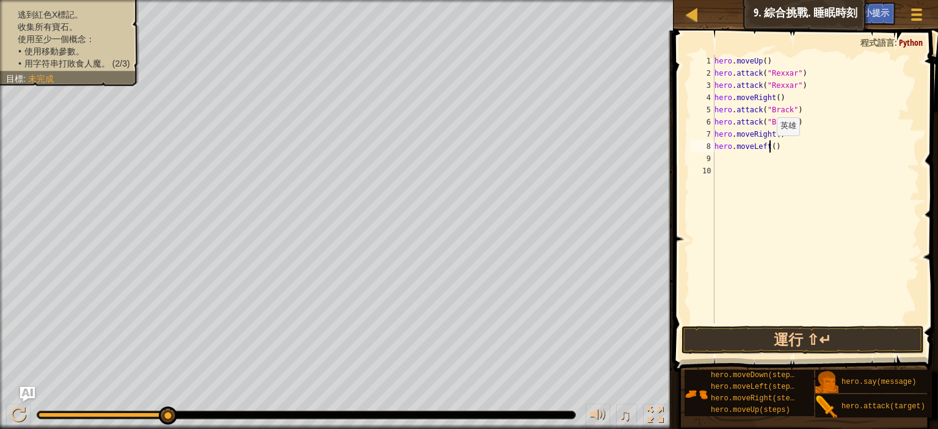
click at [769, 148] on div "hero . moveUp ( ) hero . attack ( "Rexxar" ) hero . attack ( "Rexxar" ) hero . …" at bounding box center [816, 201] width 208 height 293
type textarea "hero.moveLeft(2)"
click at [720, 157] on div "hero . moveUp ( ) hero . attack ( "Rexxar" ) hero . attack ( "Rexxar" ) hero . …" at bounding box center [816, 201] width 208 height 293
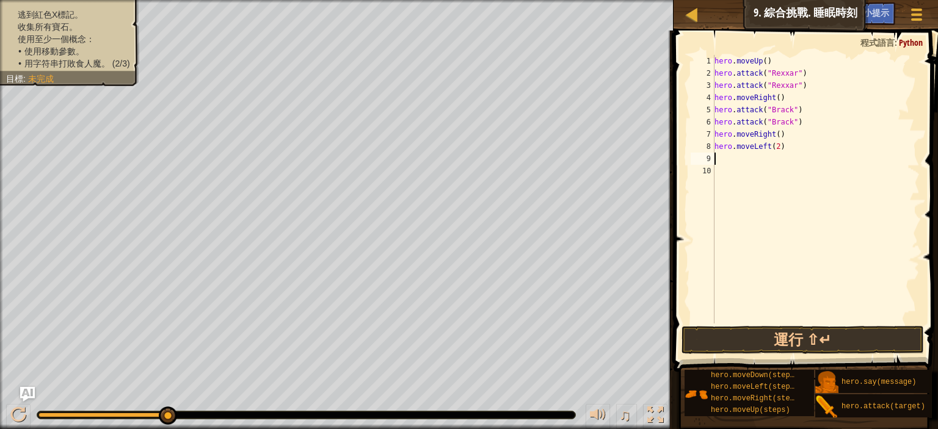
type textarea "h"
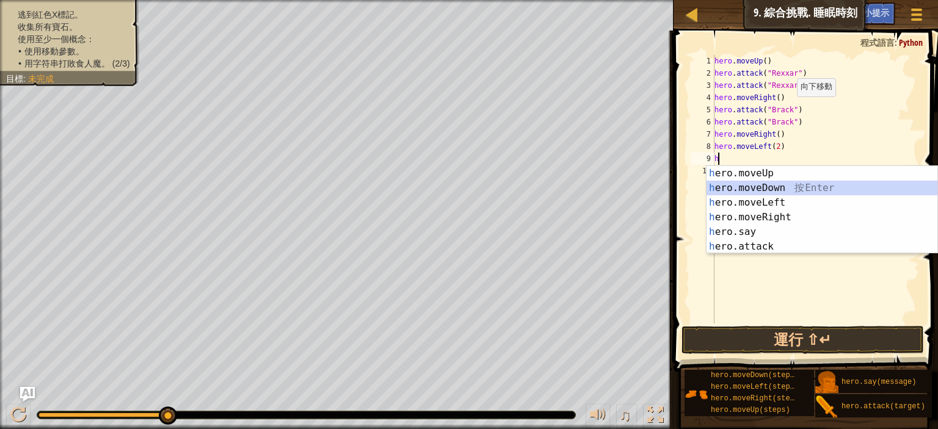
click at [757, 190] on div "h ero.moveUp 按 Enter h ero.moveDown 按 Enter h ero.moveLeft 按 Enter h ero.moveRi…" at bounding box center [821, 224] width 231 height 117
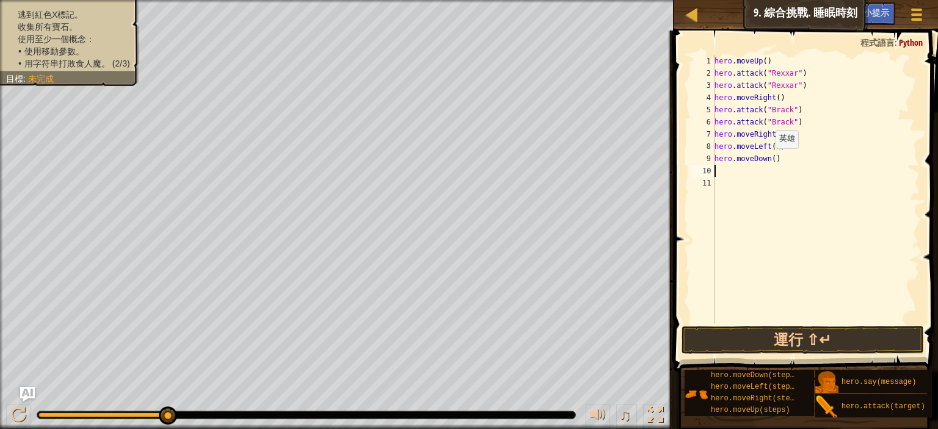
click at [768, 161] on div "hero . moveUp ( ) hero . attack ( "Rexxar" ) hero . attack ( "Rexxar" ) hero . …" at bounding box center [816, 201] width 208 height 293
type textarea "hero.moveDown(2)"
click at [723, 169] on div "hero . moveUp ( ) hero . attack ( "Rexxar" ) hero . attack ( "Rexxar" ) hero . …" at bounding box center [816, 201] width 208 height 293
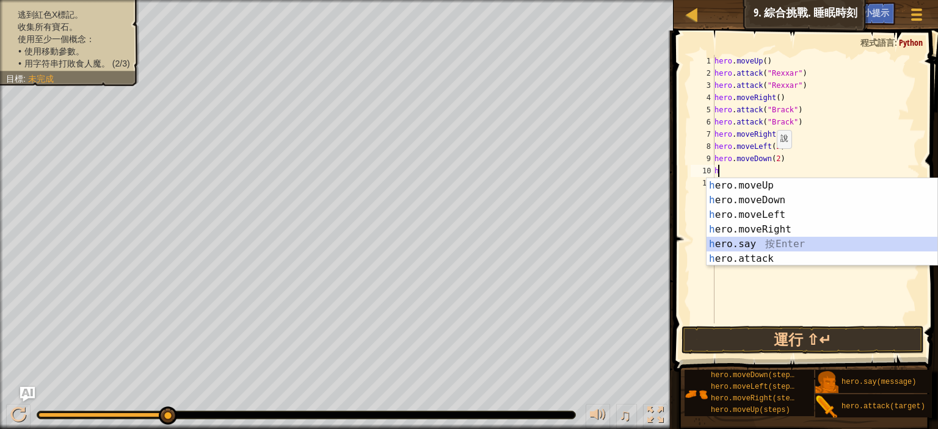
click at [773, 246] on div "h ero.moveUp 按 Enter h ero.moveDown 按 Enter h ero.moveLeft 按 Enter h ero.moveRi…" at bounding box center [821, 236] width 231 height 117
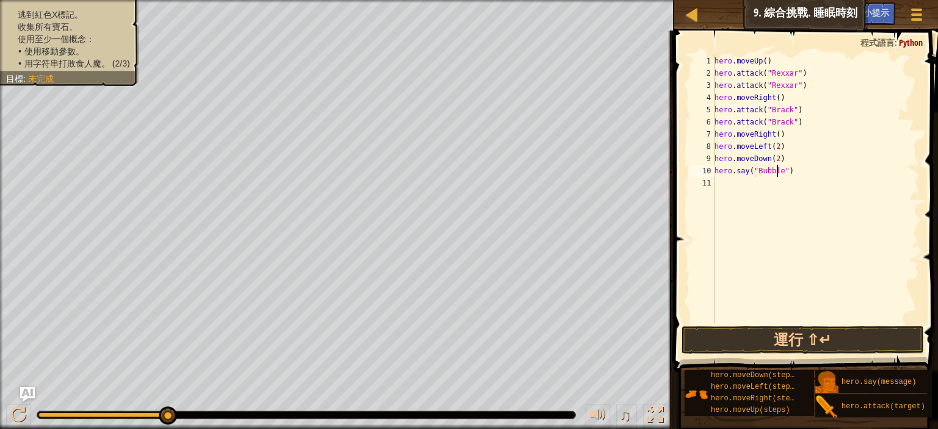
scroll to position [5, 7]
type textarea "hero.say("Bubble")"
click at [869, 339] on button "運行 ⇧↵" at bounding box center [802, 340] width 242 height 28
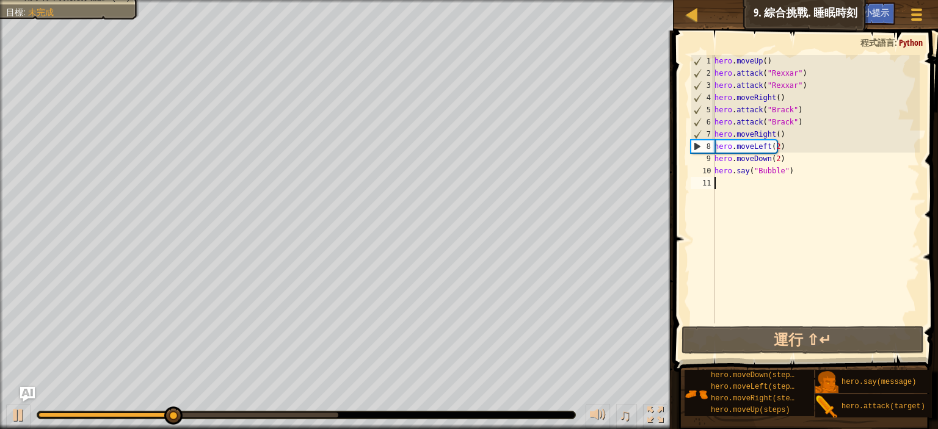
click at [731, 190] on div "hero . moveUp ( ) hero . attack ( "Rexxar" ) hero . attack ( "Rexxar" ) hero . …" at bounding box center [816, 201] width 208 height 293
type textarea "h"
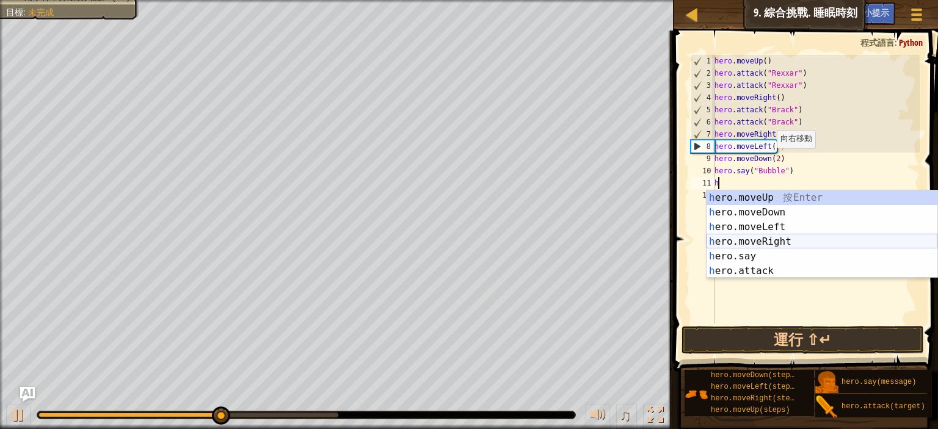
click at [783, 241] on div "h ero.moveUp 按 Enter h ero.moveDown 按 Enter h ero.moveLeft 按 Enter h ero.moveRi…" at bounding box center [821, 249] width 231 height 117
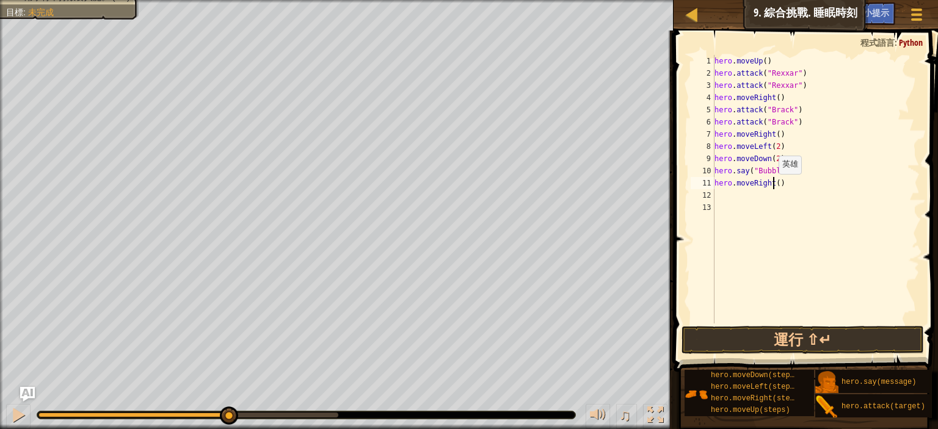
click at [771, 186] on div "hero . moveUp ( ) hero . attack ( "Rexxar" ) hero . attack ( "Rexxar" ) hero . …" at bounding box center [816, 201] width 208 height 293
type textarea "hero.moveRight(2)"
click at [741, 202] on div "hero . moveUp ( ) hero . attack ( "Rexxar" ) hero . attack ( "Rexxar" ) hero . …" at bounding box center [816, 201] width 208 height 293
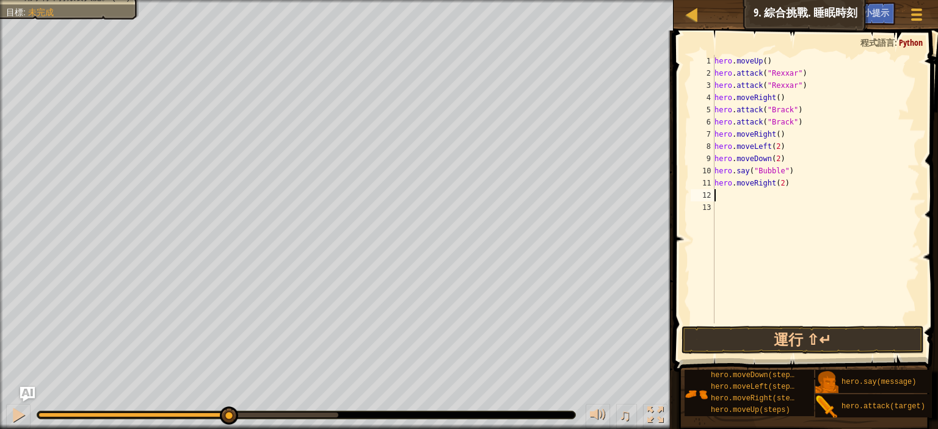
click at [741, 196] on div "hero . moveUp ( ) hero . attack ( "Rexxar" ) hero . attack ( "Rexxar" ) hero . …" at bounding box center [816, 201] width 208 height 293
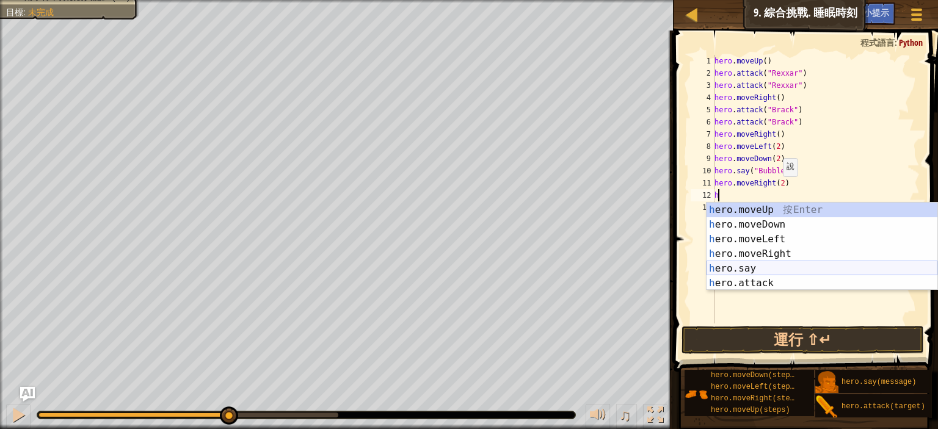
click at [764, 264] on div "h ero.moveUp 按 Enter h ero.moveDown 按 Enter h ero.moveLeft 按 Enter h ero.moveRi…" at bounding box center [821, 261] width 231 height 117
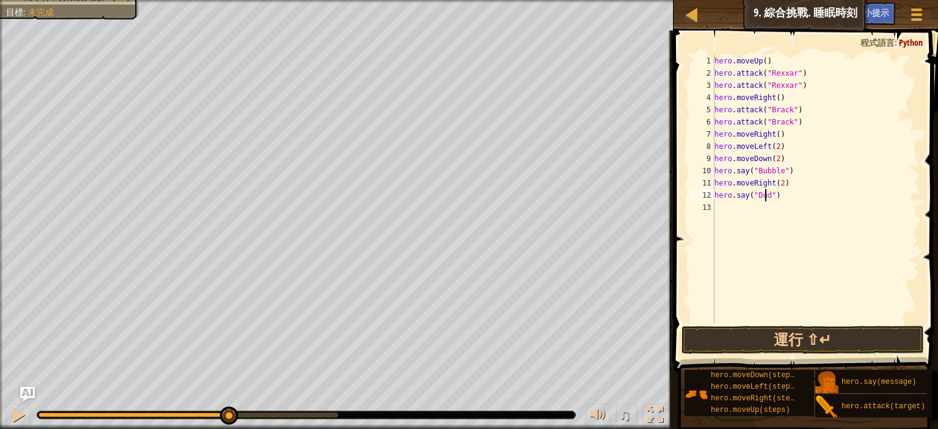
scroll to position [5, 7]
type textarea "hero.say("Dudle")"
click at [722, 332] on button "運行 ⇧↵" at bounding box center [802, 340] width 242 height 28
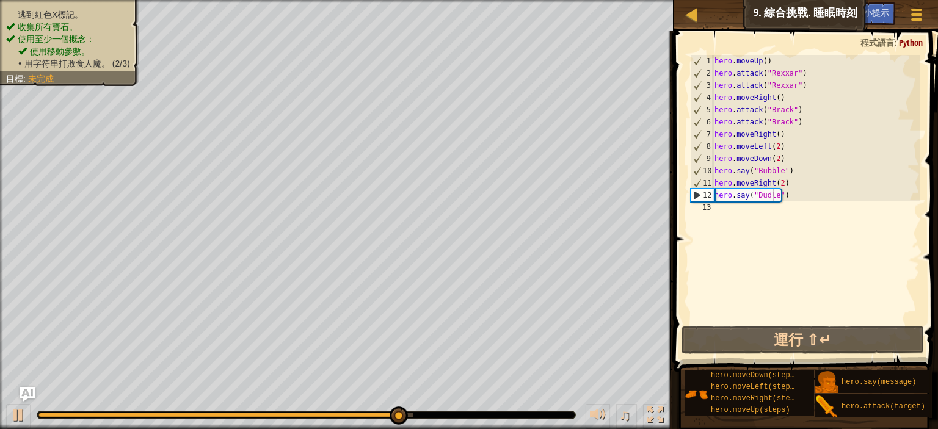
click at [68, 9] on div "逃到紅色X標記。 收集所有寶石。 使用至少一個概念： 使用移動參數。 • 用字符串打敗食人魔。 (2/3) 目標 : 未完成" at bounding box center [69, 39] width 127 height 61
click at [75, 9] on div "逃到紅色X標記。 收集所有寶石。 使用至少一個概念： 使用移動參數。 • 用字符串打敗食人魔。 (2/3) 目標 : 未完成" at bounding box center [69, 39] width 127 height 61
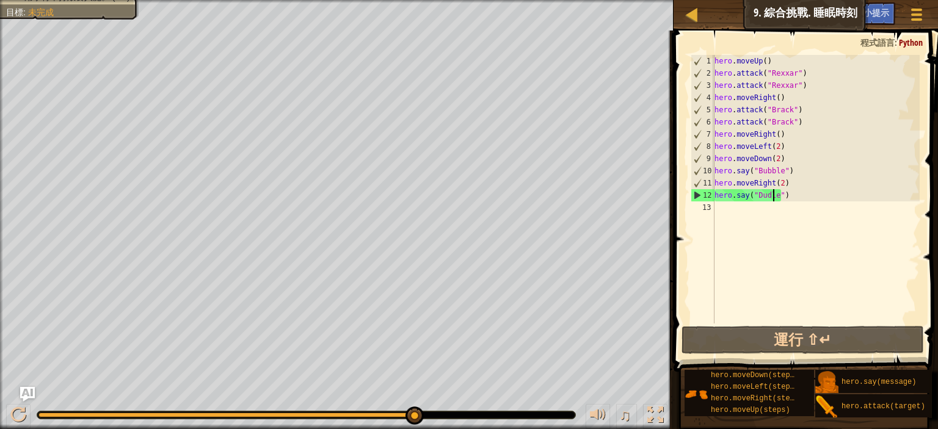
click at [735, 216] on div "hero . moveUp ( ) hero . attack ( "Rexxar" ) hero . attack ( "Rexxar" ) hero . …" at bounding box center [816, 201] width 208 height 293
type textarea "h"
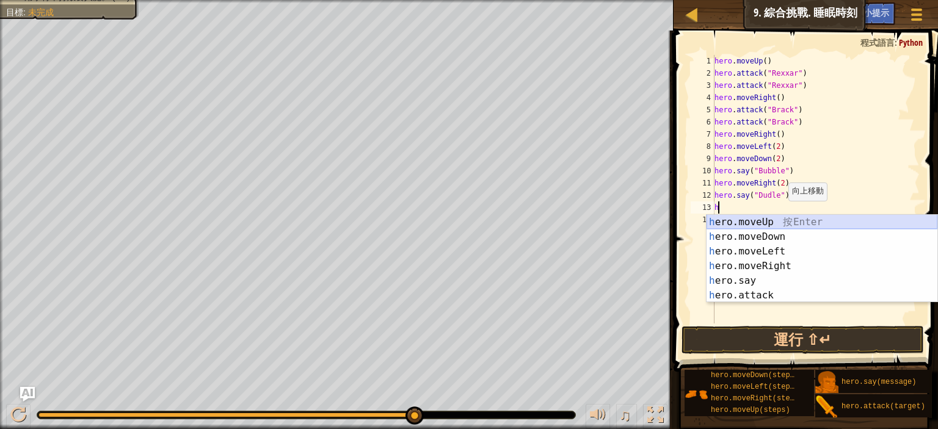
click at [778, 227] on div "h ero.moveUp 按 Enter h ero.moveDown 按 Enter h ero.moveLeft 按 Enter h ero.moveRi…" at bounding box center [821, 273] width 231 height 117
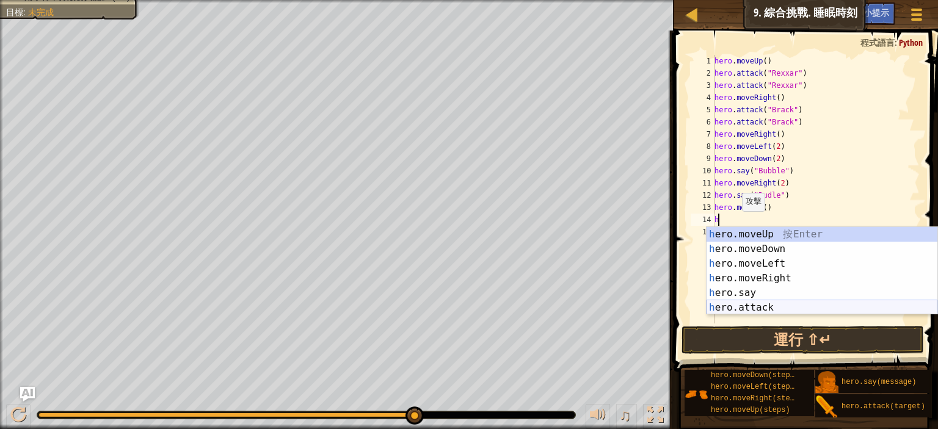
click at [738, 308] on div "h ero.moveUp 按 Enter h ero.moveDown 按 Enter h ero.moveLeft 按 Enter h ero.moveRi…" at bounding box center [821, 285] width 231 height 117
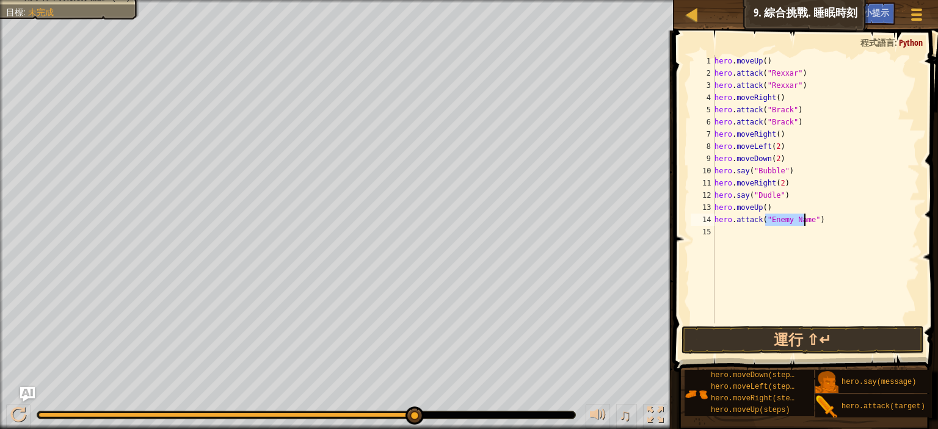
scroll to position [5, 7]
type textarea "hero.attack("")"
click at [742, 231] on div "hero . moveUp ( ) hero . attack ( "Rexxar" ) hero . attack ( "Rexxar" ) hero . …" at bounding box center [816, 201] width 208 height 293
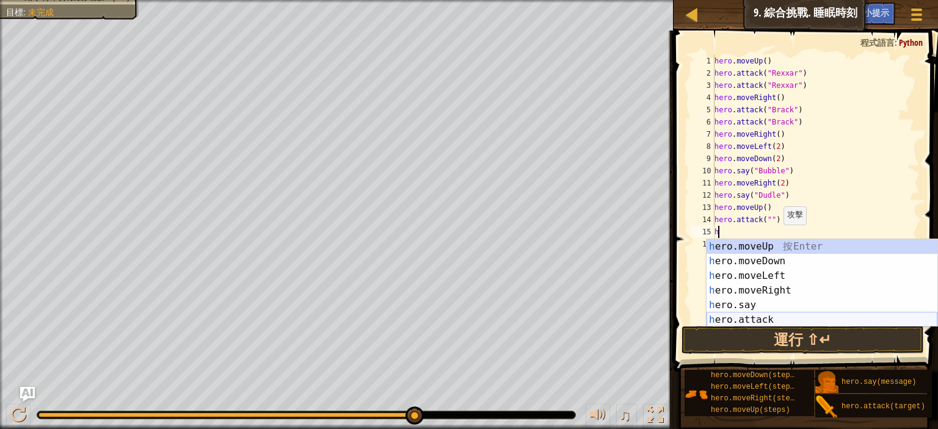
click at [760, 317] on div "h ero.moveUp 按 Enter h ero.moveDown 按 Enter h ero.moveLeft 按 Enter h ero.moveRi…" at bounding box center [821, 297] width 231 height 117
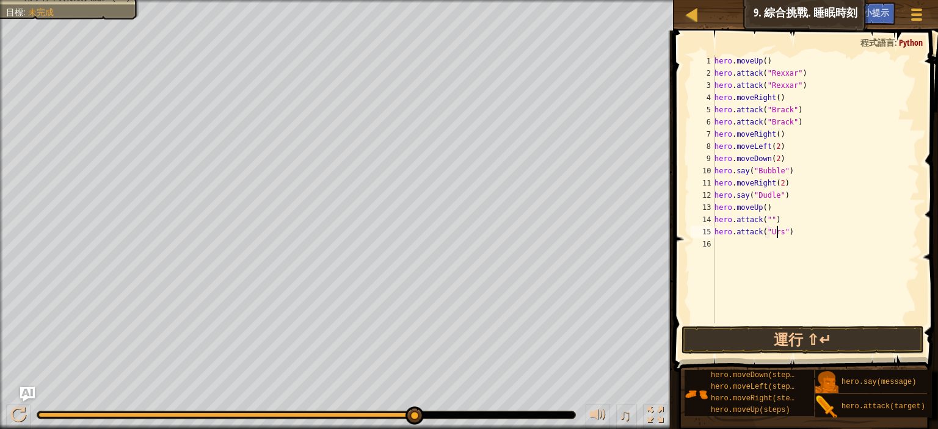
scroll to position [5, 7]
click at [767, 217] on div "hero . moveUp ( ) hero . attack ( "Rexxar" ) hero . attack ( "Rexxar" ) hero . …" at bounding box center [816, 201] width 208 height 293
click at [764, 219] on div "hero . moveUp ( ) hero . attack ( "Rexxar" ) hero . attack ( "Rexxar" ) hero . …" at bounding box center [816, 201] width 208 height 293
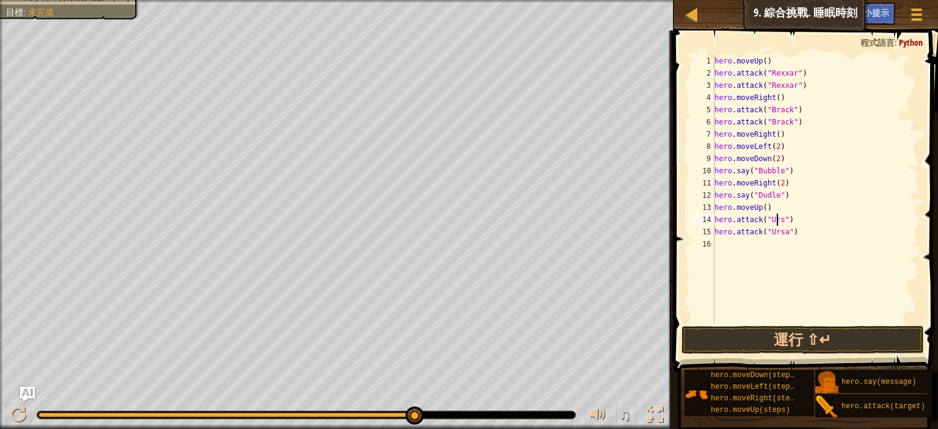
type textarea "hero.attack("Ursa")"
click at [739, 251] on div "hero . moveUp ( ) hero . attack ( "Rexxar" ) hero . attack ( "Rexxar" ) hero . …" at bounding box center [816, 201] width 208 height 293
type textarea "h"
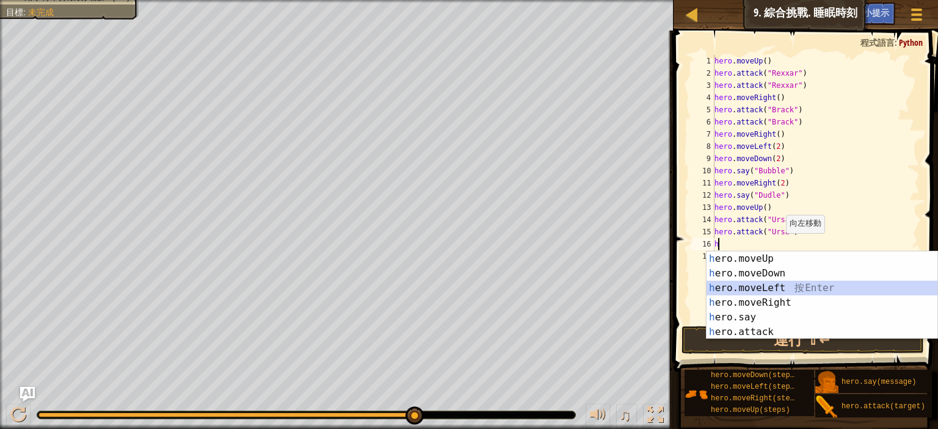
click at [777, 286] on div "h ero.moveUp 按 Enter h ero.moveDown 按 Enter h ero.moveLeft 按 Enter h ero.moveRi…" at bounding box center [821, 310] width 231 height 117
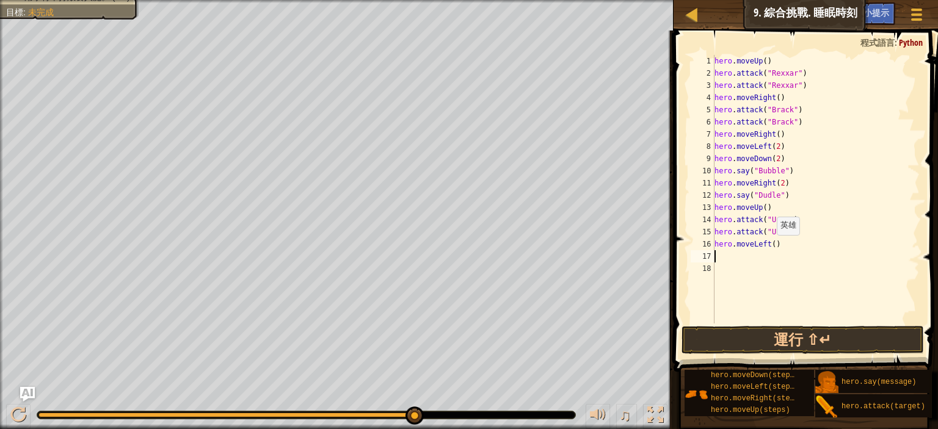
click at [769, 247] on div "hero . moveUp ( ) hero . attack ( "Rexxar" ) hero . attack ( "Rexxar" ) hero . …" at bounding box center [816, 201] width 208 height 293
type textarea "hero.moveLeft(2)"
click at [728, 255] on div "hero . moveUp ( ) hero . attack ( "Rexxar" ) hero . attack ( "Rexxar" ) hero . …" at bounding box center [816, 201] width 208 height 293
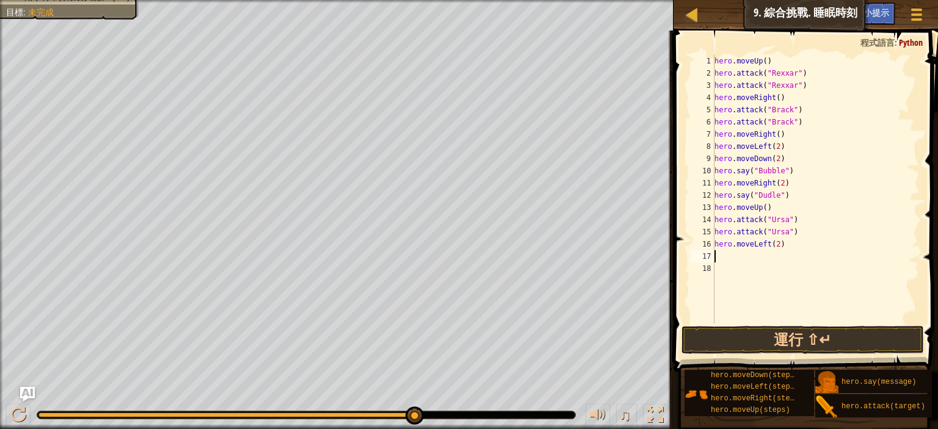
type textarea "h"
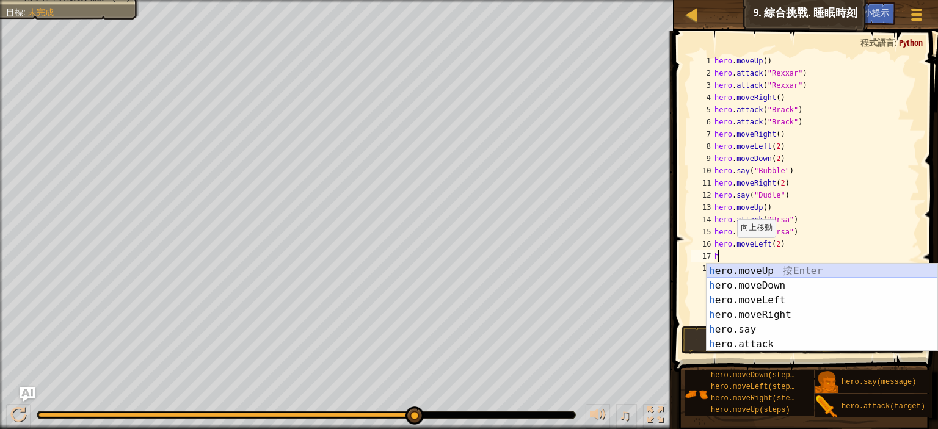
click at [790, 275] on div "h ero.moveUp 按 Enter h ero.moveDown 按 Enter h ero.moveLeft 按 Enter h ero.moveRi…" at bounding box center [821, 322] width 231 height 117
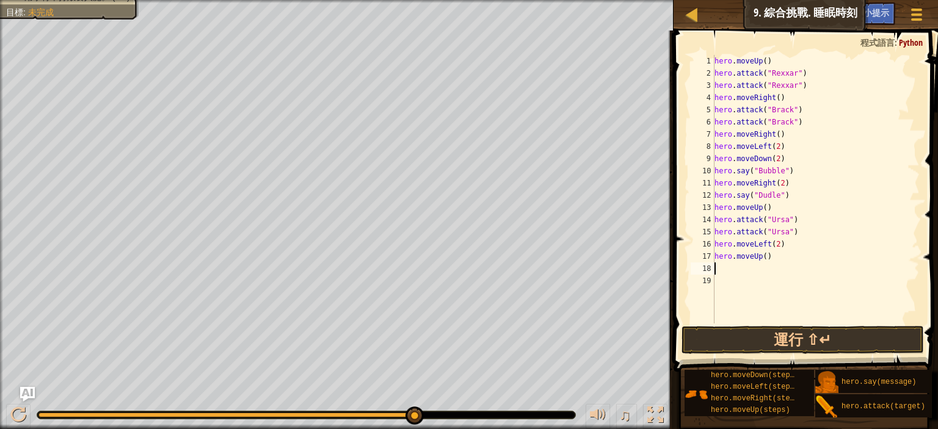
click at [724, 269] on div "hero . moveUp ( ) hero . attack ( "Rexxar" ) hero . attack ( "Rexxar" ) hero . …" at bounding box center [816, 201] width 208 height 293
type textarea "h"
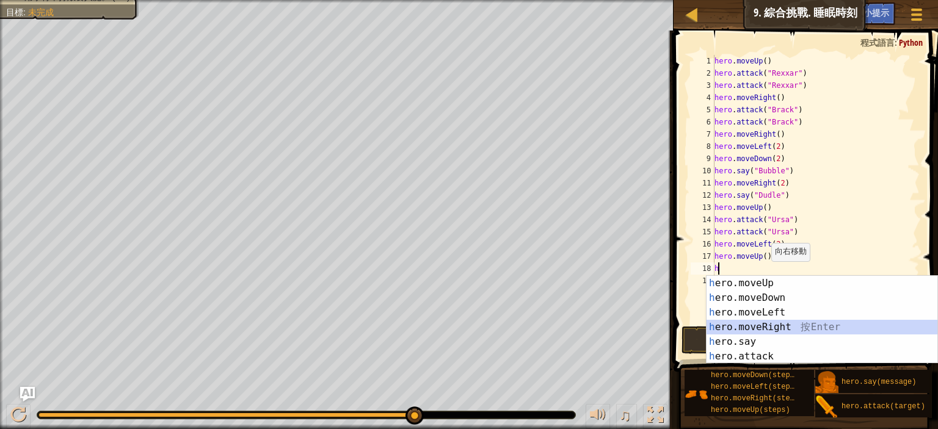
click at [780, 326] on div "h ero.moveUp 按 Enter h ero.moveDown 按 Enter h ero.moveLeft 按 Enter h ero.moveRi…" at bounding box center [821, 334] width 231 height 117
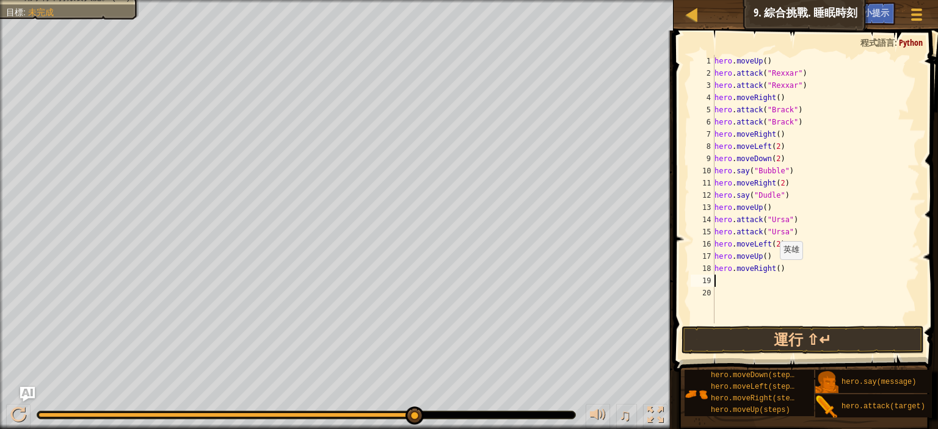
click at [772, 270] on div "hero . moveUp ( ) hero . attack ( "Rexxar" ) hero . attack ( "Rexxar" ) hero . …" at bounding box center [816, 201] width 208 height 293
click at [847, 341] on button "運行 ⇧↵" at bounding box center [802, 340] width 242 height 28
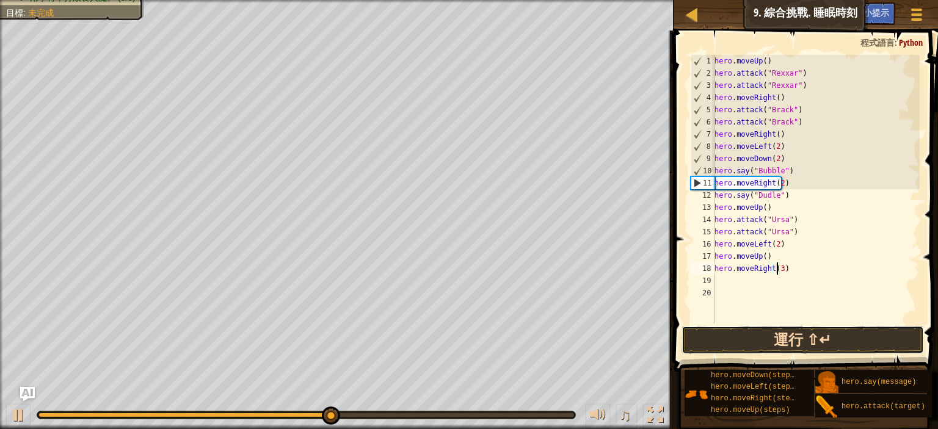
click at [798, 336] on button "運行 ⇧↵" at bounding box center [802, 340] width 242 height 28
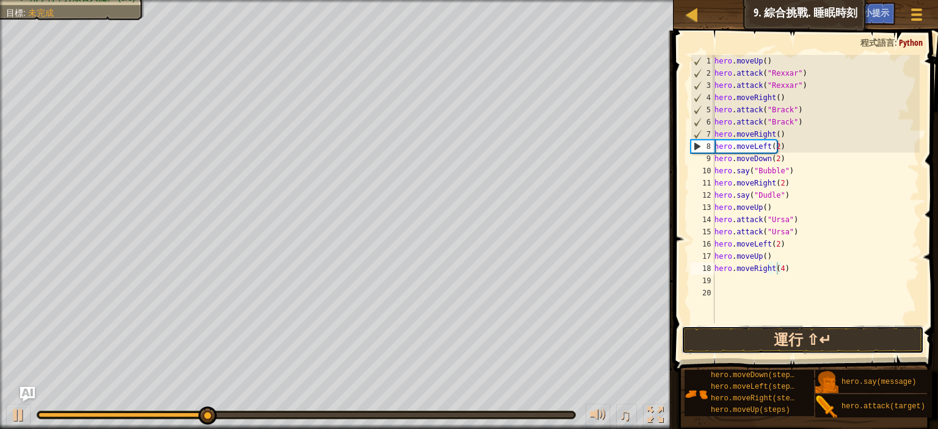
click at [785, 339] on button "運行 ⇧↵" at bounding box center [802, 340] width 242 height 28
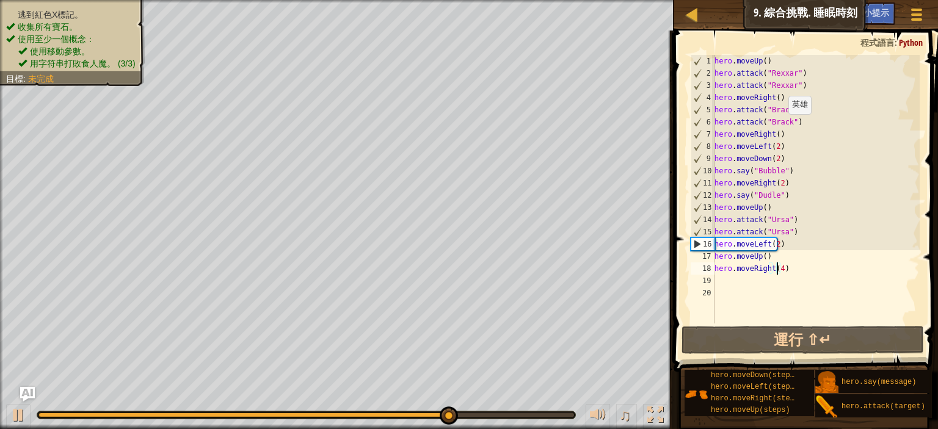
click at [109, 9] on div "逃到紅色X標記。 收集所有寶石。 使用至少一個概念： 使用移動參數。 用字符串打敗食人魔。 (3/3) 目標 : 未完成" at bounding box center [72, 39] width 132 height 61
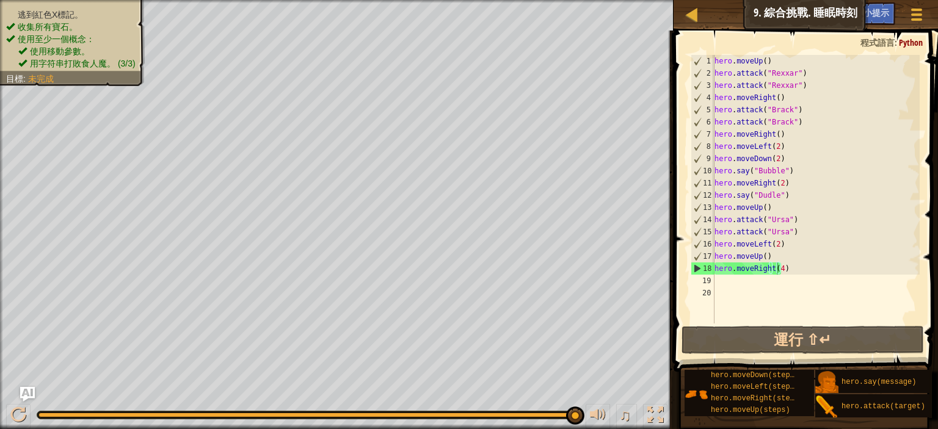
type textarea "hero.say("Bubble")"
drag, startPoint x: 792, startPoint y: 170, endPoint x: 705, endPoint y: 171, distance: 87.3
click at [703, 175] on div "hero.say("Bubble") 1 2 3 4 5 6 7 8 9 10 11 12 13 14 15 16 17 18 19 20 hero . mo…" at bounding box center [803, 189] width 231 height 269
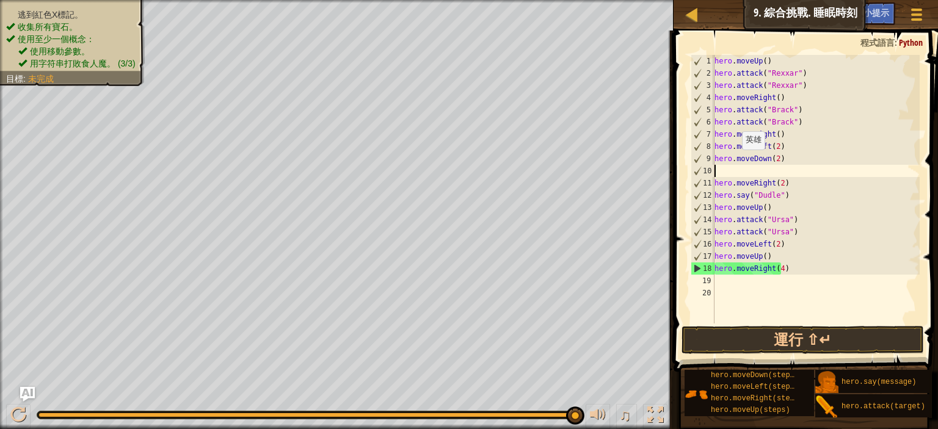
scroll to position [5, 0]
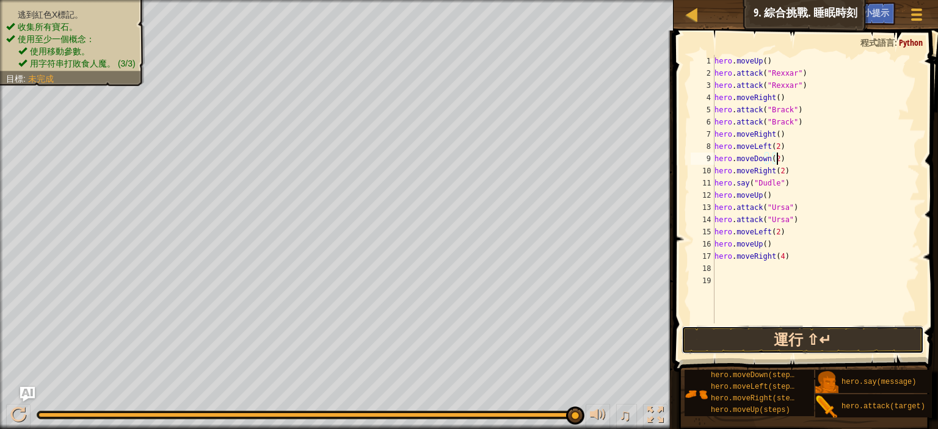
click at [768, 343] on button "運行 ⇧↵" at bounding box center [802, 340] width 242 height 28
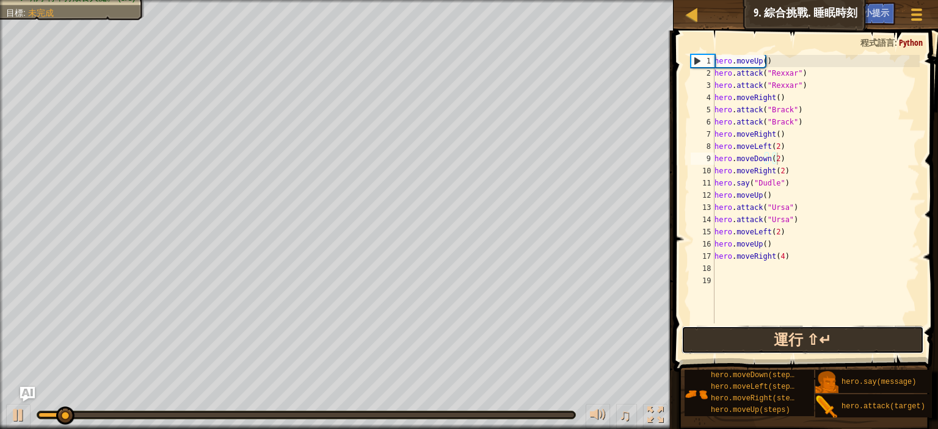
click at [768, 343] on button "運行 ⇧↵" at bounding box center [802, 340] width 242 height 28
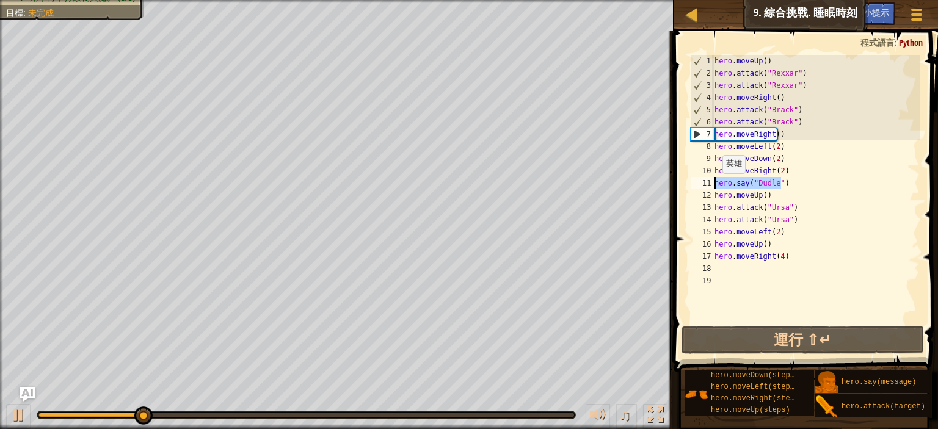
drag, startPoint x: 791, startPoint y: 178, endPoint x: 714, endPoint y: 185, distance: 77.9
click at [714, 185] on div "hero.moveDown(2) 1 2 3 4 5 6 7 8 9 10 11 12 13 14 15 16 17 18 19 hero . moveUp …" at bounding box center [803, 189] width 231 height 269
type textarea "hero.say("Dudle")"
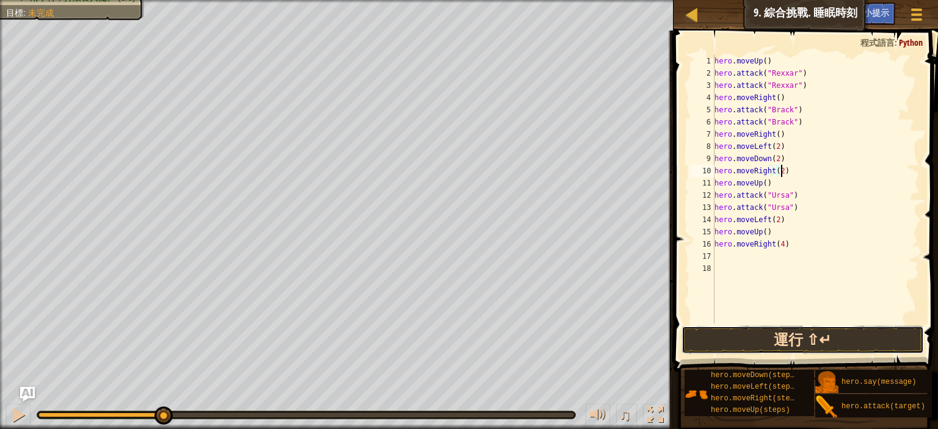
click at [821, 334] on button "運行 ⇧↵" at bounding box center [802, 340] width 242 height 28
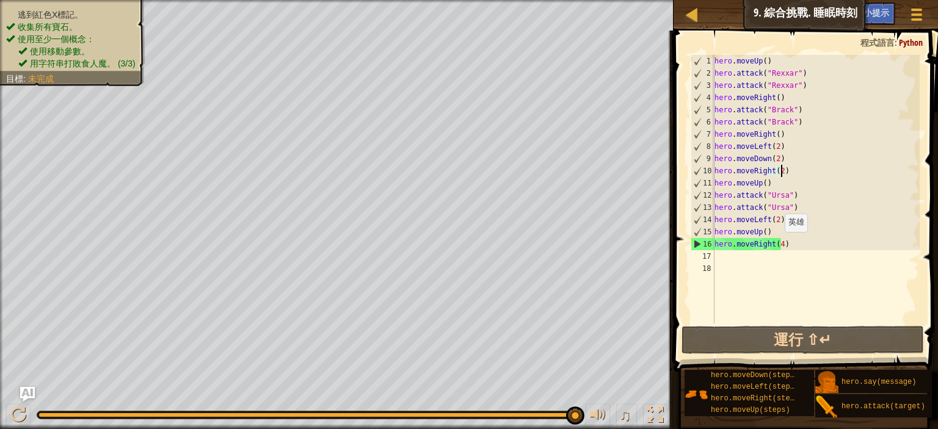
click at [777, 244] on div "hero . moveUp ( ) hero . attack ( "Rexxar" ) hero . attack ( "Rexxar" ) hero . …" at bounding box center [816, 201] width 208 height 293
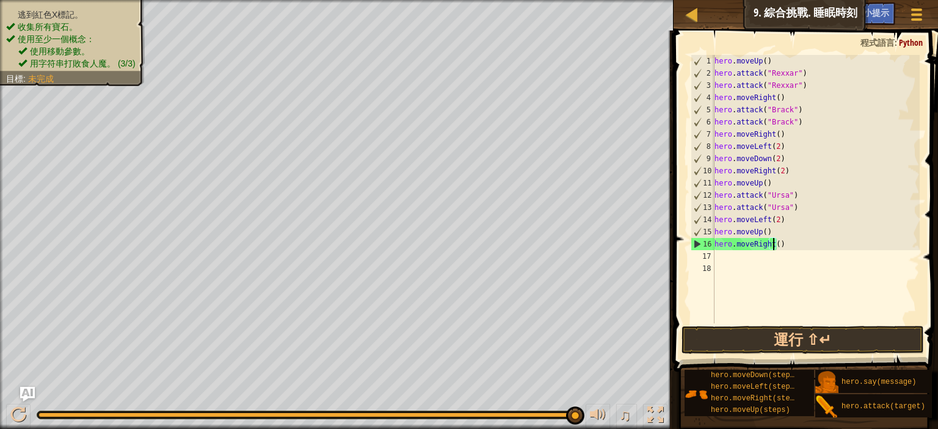
type textarea "hero.moveRight(3)"
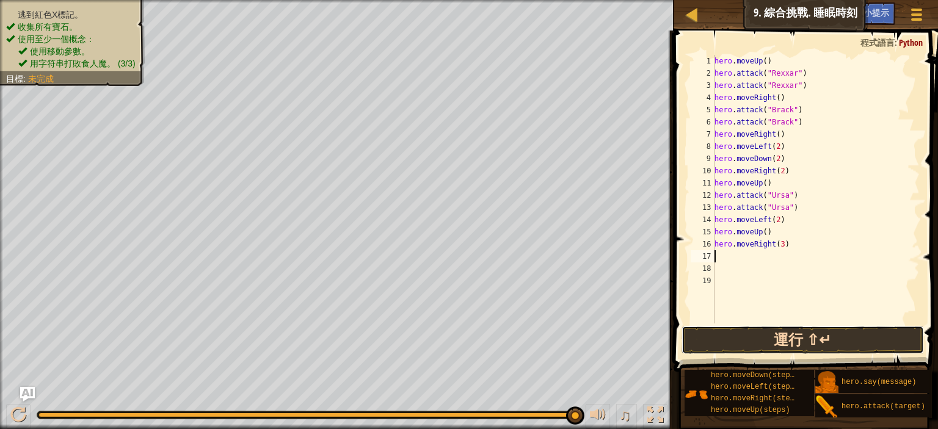
click at [833, 339] on button "運行 ⇧↵" at bounding box center [802, 340] width 242 height 28
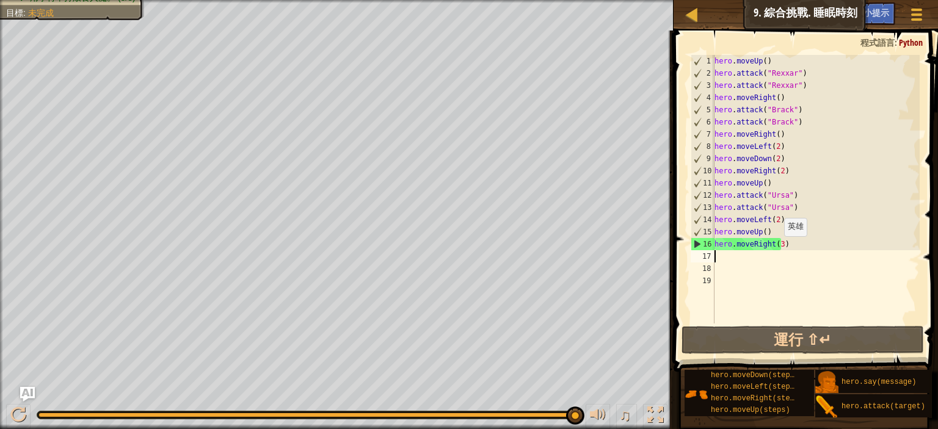
click at [777, 249] on div "hero . moveUp ( ) hero . attack ( "Rexxar" ) hero . attack ( "Rexxar" ) hero . …" at bounding box center [816, 201] width 208 height 293
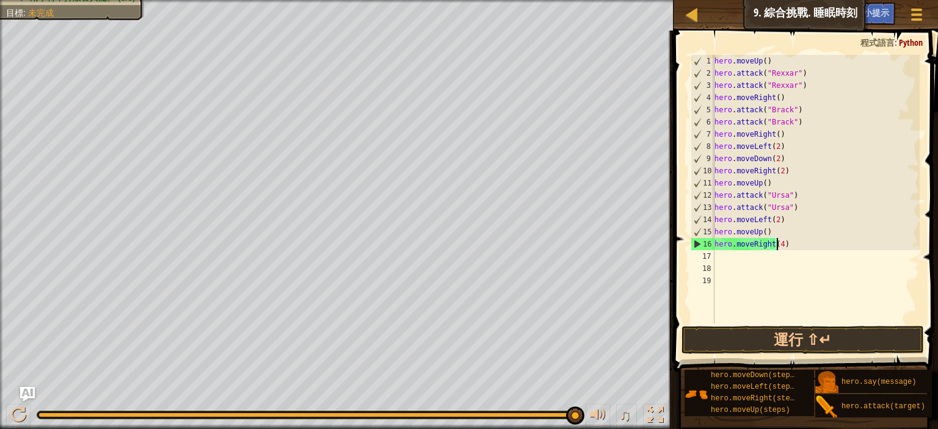
scroll to position [5, 7]
type textarea "hero.moveRight(4)"
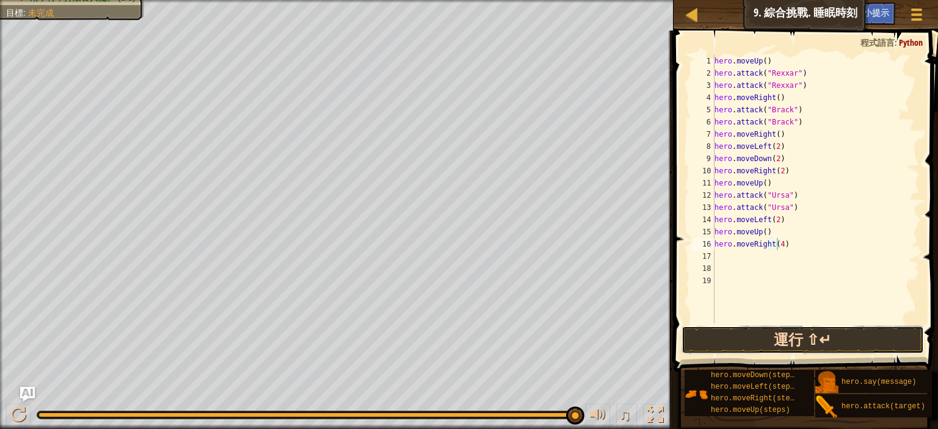
click at [819, 336] on button "運行 ⇧↵" at bounding box center [802, 340] width 242 height 28
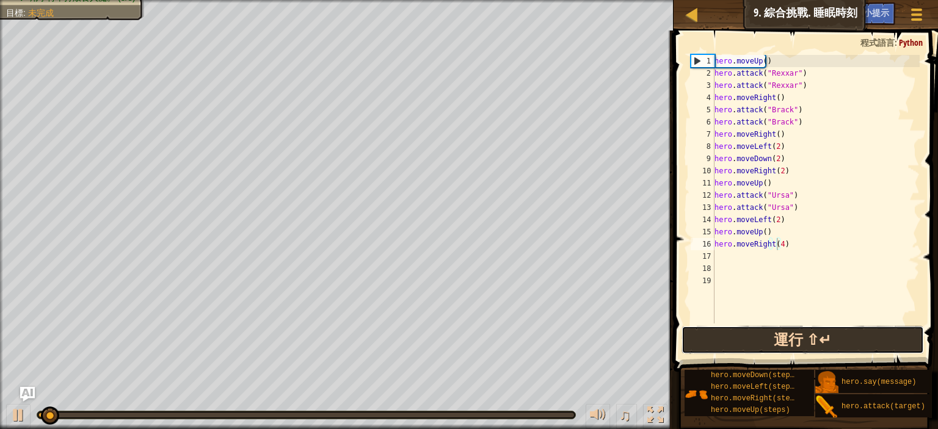
click at [820, 336] on button "運行 ⇧↵" at bounding box center [802, 340] width 242 height 28
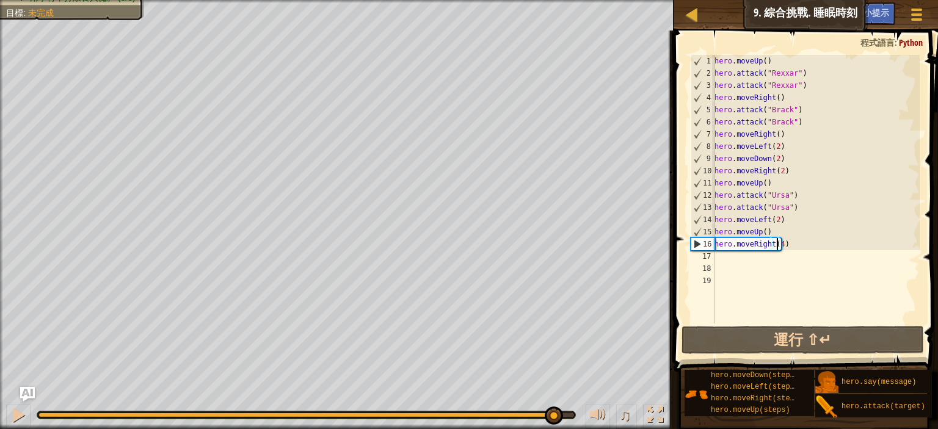
click at [553, 414] on div at bounding box center [305, 415] width 535 height 5
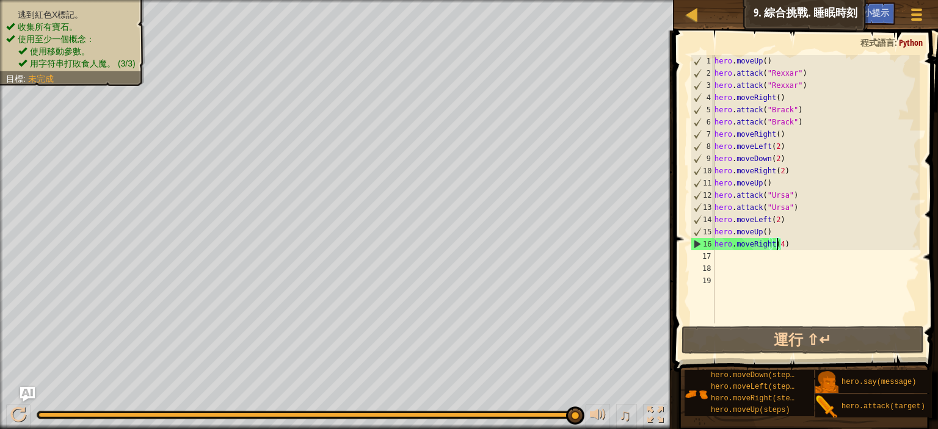
drag, startPoint x: 557, startPoint y: 414, endPoint x: 642, endPoint y: 422, distance: 85.2
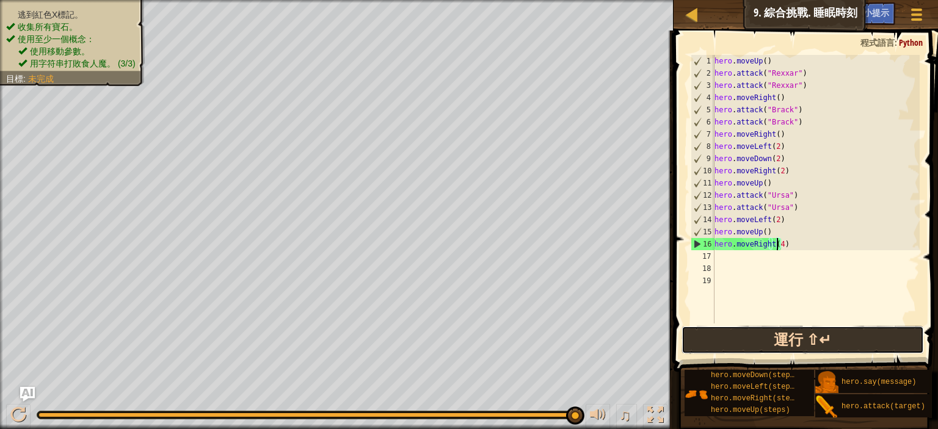
click at [836, 344] on button "運行 ⇧↵" at bounding box center [802, 340] width 242 height 28
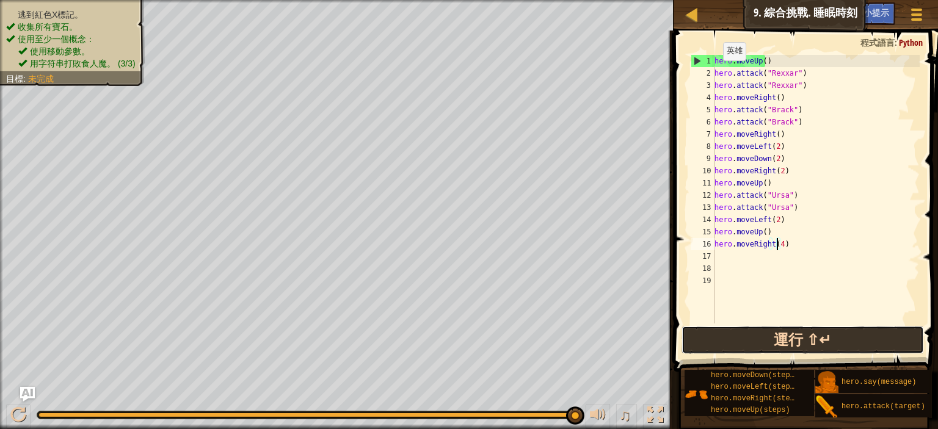
click at [735, 329] on button "運行 ⇧↵" at bounding box center [802, 340] width 242 height 28
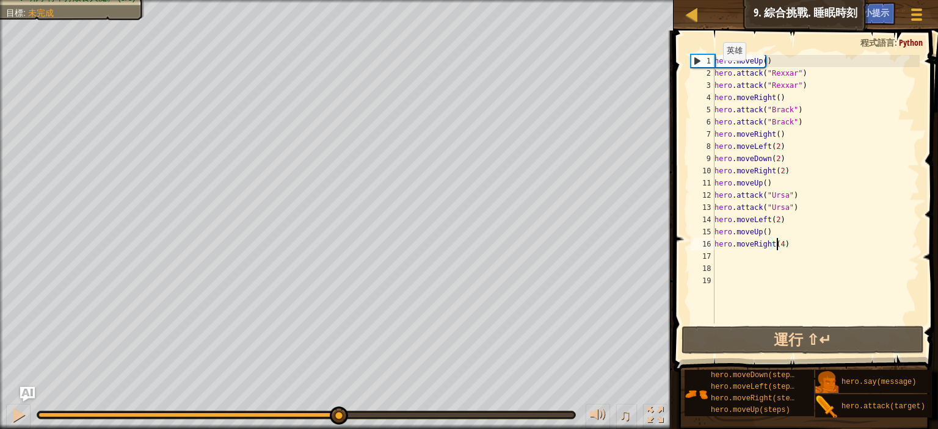
drag, startPoint x: 302, startPoint y: 413, endPoint x: 337, endPoint y: 449, distance: 51.0
click at [337, 0] on html "地圖 資訊科學入門 9. 綜合挑戰. 睡眠時刻 遊戲選單 完成 小提示 Ask AI 1 הההההההההההההההההההההההההההההההההה…" at bounding box center [469, 0] width 938 height 0
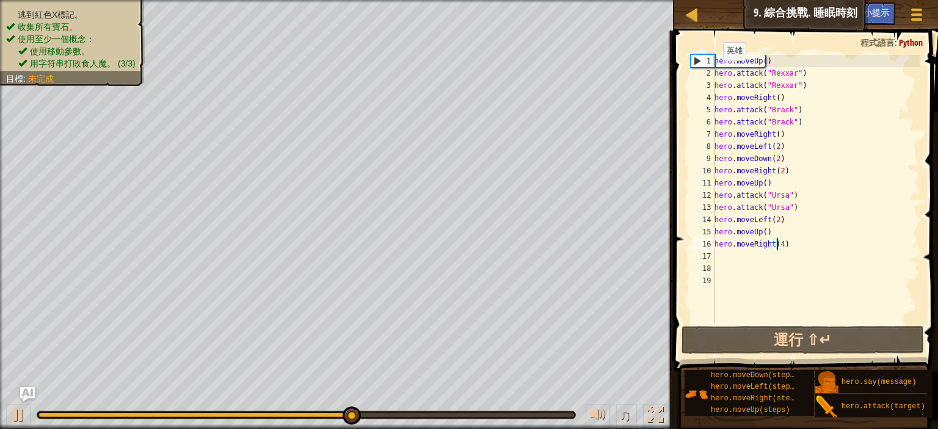
click at [105, 9] on ul "逃到紅色X標記。 收集所有寶石。" at bounding box center [72, 21] width 132 height 24
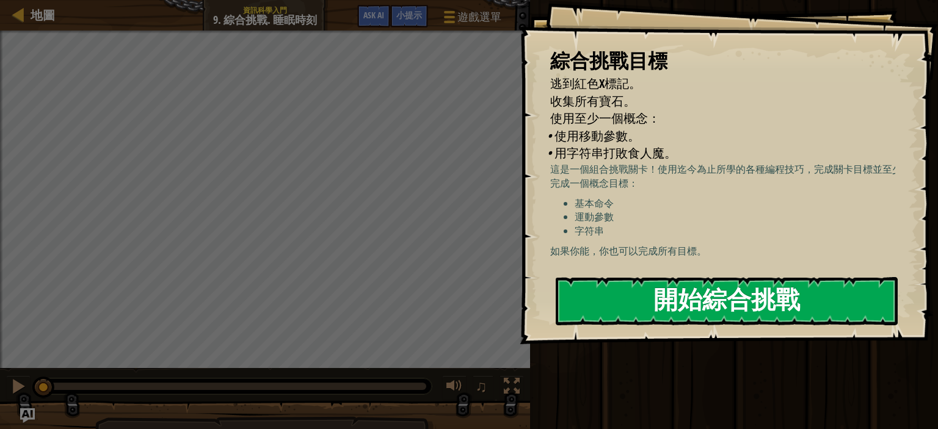
drag, startPoint x: 650, startPoint y: 289, endPoint x: 599, endPoint y: 285, distance: 51.4
click at [650, 287] on button "開始綜合挑戰" at bounding box center [727, 301] width 342 height 48
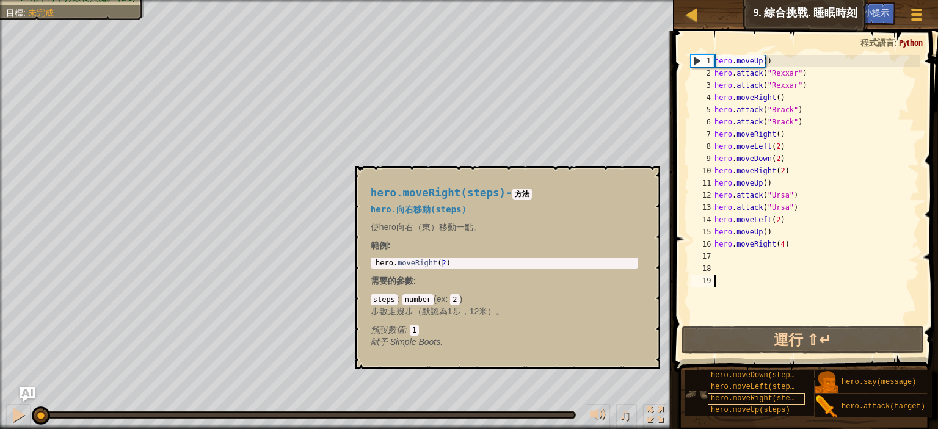
scroll to position [10, 0]
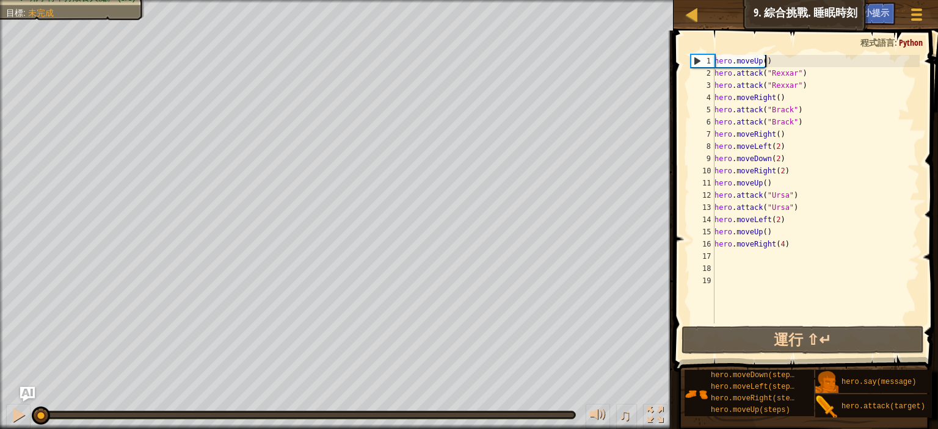
click at [777, 60] on div "hero . moveUp ( ) hero . attack ( "Rexxar" ) hero . attack ( "Rexxar" ) hero . …" at bounding box center [816, 201] width 208 height 293
click at [636, 68] on div "地圖 資訊科學入門 9. 綜合挑戰. 睡眠時刻 遊戲選單 完成 小提示 Ask AI 1 הההההההההההההההההההההההההההההההההה…" at bounding box center [469, 214] width 938 height 429
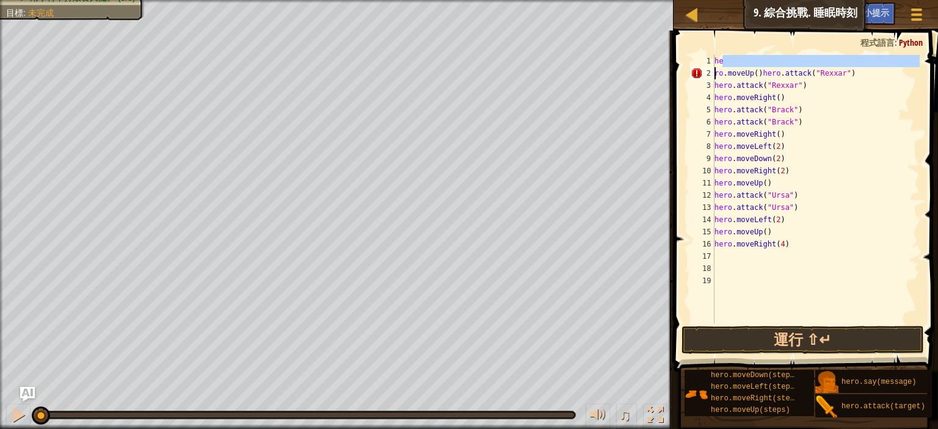
click at [736, 58] on div "he ro . moveUp ( ) hero . attack ( "Rexxar" ) hero . attack ( "Rexxar" ) hero .…" at bounding box center [816, 189] width 208 height 269
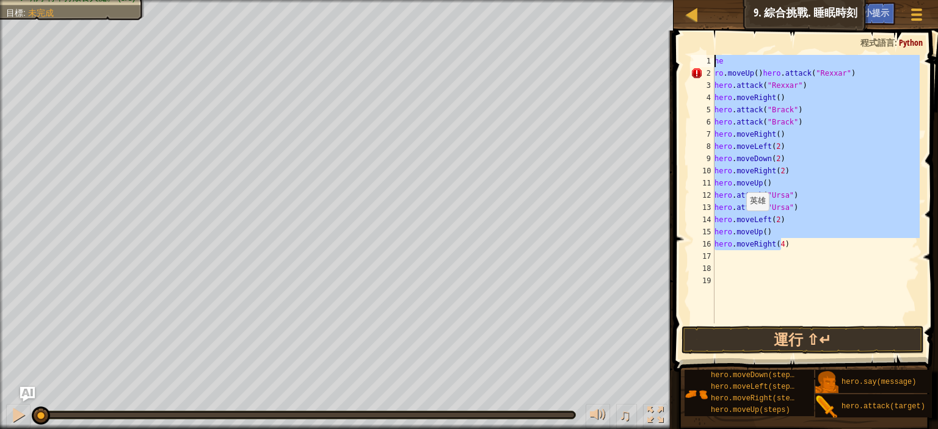
click at [562, 12] on div "地圖 資訊科學入門 9. 綜合挑戰. 睡眠時刻 遊戲選單 完成 小提示 Ask AI 1 הההההההההההההההההההההההההההההההההה…" at bounding box center [469, 214] width 938 height 429
type textarea "he ro.moveUp()hero.attack("Rexxar")"
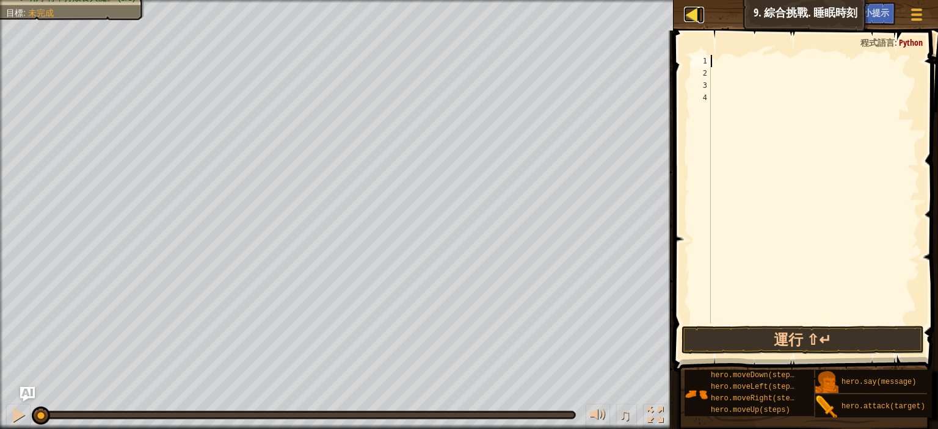
click at [688, 20] on div at bounding box center [691, 14] width 15 height 15
select select "zh-HANT"
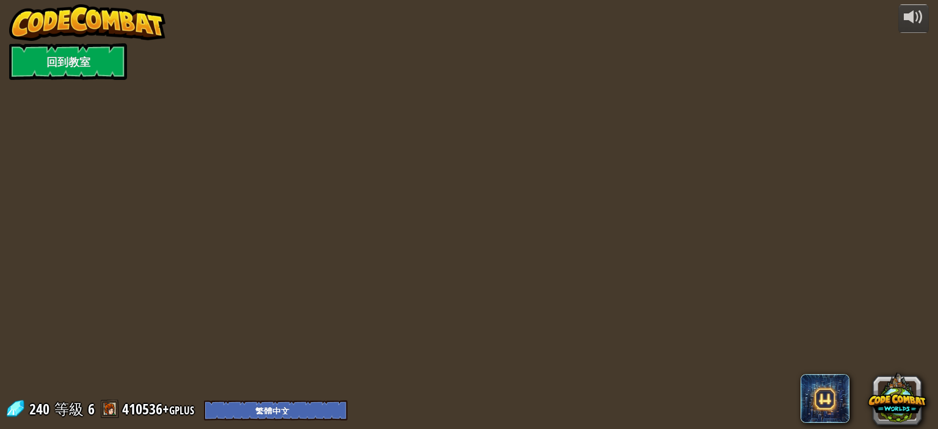
select select "zh-HANT"
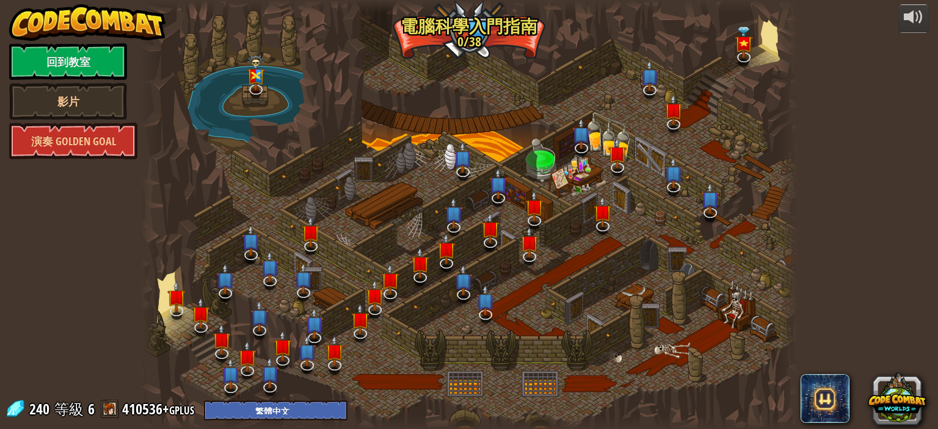
select select "zh-HANT"
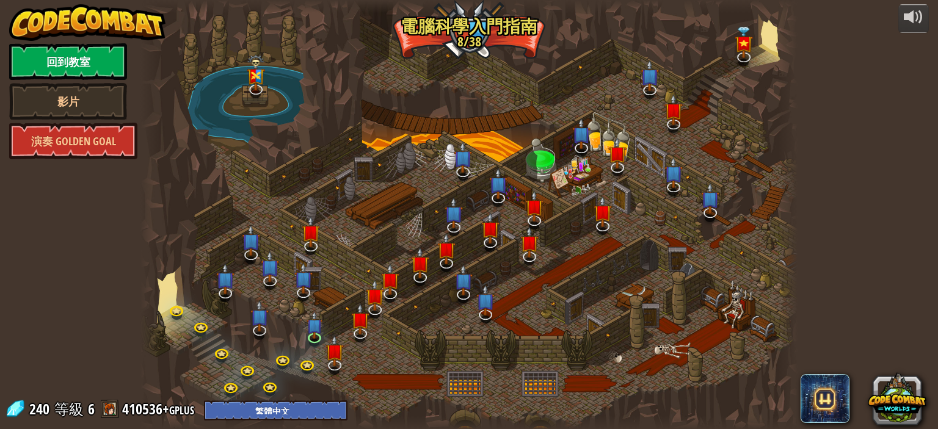
select select "zh-HANT"
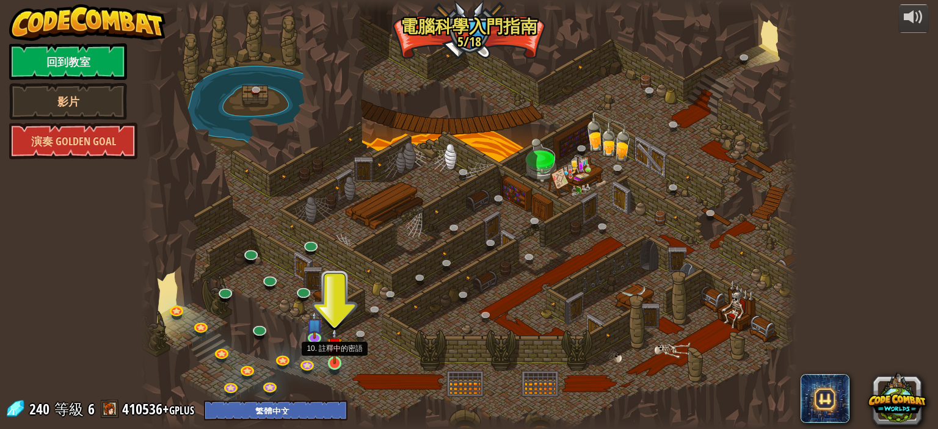
click at [335, 362] on img at bounding box center [335, 345] width 16 height 37
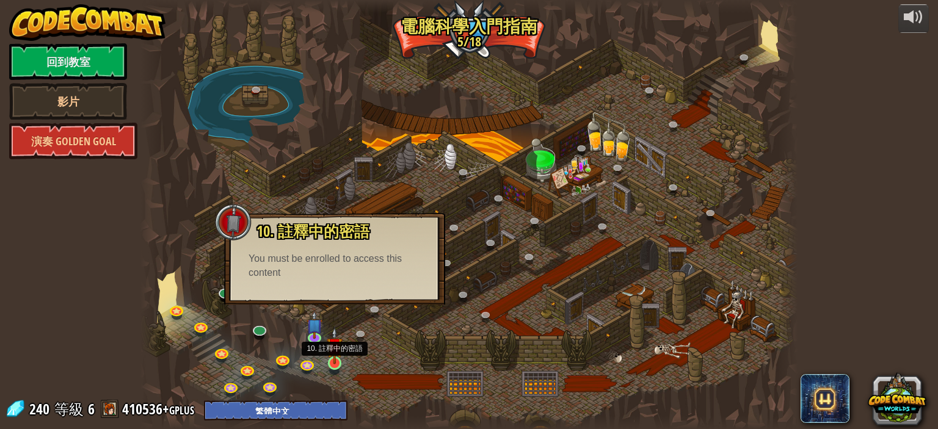
click at [337, 364] on img at bounding box center [335, 345] width 16 height 37
click at [337, 364] on link at bounding box center [336, 364] width 24 height 24
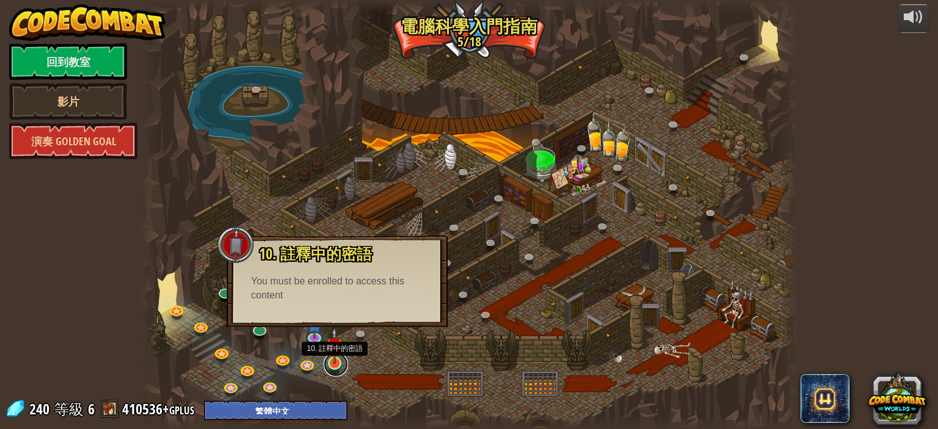
click at [337, 366] on link at bounding box center [336, 364] width 24 height 24
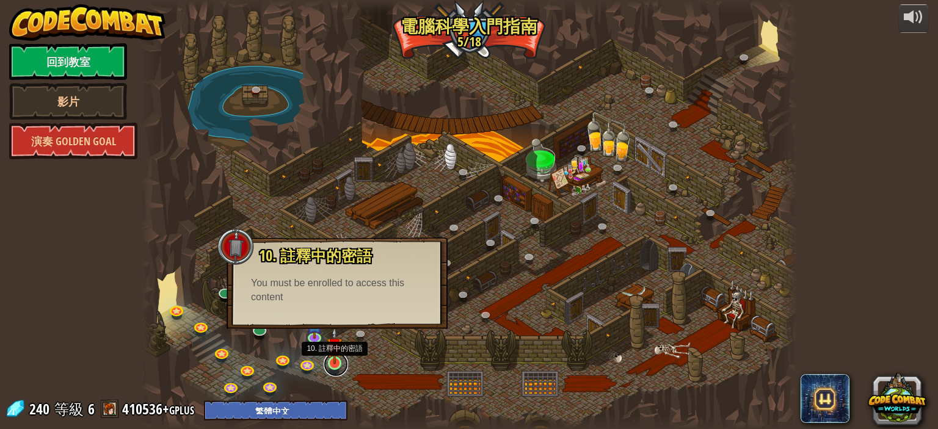
click at [336, 367] on link at bounding box center [336, 364] width 24 height 24
click at [333, 367] on link at bounding box center [336, 364] width 24 height 24
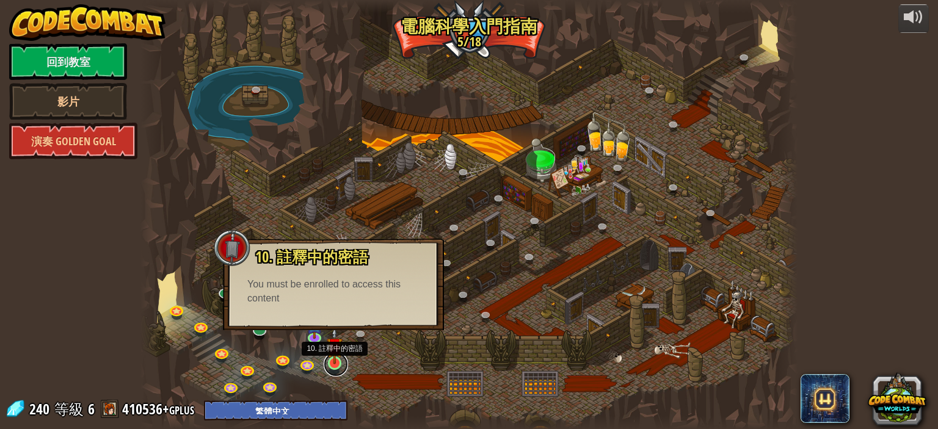
click at [333, 366] on link at bounding box center [336, 364] width 24 height 24
drag, startPoint x: 334, startPoint y: 364, endPoint x: 330, endPoint y: 356, distance: 8.7
click at [334, 363] on div at bounding box center [334, 363] width 13 height 13
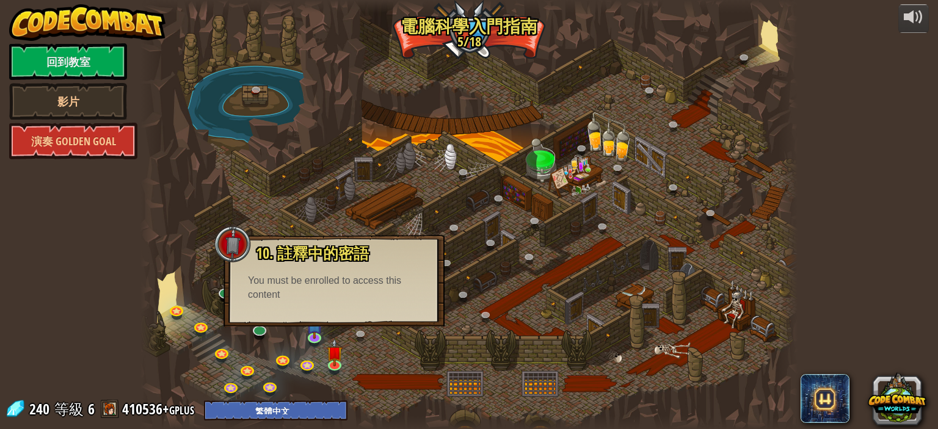
click at [372, 347] on div at bounding box center [468, 214] width 657 height 429
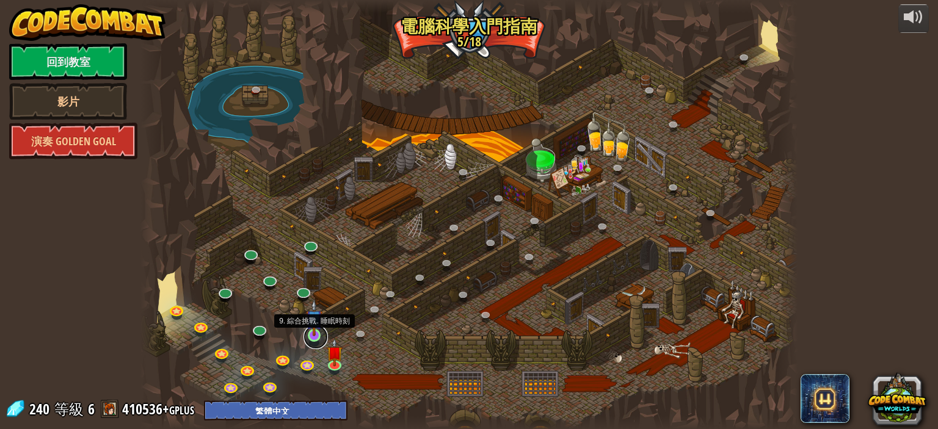
click at [318, 338] on link at bounding box center [315, 337] width 24 height 24
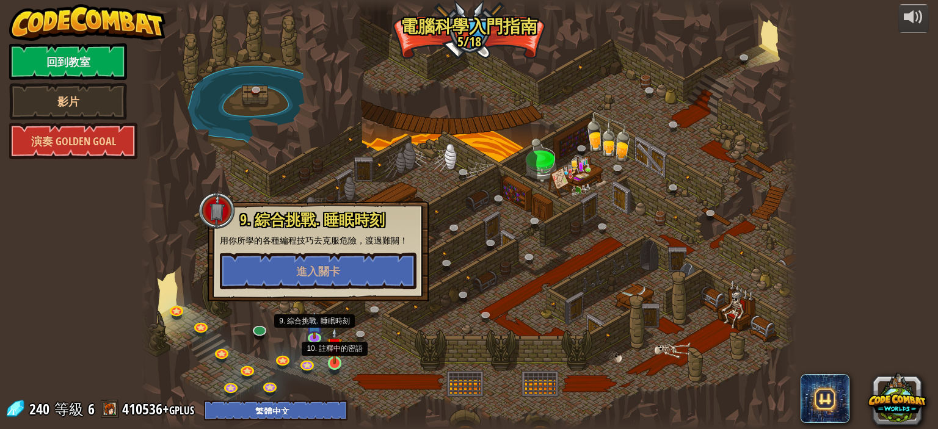
click at [331, 351] on img at bounding box center [335, 345] width 16 height 37
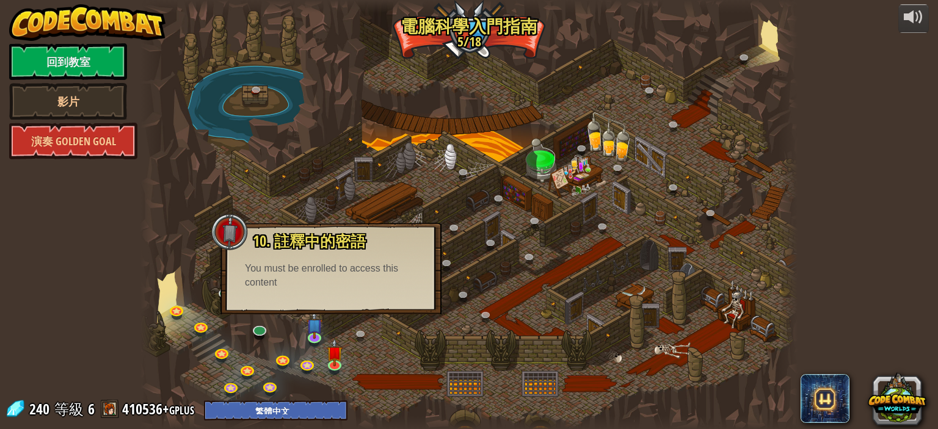
click at [453, 73] on div at bounding box center [468, 214] width 657 height 429
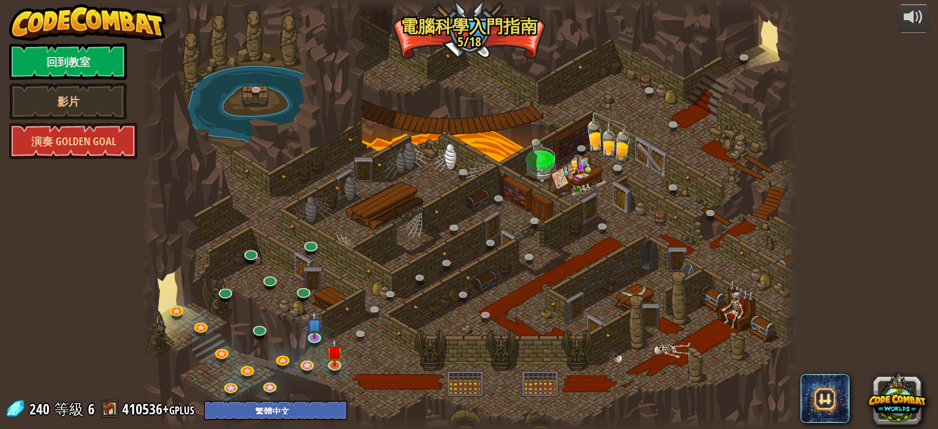
click at [110, 404] on span at bounding box center [110, 409] width 18 height 18
click at [24, 412] on div "240 等級 6 410536+gplus English (US) English (UK) 简体中文 繁體中文 русский español (ES) …" at bounding box center [176, 409] width 343 height 21
drag, startPoint x: 30, startPoint y: 408, endPoint x: 104, endPoint y: 413, distance: 74.0
click at [100, 413] on div "240 等級 6 410536+gplus English (US) English (UK) 简体中文 繁體中文 русский español (ES) …" at bounding box center [176, 409] width 343 height 21
click at [120, 408] on div "240 等級 6 410536+gplus English (US) English (UK) 简体中文 繁體中文 русский español (ES) …" at bounding box center [176, 409] width 343 height 21
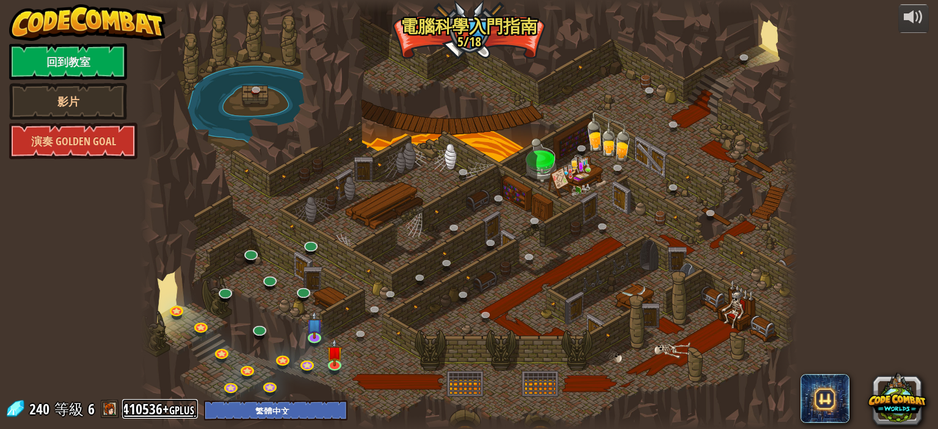
click at [124, 407] on link "410536+gplus" at bounding box center [160, 409] width 76 height 20
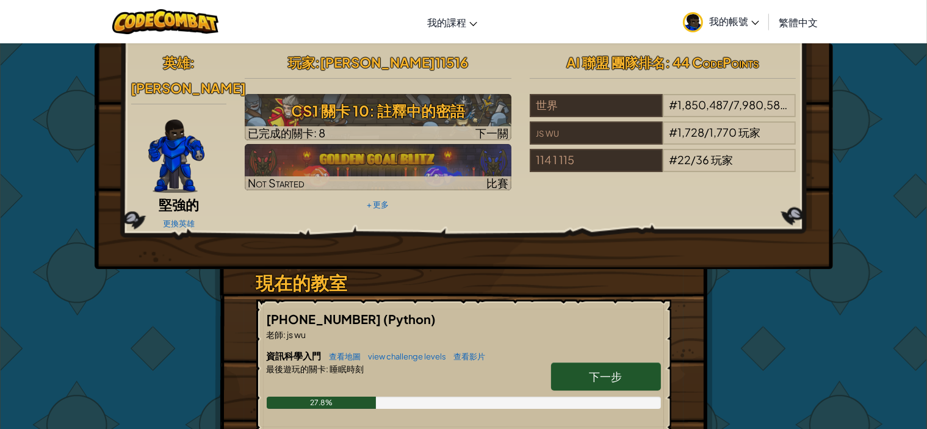
click at [570, 363] on link "下一步" at bounding box center [606, 377] width 110 height 28
select select "zh-HANT"
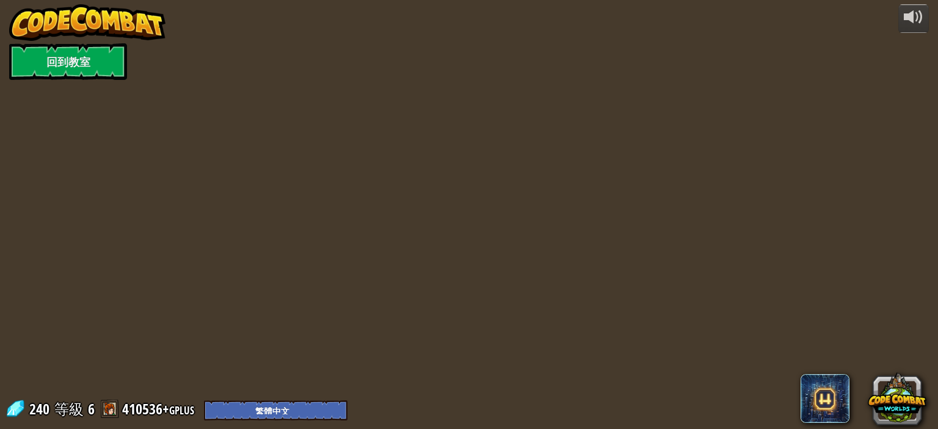
select select "zh-HANT"
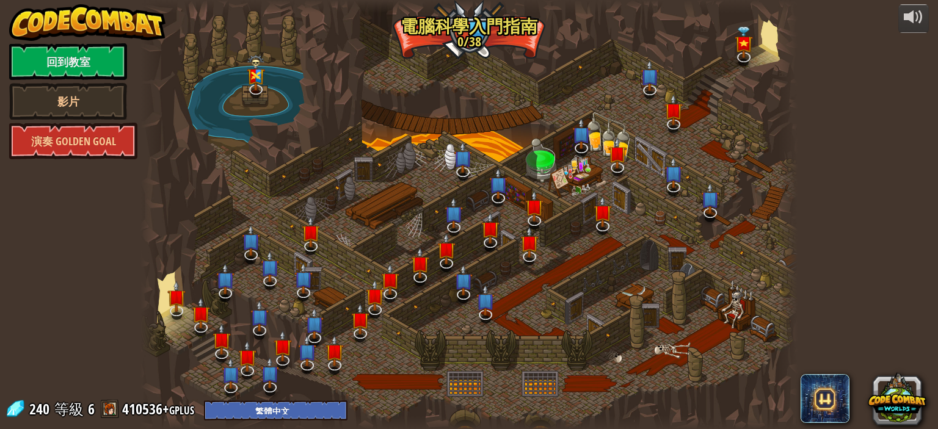
select select "zh-HANT"
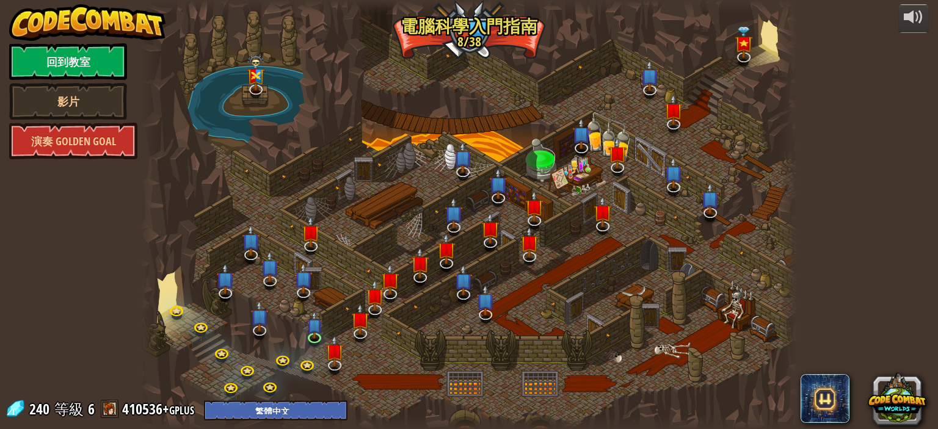
select select "zh-HANT"
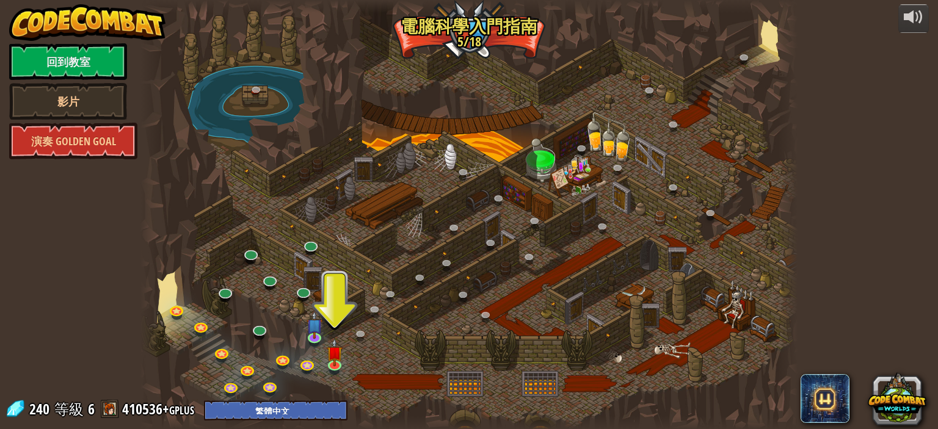
click at [51, 408] on span "240" at bounding box center [41, 409] width 24 height 20
click at [33, 412] on span "240" at bounding box center [41, 409] width 24 height 20
click at [25, 413] on div "240 等級 6 410536+gplus English (US) English (UK) 简体中文 繁體中文 русский español (ES) …" at bounding box center [176, 409] width 343 height 21
click at [27, 410] on div "240 等級 6 410536+gplus English (US) English (UK) 简体中文 繁體中文 русский español (ES) …" at bounding box center [176, 409] width 343 height 21
click at [64, 56] on link "回到教室" at bounding box center [68, 61] width 118 height 37
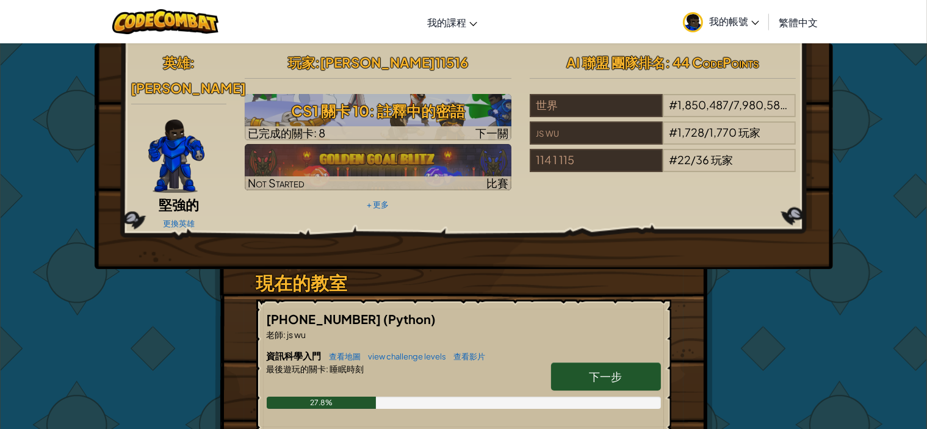
click at [192, 124] on img at bounding box center [176, 156] width 56 height 73
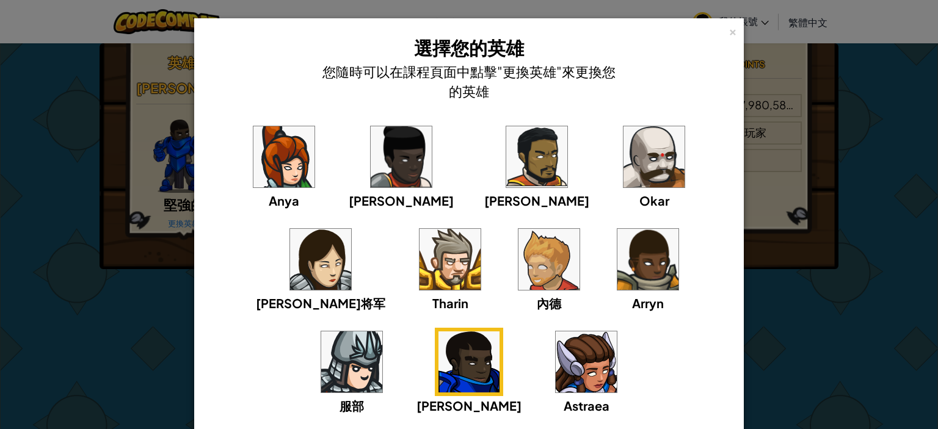
click at [862, 393] on div "× 選擇您的英雄 您隨時可以在課程頁面中點擊"更換英雄"來更換您的英雄 Anya Ida Alejandro Okar 莉雅将军 Tharin 內德 Arry…" at bounding box center [469, 214] width 938 height 429
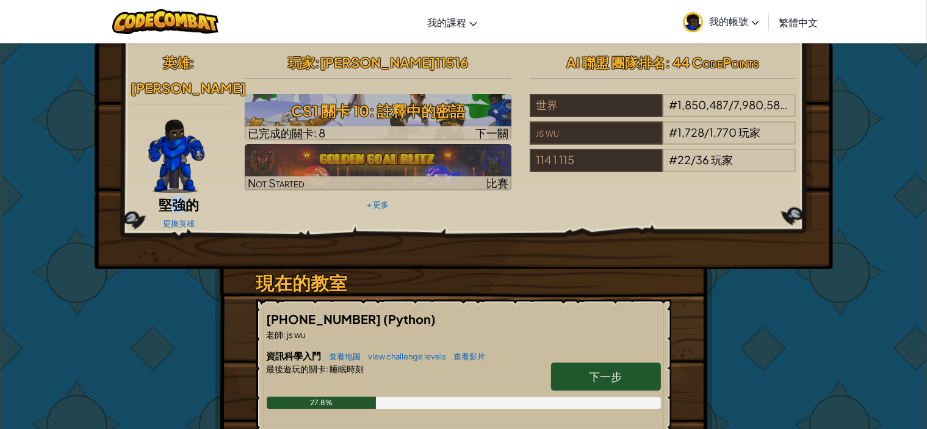
drag, startPoint x: 186, startPoint y: 175, endPoint x: 175, endPoint y: 173, distance: 11.3
click at [175, 196] on span "堅強的" at bounding box center [179, 204] width 40 height 17
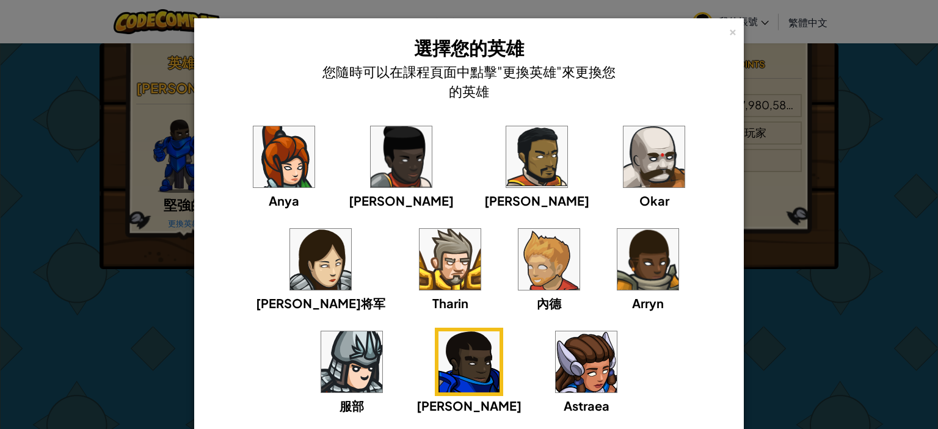
drag, startPoint x: 77, startPoint y: 253, endPoint x: 125, endPoint y: 227, distance: 54.7
click at [78, 253] on div "× 選擇您的英雄 您隨時可以在課程頁面中點擊"更換英雄"來更換您的英雄 Anya Ida Alejandro Okar 莉雅将军 Tharin 內德 Arry…" at bounding box center [469, 214] width 938 height 429
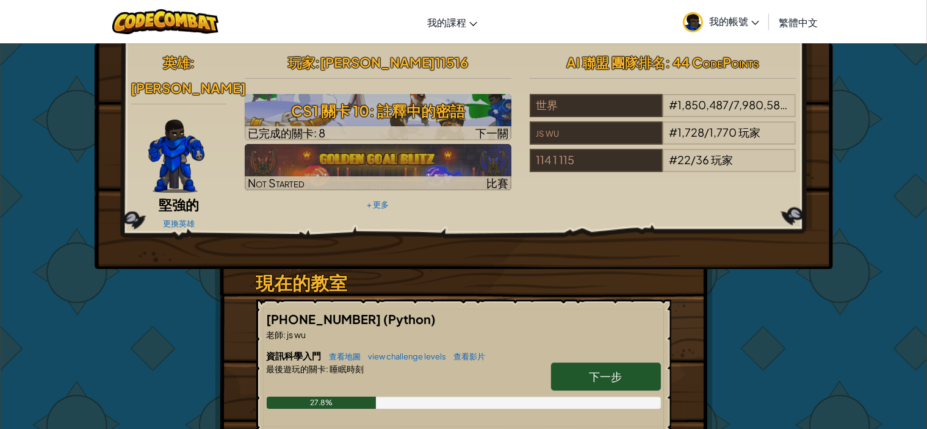
click at [134, 213] on div "更換英雄" at bounding box center [179, 223] width 96 height 20
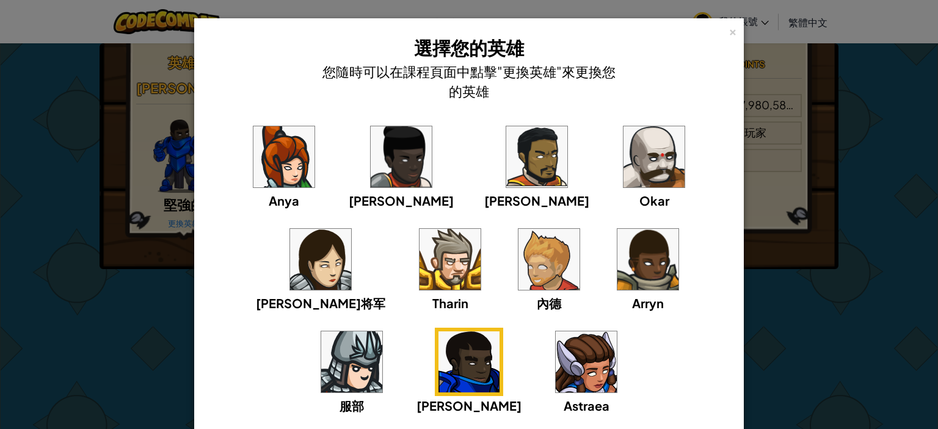
drag, startPoint x: 850, startPoint y: 312, endPoint x: 840, endPoint y: 307, distance: 10.9
click at [844, 310] on div "× 選擇您的英雄 您隨時可以在課程頁面中點擊"更換英雄"來更換您的英雄 Anya Ida Alejandro Okar 莉雅将军 Tharin 內德 Arry…" at bounding box center [469, 214] width 938 height 429
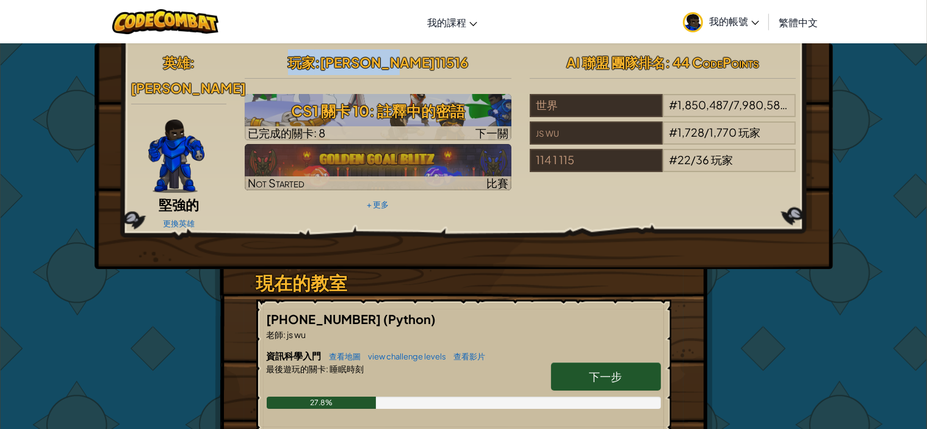
drag, startPoint x: 440, startPoint y: 66, endPoint x: 316, endPoint y: 63, distance: 123.4
click at [316, 63] on h2 "玩家 : 廖竑翔 11516" at bounding box center [378, 62] width 267 height 26
click at [516, 49] on div "玩家 : 廖竑翔 11516 CS1 關卡 10: 註釋中的密語 已完成的關卡: 8 下一關 Not Started 比賽 + 更多" at bounding box center [378, 131] width 285 height 164
drag, startPoint x: 661, startPoint y: 59, endPoint x: 637, endPoint y: 59, distance: 23.8
click at [637, 60] on span "AI 聯盟 團隊排名" at bounding box center [616, 62] width 99 height 17
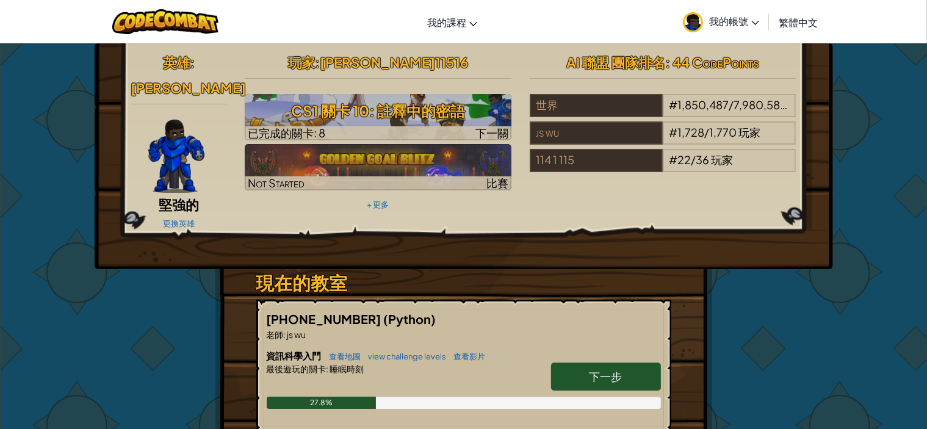
drag, startPoint x: 557, startPoint y: 59, endPoint x: 767, endPoint y: 82, distance: 211.3
click at [767, 82] on div "AI 聯盟 團隊排名 : 44 CodePoints 世界 # 1,850,487 / 7,980,585 玩家 js wu # 1,728 / 1,770 …" at bounding box center [663, 112] width 285 height 127
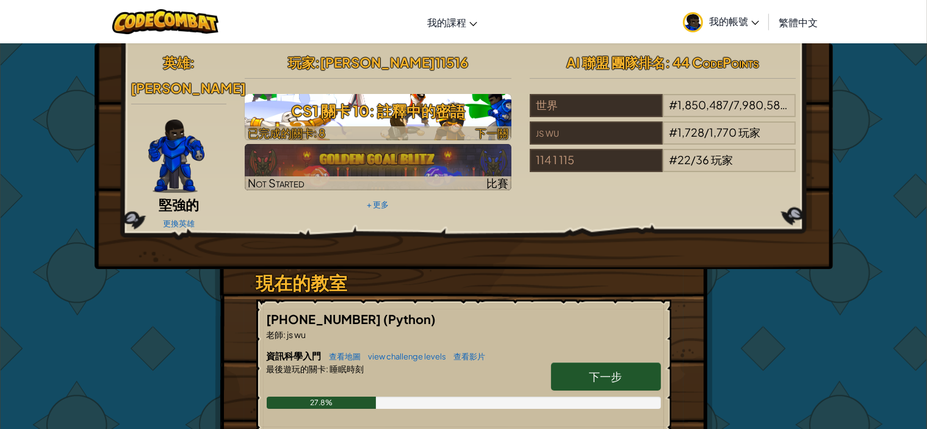
click at [399, 119] on h3 "CS1 關卡 10: 註釋中的密語" at bounding box center [378, 110] width 267 height 27
select select "zh-HANT"
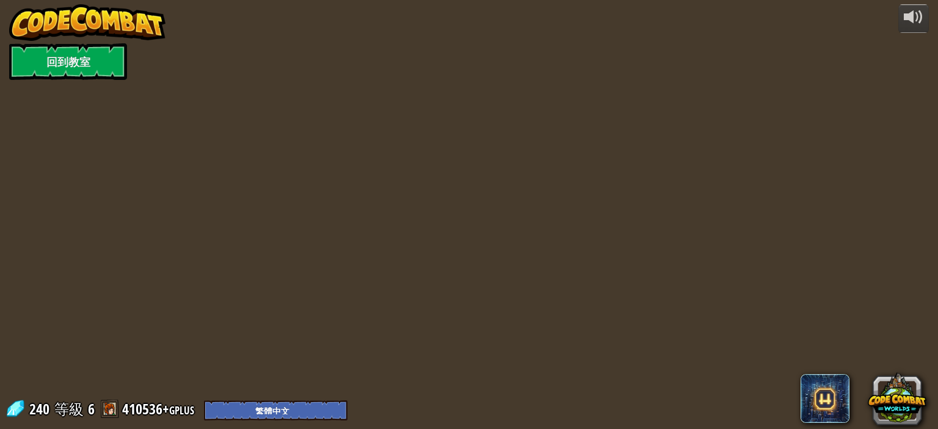
select select "zh-HANT"
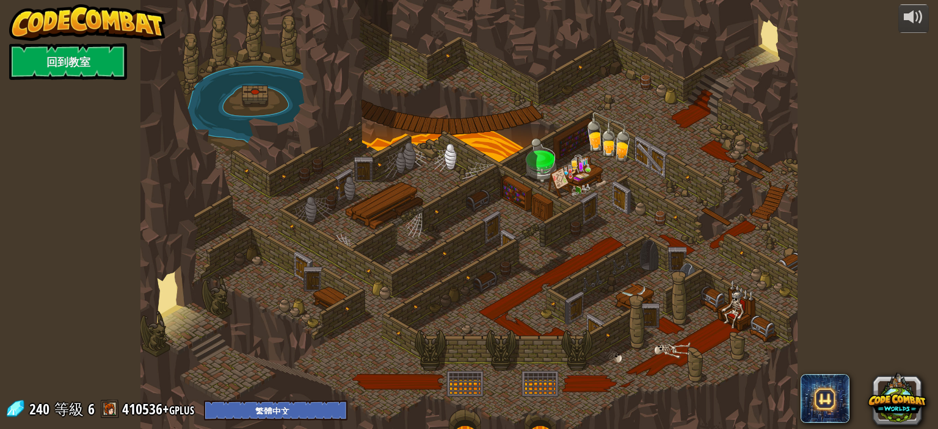
select select "zh-HANT"
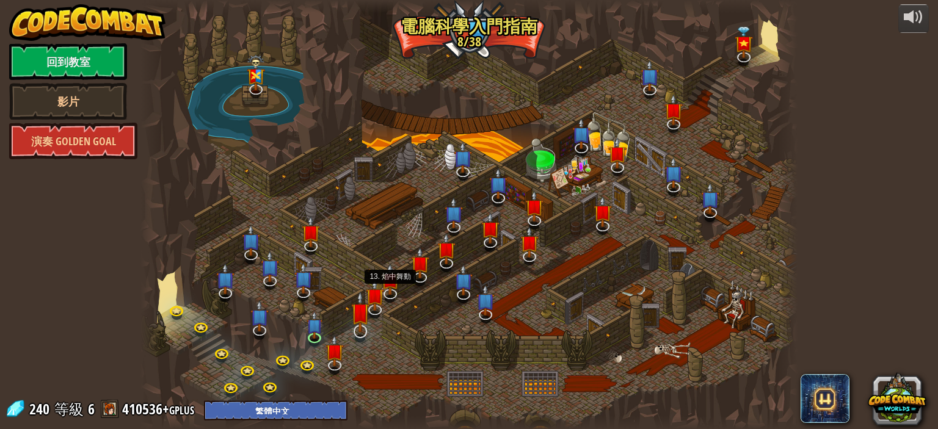
select select "zh-HANT"
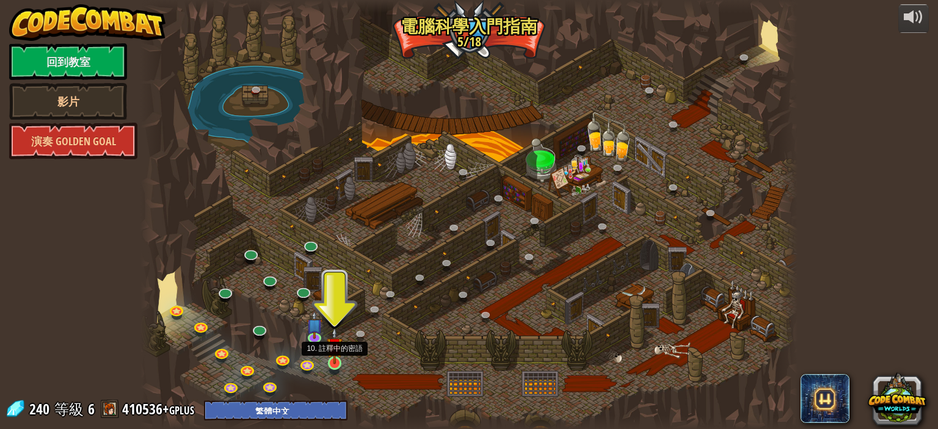
click at [327, 358] on img at bounding box center [335, 345] width 16 height 37
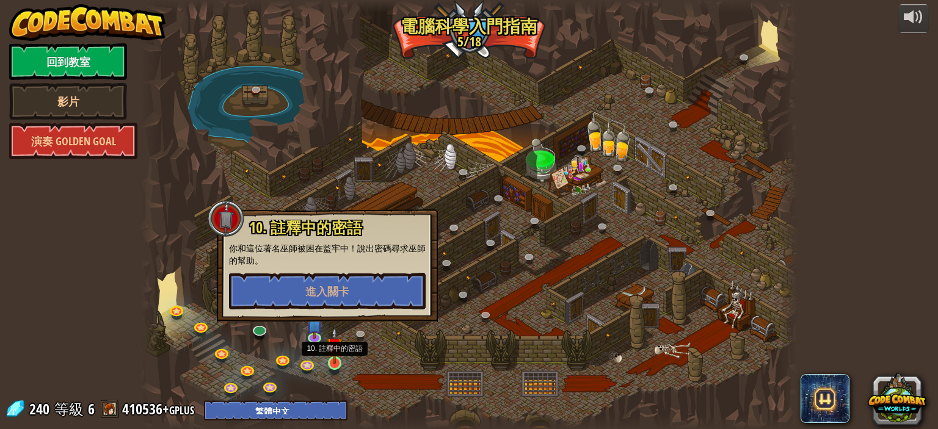
click at [327, 358] on img at bounding box center [335, 345] width 16 height 37
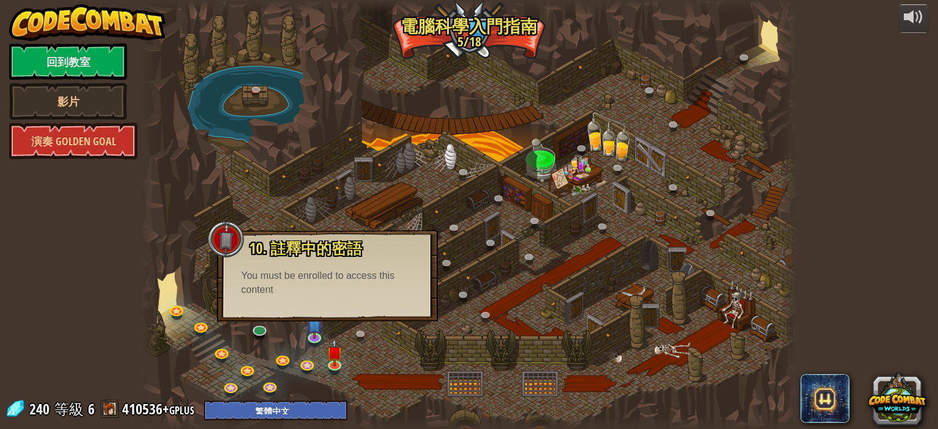
click at [347, 329] on div at bounding box center [468, 214] width 657 height 429
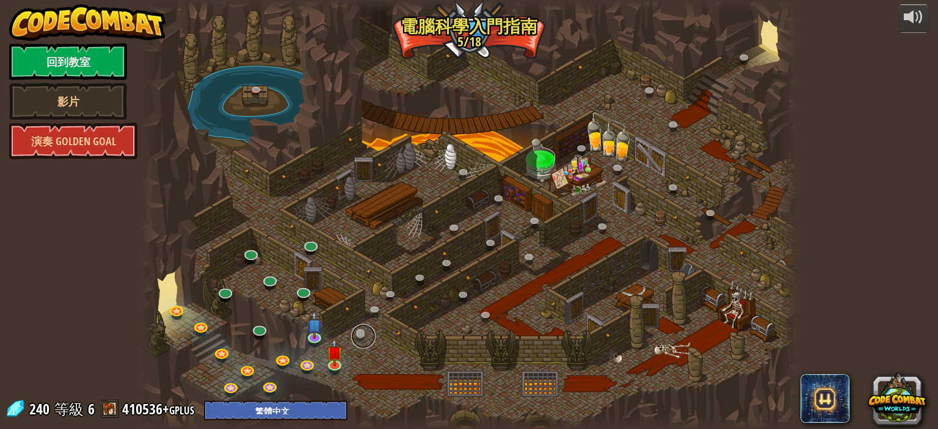
click at [354, 330] on link at bounding box center [363, 336] width 24 height 24
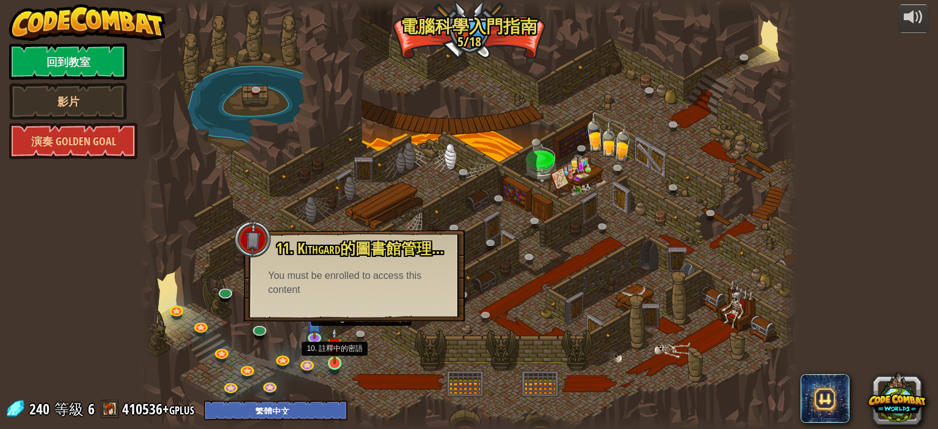
click at [337, 360] on img at bounding box center [335, 345] width 16 height 37
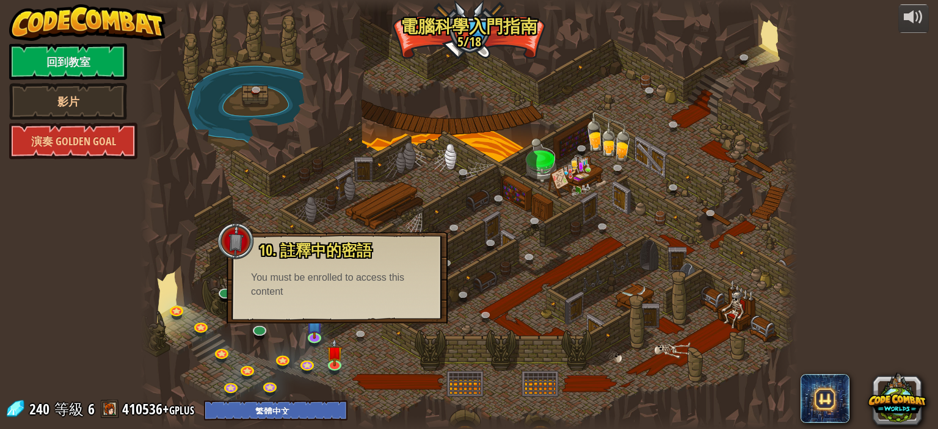
click at [398, 363] on div at bounding box center [468, 214] width 657 height 429
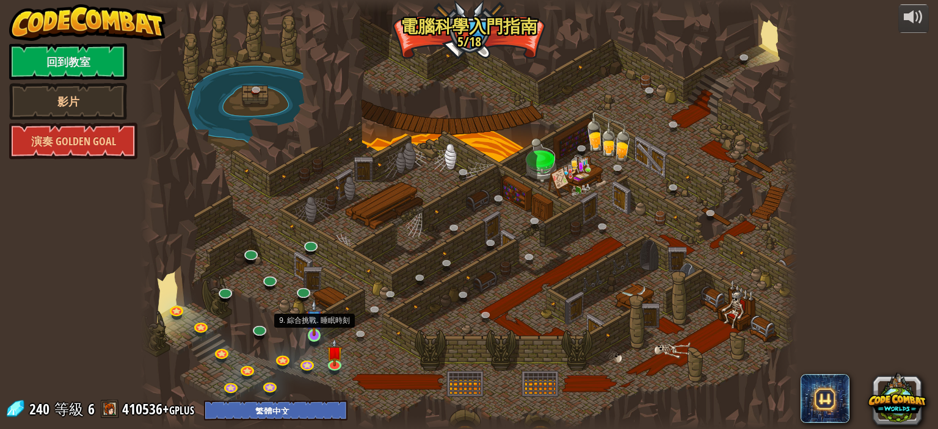
click at [315, 333] on img at bounding box center [314, 318] width 16 height 37
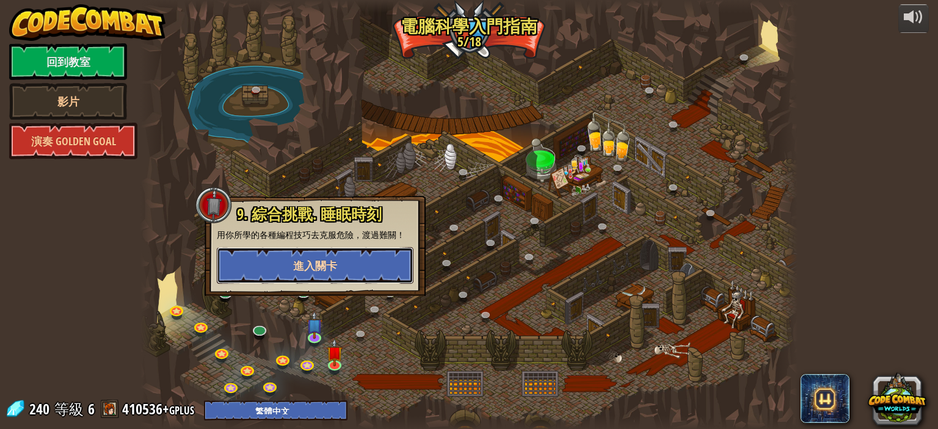
click at [331, 279] on button "進入關卡" at bounding box center [315, 265] width 197 height 37
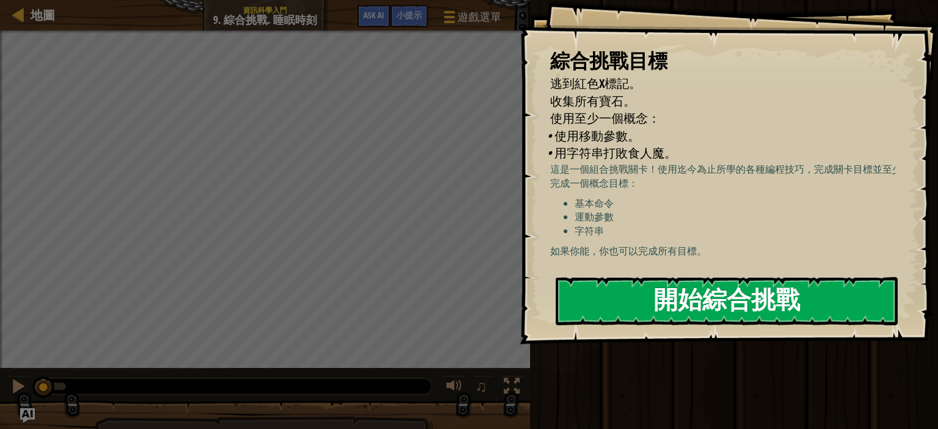
click at [689, 287] on button "開始綜合挑戰" at bounding box center [727, 301] width 342 height 48
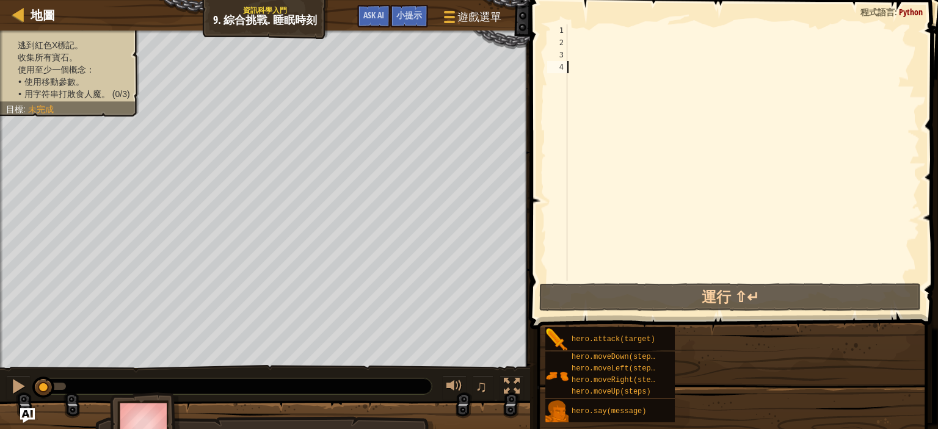
click at [614, 29] on div at bounding box center [742, 164] width 355 height 281
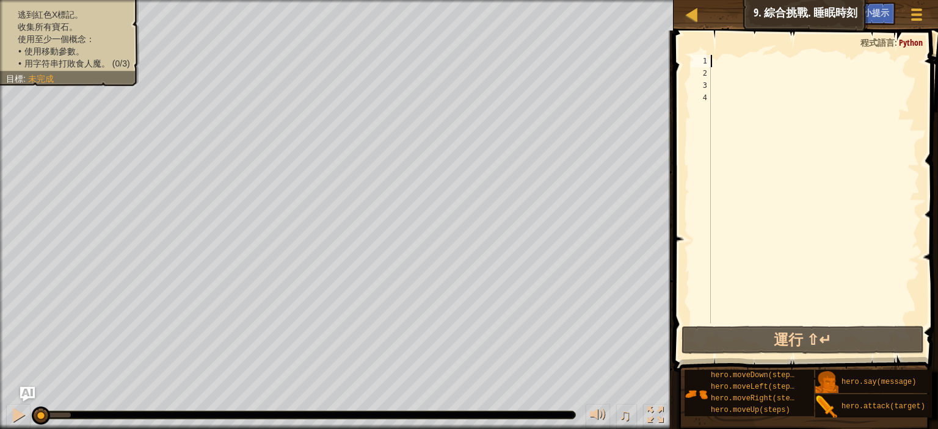
type textarea "H"
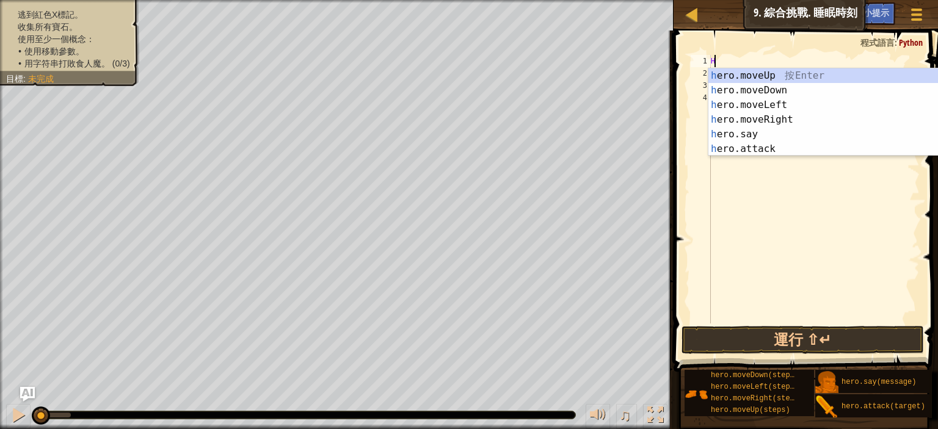
scroll to position [5, 0]
click at [783, 91] on div "h ero.moveUp 按 Enter h ero.moveDown 按 Enter h ero.moveLeft 按 Enter h ero.moveRi…" at bounding box center [823, 126] width 231 height 117
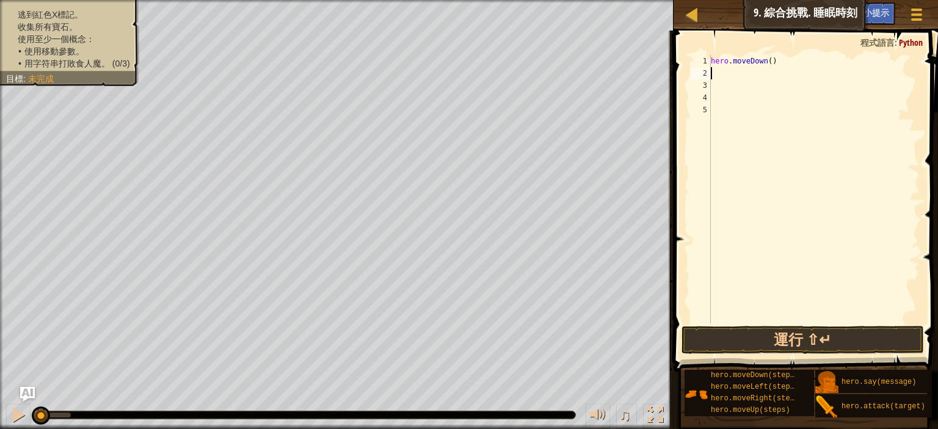
click at [752, 78] on div "hero . moveDown ( )" at bounding box center [813, 201] width 211 height 293
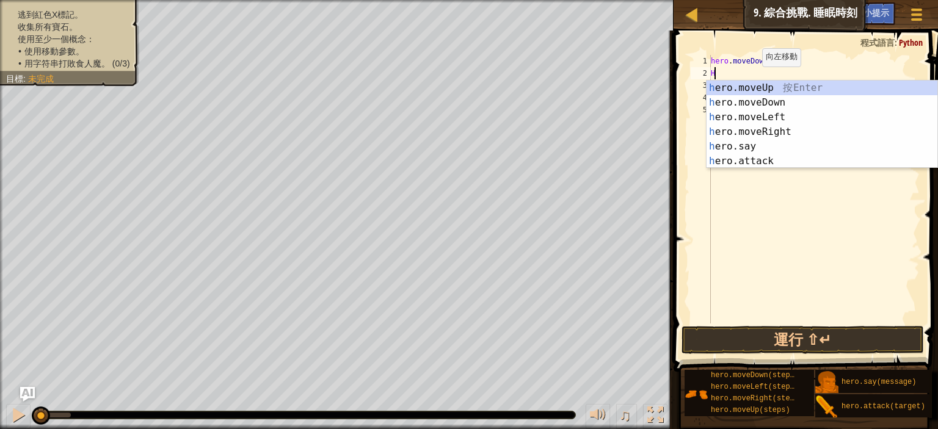
type textarea "H"
